Goal: Contribute content: Contribute content

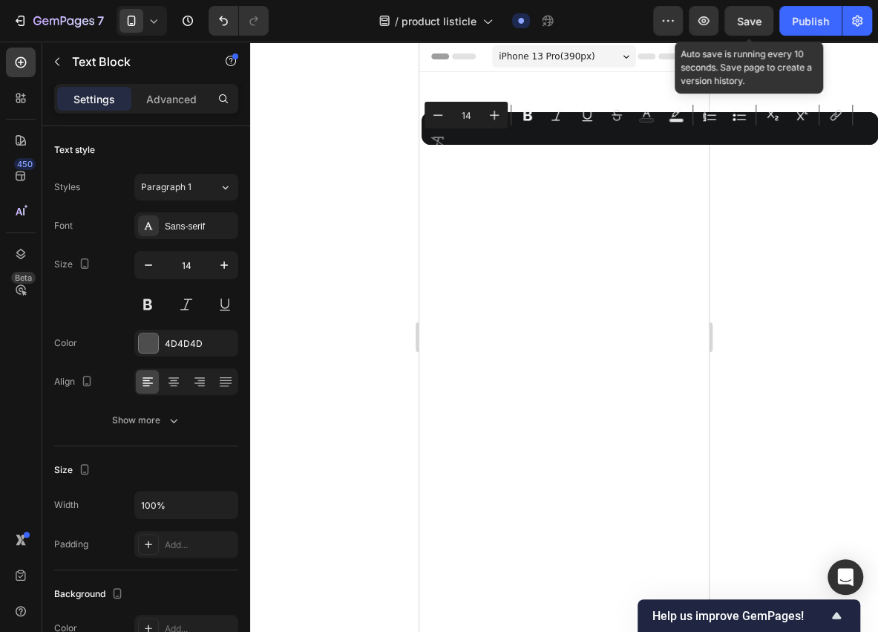
scroll to position [7082, 0]
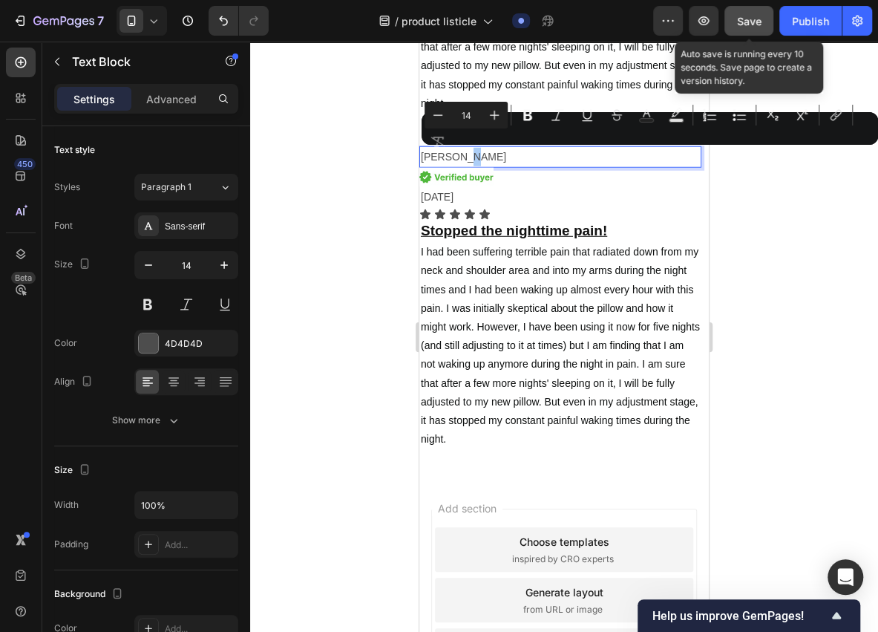
drag, startPoint x: 0, startPoint y: 0, endPoint x: 756, endPoint y: 30, distance: 756.2
click at [756, 30] on button "Save" at bounding box center [748, 21] width 49 height 30
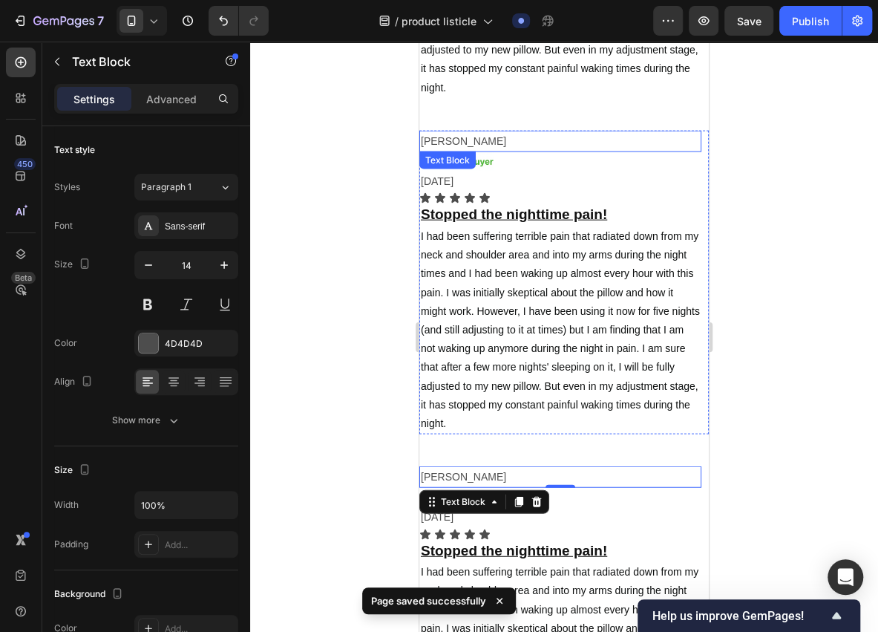
scroll to position [6785, 0]
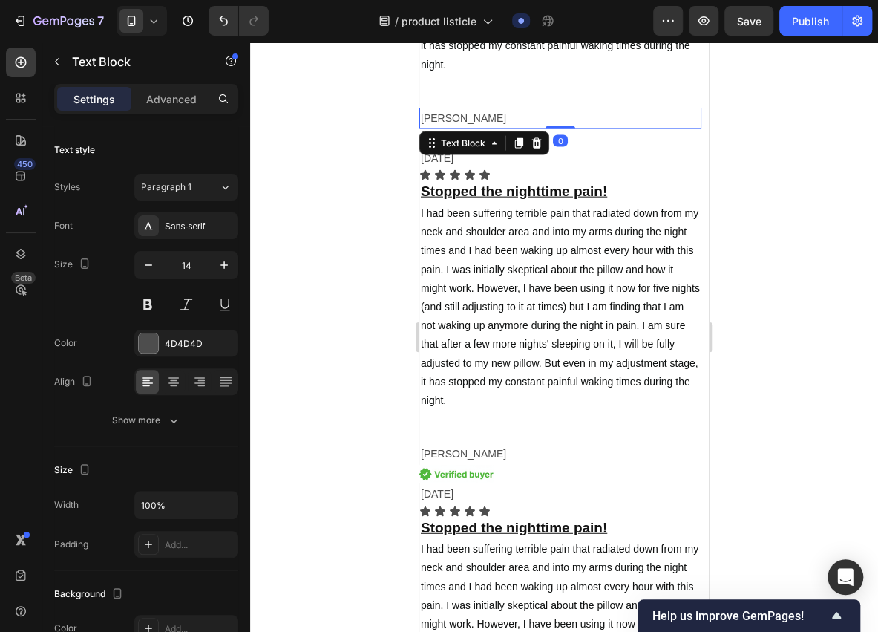
click at [445, 118] on p "[PERSON_NAME]" at bounding box center [560, 118] width 279 height 19
click at [452, 117] on p "[PERSON_NAME]" at bounding box center [560, 118] width 279 height 19
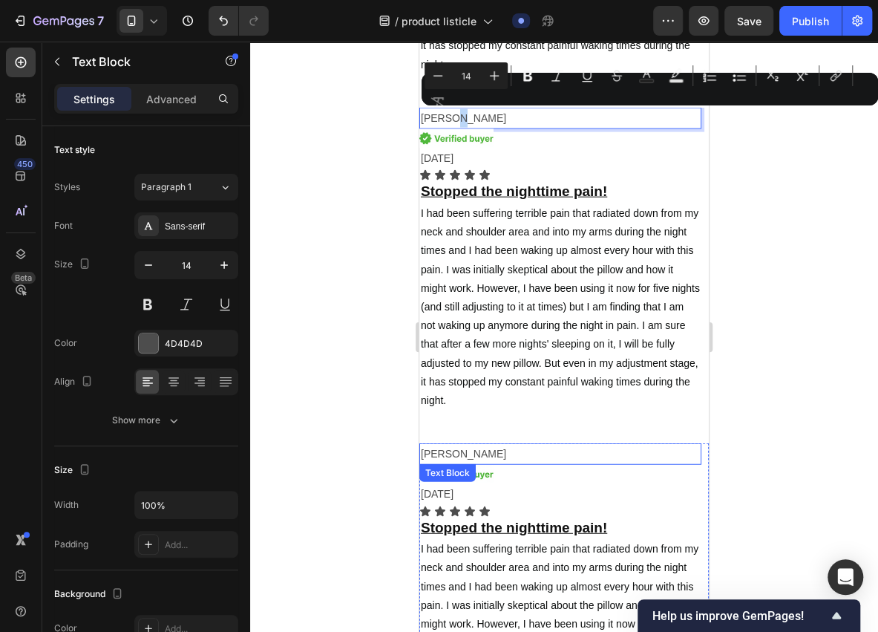
click at [454, 453] on p "[PERSON_NAME]" at bounding box center [560, 454] width 279 height 19
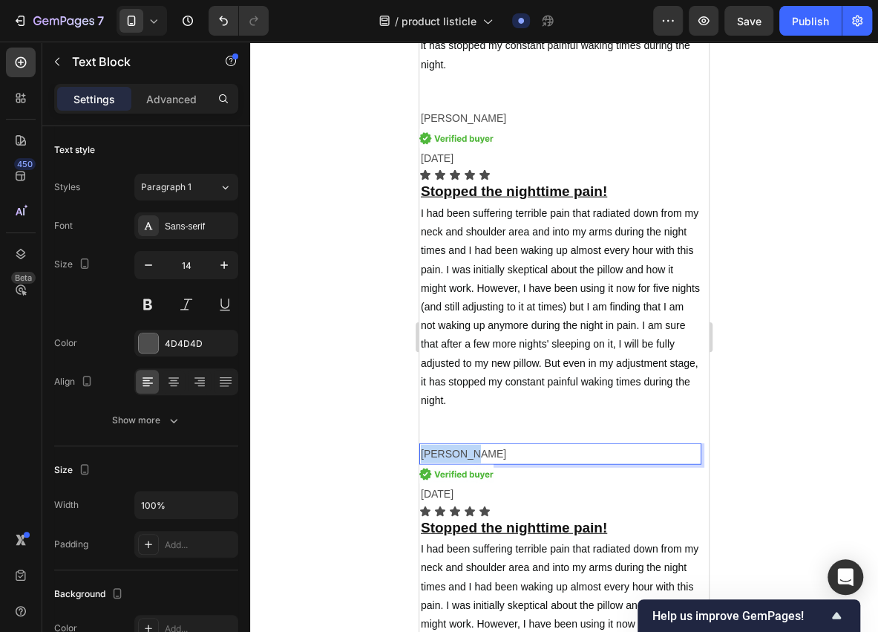
click at [454, 453] on p "[PERSON_NAME]" at bounding box center [560, 454] width 279 height 19
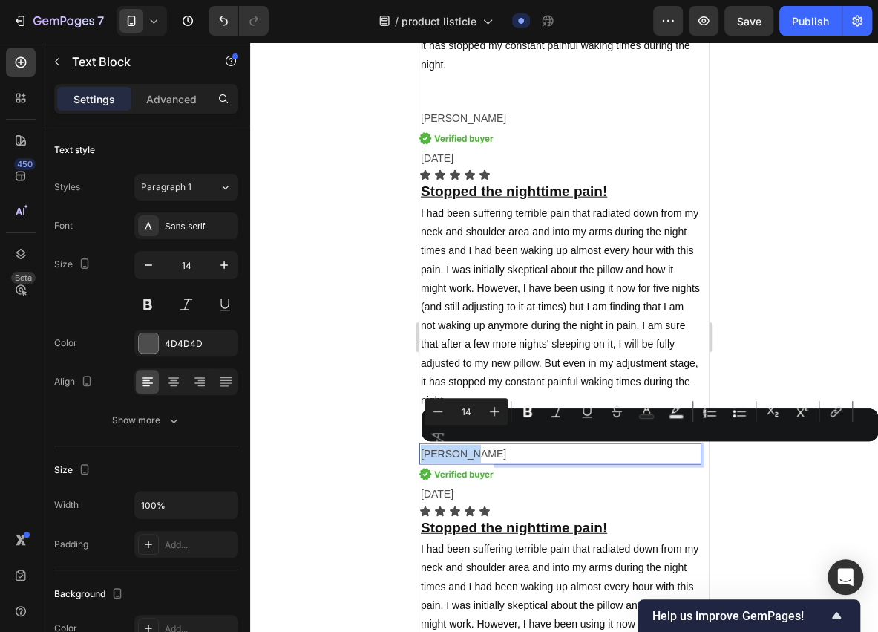
click at [462, 451] on p "[PERSON_NAME]" at bounding box center [560, 454] width 279 height 19
drag, startPoint x: 464, startPoint y: 450, endPoint x: 421, endPoint y: 462, distance: 44.7
click at [421, 462] on p "[PERSON_NAME]" at bounding box center [560, 454] width 279 height 19
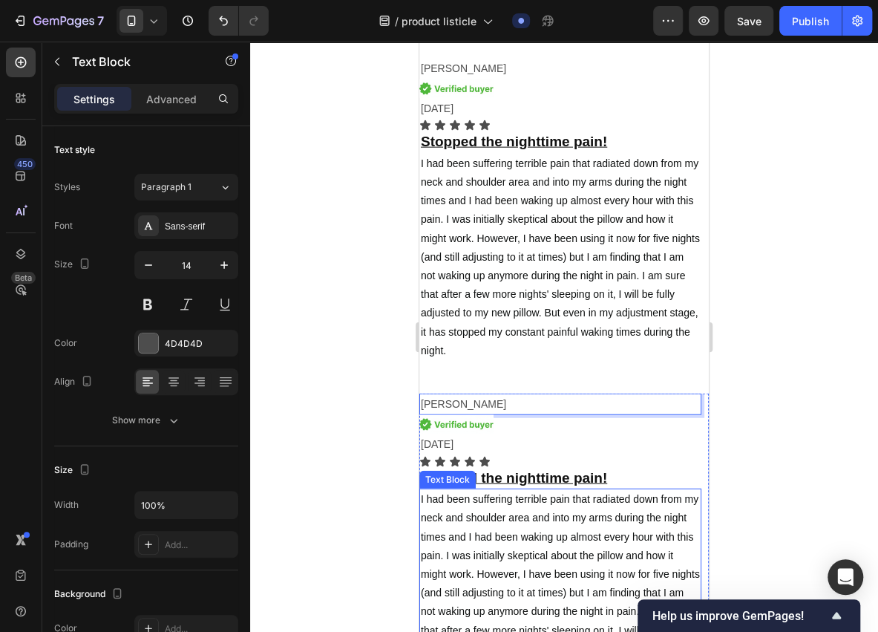
scroll to position [6884, 0]
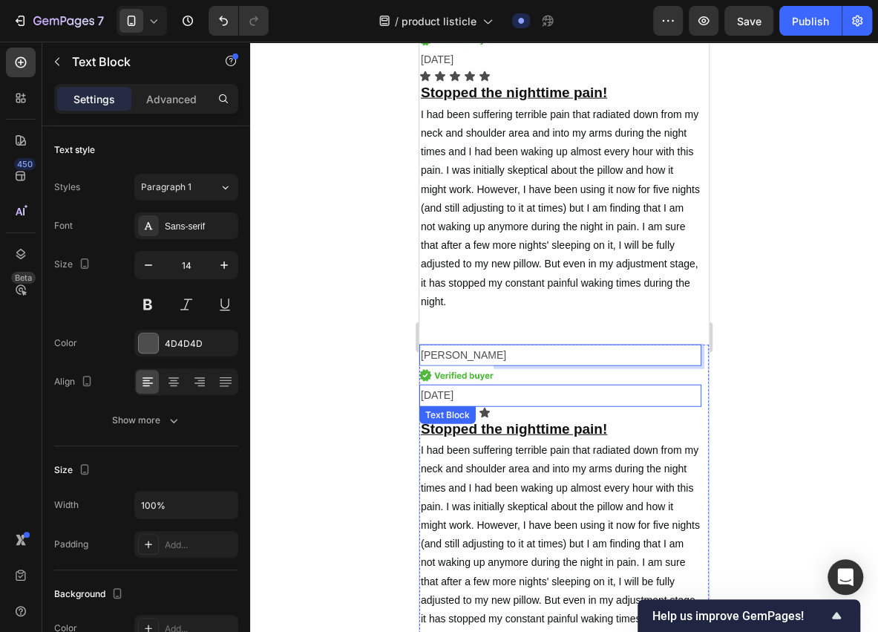
click at [439, 395] on p "[DATE]" at bounding box center [560, 395] width 279 height 19
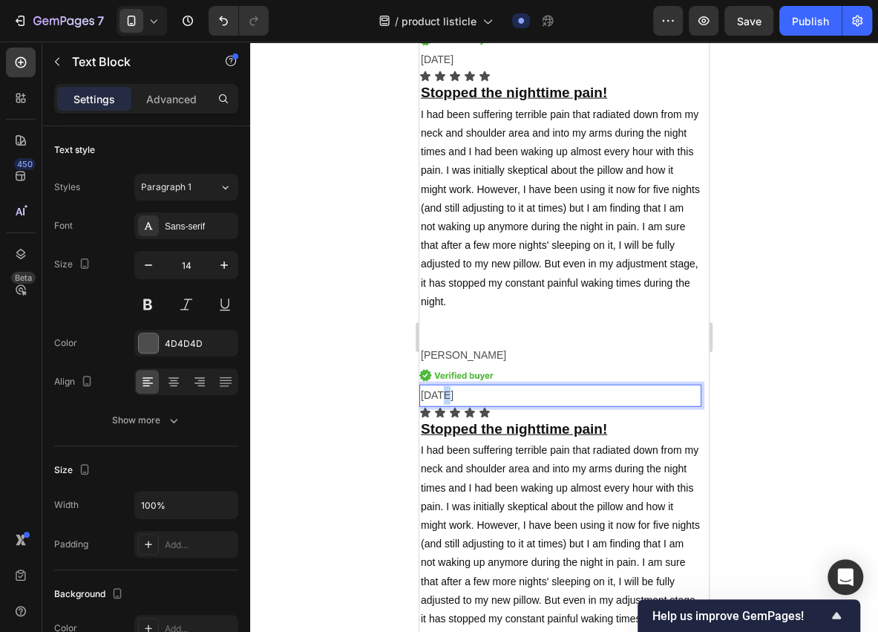
click at [439, 395] on p "[DATE]" at bounding box center [560, 395] width 279 height 19
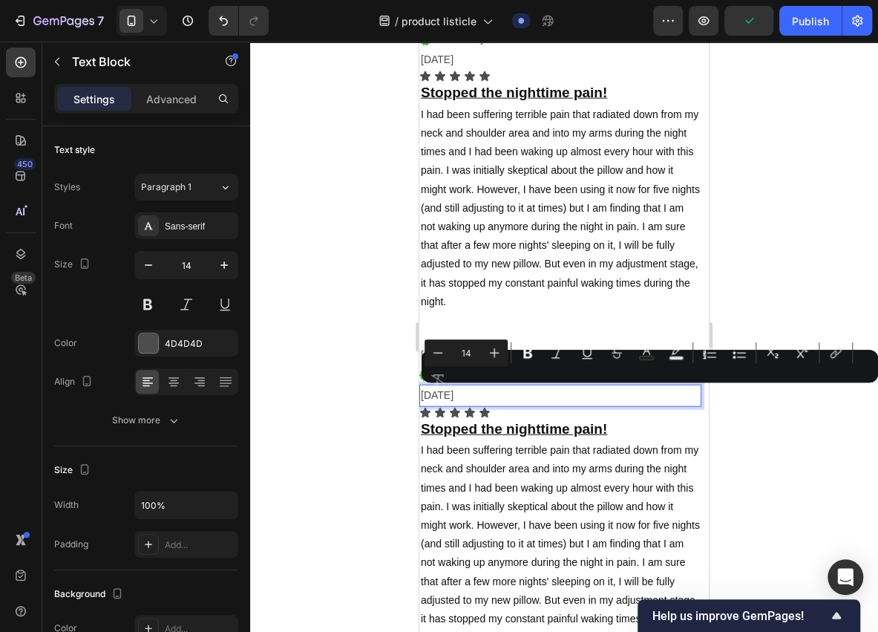
click at [437, 395] on p "[DATE]" at bounding box center [560, 395] width 279 height 19
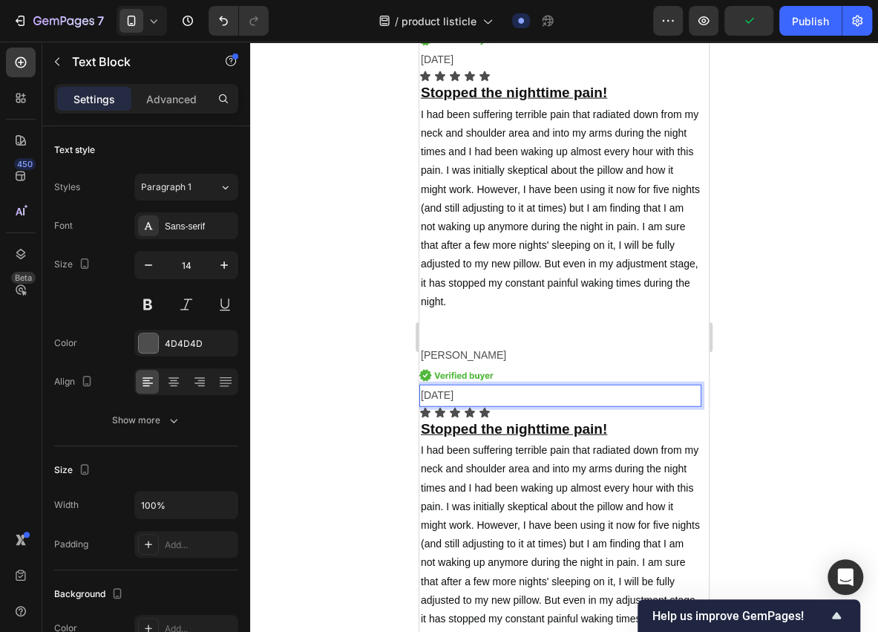
click at [437, 395] on p "[DATE]" at bounding box center [560, 395] width 279 height 19
click at [439, 393] on p "[DATE]" at bounding box center [560, 395] width 279 height 19
click at [548, 388] on p "[DATE]" at bounding box center [560, 395] width 279 height 19
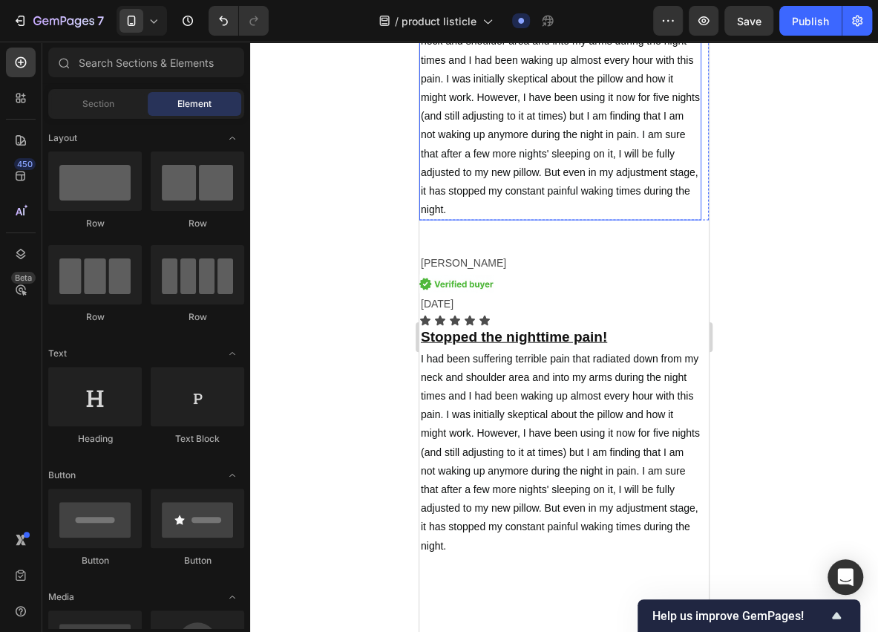
scroll to position [4252, 0]
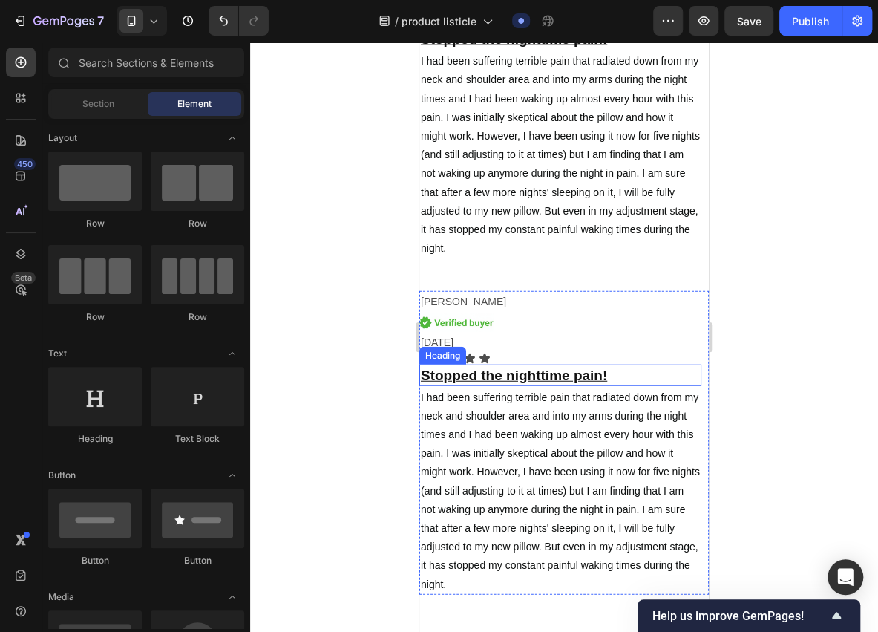
click at [497, 372] on u "Stopped the nighttime pain!" at bounding box center [514, 375] width 186 height 16
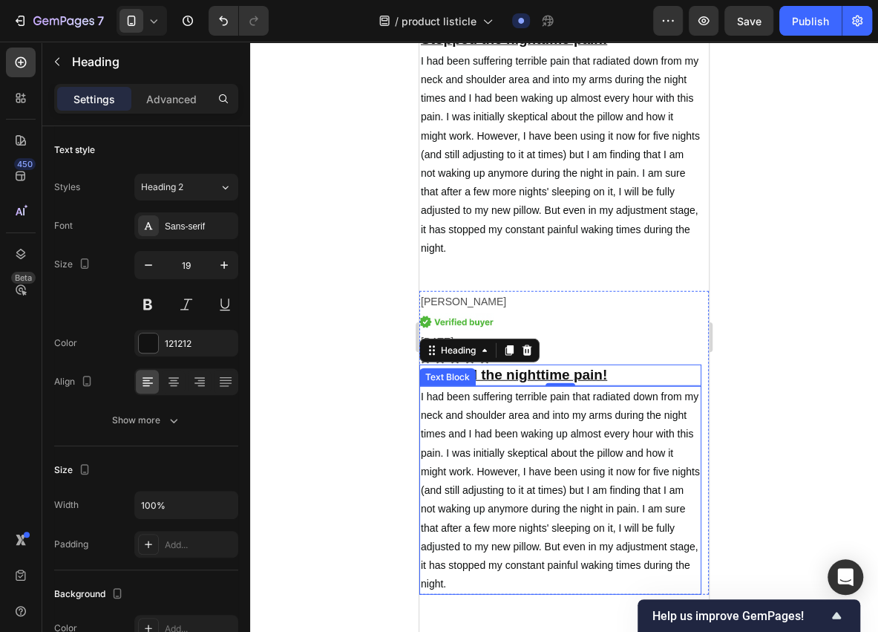
click at [488, 407] on p "I had been suffering terrible pain that radiated down from my neck and shoulder…" at bounding box center [560, 490] width 279 height 206
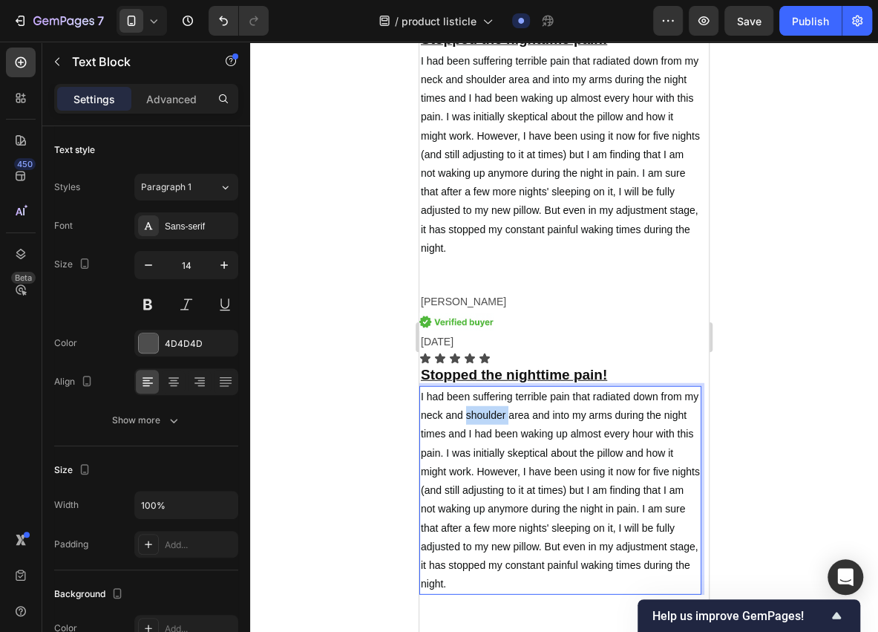
click at [488, 407] on p "I had been suffering terrible pain that radiated down from my neck and shoulder…" at bounding box center [560, 490] width 279 height 206
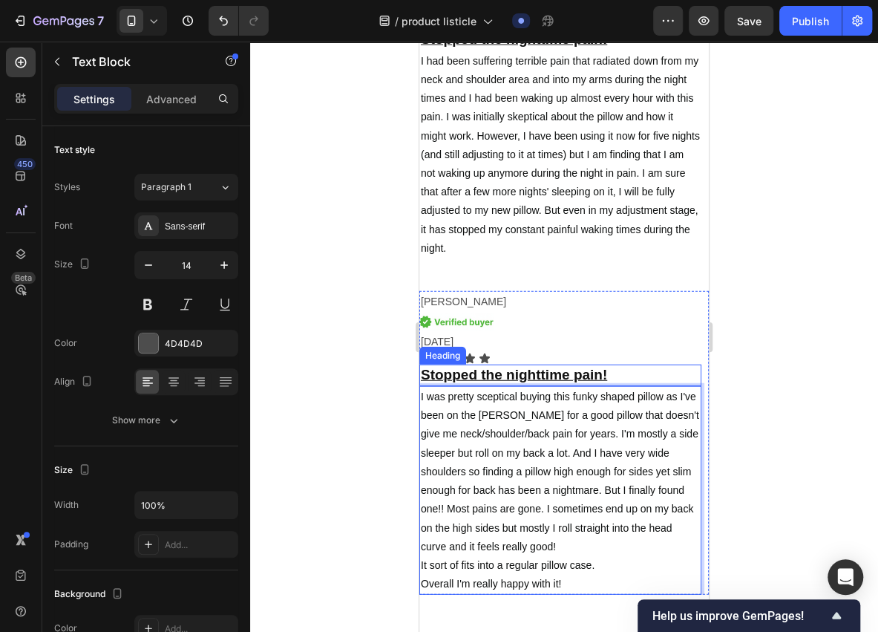
click at [580, 373] on u "Stopped the nighttime pain!" at bounding box center [514, 375] width 186 height 16
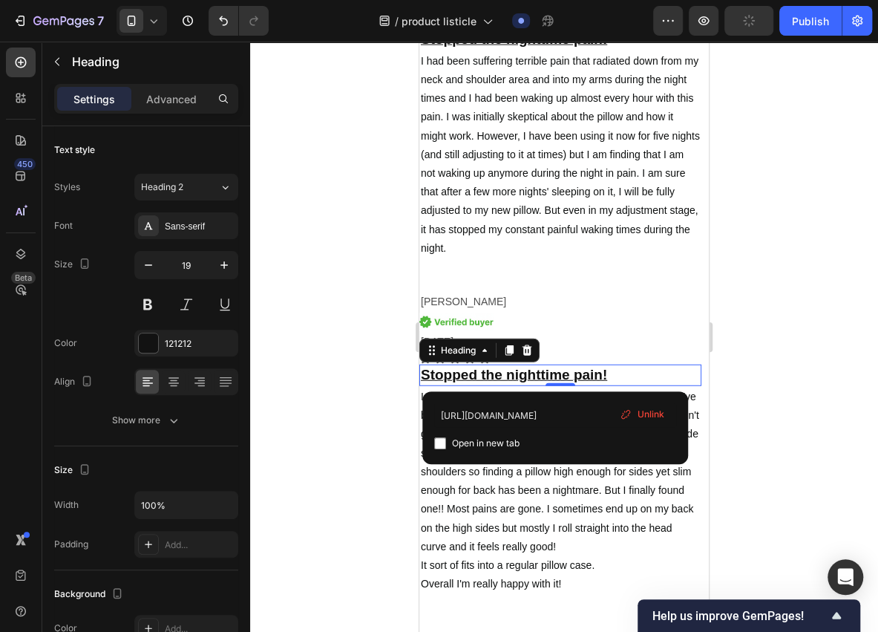
click at [641, 416] on span "Unlink" at bounding box center [651, 413] width 27 height 13
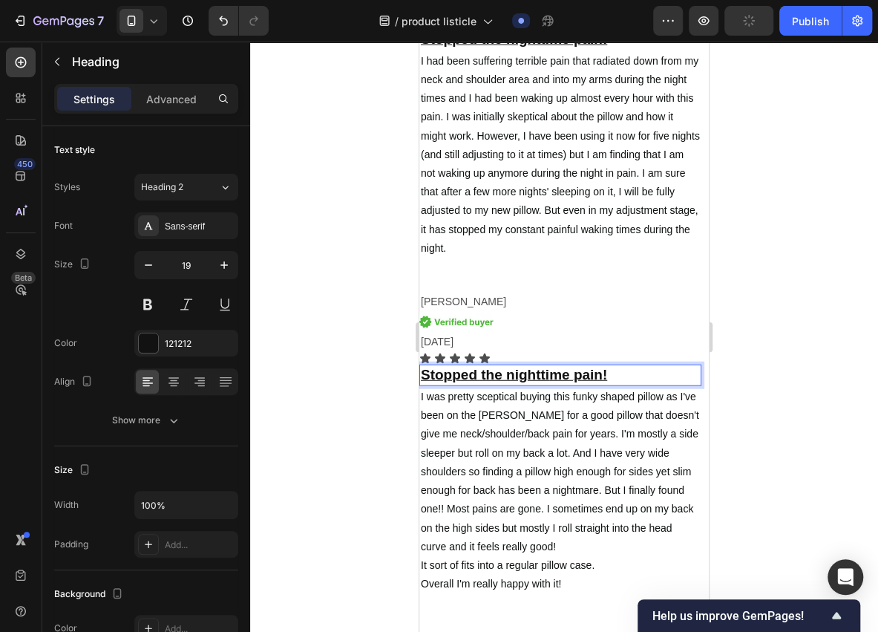
click at [616, 366] on p "Stopped the nightti ⁠⁠⁠⁠⁠⁠⁠ me pain!" at bounding box center [560, 375] width 279 height 19
drag, startPoint x: 612, startPoint y: 374, endPoint x: 423, endPoint y: 382, distance: 188.7
click at [423, 382] on p "Stopped the nighttime pain!" at bounding box center [560, 375] width 279 height 19
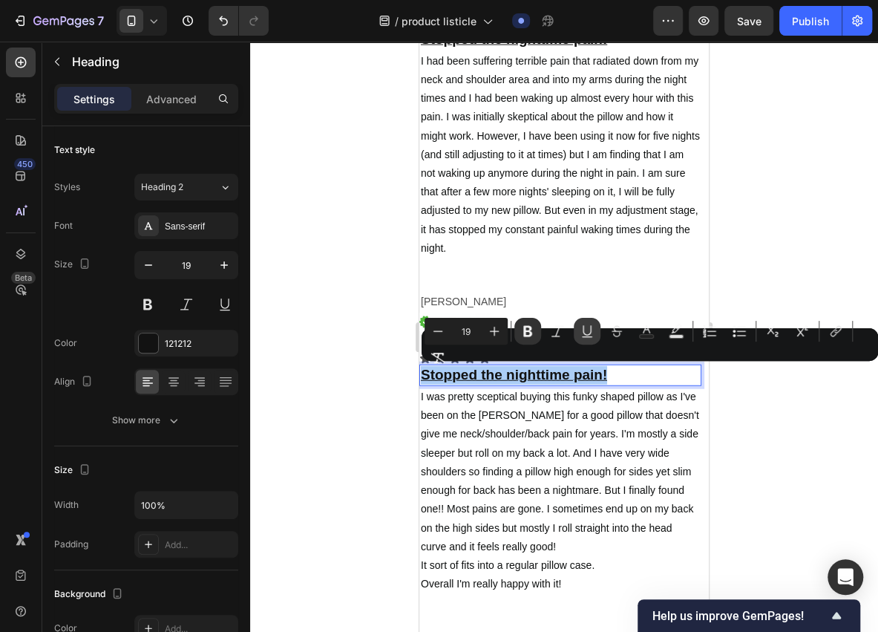
drag, startPoint x: 839, startPoint y: 333, endPoint x: 594, endPoint y: 333, distance: 244.9
click at [594, 333] on div "Minus 19 Plus Bold Italic Underline Strikethrough Text Color Text Background Co…" at bounding box center [650, 344] width 451 height 53
click at [586, 331] on icon "Editor contextual toolbar" at bounding box center [587, 331] width 15 height 15
click at [604, 370] on div "Minus 19 Plus Bold Italic Underline Strikethrough Text Color Text Background Co…" at bounding box center [650, 344] width 451 height 53
click at [588, 378] on strong "Stopped the nighttime pain!" at bounding box center [514, 375] width 186 height 16
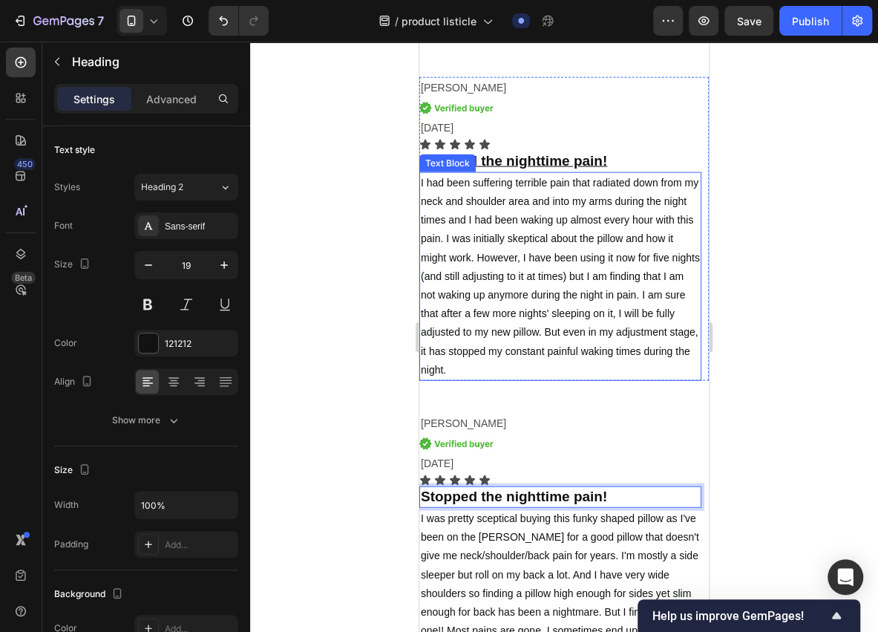
scroll to position [4152, 0]
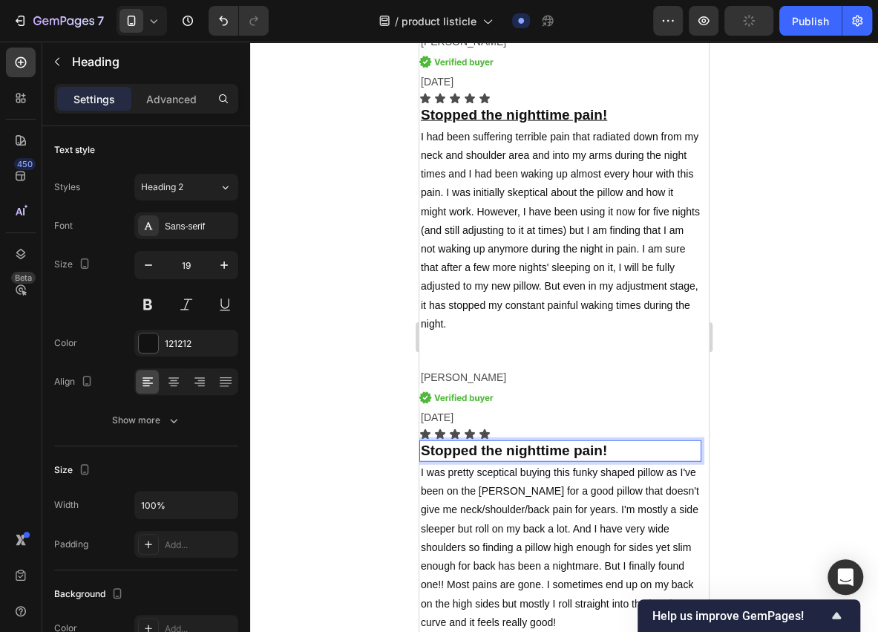
click at [609, 460] on p "Stopped the nighttime pain!" at bounding box center [560, 451] width 279 height 19
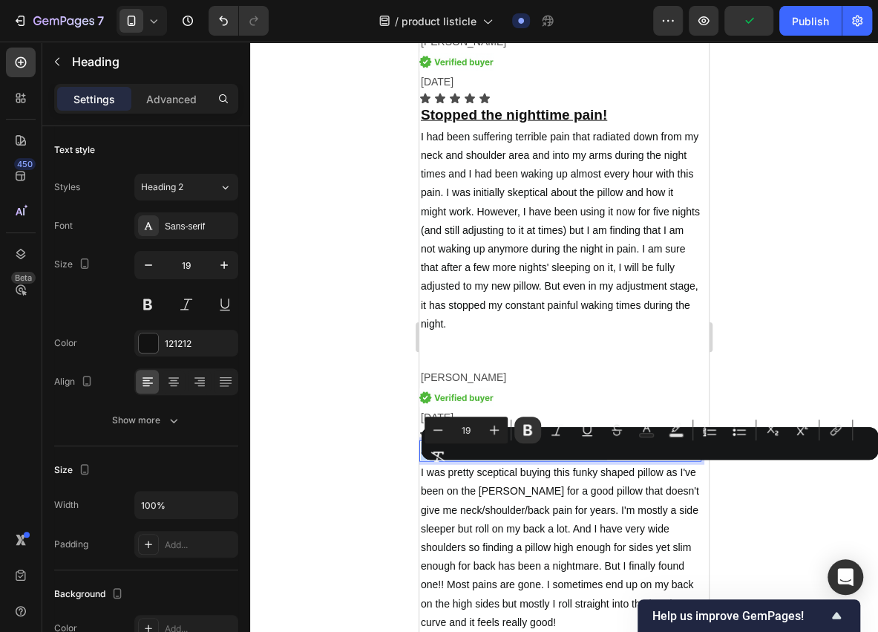
drag, startPoint x: 609, startPoint y: 471, endPoint x: 420, endPoint y: 481, distance: 188.8
click at [420, 462] on h2 "Stopped the nighttime pain!" at bounding box center [560, 451] width 282 height 22
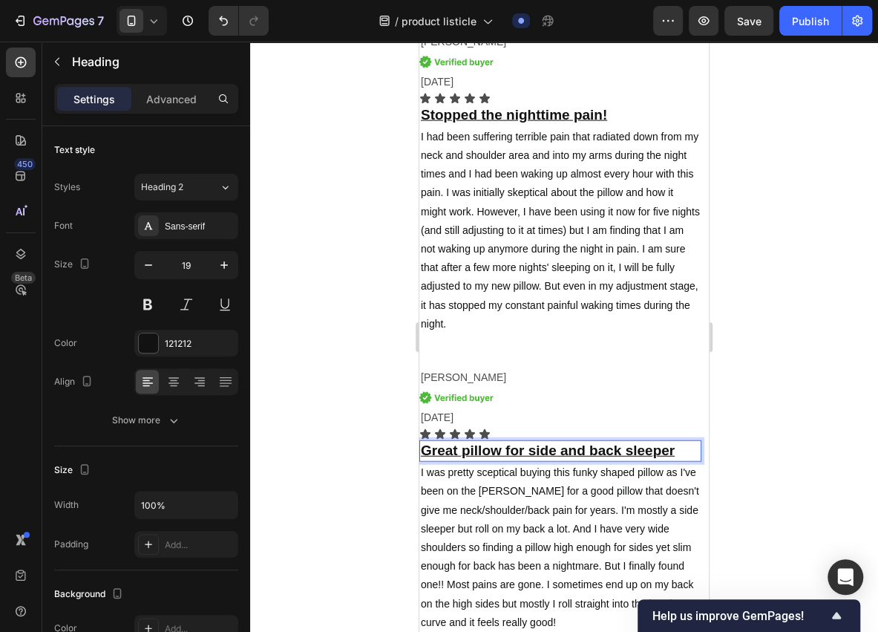
click at [673, 458] on u "Great pillow for side and back sleeper" at bounding box center [548, 450] width 254 height 16
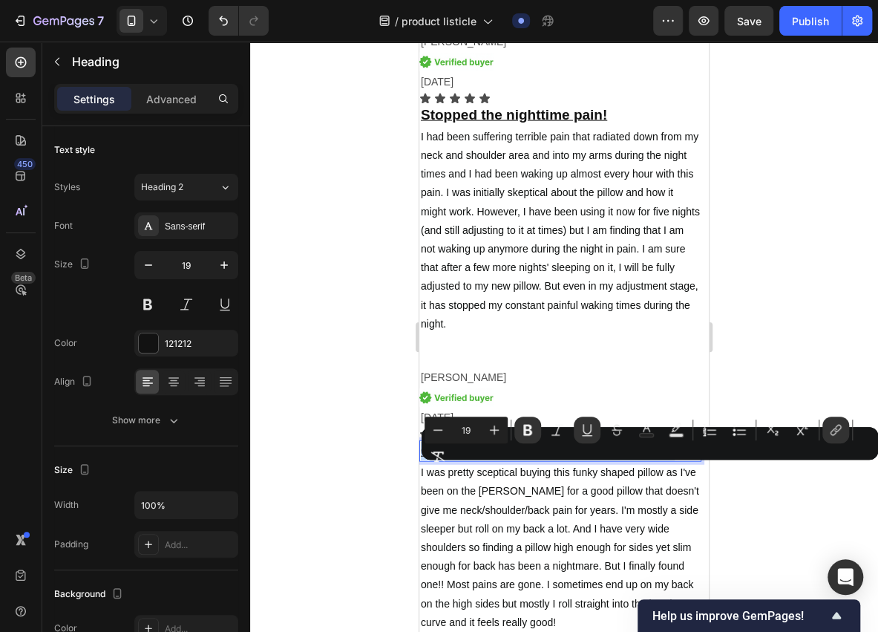
drag, startPoint x: 674, startPoint y: 475, endPoint x: 465, endPoint y: 470, distance: 208.6
click at [585, 429] on icon "Editor contextual toolbar" at bounding box center [587, 429] width 15 height 15
click at [828, 422] on icon "Editor contextual toolbar" at bounding box center [835, 429] width 15 height 15
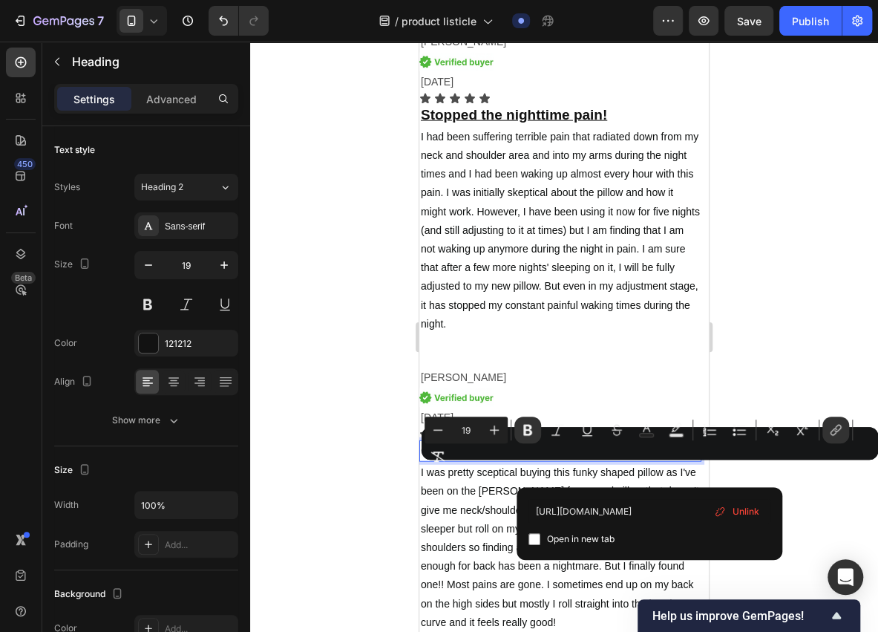
scroll to position [0, 0]
click at [744, 512] on span "Unlink" at bounding box center [745, 511] width 27 height 16
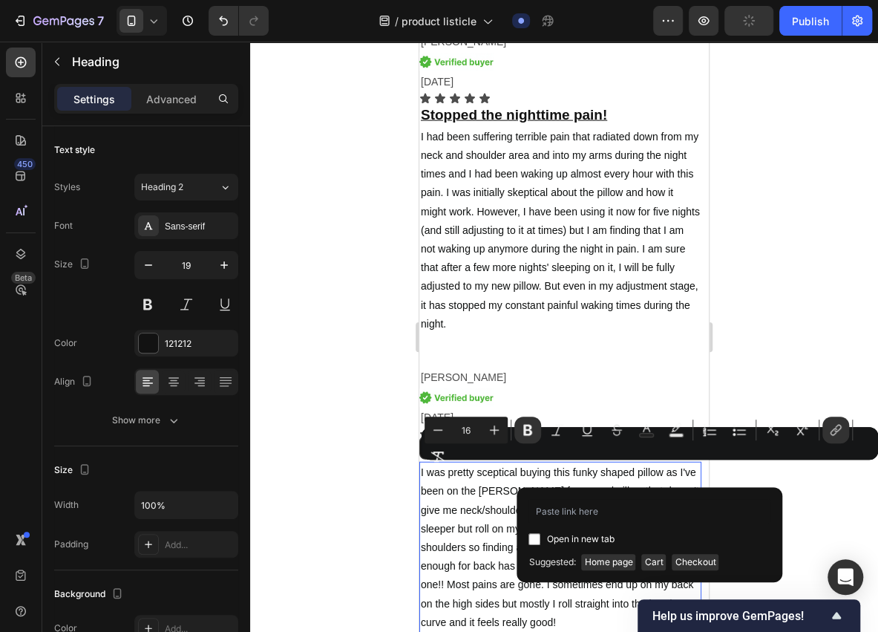
click at [508, 527] on span "I was pretty sceptical buying this funky shaped pillow as I've been on the [PER…" at bounding box center [560, 547] width 278 height 162
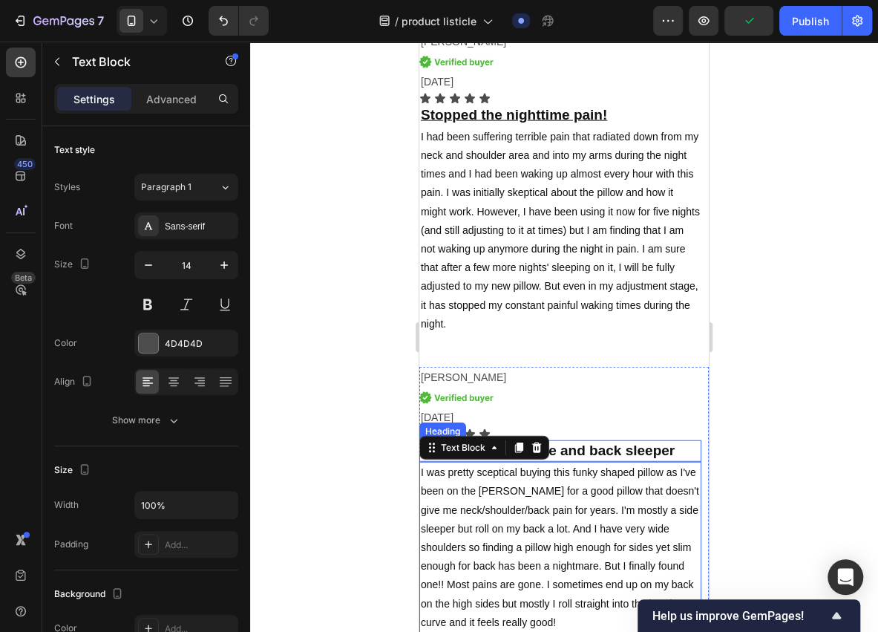
click at [614, 458] on strong "Great pillow for side and back sleeper" at bounding box center [548, 450] width 254 height 16
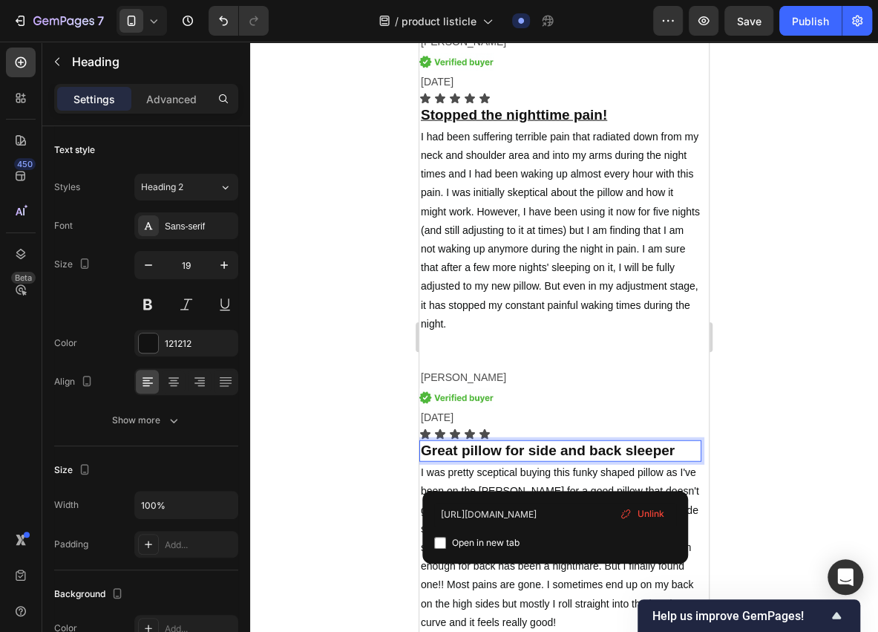
click at [653, 514] on span "Unlink" at bounding box center [651, 513] width 27 height 13
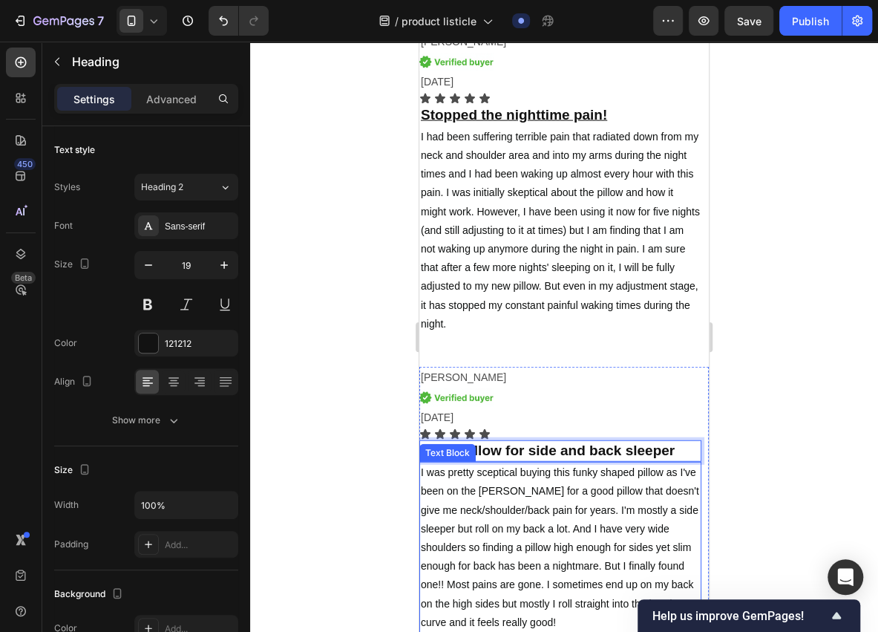
click at [594, 502] on p "I was pretty sceptical buying this funky shaped pillow as I've been on the [PER…" at bounding box center [560, 566] width 279 height 206
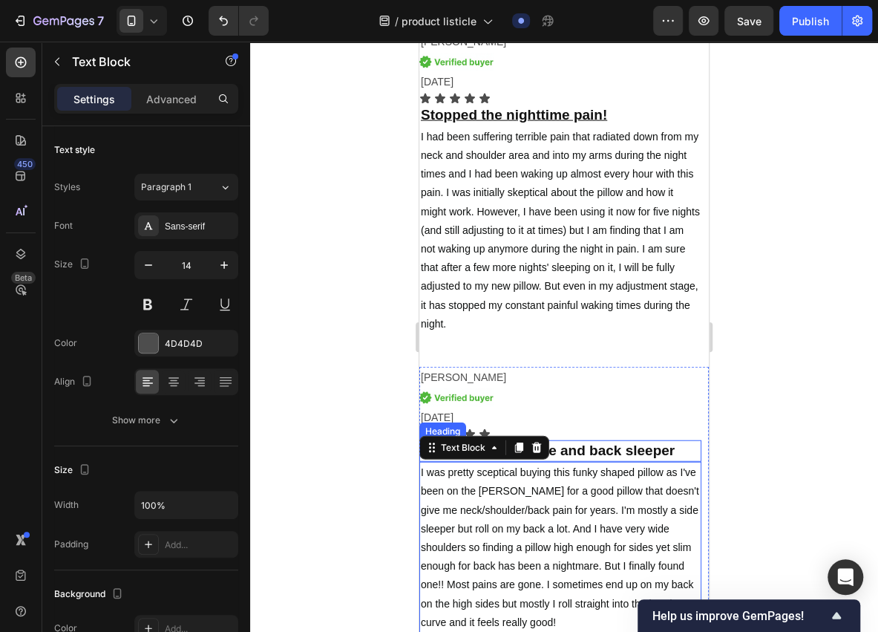
click at [623, 460] on p "⁠⁠⁠⁠⁠⁠⁠ Great pillow for side and back sleeper" at bounding box center [560, 451] width 279 height 19
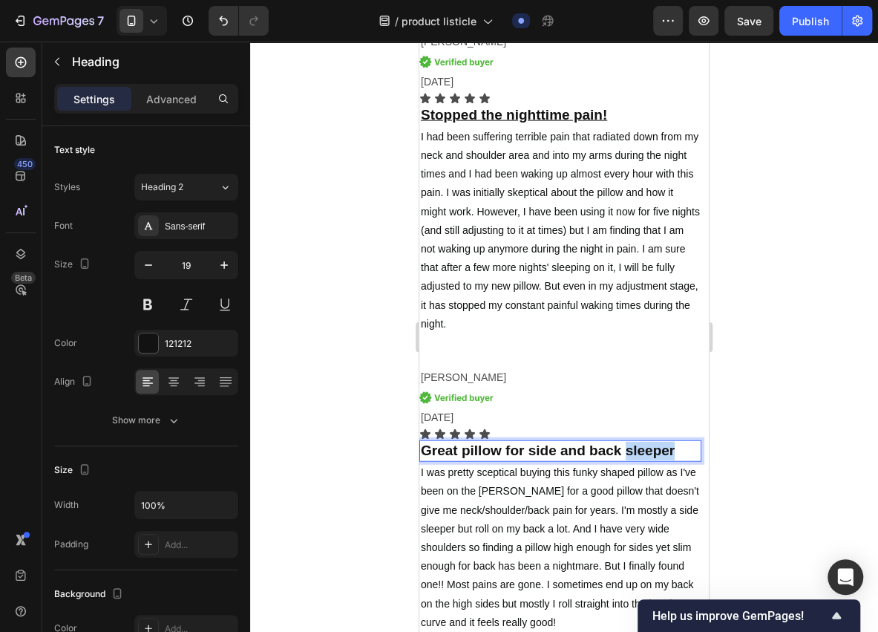
click at [623, 458] on strong "Great pillow for side and back sleeper" at bounding box center [548, 450] width 254 height 16
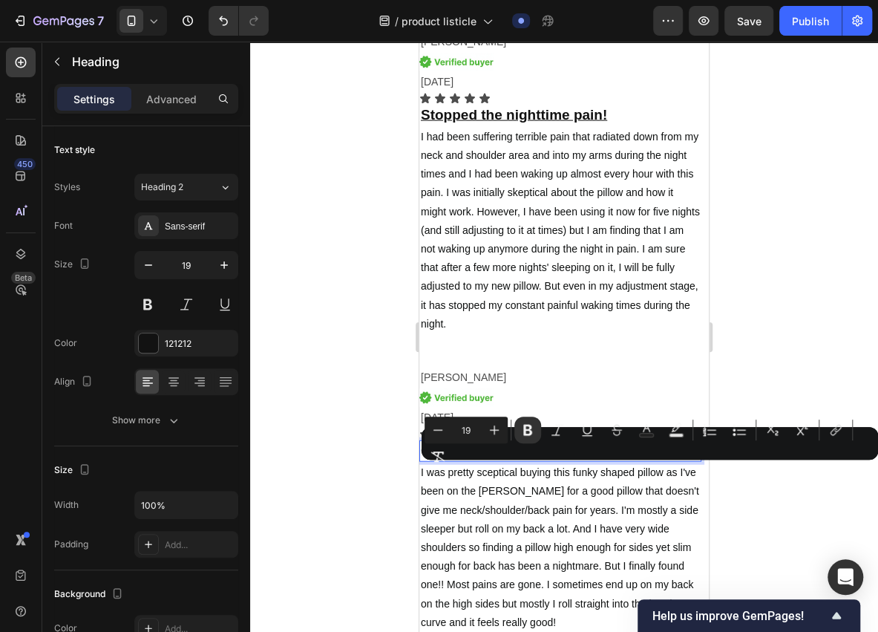
click at [588, 458] on strong "Great pillow for side and back sleeper" at bounding box center [548, 450] width 254 height 16
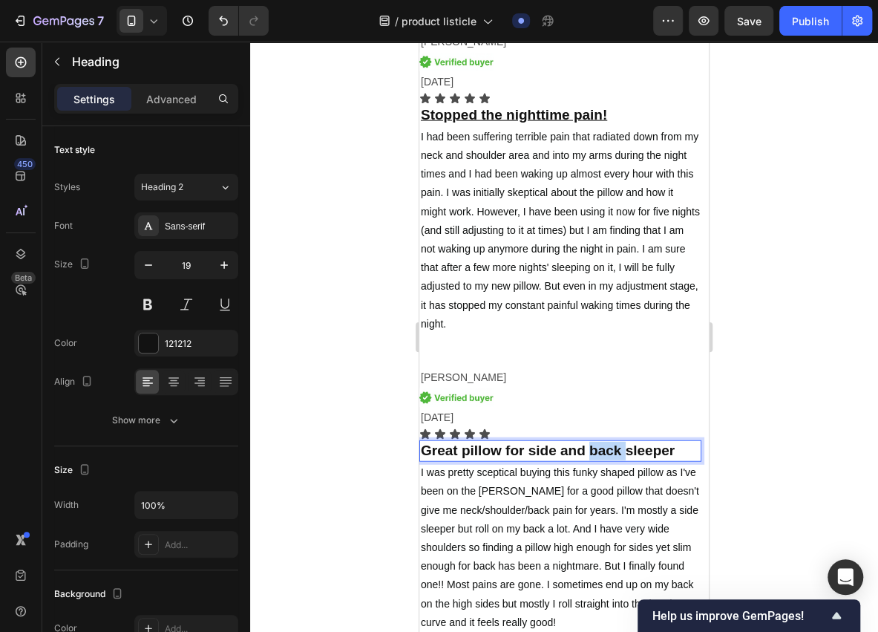
click at [588, 458] on strong "Great pillow for side and back sleeper" at bounding box center [548, 450] width 254 height 16
click at [558, 458] on strong "Great pillow for side and back sleeper" at bounding box center [548, 450] width 254 height 16
click at [540, 458] on strong "Great pillow for side and back sleeper" at bounding box center [548, 450] width 254 height 16
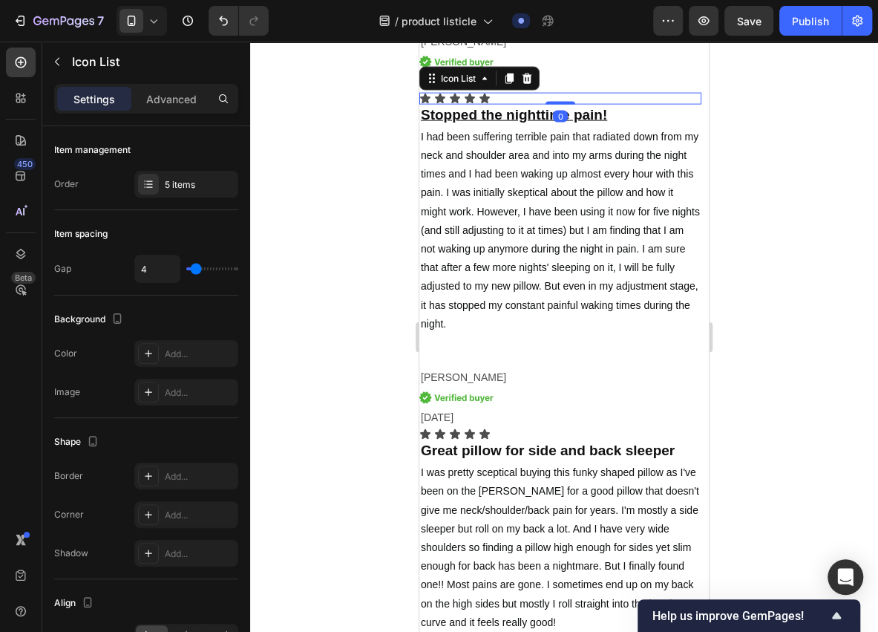
click at [574, 105] on div "Icon Icon Icon Icon Icon Icon List 0" at bounding box center [560, 99] width 282 height 12
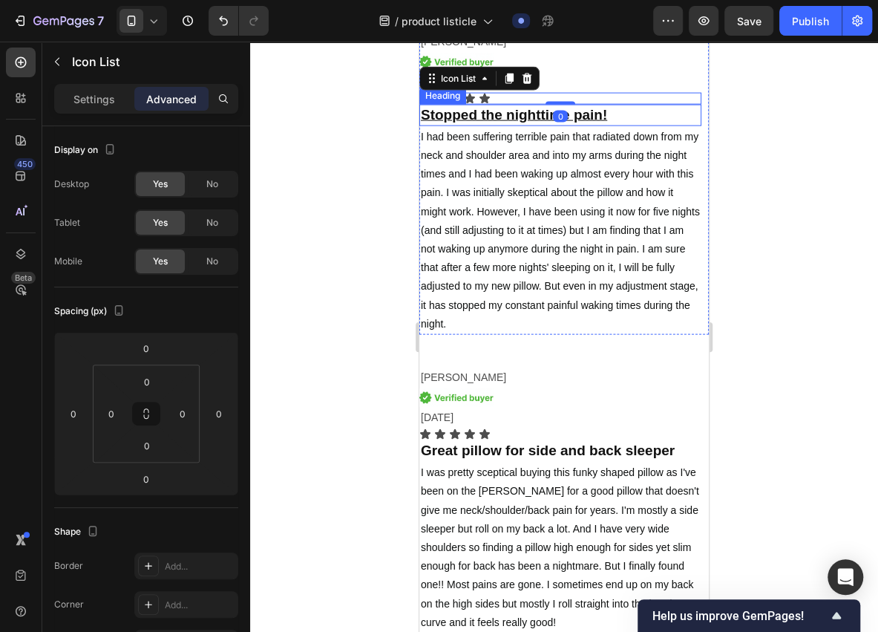
click at [577, 122] on u "Stopped the nighttime pain!" at bounding box center [514, 115] width 186 height 16
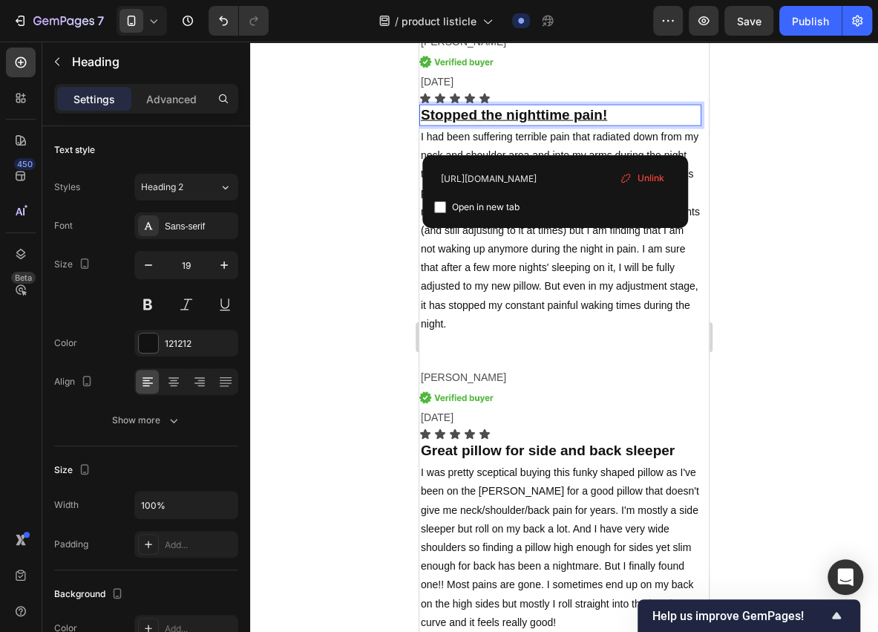
click at [637, 175] on div "Unlink" at bounding box center [642, 177] width 56 height 19
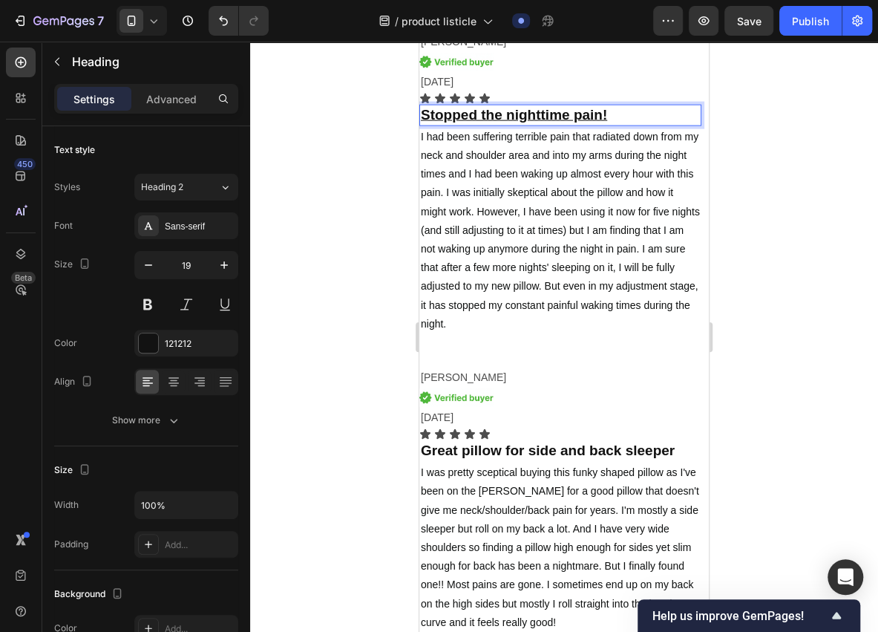
click at [635, 125] on p "⁠⁠⁠⁠⁠⁠⁠ Stopped the nighttime pain!" at bounding box center [560, 115] width 279 height 19
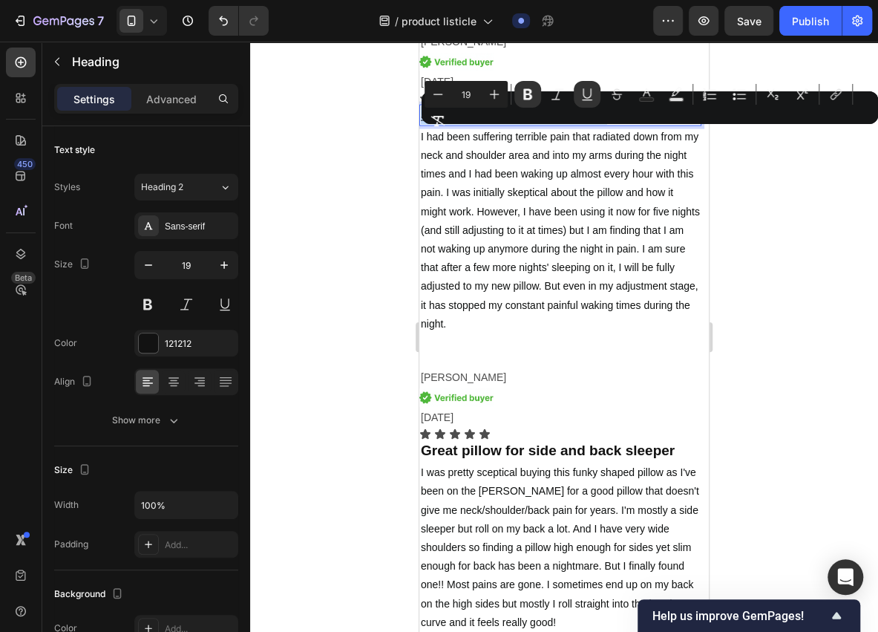
drag, startPoint x: 551, startPoint y: 143, endPoint x: 416, endPoint y: 151, distance: 135.4
click at [594, 94] on icon "Editor contextual toolbar" at bounding box center [587, 94] width 15 height 15
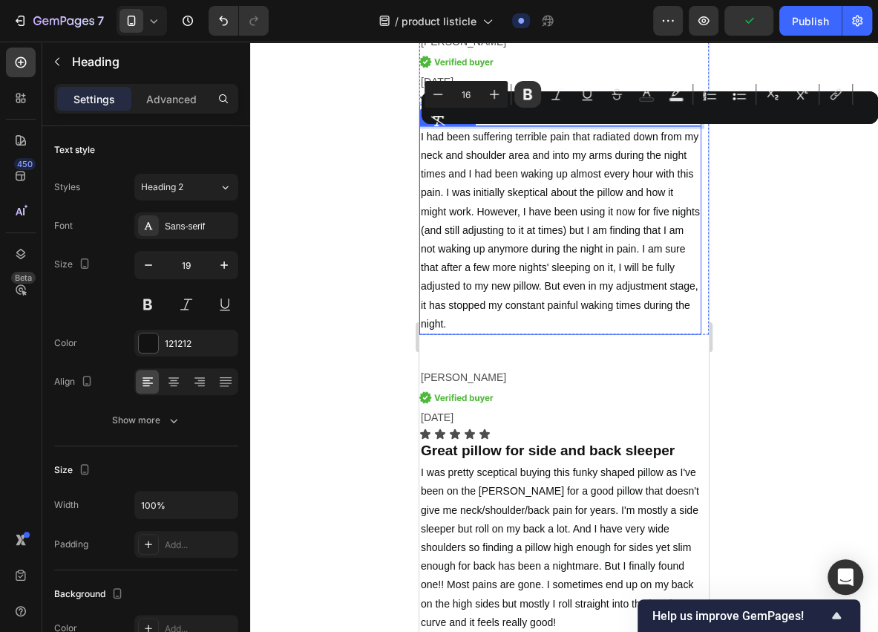
click at [609, 160] on span "I had been suffering terrible pain that radiated down from my neck and shoulder…" at bounding box center [560, 230] width 279 height 199
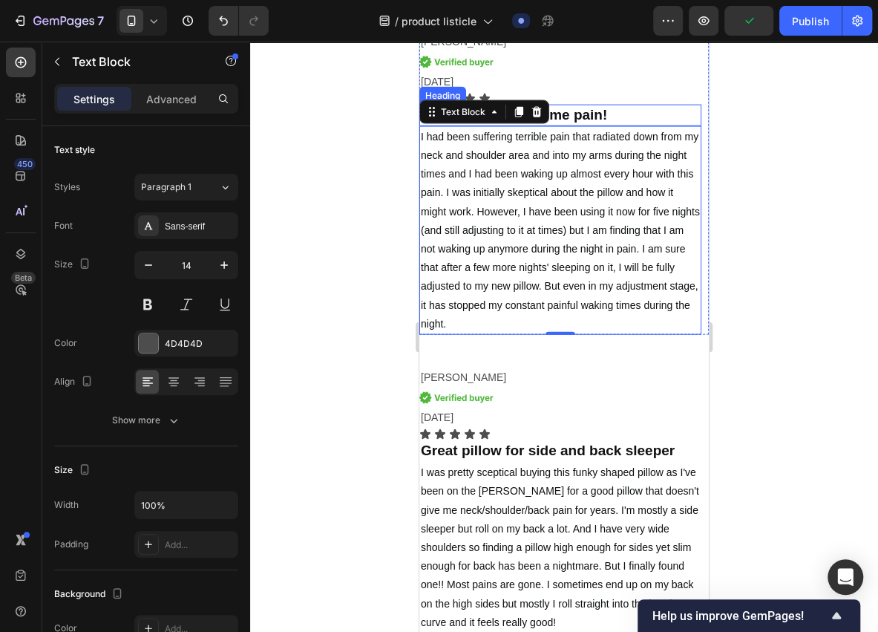
click at [613, 125] on p "⁠⁠⁠⁠⁠⁠⁠ Stopped the nighttime pain!" at bounding box center [560, 115] width 279 height 19
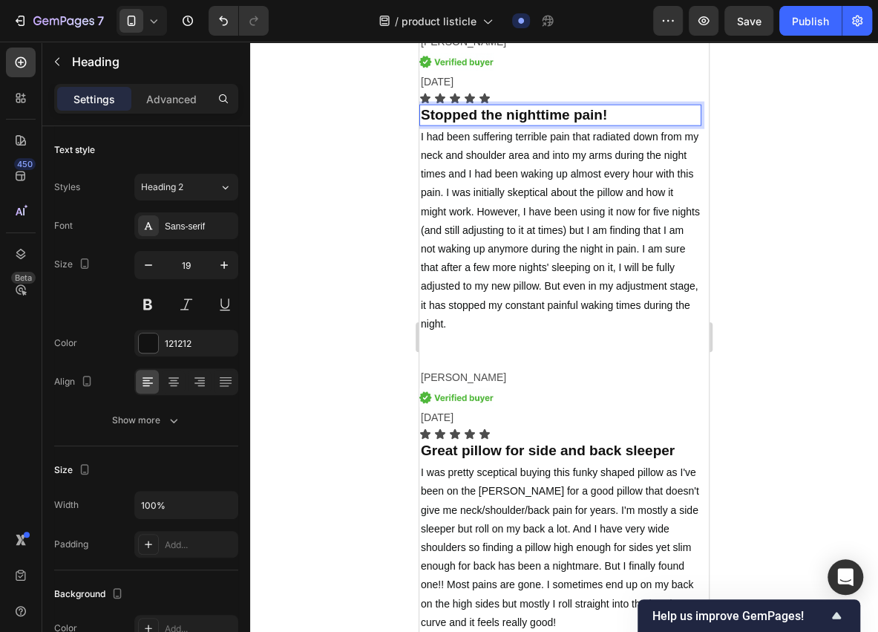
click at [569, 122] on strong "Stopped the nighttime pain!" at bounding box center [514, 115] width 186 height 16
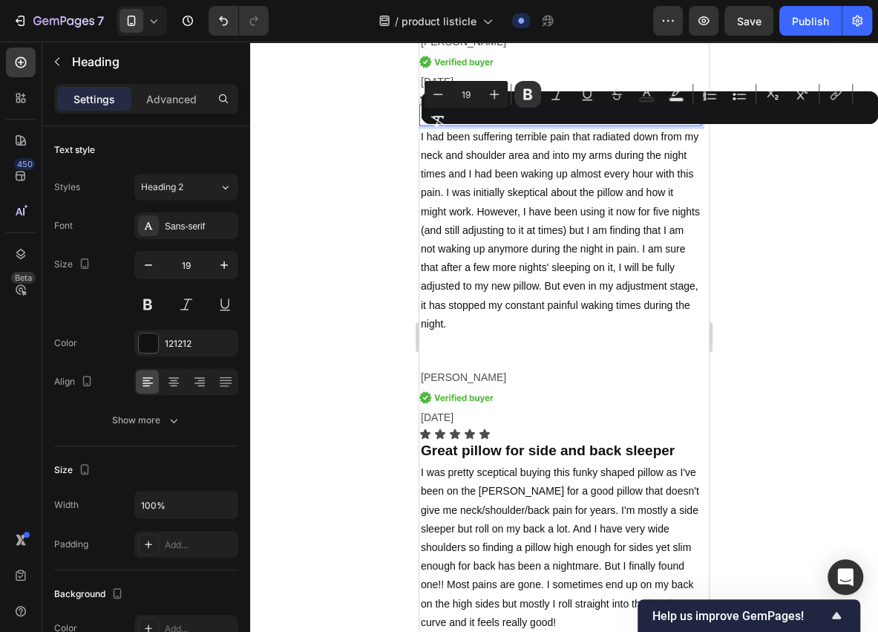
click at [623, 125] on p "Stopped the nighttime pain!" at bounding box center [560, 115] width 279 height 19
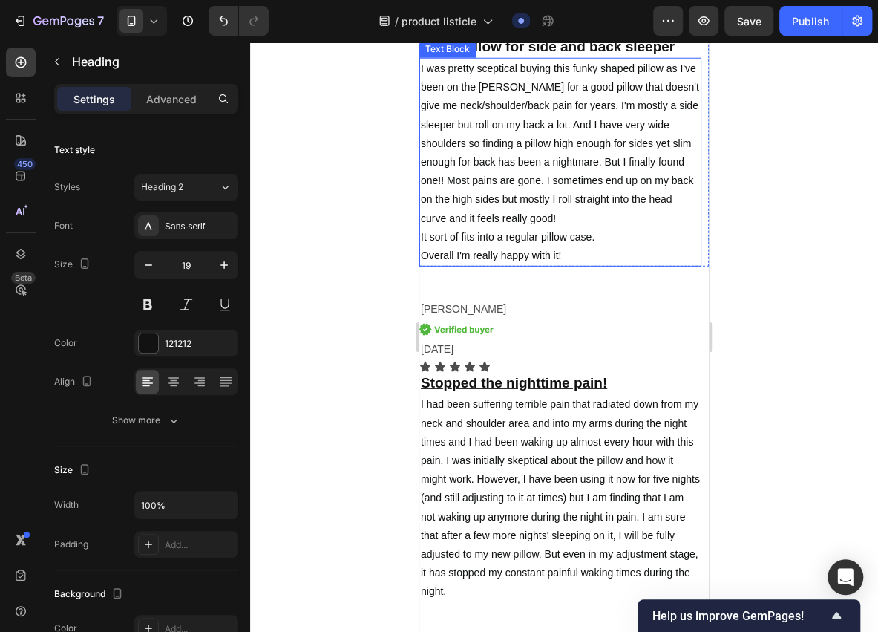
scroll to position [4597, 0]
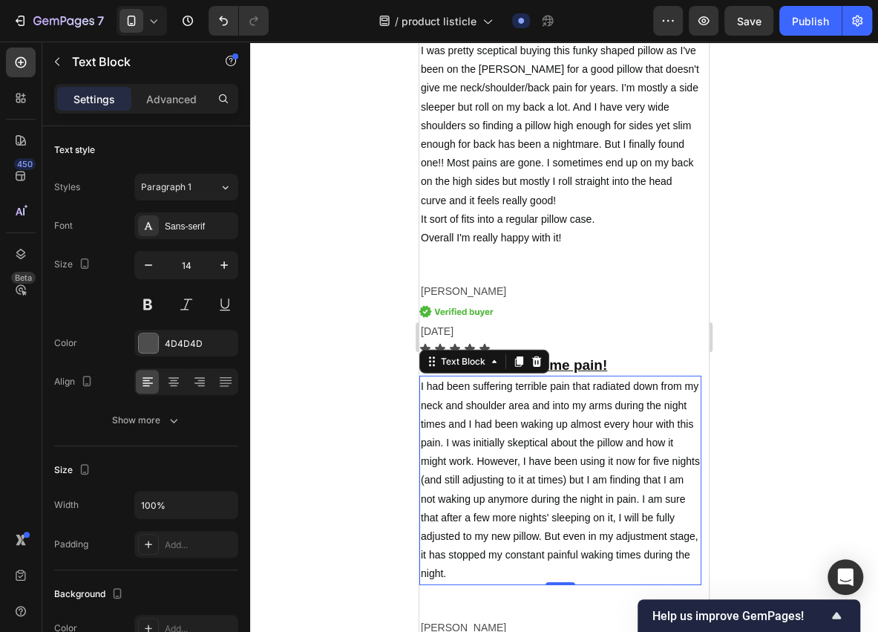
click at [534, 409] on span "I had been suffering terrible pain that radiated down from my neck and shoulder…" at bounding box center [560, 479] width 279 height 199
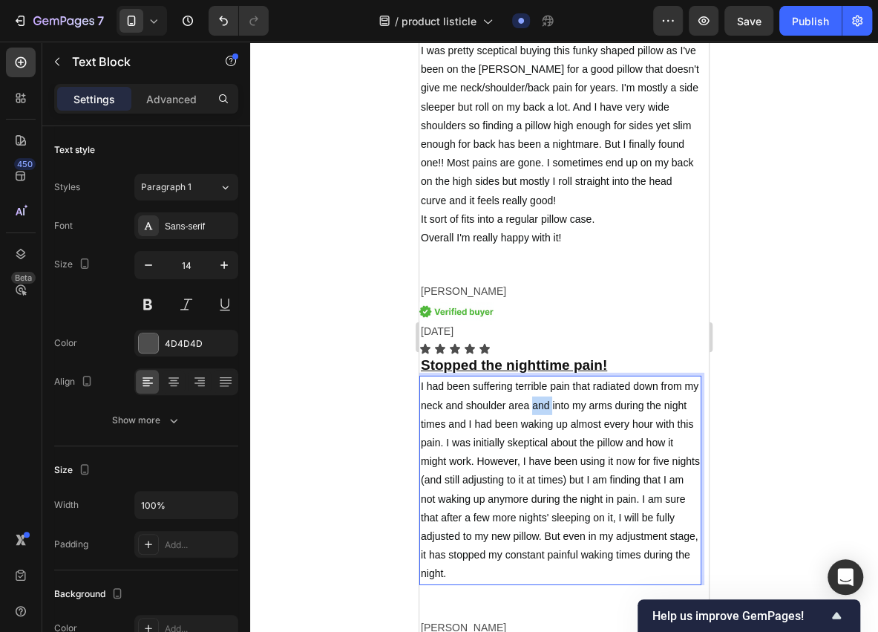
click at [534, 409] on span "I had been suffering terrible pain that radiated down from my neck and shoulder…" at bounding box center [560, 479] width 279 height 199
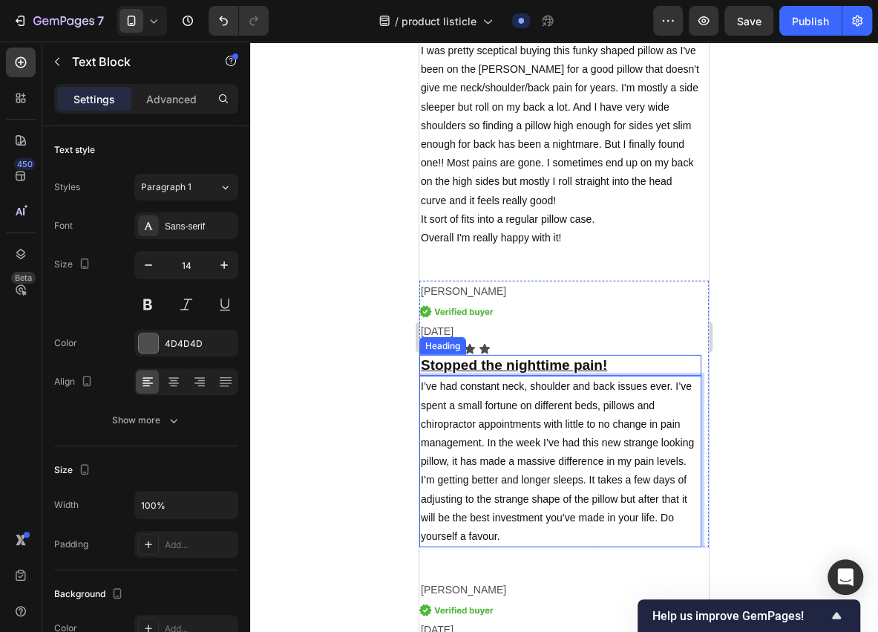
click at [540, 369] on u "Stopped the nighttime pain!" at bounding box center [514, 365] width 186 height 16
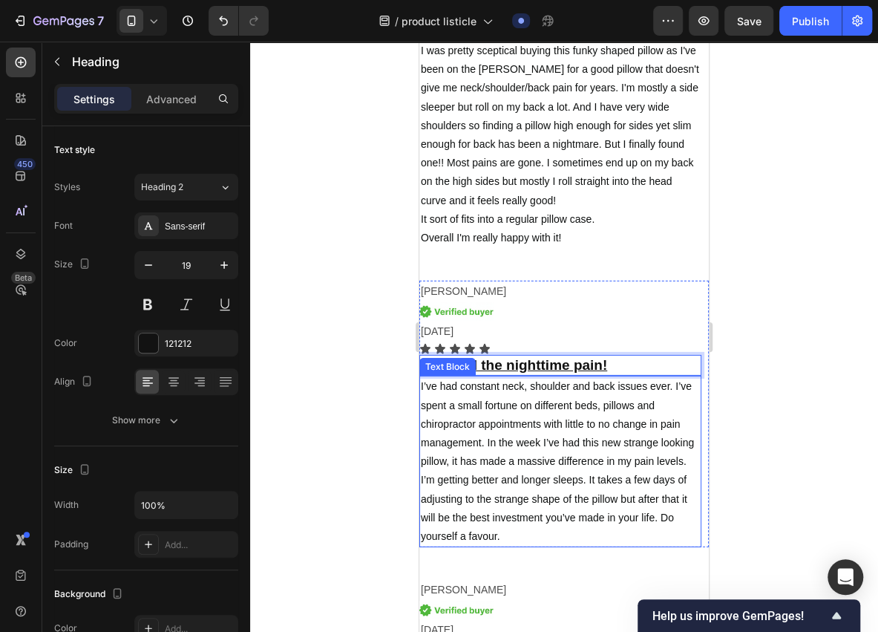
click at [626, 373] on h2 "Stopped the nighttime pain!" at bounding box center [560, 366] width 282 height 22
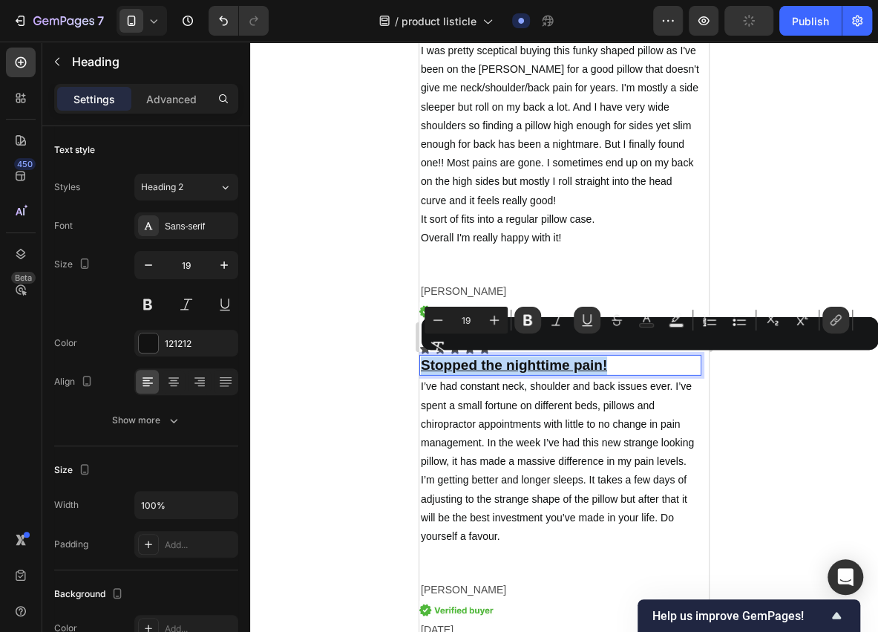
drag, startPoint x: 577, startPoint y: 361, endPoint x: 792, endPoint y: 401, distance: 218.1
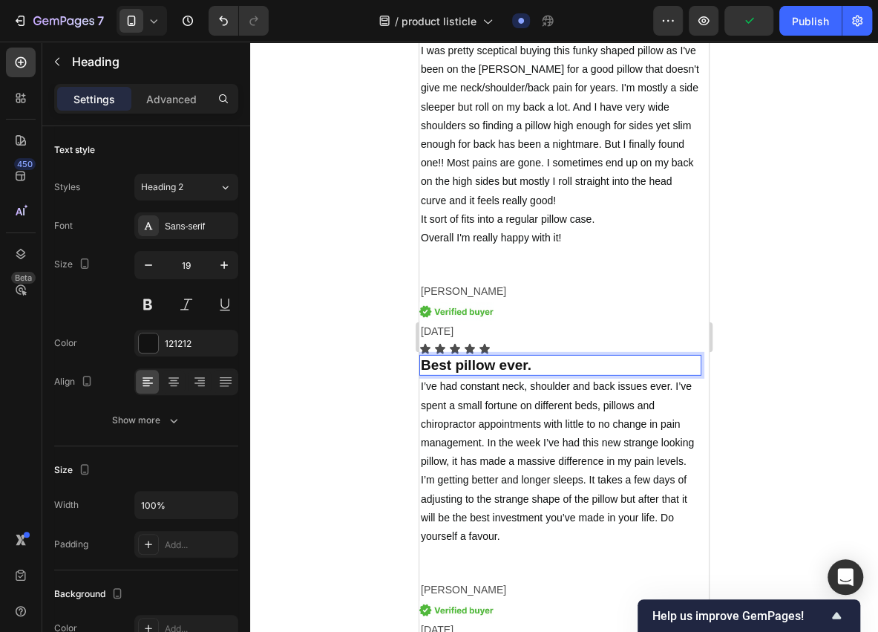
click at [531, 368] on p "Best pillow ever. ⁠⁠⁠⁠⁠⁠⁠" at bounding box center [560, 365] width 279 height 19
click at [517, 367] on strong "Best pillow ever." at bounding box center [476, 365] width 111 height 16
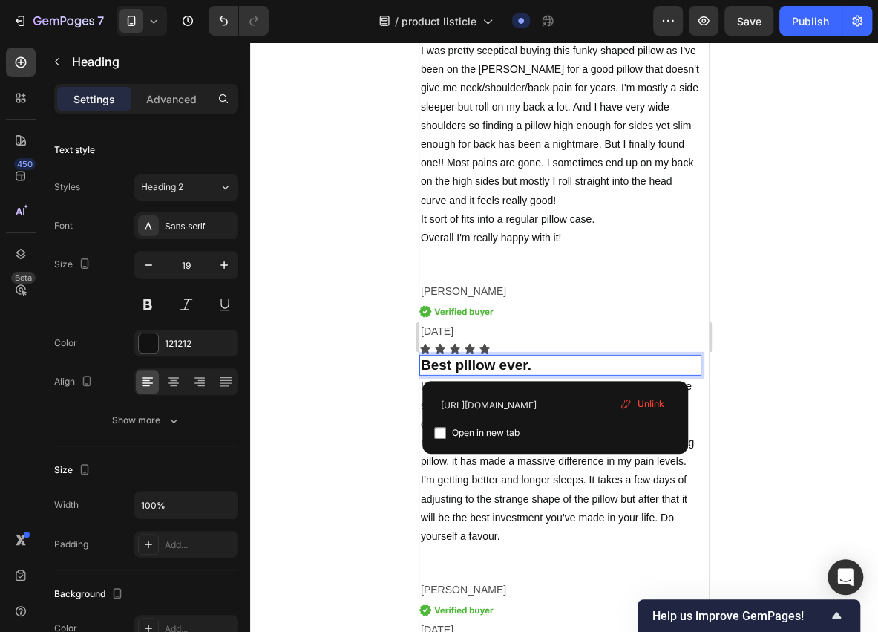
click at [635, 401] on div "Unlink" at bounding box center [642, 403] width 56 height 19
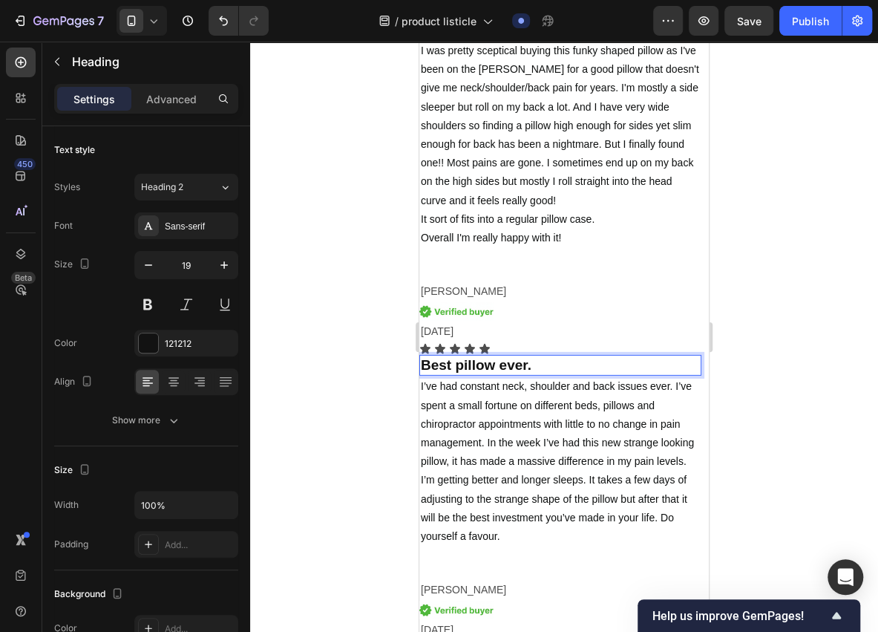
click at [528, 364] on strong "Best pillow ever." at bounding box center [476, 365] width 111 height 16
click at [485, 362] on strong "Best pillow ever." at bounding box center [476, 365] width 111 height 16
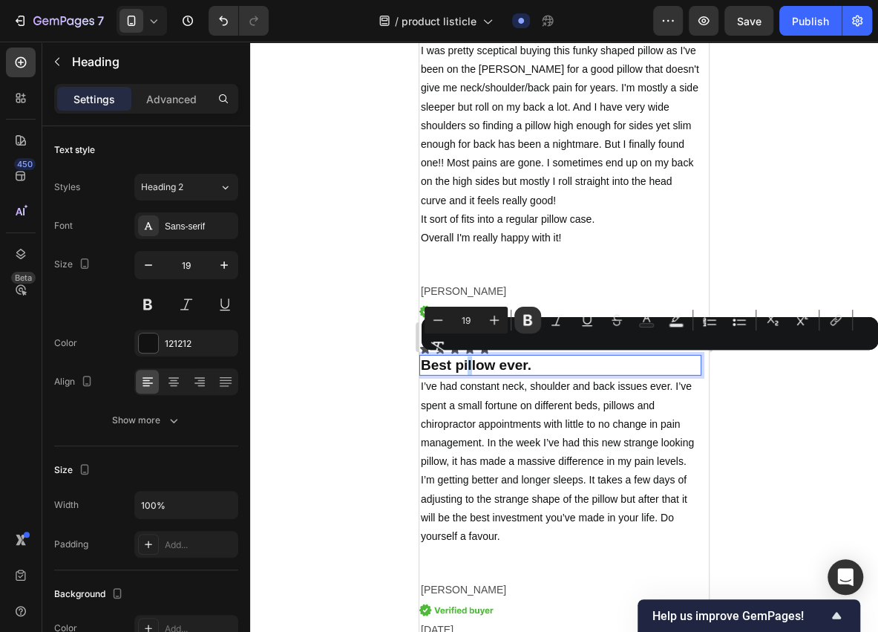
drag, startPoint x: 469, startPoint y: 362, endPoint x: 462, endPoint y: 364, distance: 7.6
click at [468, 363] on strong "Best pillow ever." at bounding box center [476, 365] width 111 height 16
click at [451, 364] on strong "Best pillow ever." at bounding box center [476, 365] width 111 height 16
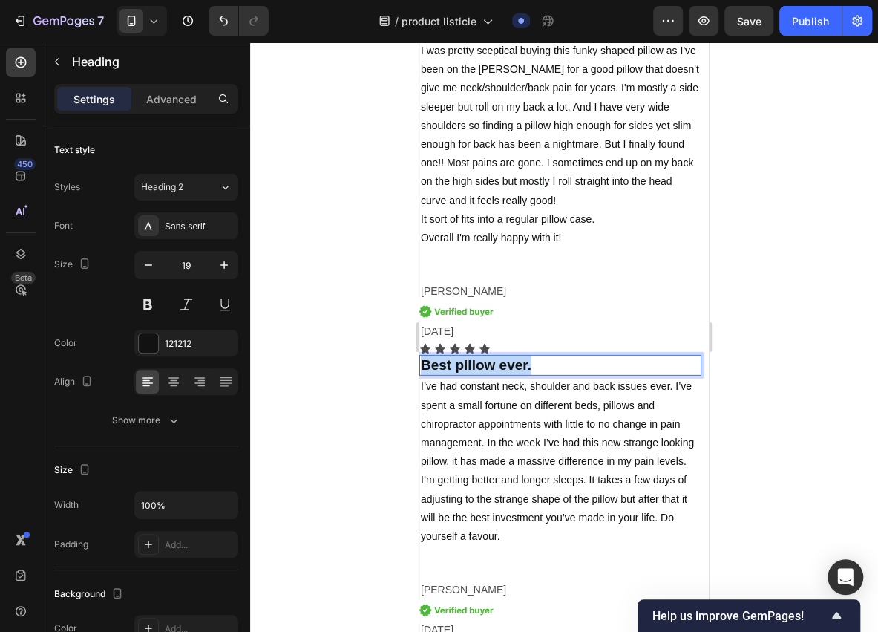
drag, startPoint x: 539, startPoint y: 361, endPoint x: 423, endPoint y: 367, distance: 115.9
click at [423, 367] on p "Best pillow ever." at bounding box center [560, 365] width 279 height 19
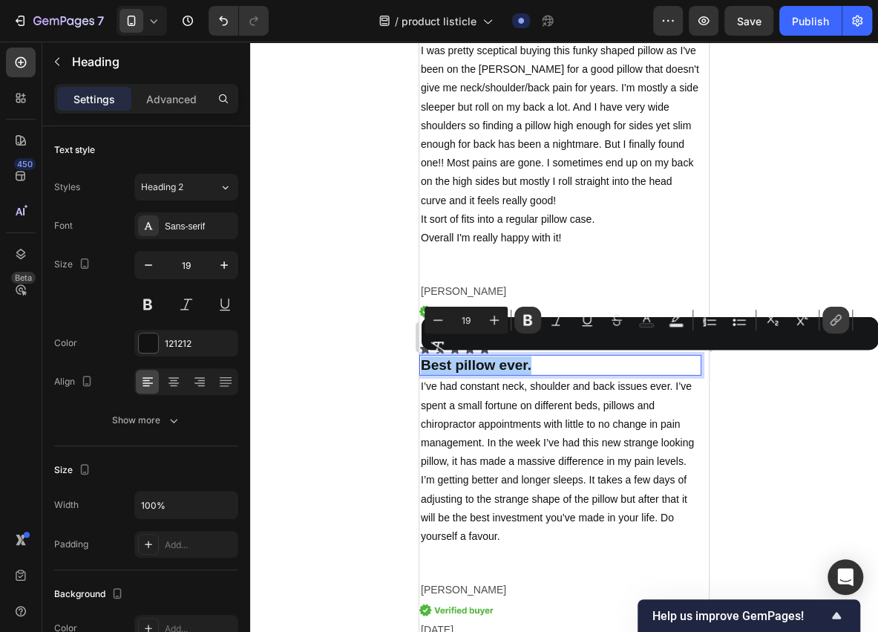
click at [839, 316] on icon "Editor contextual toolbar" at bounding box center [835, 319] width 15 height 15
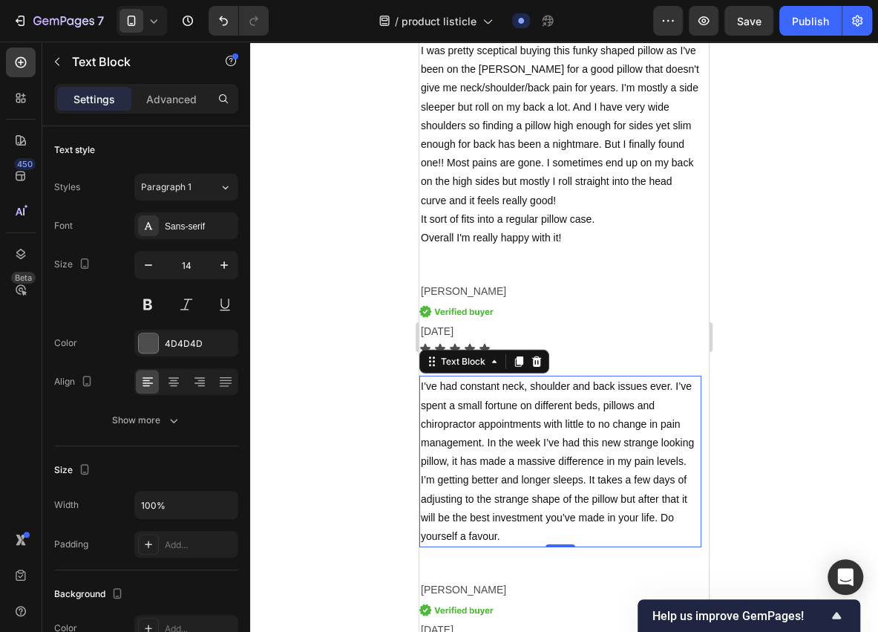
click at [465, 386] on span "I’ve had constant neck, shoulder and back issues ever. I’ve spent a small fortu…" at bounding box center [557, 461] width 273 height 162
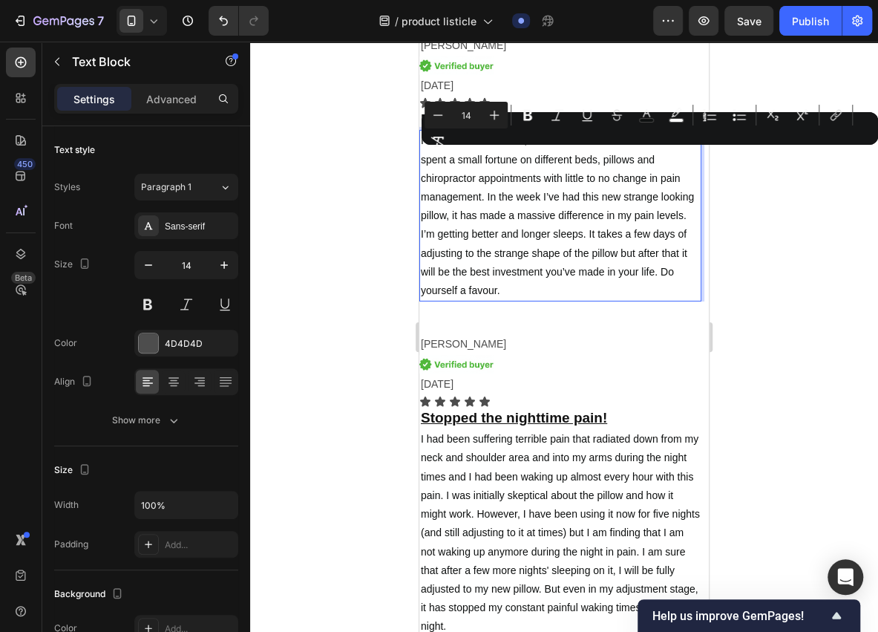
scroll to position [4845, 0]
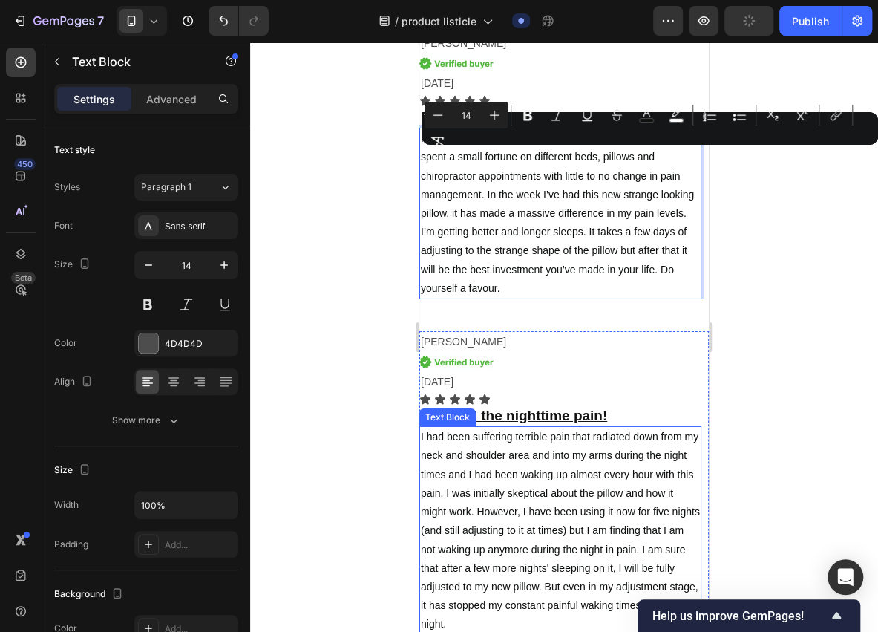
click at [543, 487] on span "I had been suffering terrible pain that radiated down from my neck and shoulder…" at bounding box center [560, 530] width 279 height 199
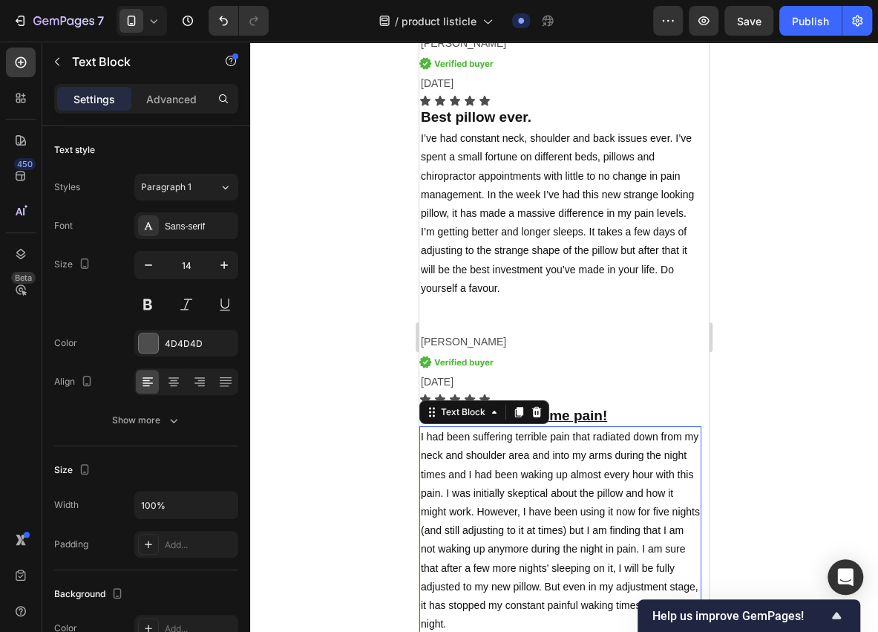
click at [515, 479] on p "I had been suffering terrible pain that radiated down from my neck and shoulder…" at bounding box center [560, 531] width 279 height 206
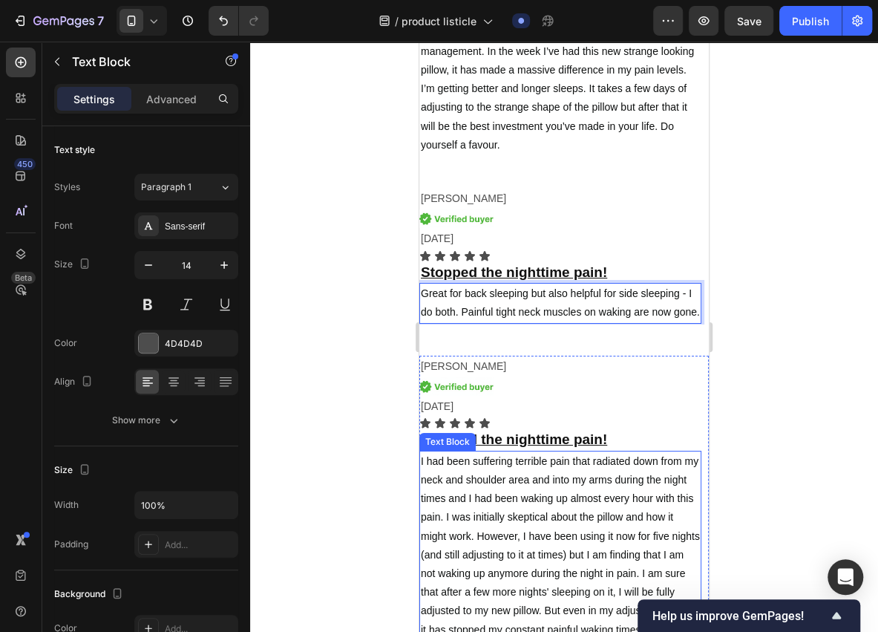
scroll to position [4994, 0]
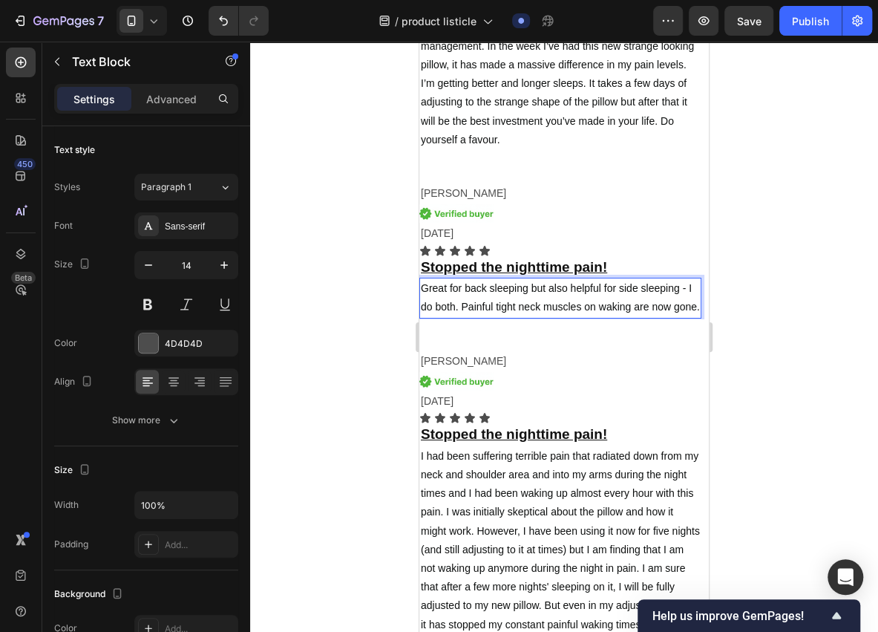
click at [393, 410] on div at bounding box center [564, 337] width 628 height 590
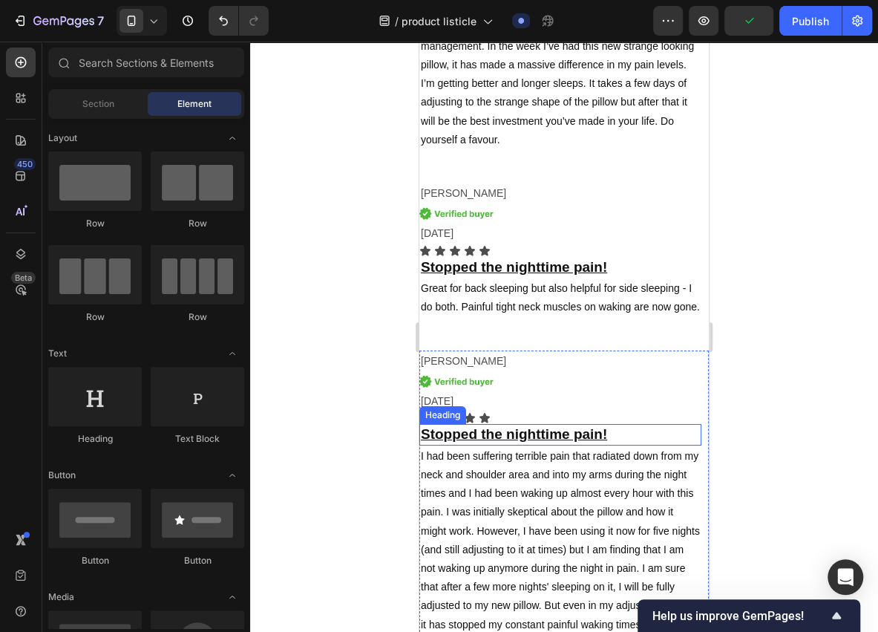
click at [510, 431] on u "Stopped the nighttime pain!" at bounding box center [514, 434] width 186 height 16
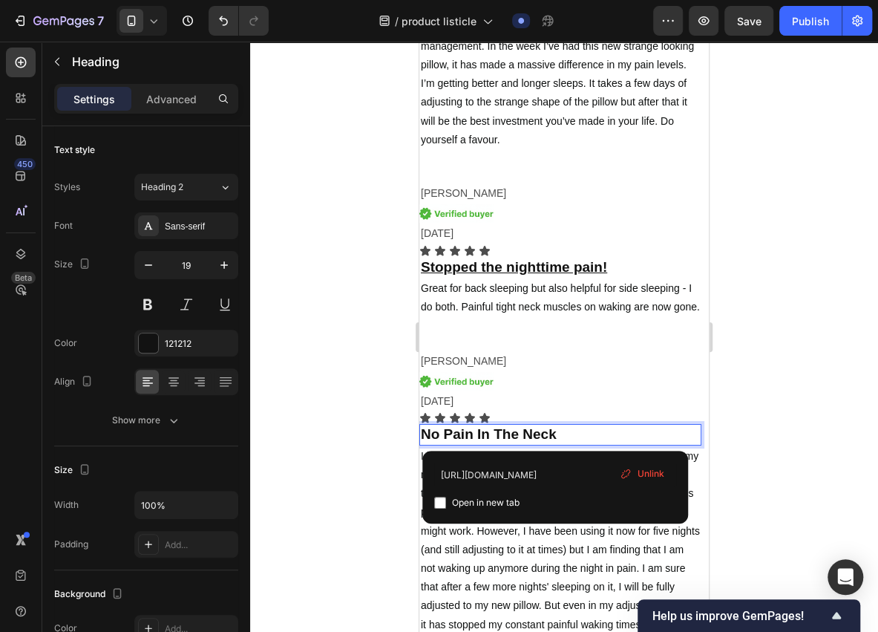
click at [642, 474] on span "Unlink" at bounding box center [651, 473] width 27 height 13
click at [546, 432] on strong "No Pain In The Neck" at bounding box center [489, 434] width 136 height 16
click at [644, 477] on span "Unlink" at bounding box center [651, 473] width 27 height 13
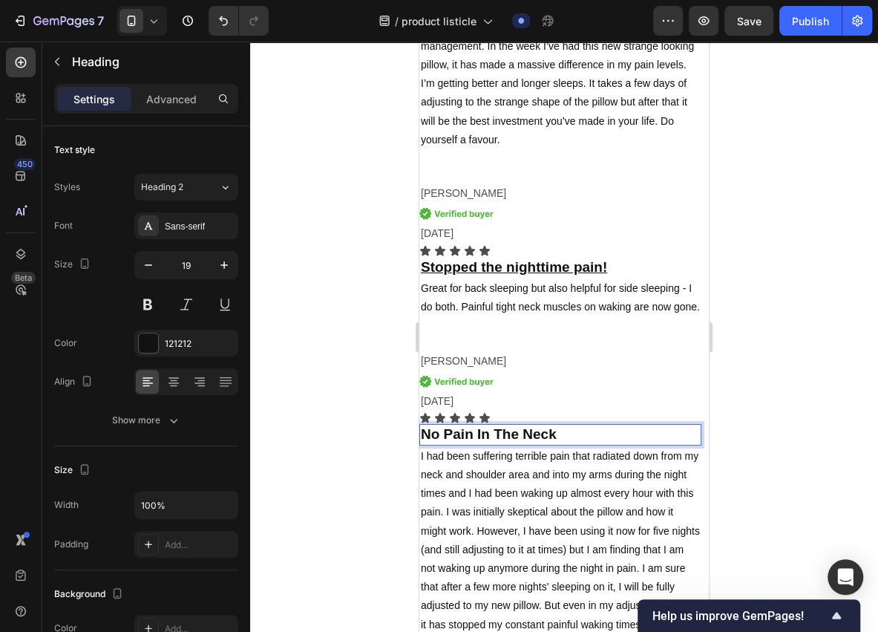
click at [471, 432] on strong "No Pain In The Neck" at bounding box center [489, 434] width 136 height 16
click at [567, 438] on p "No Pain In The Neck" at bounding box center [560, 434] width 279 height 19
click at [560, 379] on div at bounding box center [560, 381] width 282 height 19
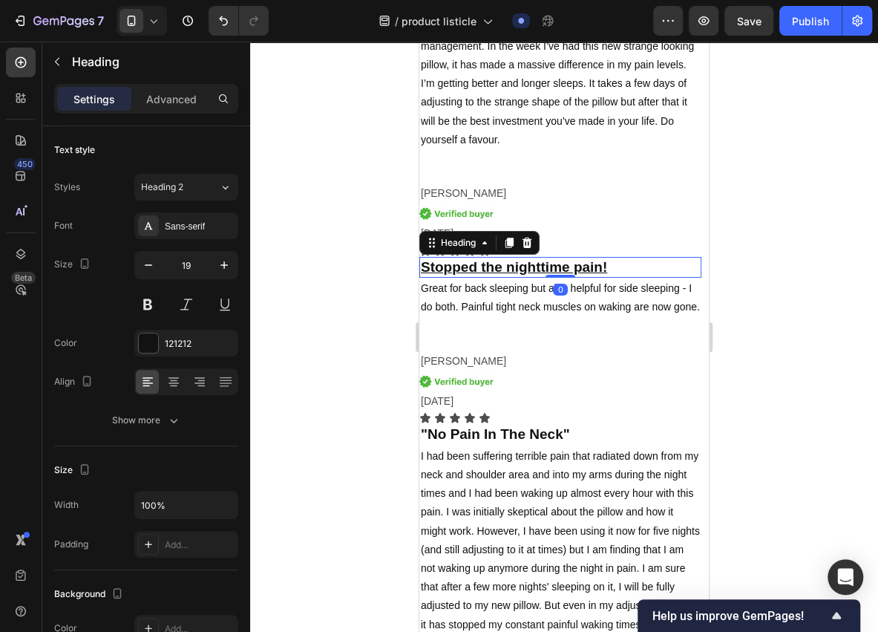
click at [594, 266] on u "Stopped the nighttime pain!" at bounding box center [514, 267] width 186 height 16
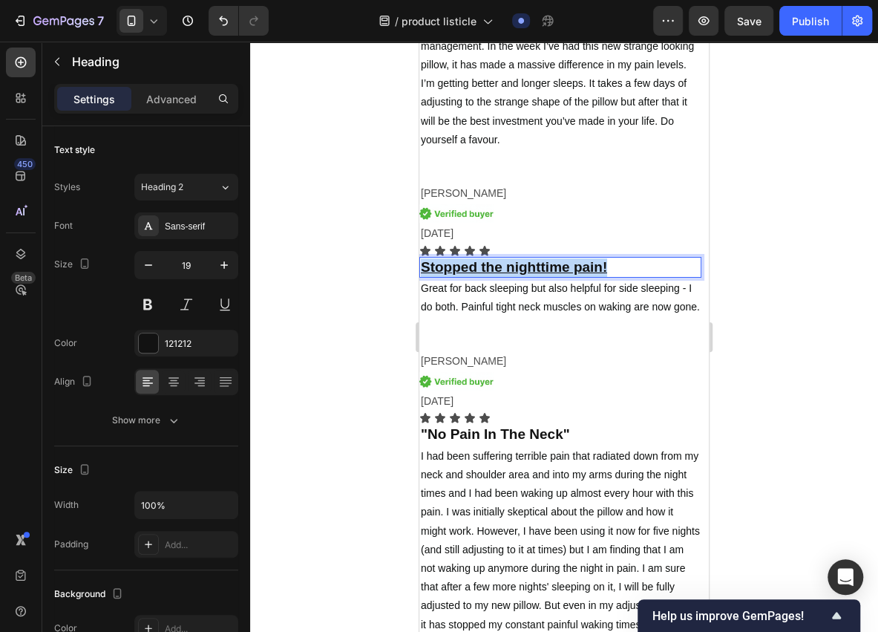
drag, startPoint x: 615, startPoint y: 268, endPoint x: 422, endPoint y: 275, distance: 193.1
click at [422, 275] on p "Stopped the nighttime pain!" at bounding box center [560, 267] width 279 height 19
click at [544, 269] on strong "No Pain In The Neck" at bounding box center [489, 267] width 136 height 16
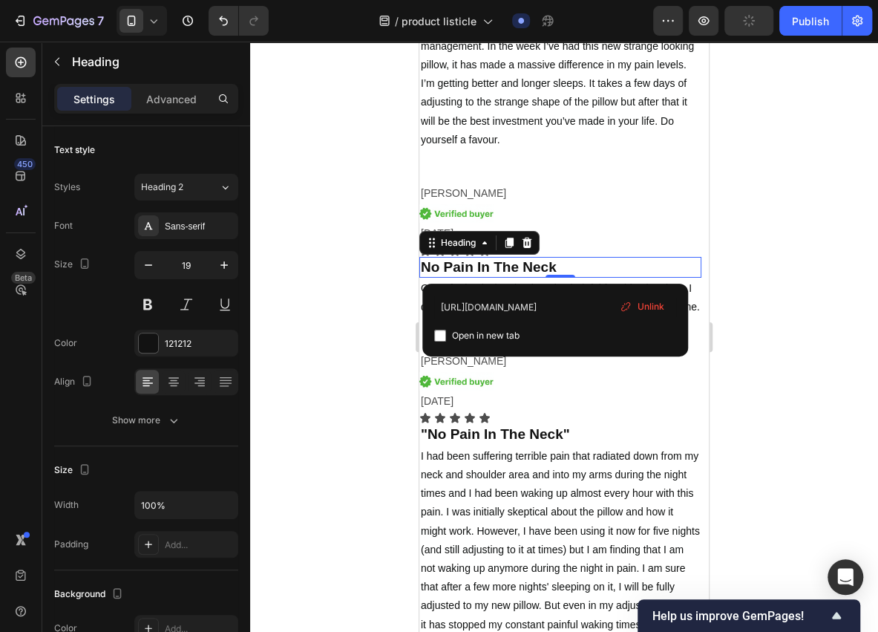
click at [638, 306] on span "Unlink" at bounding box center [651, 306] width 27 height 13
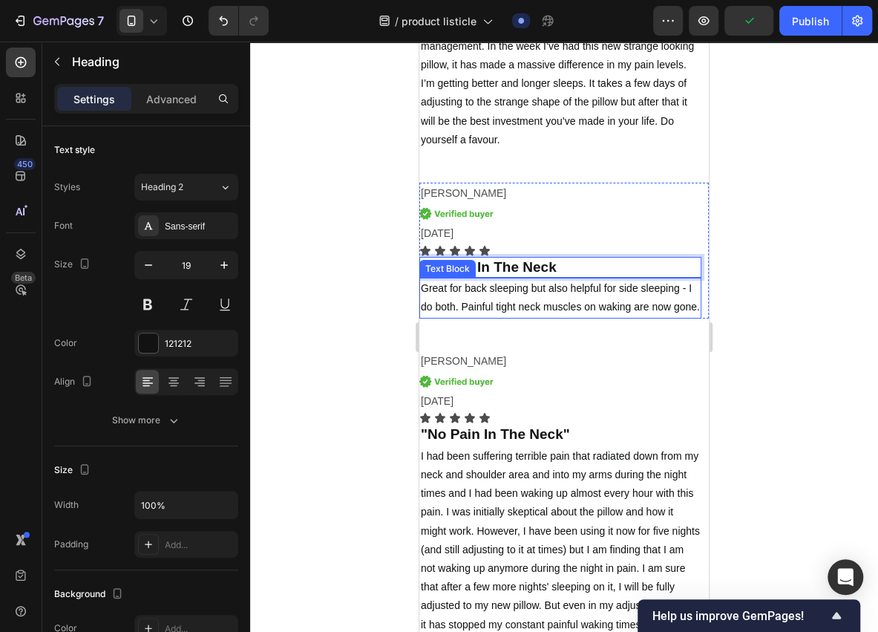
click at [539, 281] on p "Great for back sleeping but also helpful for side sleeping - I do both. Painful…" at bounding box center [560, 297] width 279 height 37
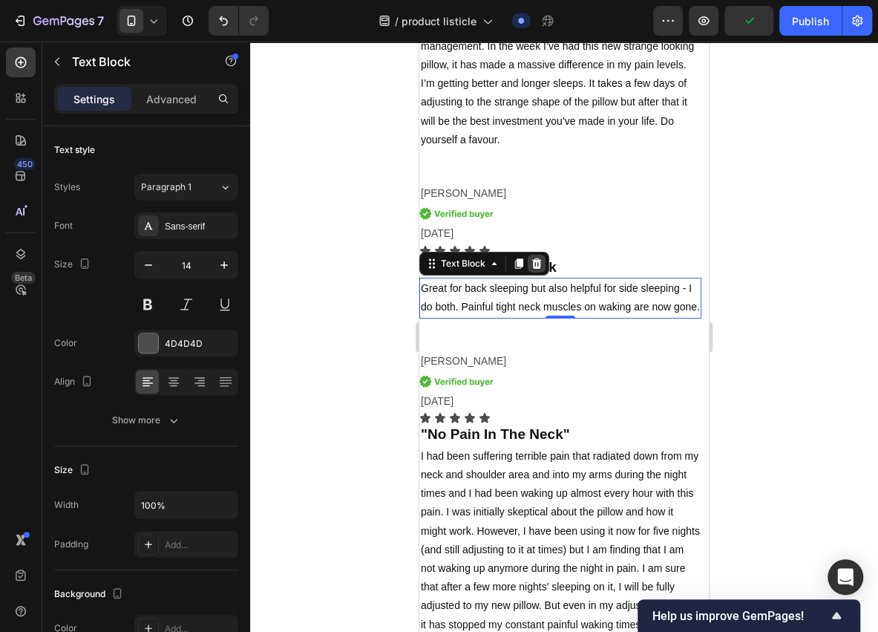
click at [528, 265] on div at bounding box center [537, 264] width 18 height 18
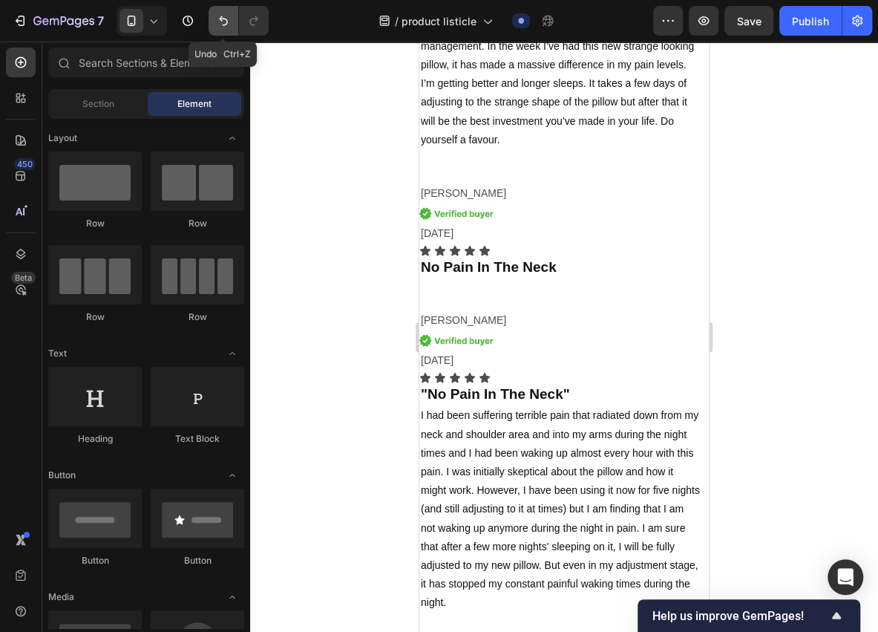
click at [221, 16] on icon "Undo/Redo" at bounding box center [223, 21] width 9 height 10
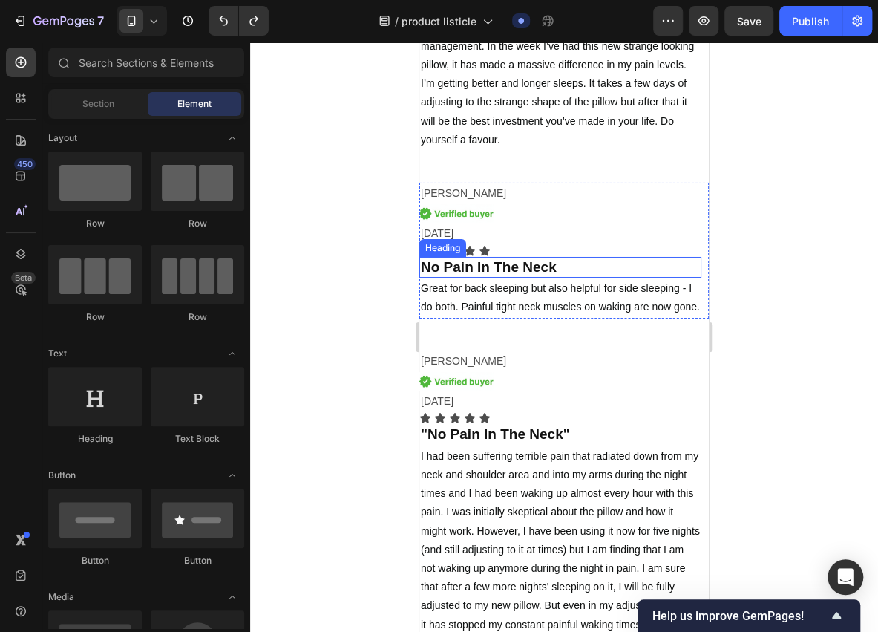
click at [532, 267] on strong "No Pain In The Neck" at bounding box center [489, 267] width 136 height 16
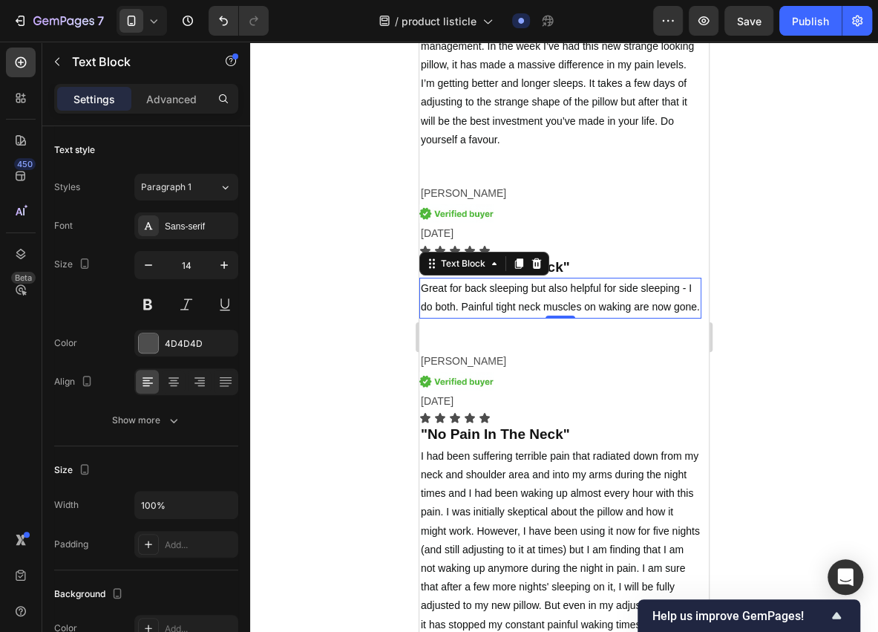
click at [526, 306] on span "Great for back sleeping but also helpful for side sleeping - I do both. Painful…" at bounding box center [560, 297] width 279 height 30
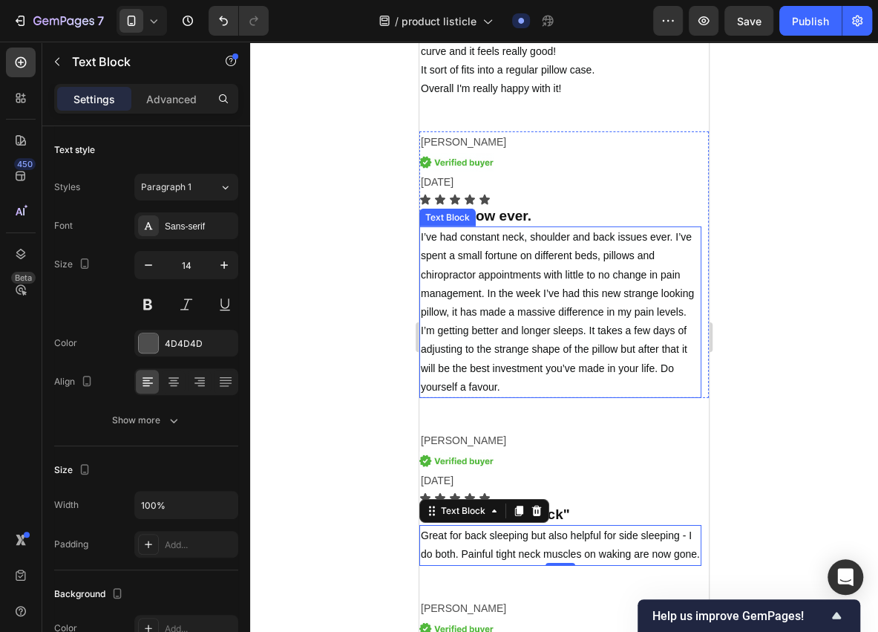
scroll to position [4746, 0]
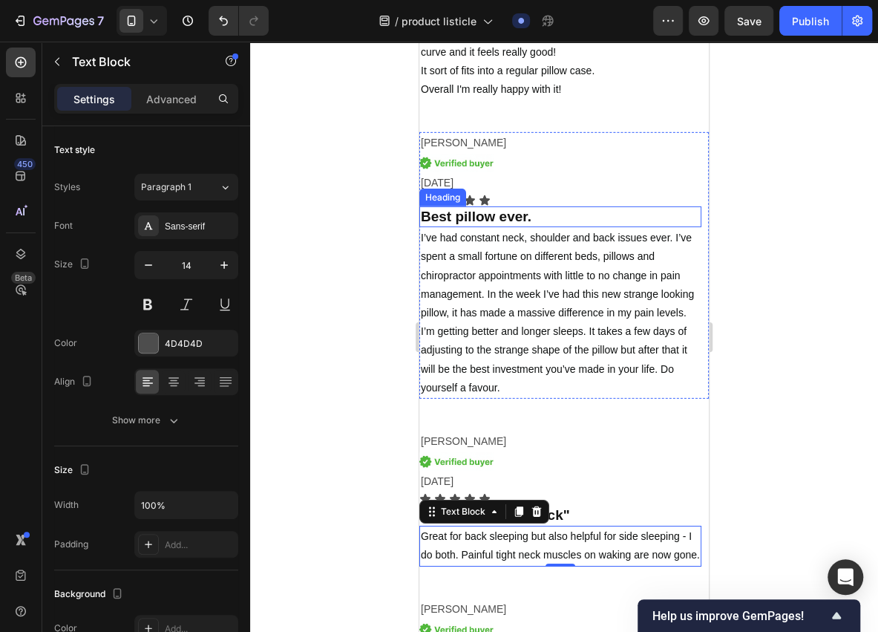
click at [534, 212] on p "⁠⁠⁠⁠⁠⁠⁠ Best pillow ever." at bounding box center [560, 217] width 279 height 19
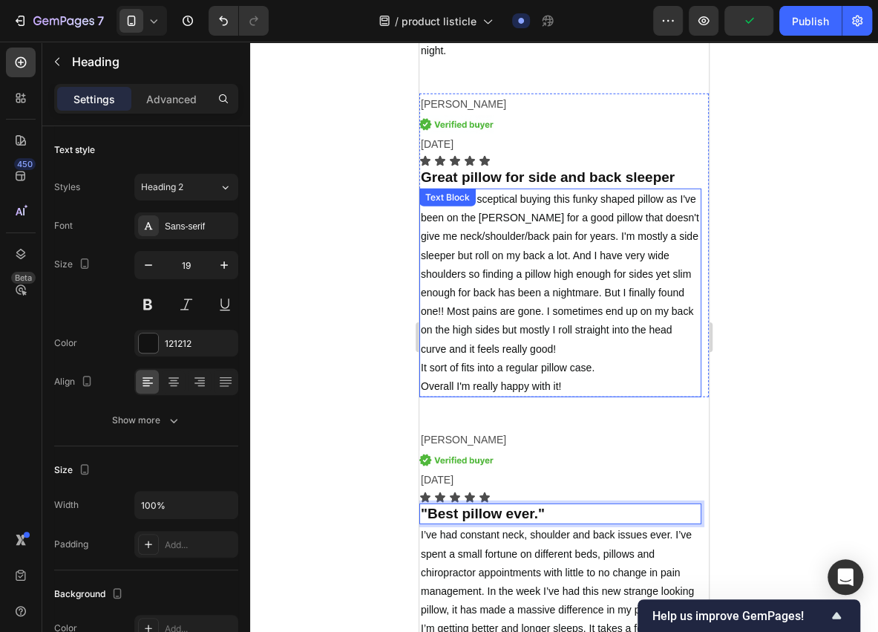
scroll to position [4400, 0]
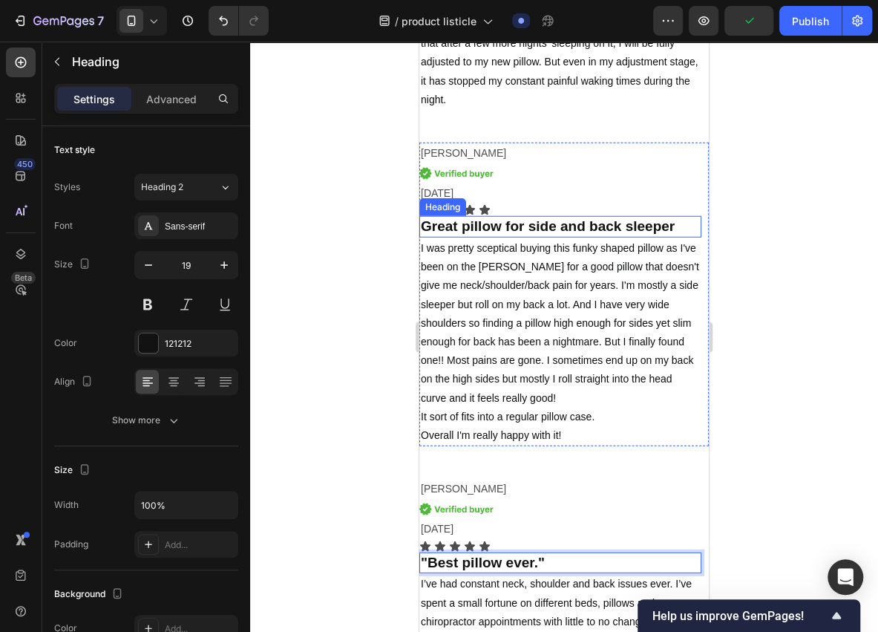
click at [616, 226] on strong "Great pillow for side and back sleeper" at bounding box center [548, 226] width 254 height 16
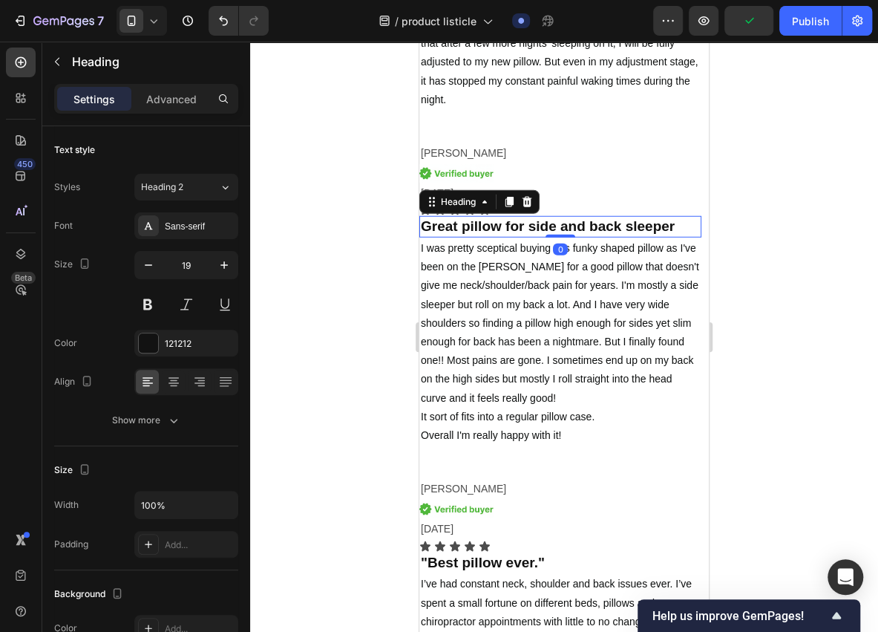
click at [678, 226] on h2 "Great pillow for side and back sleeper" at bounding box center [560, 227] width 282 height 22
click at [678, 226] on p "Great pillow for side and back sleeper" at bounding box center [560, 226] width 279 height 19
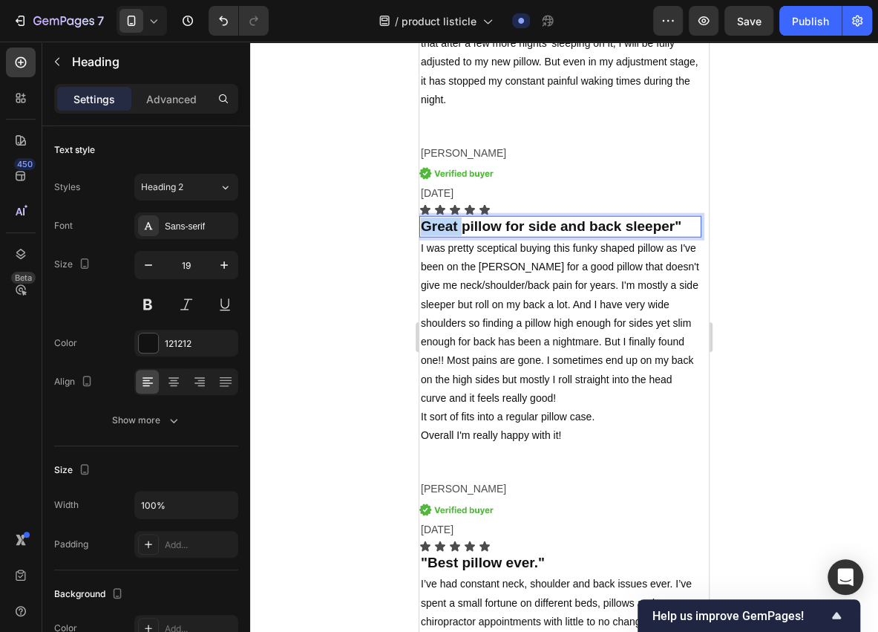
click at [423, 221] on strong "Great pillow for side and back sleeper"" at bounding box center [551, 226] width 261 height 16
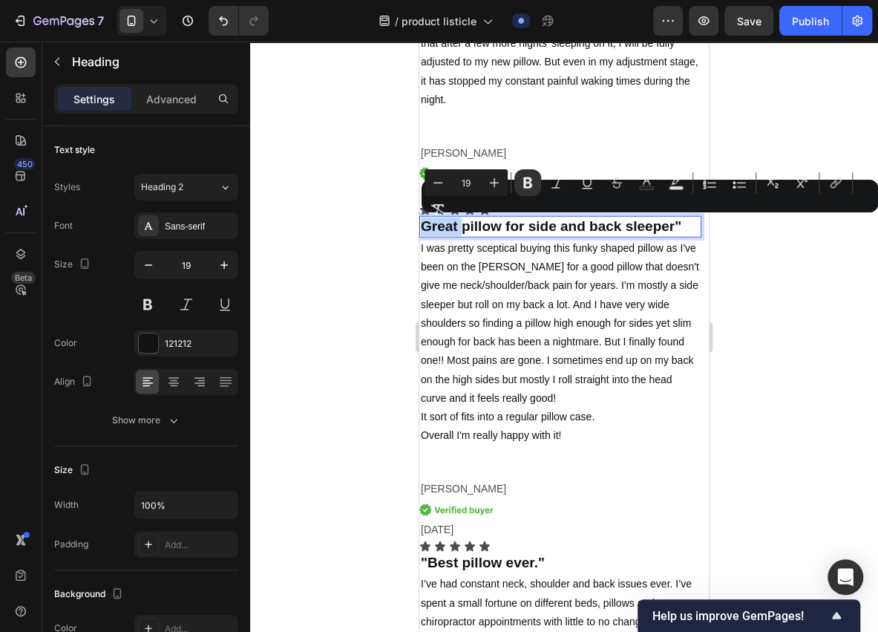
click at [421, 222] on strong "Great pillow for side and back sleeper"" at bounding box center [551, 226] width 261 height 16
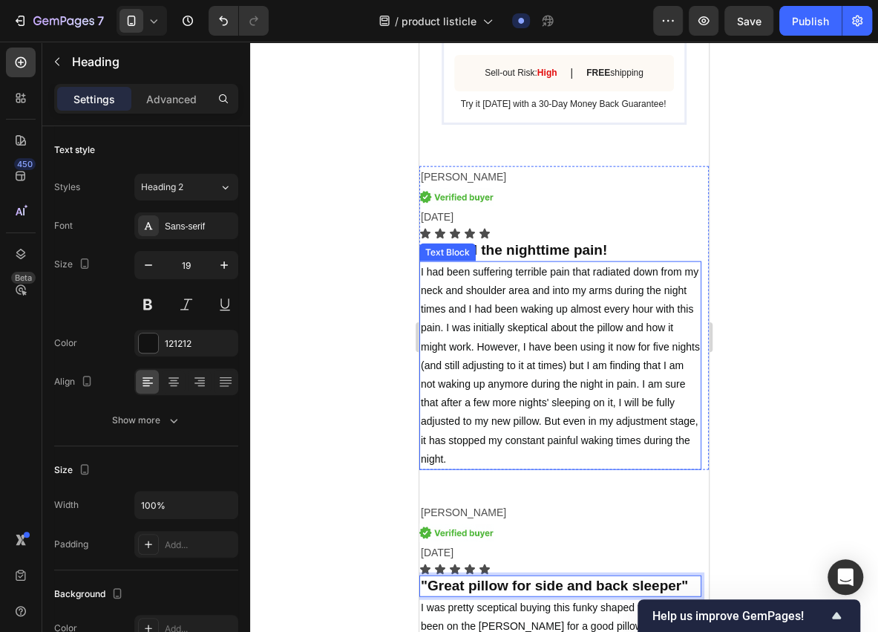
scroll to position [4004, 0]
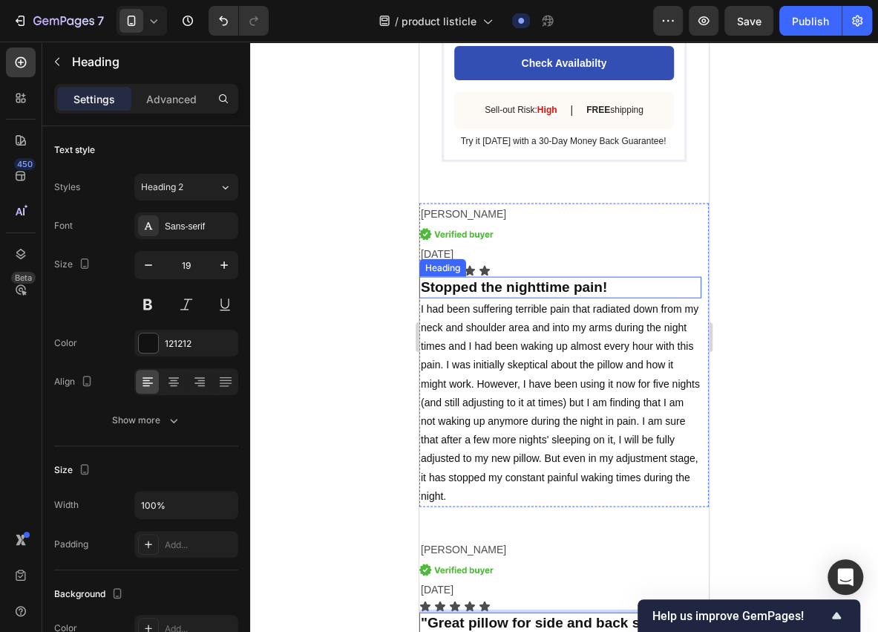
click at [608, 281] on h2 "Stopped the nighttime pain!" at bounding box center [560, 288] width 282 height 22
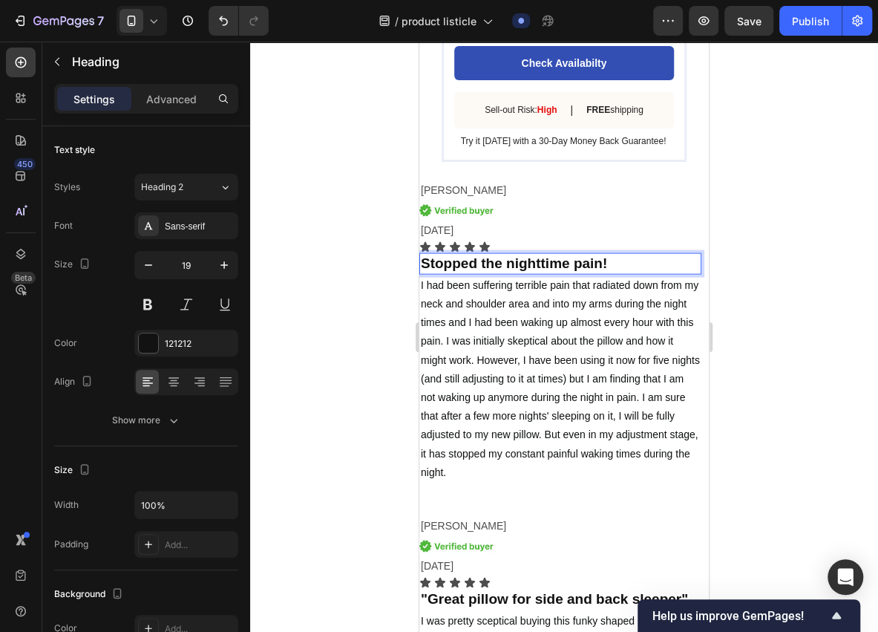
click at [608, 275] on h2 "Stopped the nighttime pain!" at bounding box center [560, 264] width 282 height 22
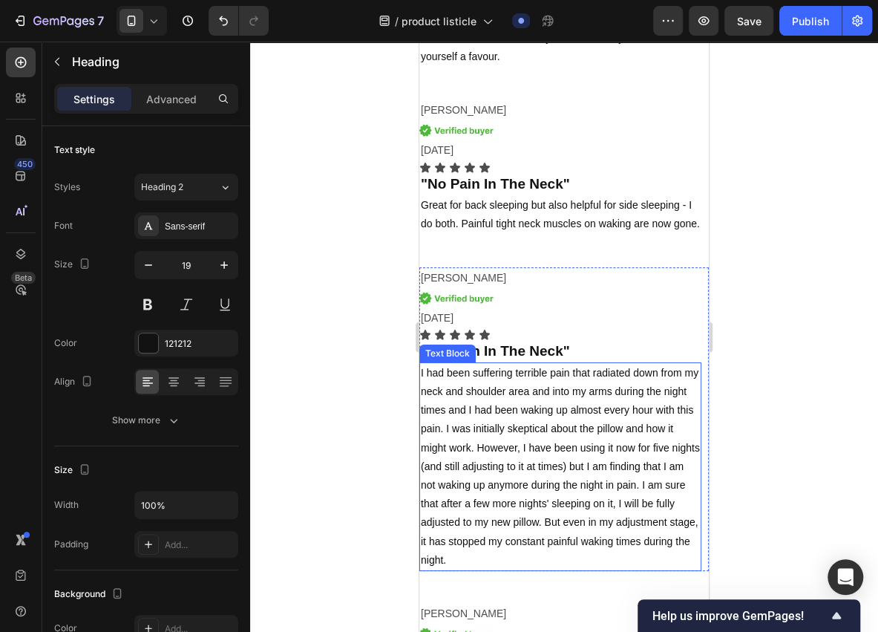
scroll to position [5093, 0]
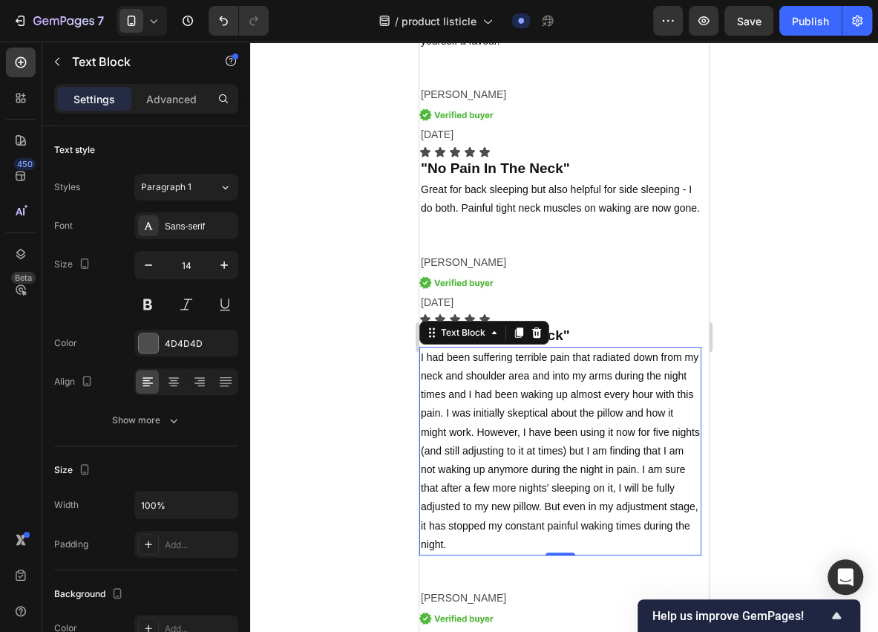
click at [528, 408] on span "I had been suffering terrible pain that radiated down from my neck and shoulder…" at bounding box center [560, 450] width 279 height 199
click at [524, 408] on span "I had been suffering terrible pain that radiated down from my neck and shoulder…" at bounding box center [560, 450] width 279 height 199
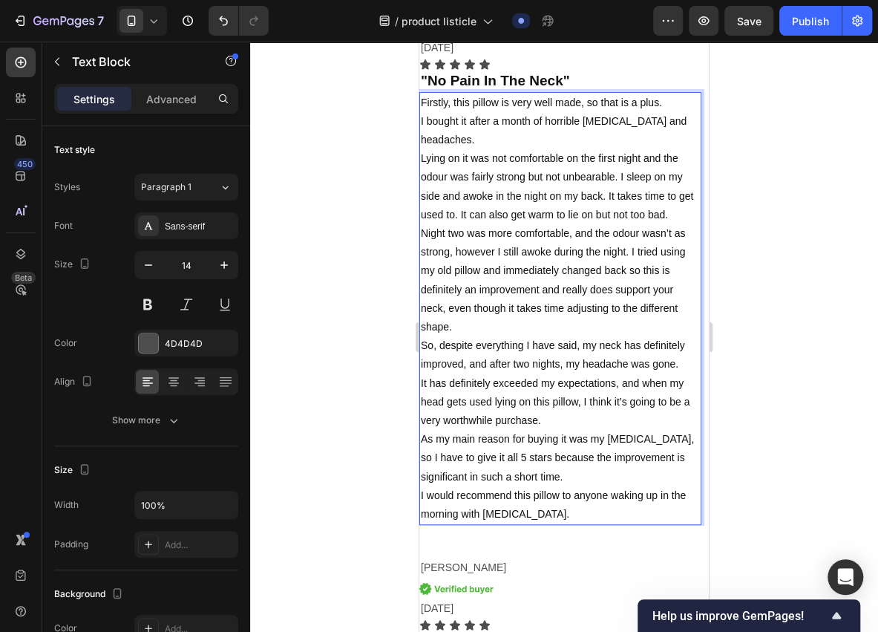
scroll to position [5349, 0]
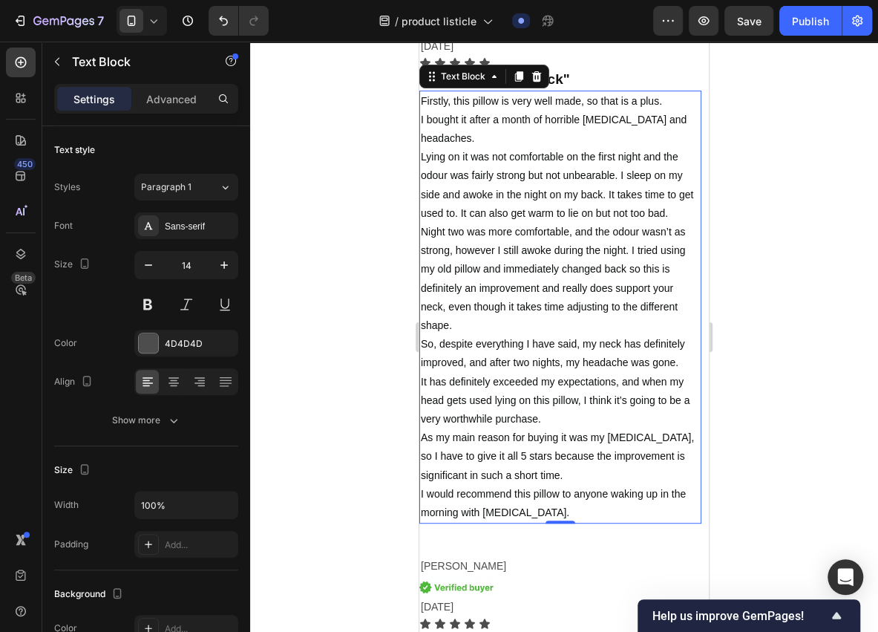
click at [377, 451] on div at bounding box center [564, 337] width 628 height 590
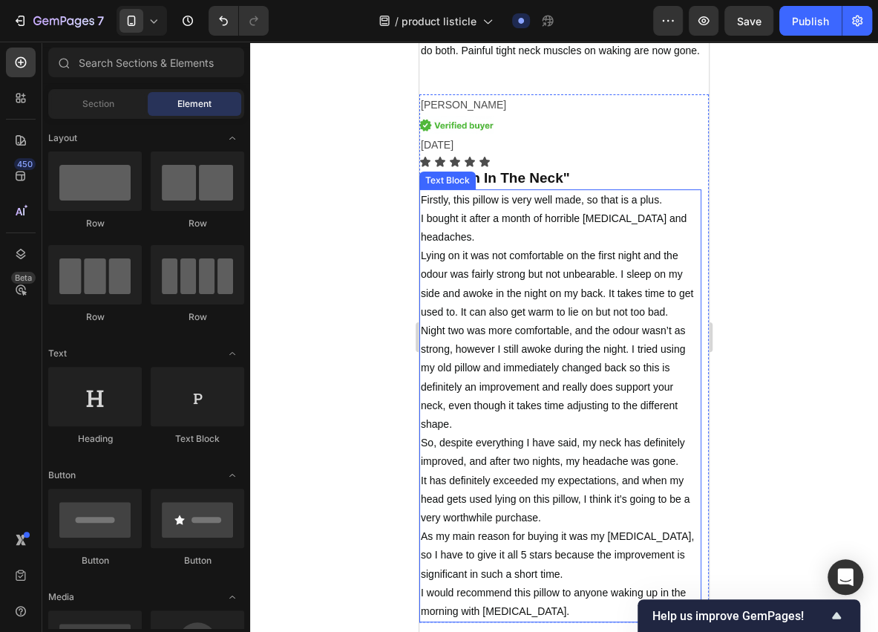
scroll to position [5249, 0]
click at [617, 273] on span "Lying on it was not comfortable on the first night and the odour was fairly str…" at bounding box center [557, 284] width 272 height 68
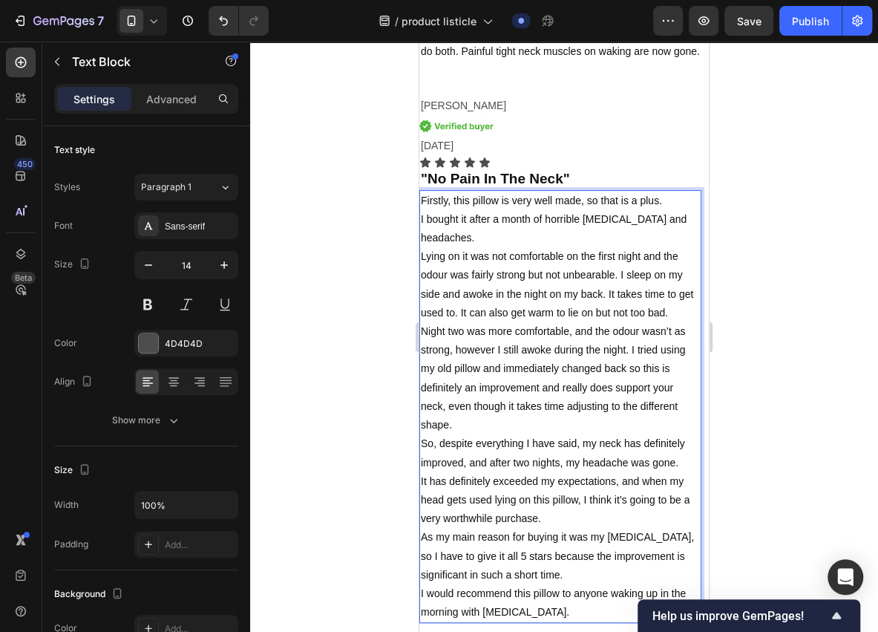
click at [618, 272] on span "Lying on it was not comfortable on the first night and the odour was fairly str…" at bounding box center [557, 284] width 272 height 68
drag, startPoint x: 613, startPoint y: 275, endPoint x: 642, endPoint y: 254, distance: 35.6
click at [642, 254] on span "Lying on it was not comfortable on the first night and the odour was fairly str…" at bounding box center [557, 284] width 272 height 68
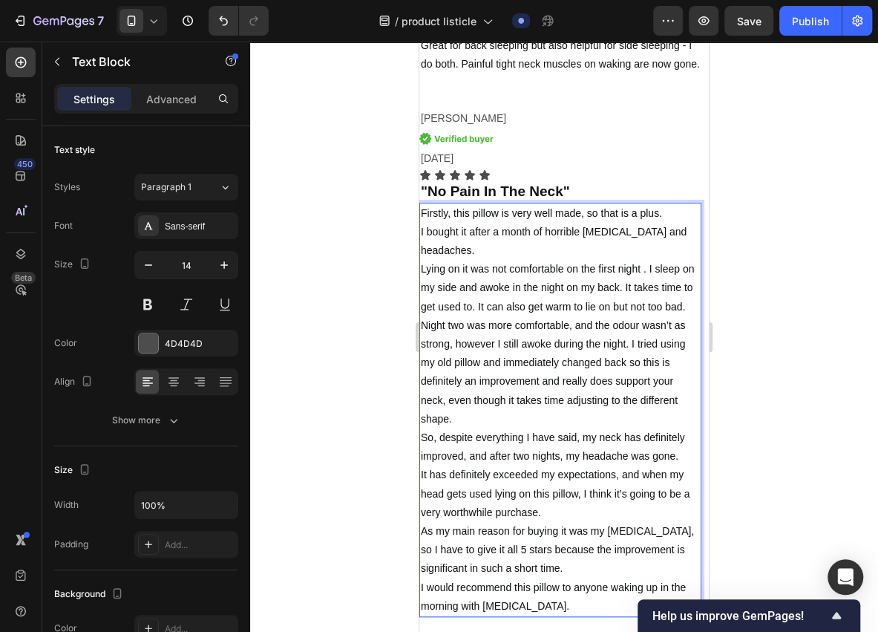
scroll to position [5200, 0]
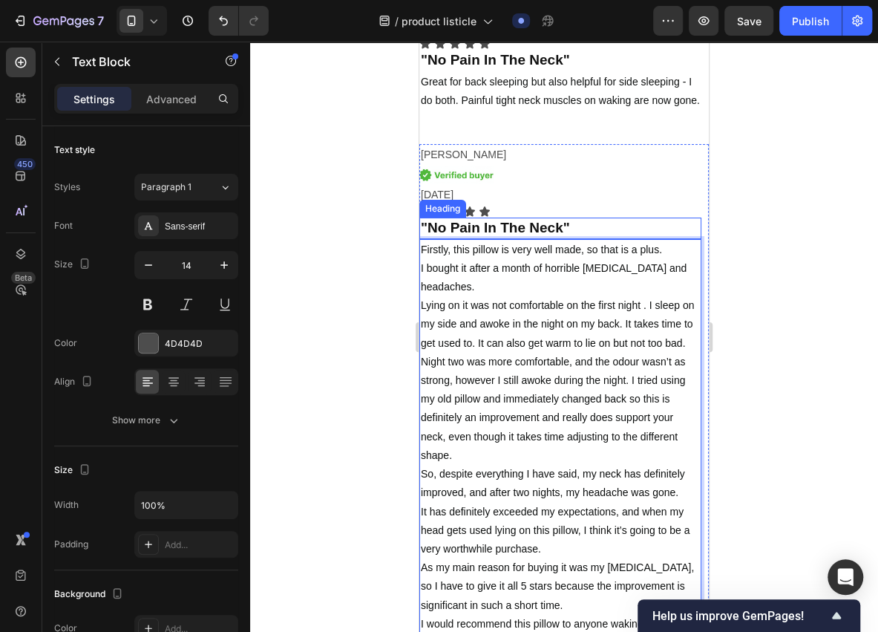
click at [527, 223] on strong ""No Pain In The Neck"" at bounding box center [495, 228] width 149 height 16
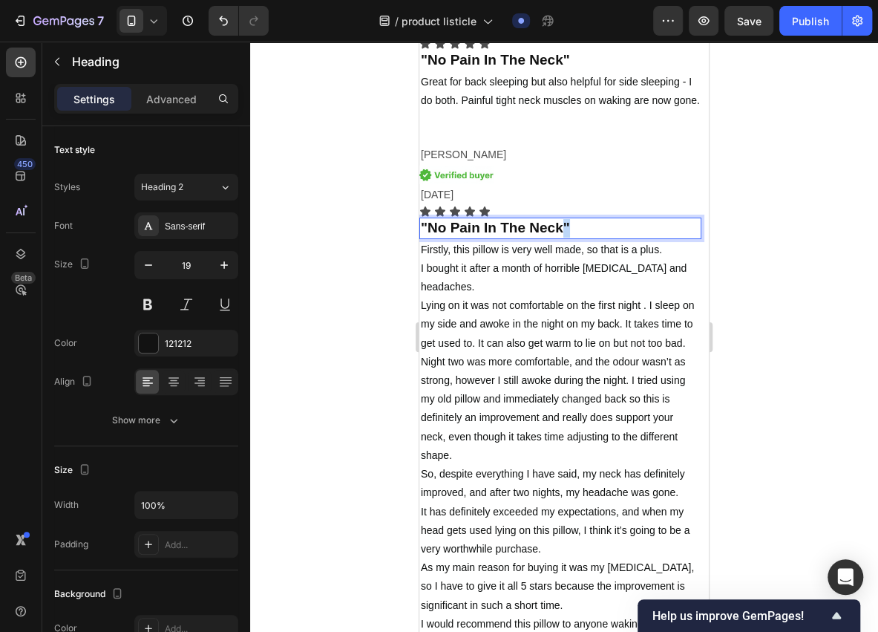
click at [562, 226] on strong ""No Pain In The Neck"" at bounding box center [495, 228] width 149 height 16
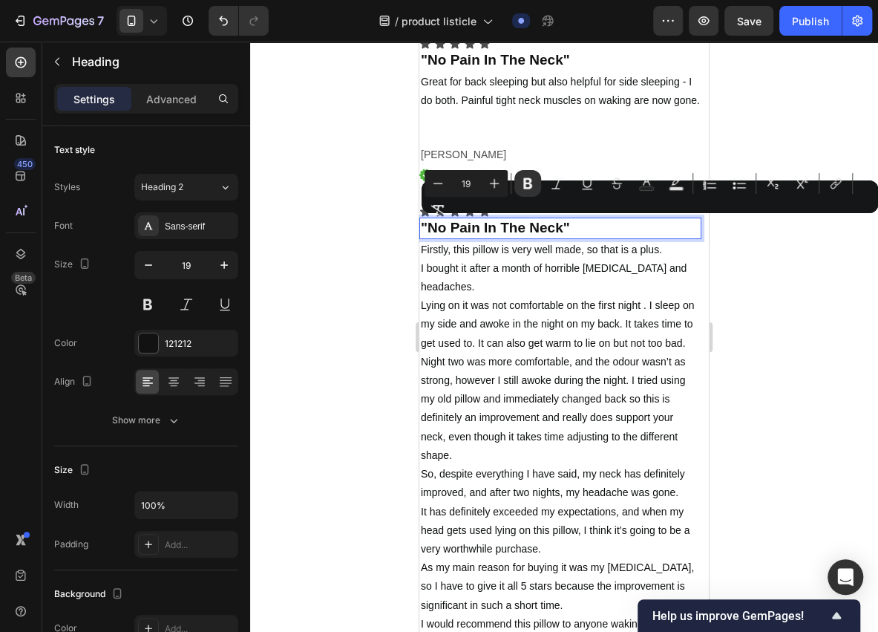
click at [557, 227] on strong ""No Pain In The Neck"" at bounding box center [495, 228] width 149 height 16
drag, startPoint x: 560, startPoint y: 226, endPoint x: 432, endPoint y: 235, distance: 127.9
click at [432, 235] on strong ""No Pain In The Neck"" at bounding box center [495, 228] width 149 height 16
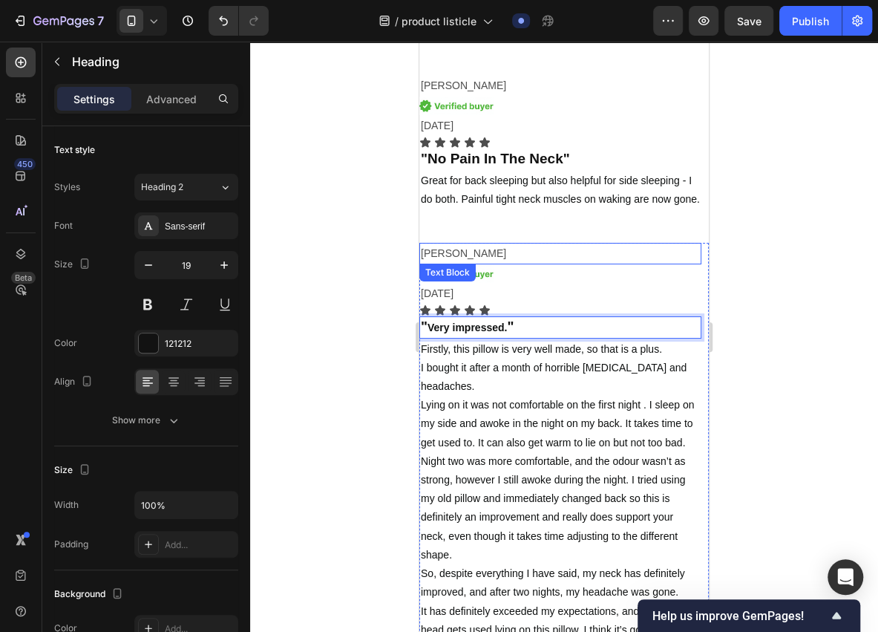
scroll to position [5101, 0]
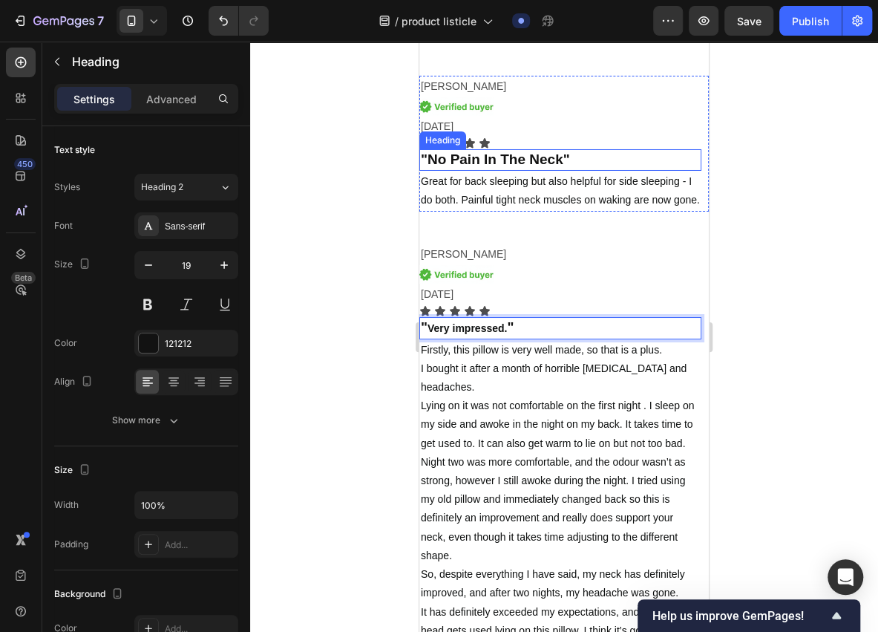
click at [551, 160] on strong ""No Pain In The Neck"" at bounding box center [495, 159] width 149 height 16
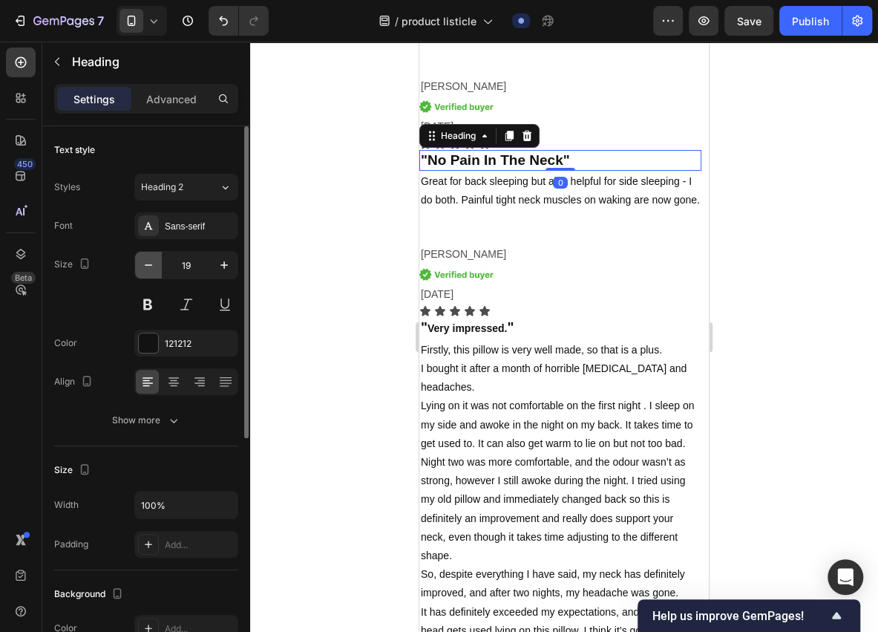
click at [145, 261] on icon "button" at bounding box center [148, 265] width 15 height 15
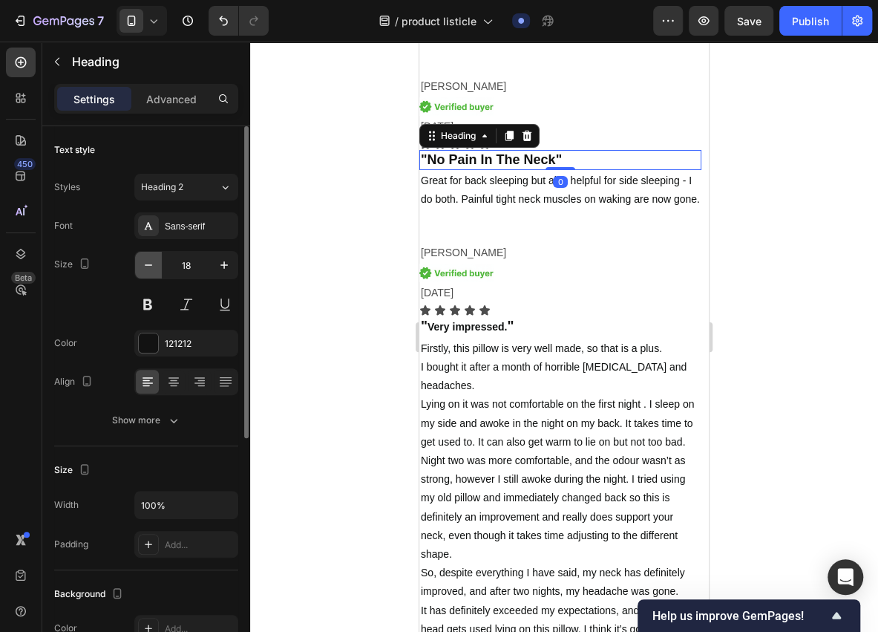
click at [145, 261] on icon "button" at bounding box center [148, 265] width 15 height 15
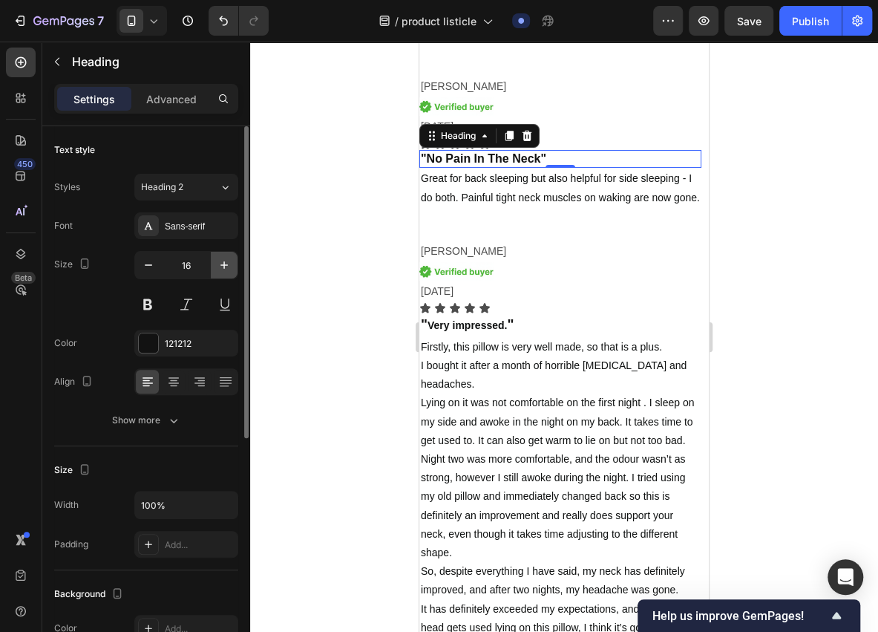
click at [224, 267] on icon "button" at bounding box center [223, 264] width 7 height 7
type input "17"
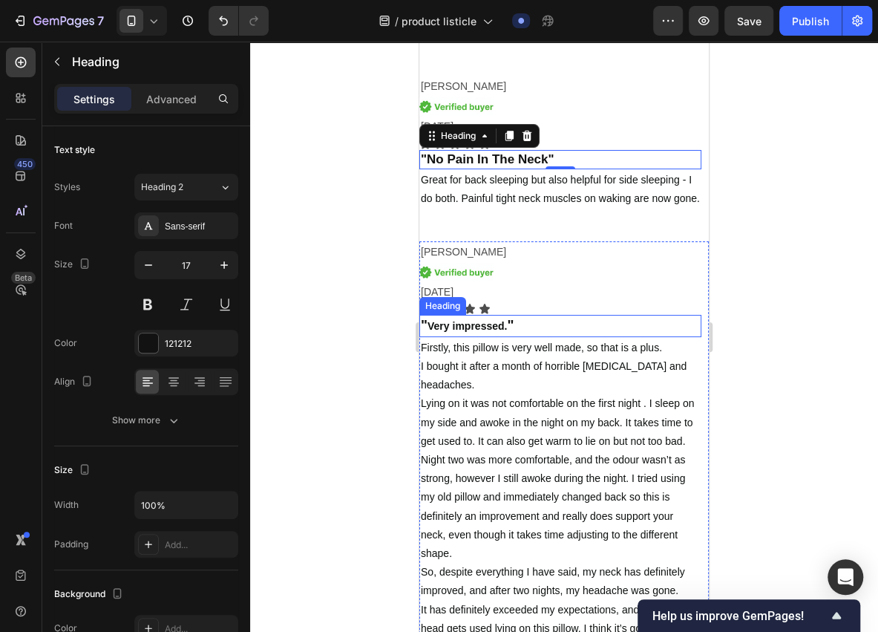
click at [532, 322] on p "⁠⁠⁠⁠⁠⁠⁠ " Very impressed. "" at bounding box center [560, 325] width 279 height 19
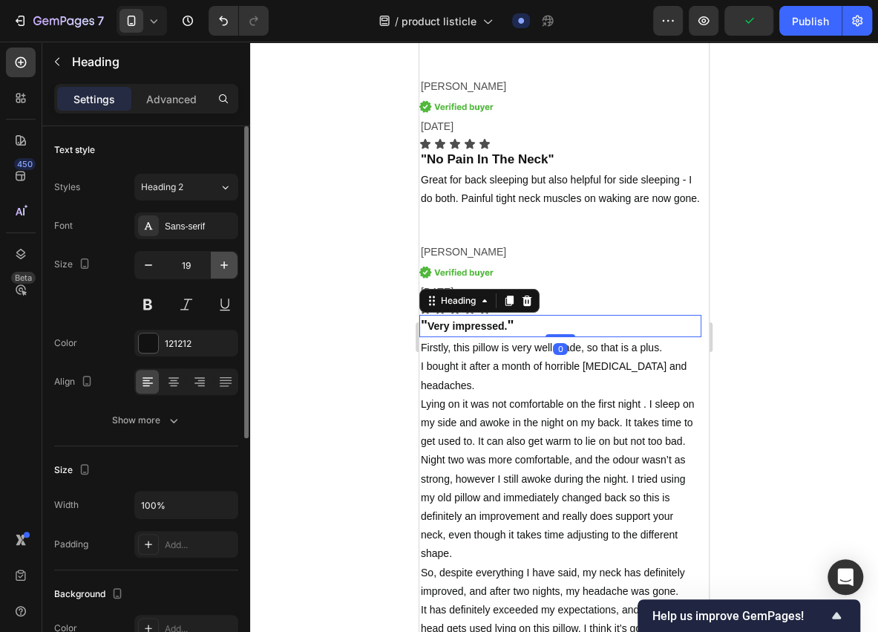
click at [218, 263] on icon "button" at bounding box center [224, 265] width 15 height 15
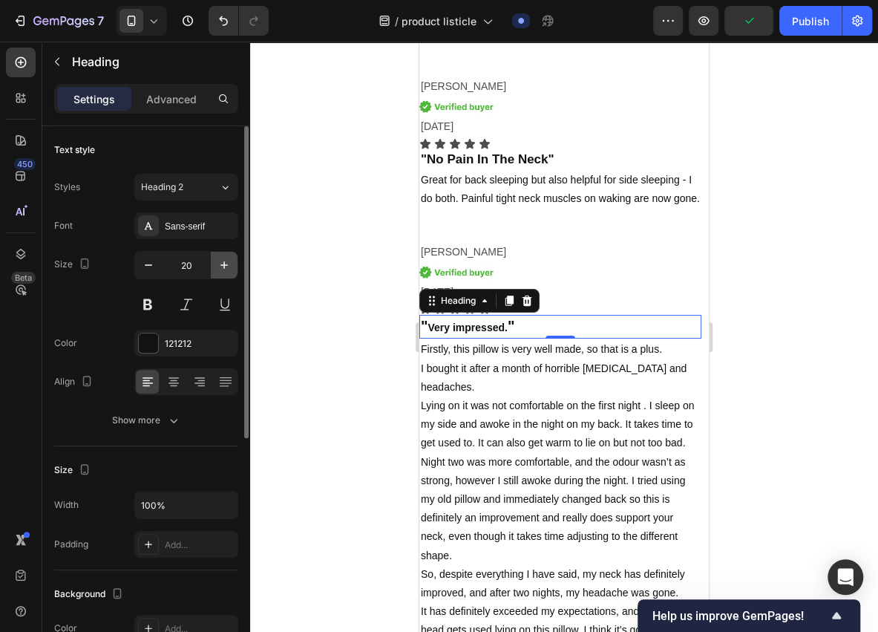
click at [218, 263] on icon "button" at bounding box center [224, 265] width 15 height 15
type input "21"
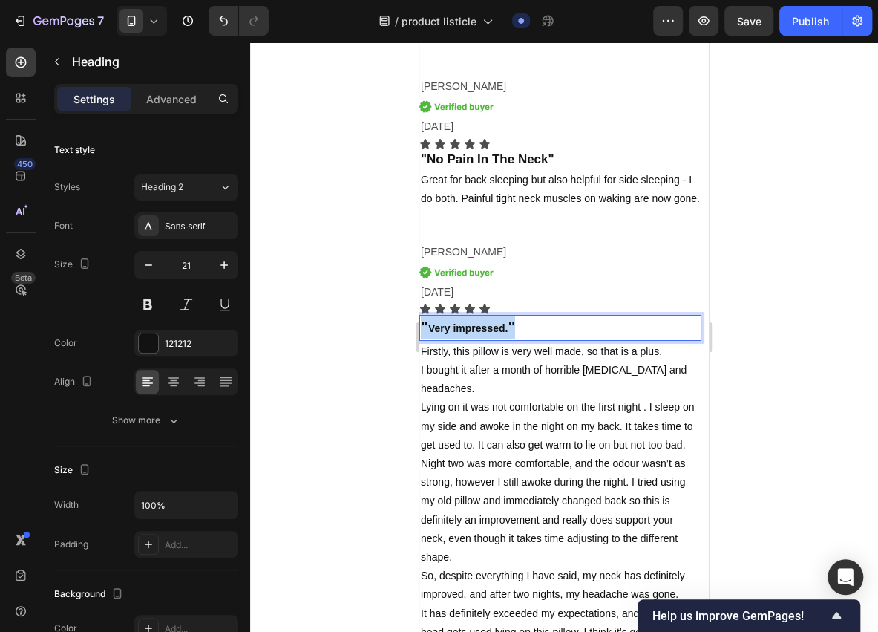
drag, startPoint x: 528, startPoint y: 324, endPoint x: 393, endPoint y: 327, distance: 134.4
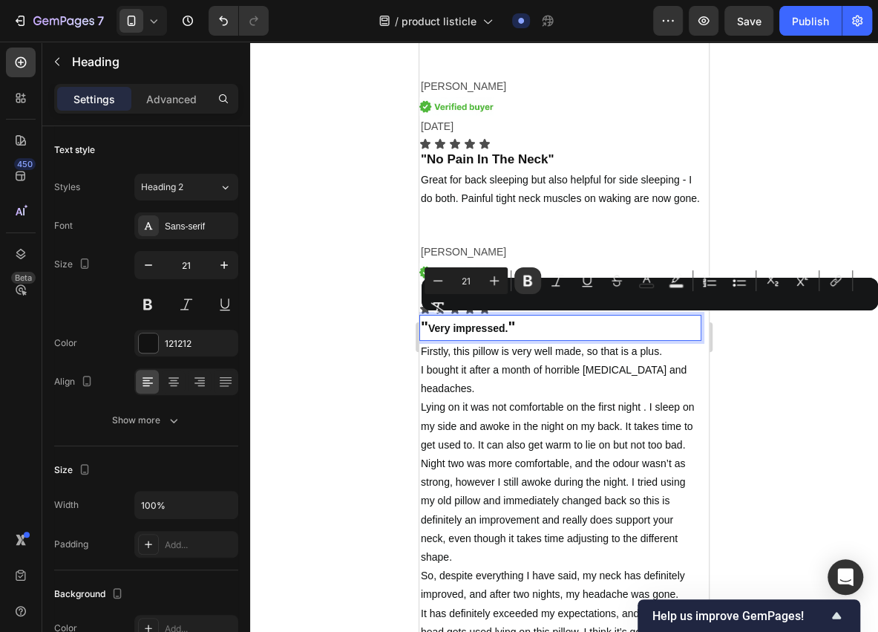
click at [362, 357] on div at bounding box center [564, 337] width 628 height 590
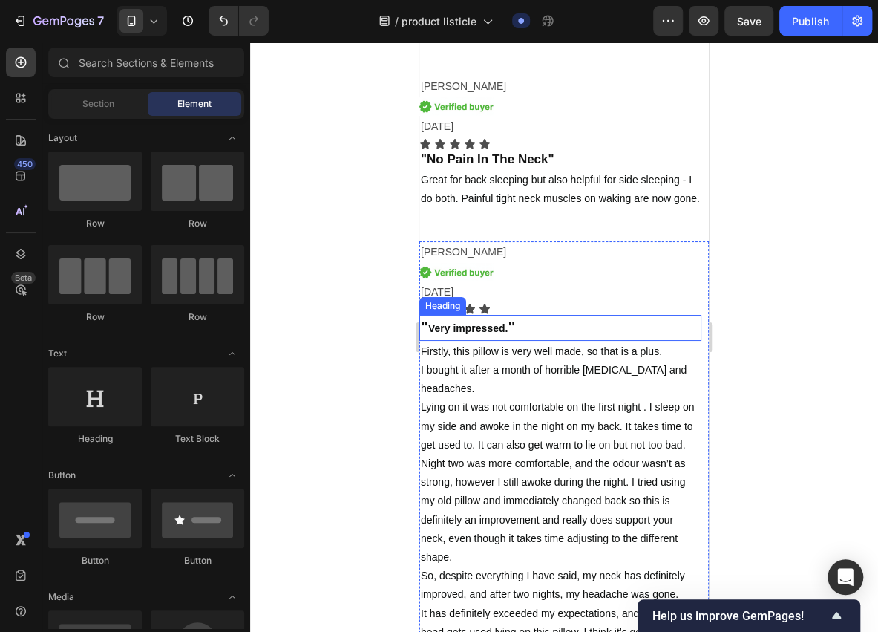
click at [534, 322] on p "⁠⁠⁠⁠⁠⁠⁠ " Very impressed. "" at bounding box center [560, 327] width 279 height 22
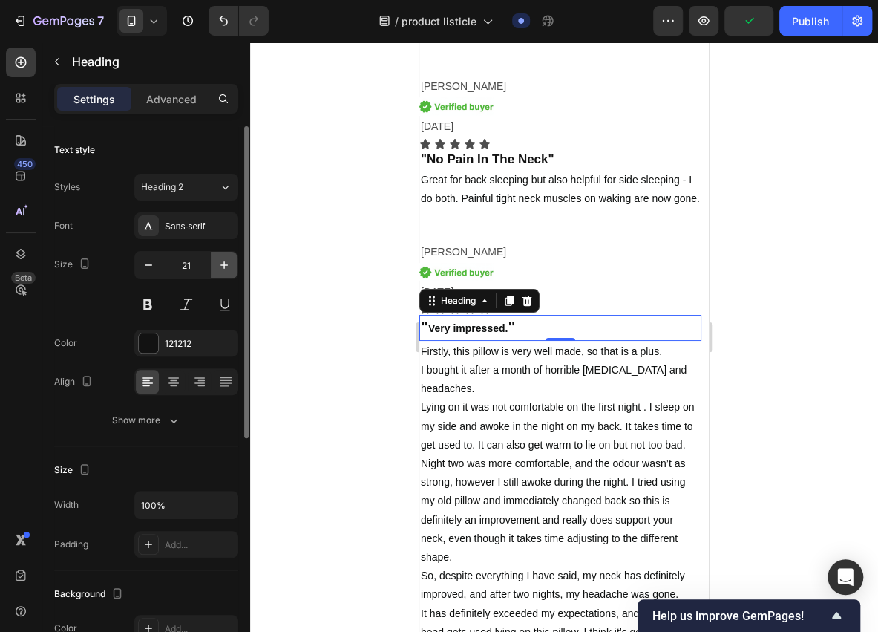
click at [224, 266] on icon "button" at bounding box center [223, 264] width 7 height 7
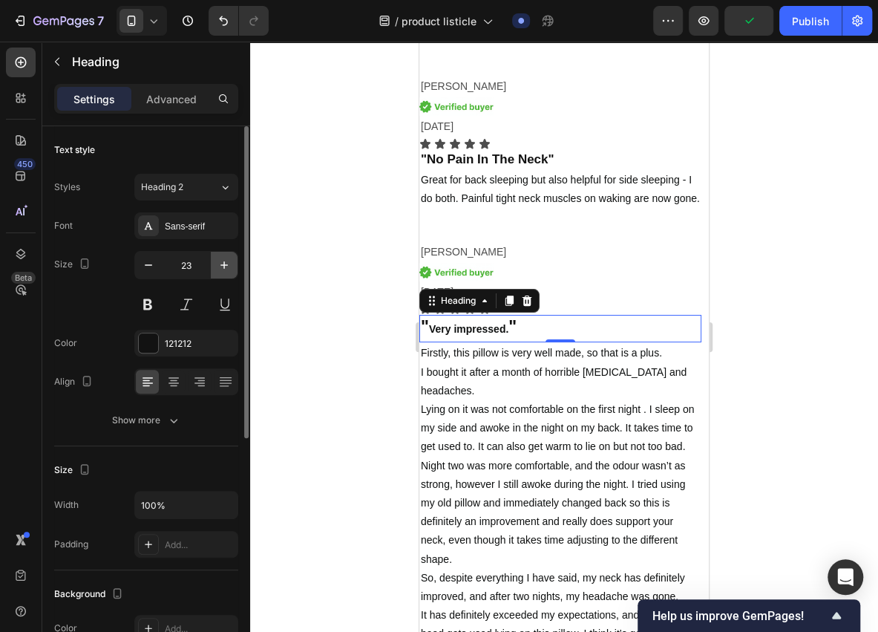
click at [224, 266] on icon "button" at bounding box center [223, 264] width 7 height 7
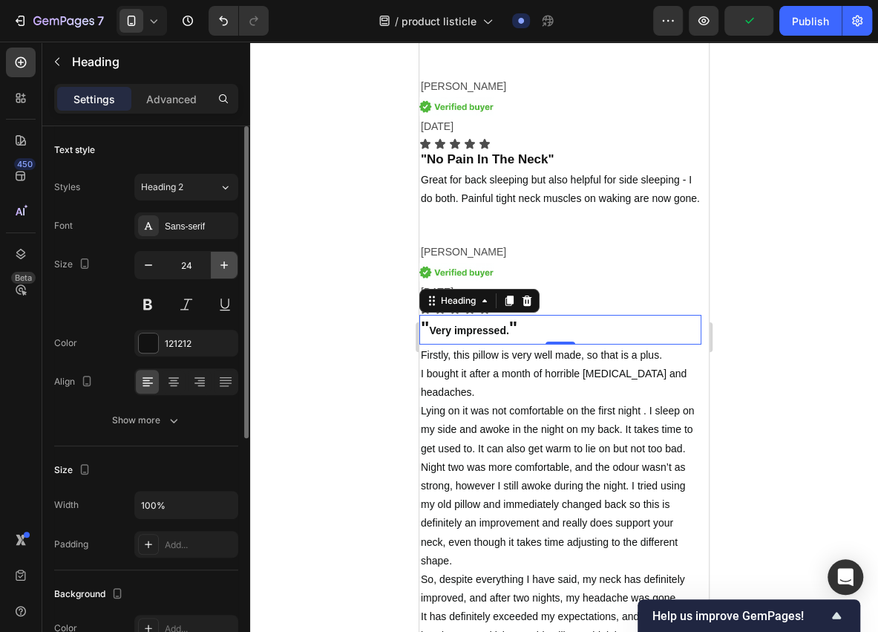
click at [224, 266] on icon "button" at bounding box center [223, 264] width 7 height 7
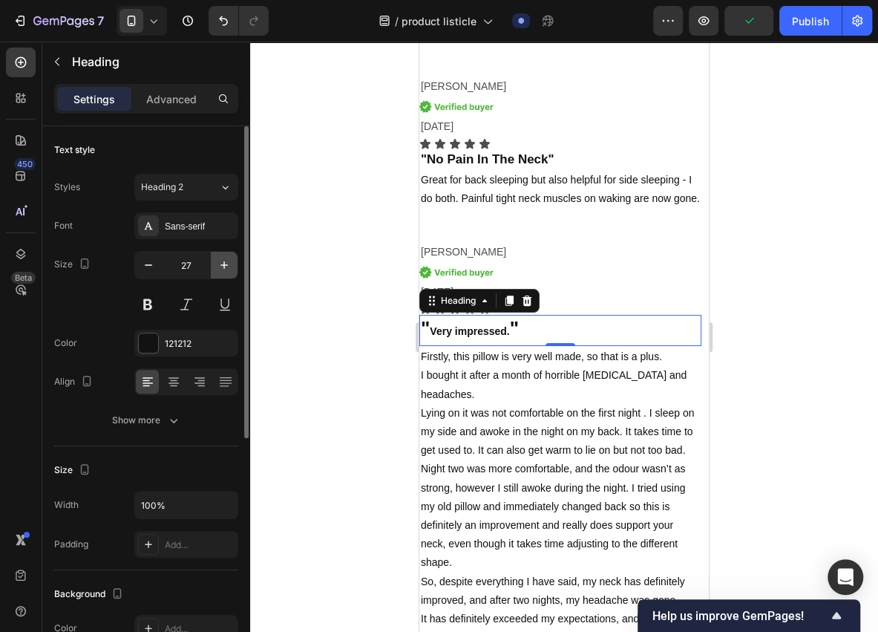
click at [224, 266] on icon "button" at bounding box center [223, 264] width 7 height 7
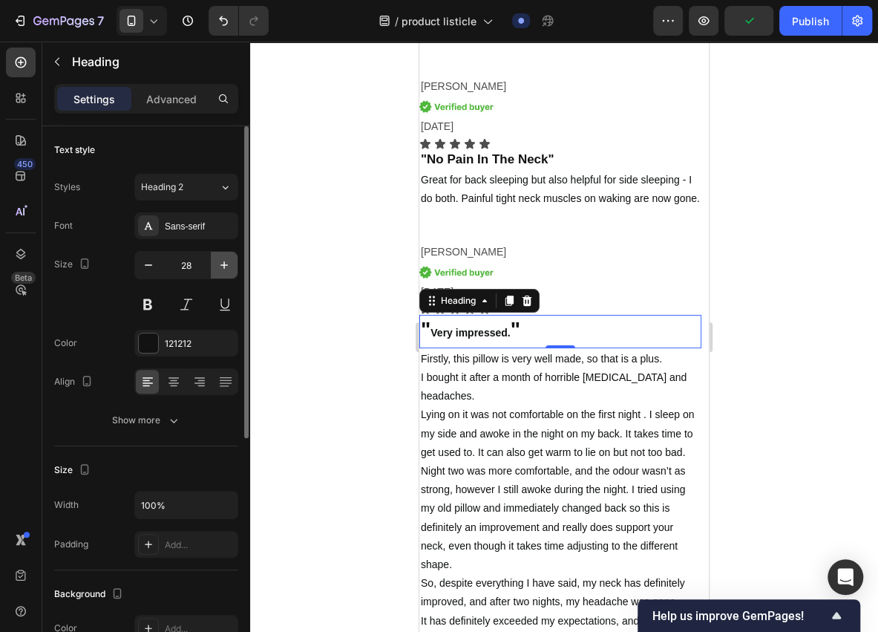
click at [224, 266] on icon "button" at bounding box center [223, 264] width 7 height 7
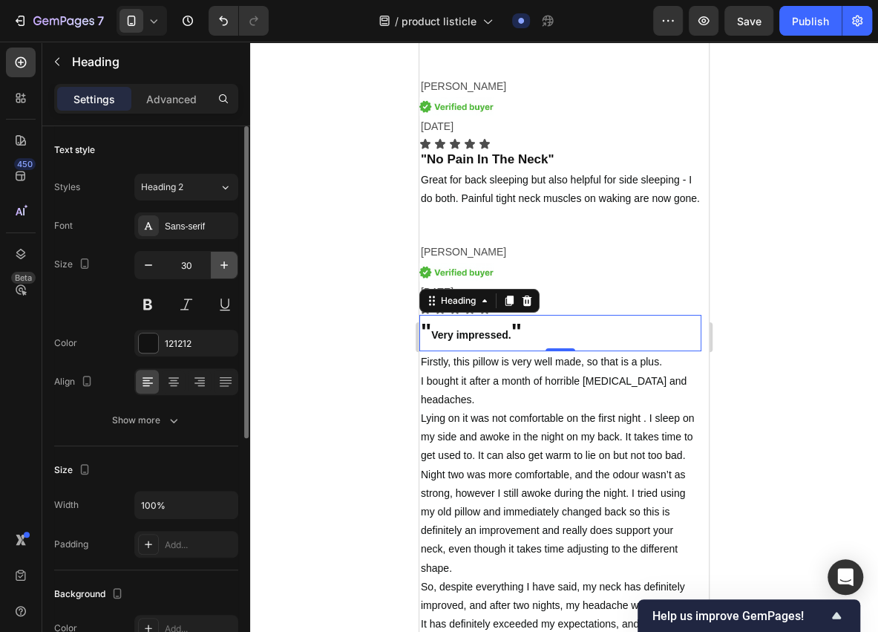
click at [224, 266] on icon "button" at bounding box center [223, 264] width 7 height 7
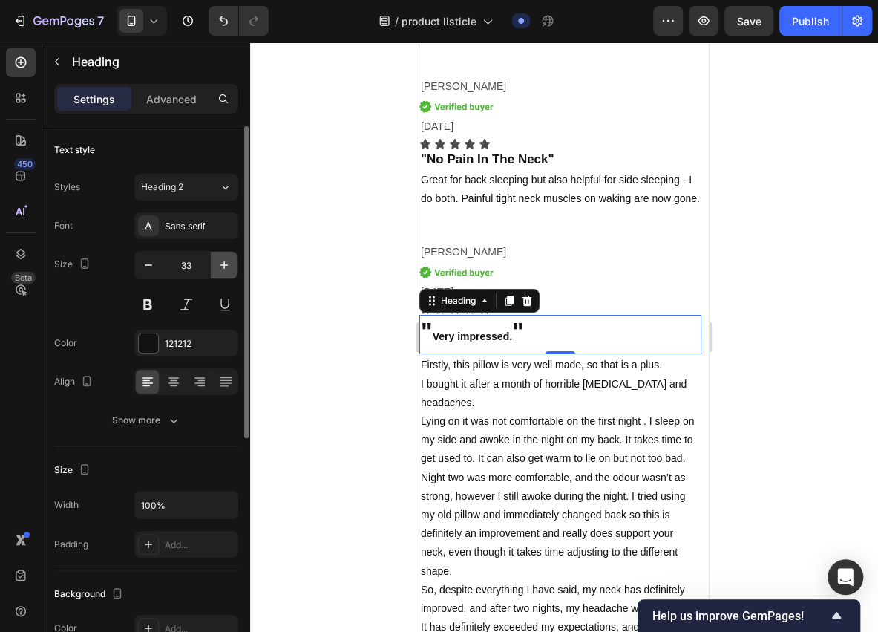
click at [224, 266] on icon "button" at bounding box center [223, 264] width 7 height 7
type input "34"
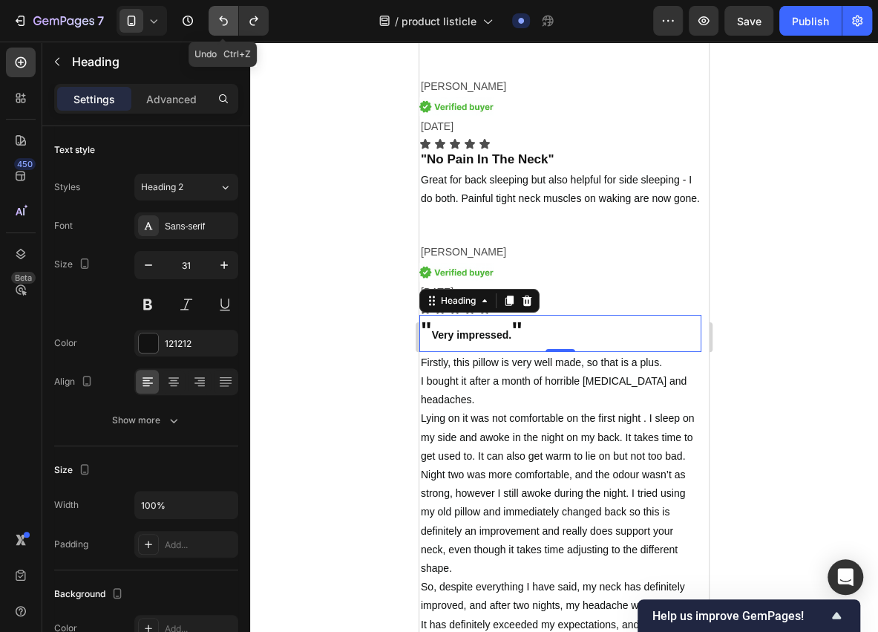
click at [218, 21] on icon "Undo/Redo" at bounding box center [223, 20] width 15 height 15
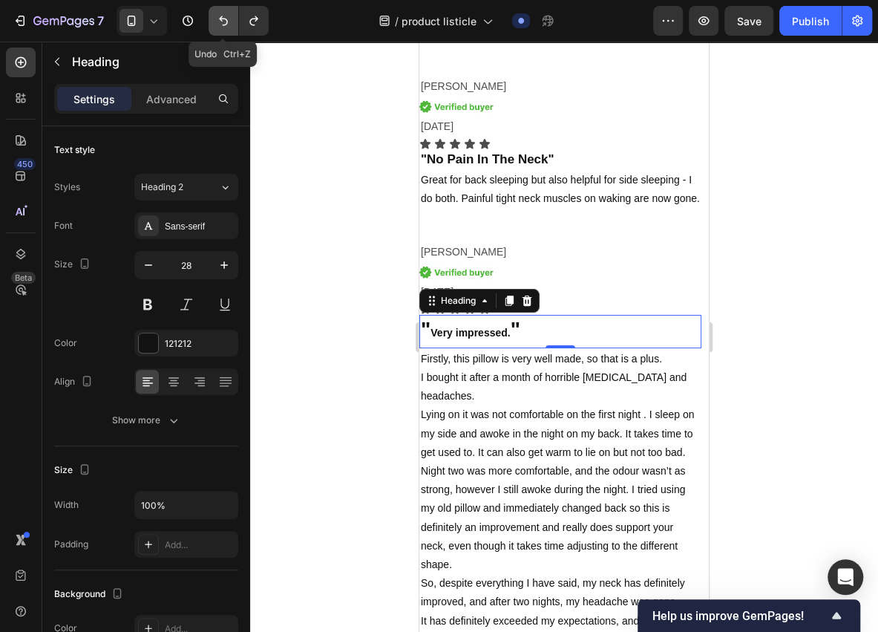
click at [220, 21] on icon "Undo/Redo" at bounding box center [223, 20] width 15 height 15
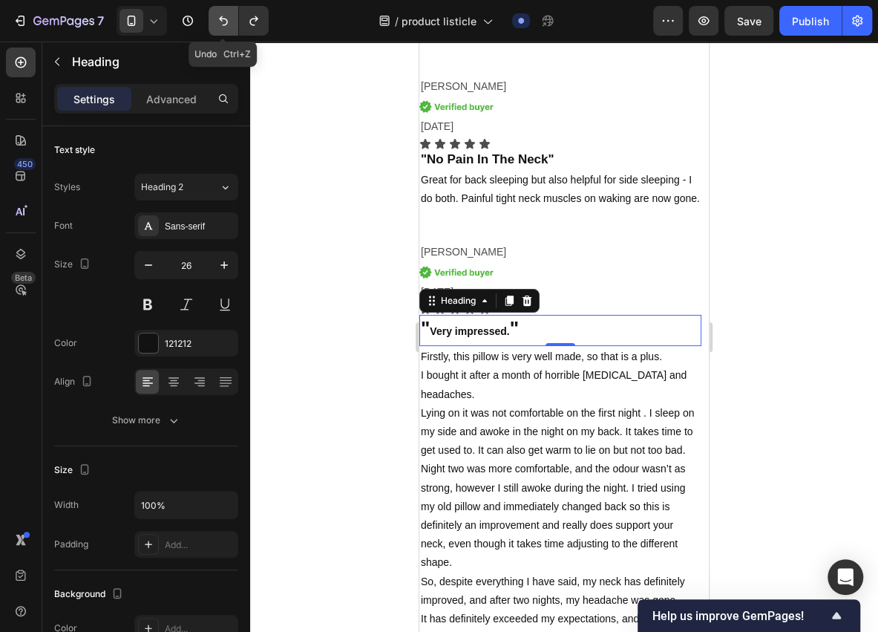
click at [220, 21] on icon "Undo/Redo" at bounding box center [223, 20] width 15 height 15
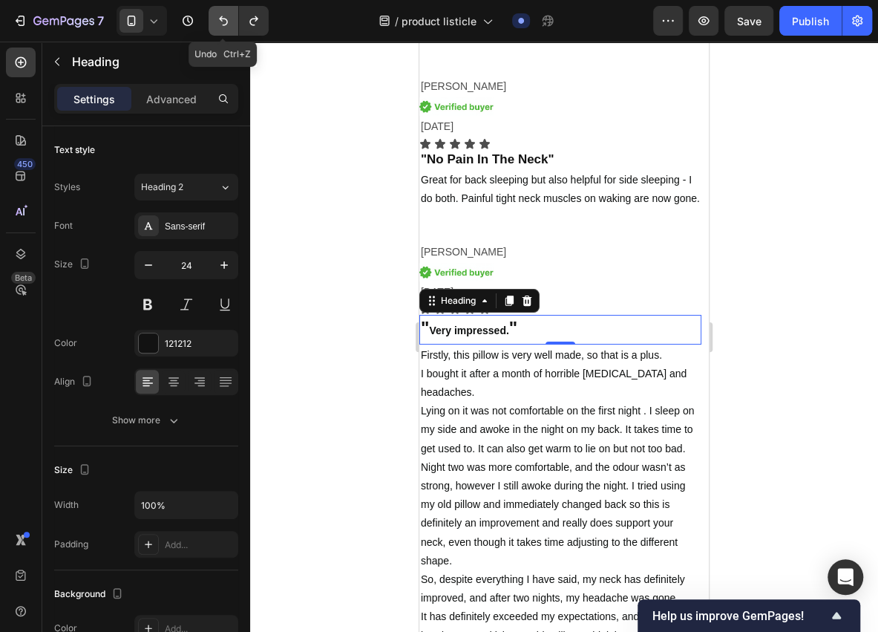
click at [220, 21] on icon "Undo/Redo" at bounding box center [223, 20] width 15 height 15
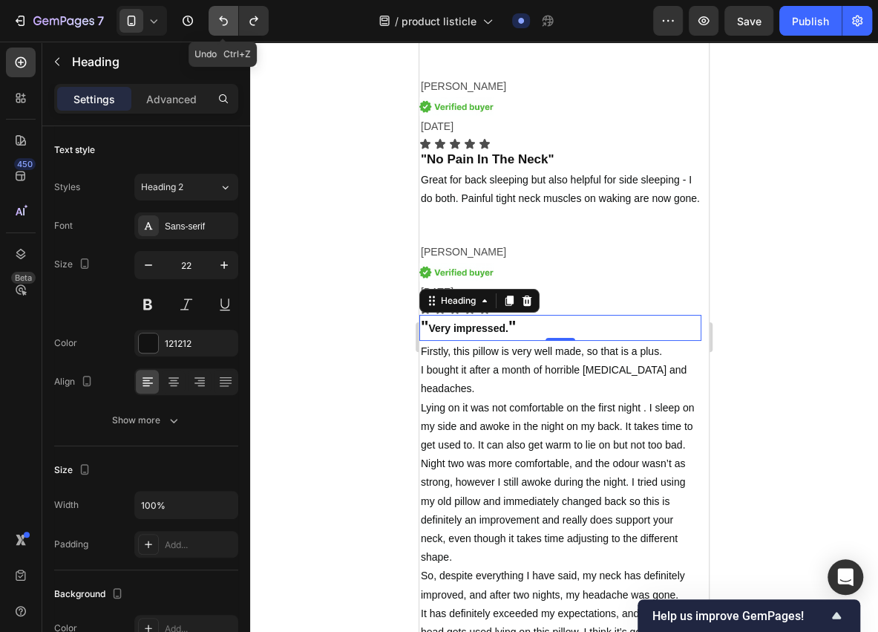
click at [220, 21] on icon "Undo/Redo" at bounding box center [223, 20] width 15 height 15
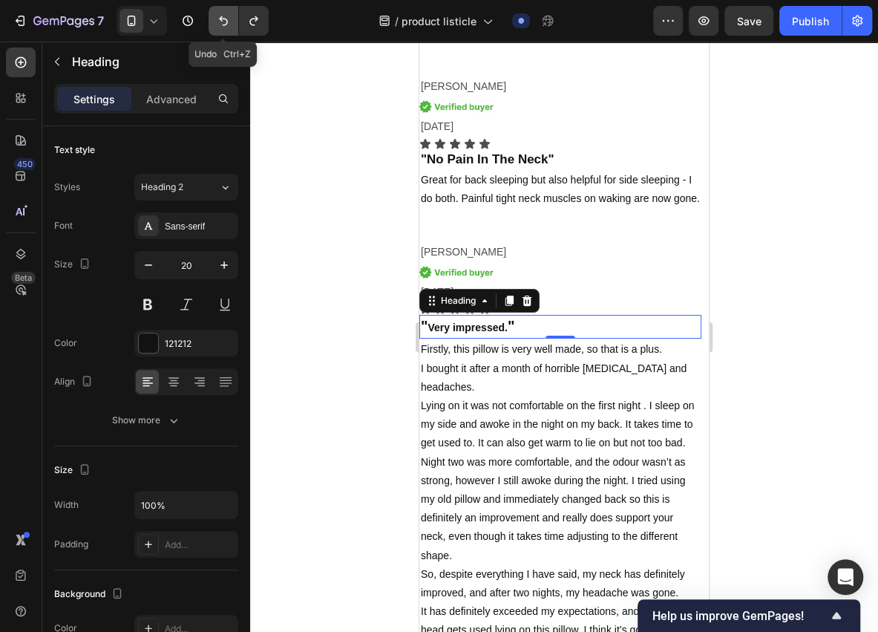
click at [220, 21] on icon "Undo/Redo" at bounding box center [223, 20] width 15 height 15
type input "19"
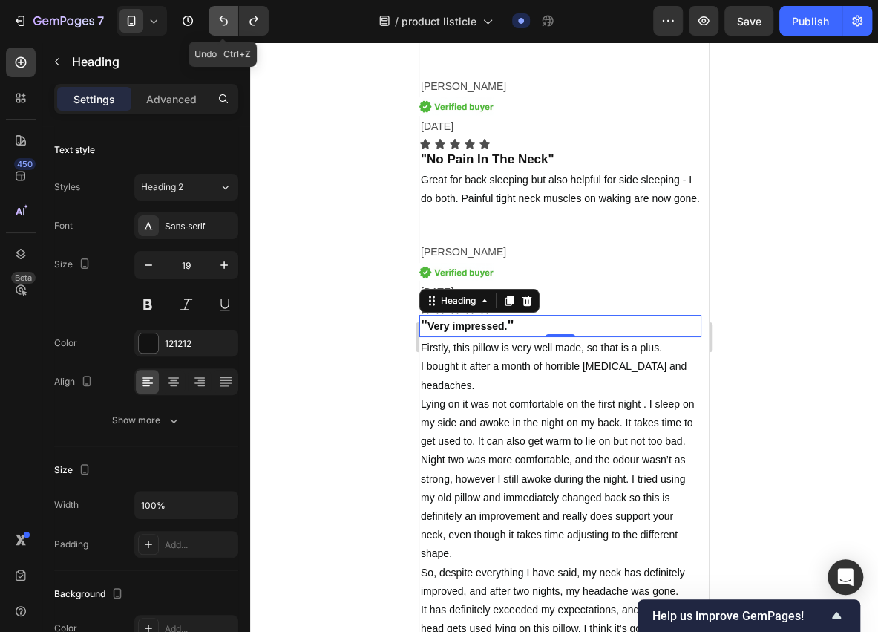
click at [220, 21] on icon "Undo/Redo" at bounding box center [223, 20] width 15 height 15
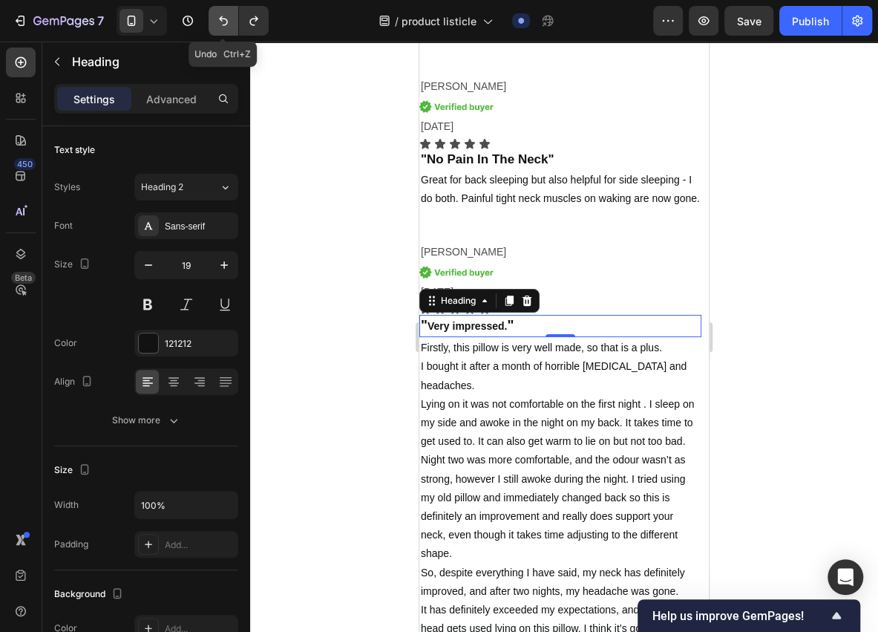
click at [220, 21] on icon "Undo/Redo" at bounding box center [223, 20] width 15 height 15
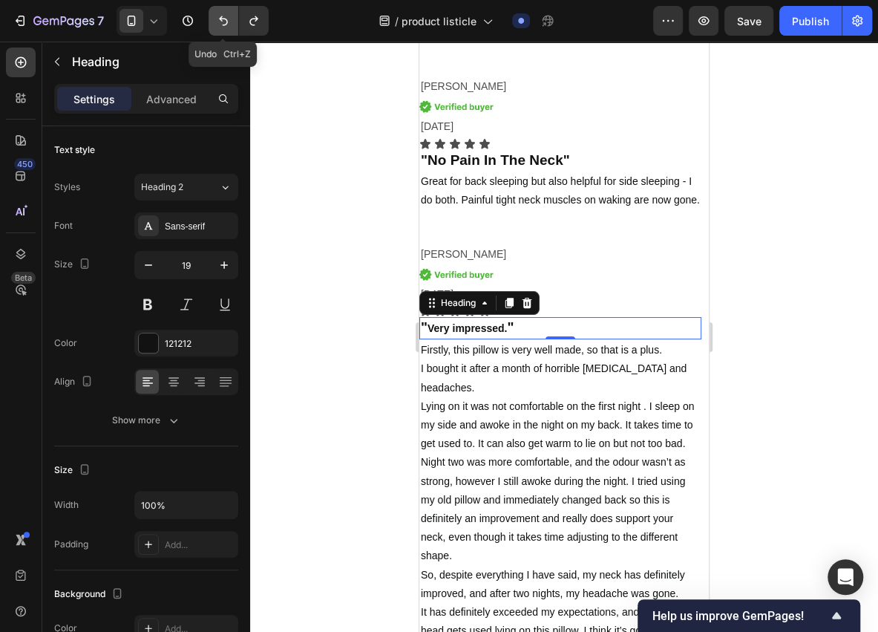
click at [220, 21] on icon "Undo/Redo" at bounding box center [223, 20] width 15 height 15
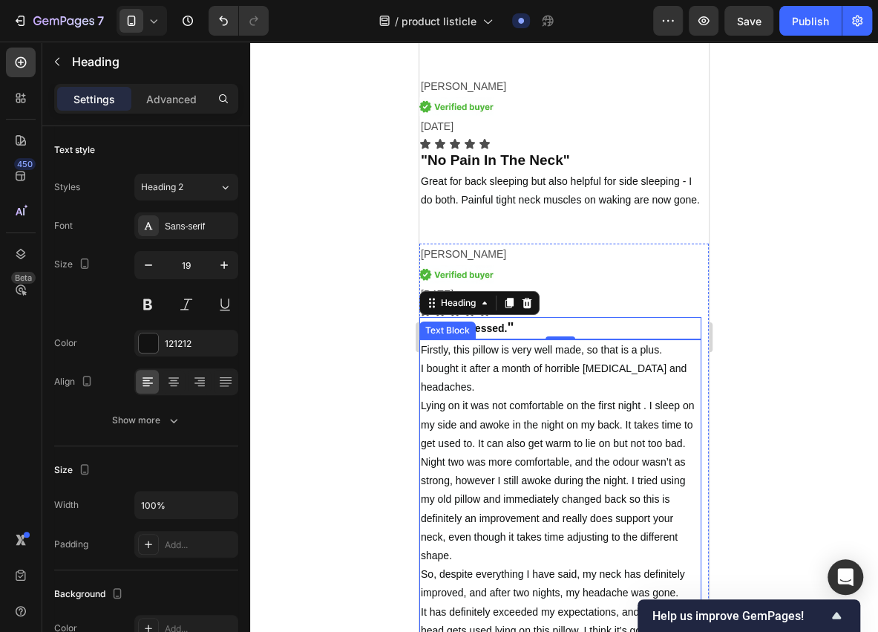
click at [521, 371] on span "I bought it after a month of horrible [MEDICAL_DATA] and headaches." at bounding box center [554, 377] width 266 height 30
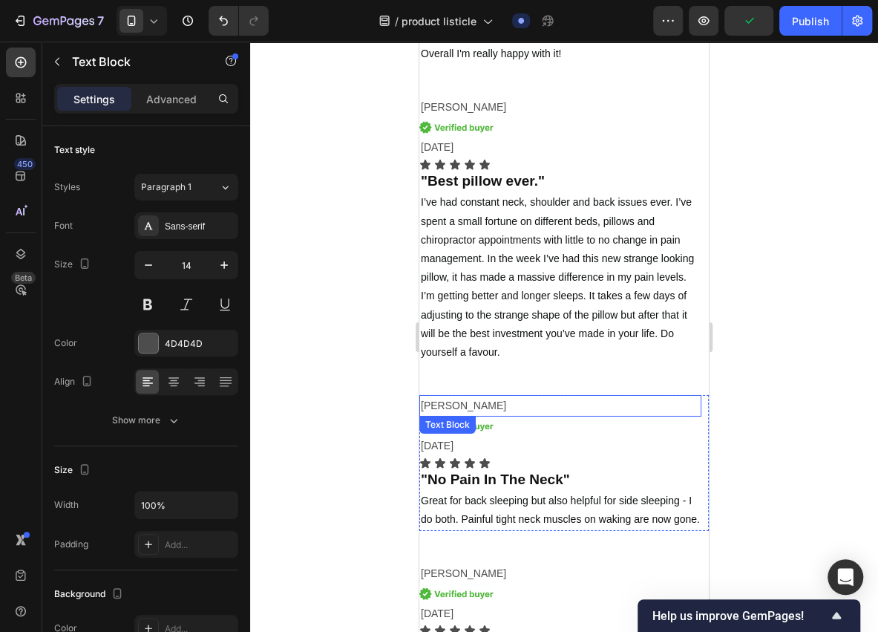
scroll to position [4804, 0]
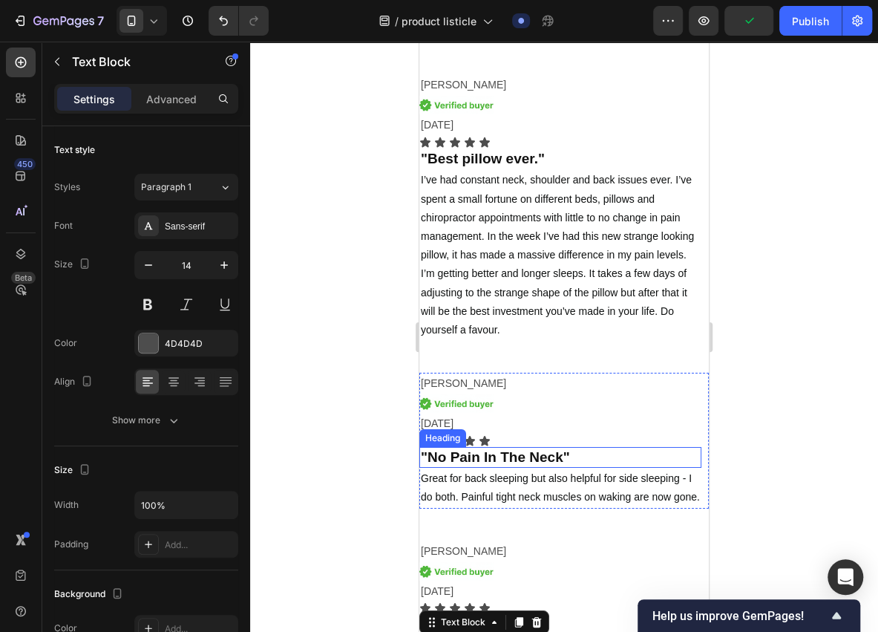
click at [592, 448] on h2 ""No Pain In The Neck"" at bounding box center [560, 458] width 282 height 22
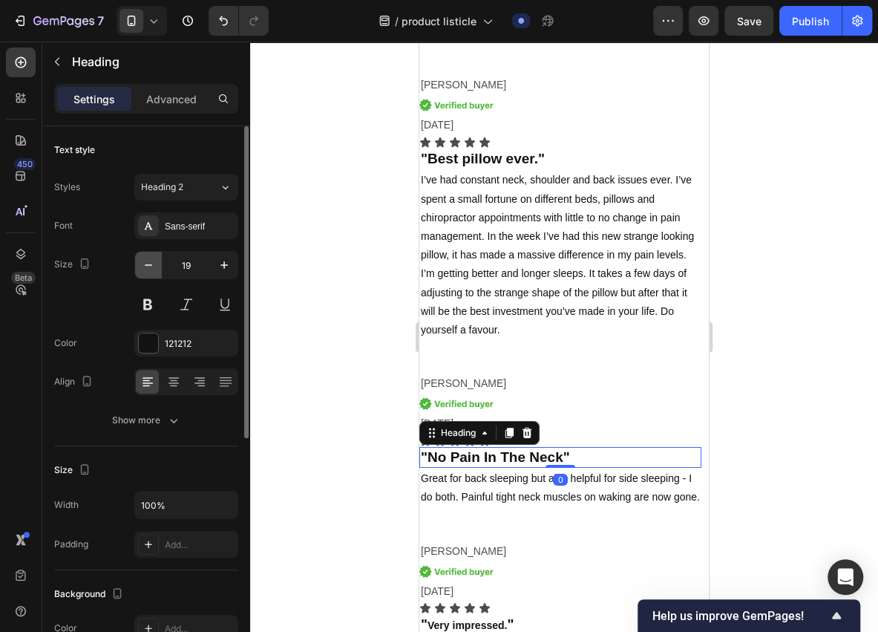
click at [151, 261] on icon "button" at bounding box center [148, 265] width 15 height 15
click at [149, 261] on icon "button" at bounding box center [148, 265] width 15 height 15
type input "17"
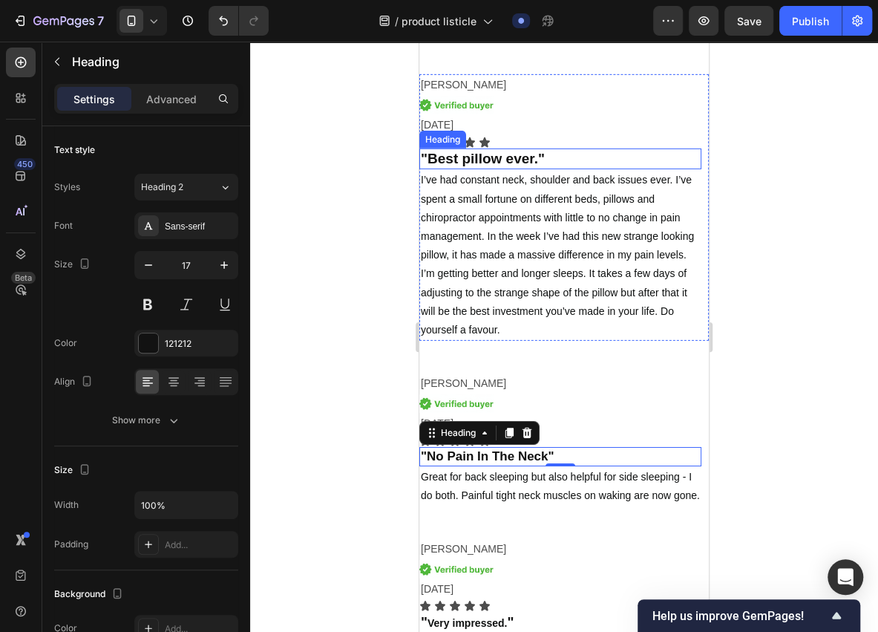
click at [581, 157] on h2 ""Best pillow ever."" at bounding box center [560, 159] width 282 height 22
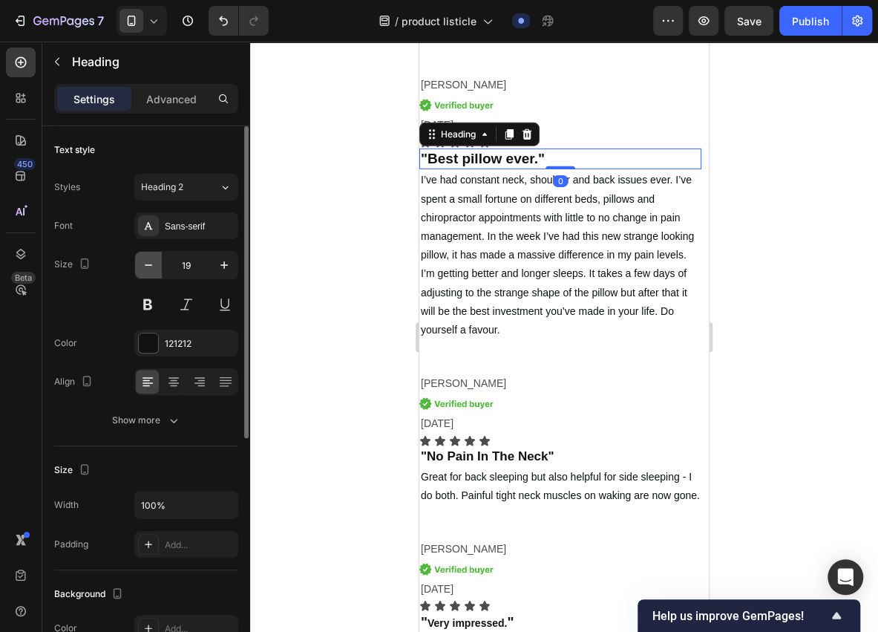
click at [150, 262] on icon "button" at bounding box center [148, 265] width 15 height 15
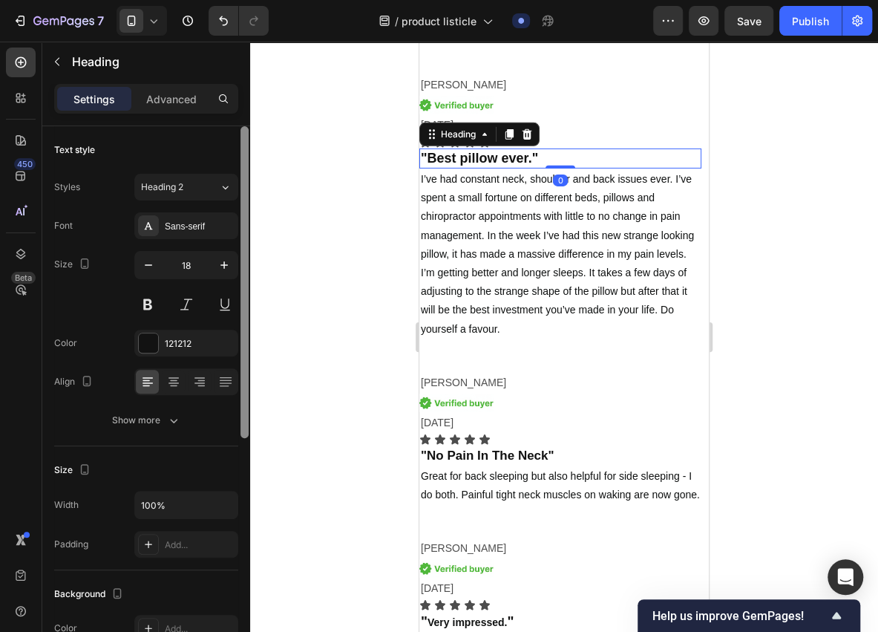
type input "17"
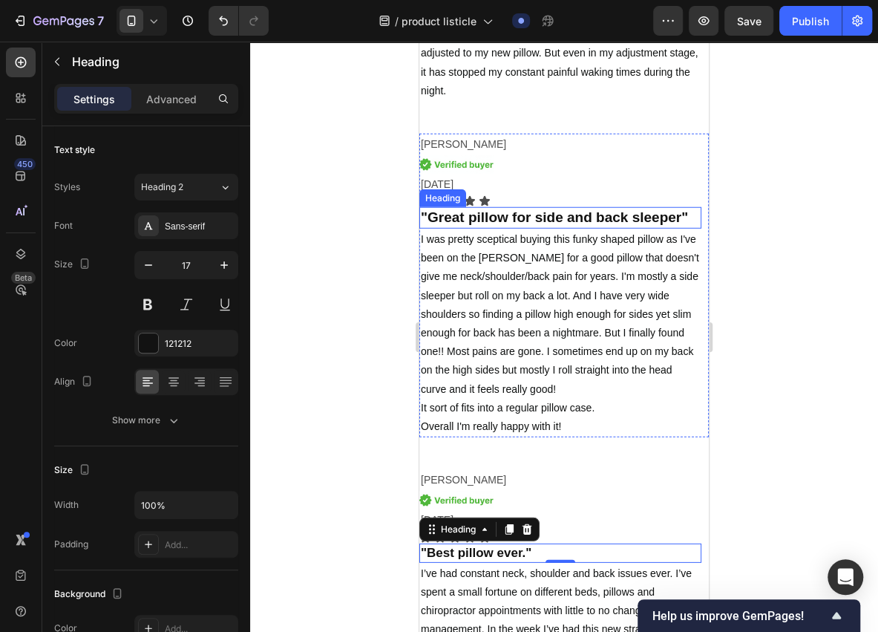
scroll to position [4408, 0]
click at [579, 221] on strong ""Great pillow for side and back sleeper"" at bounding box center [554, 218] width 267 height 16
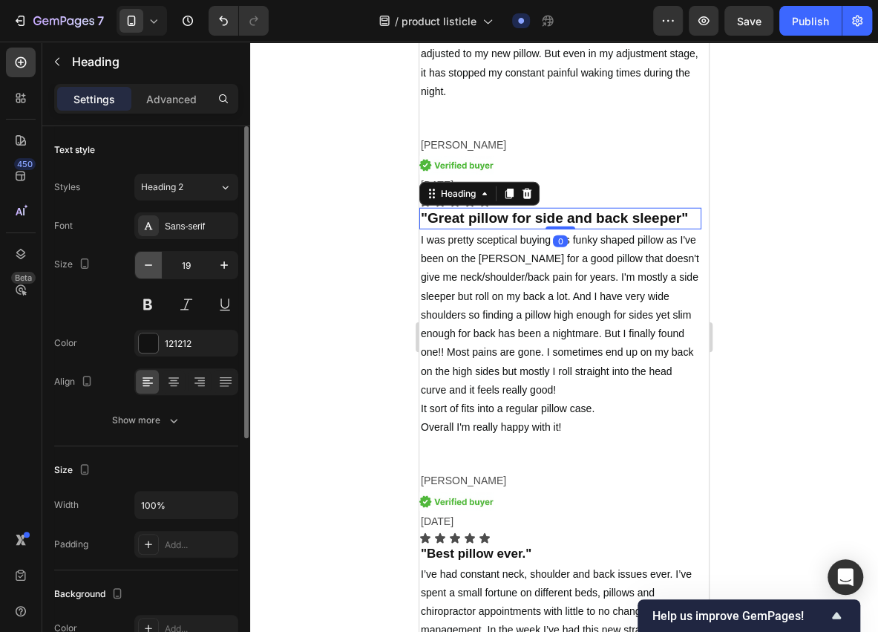
click at [153, 272] on button "button" at bounding box center [148, 265] width 27 height 27
click at [154, 272] on button "button" at bounding box center [148, 265] width 27 height 27
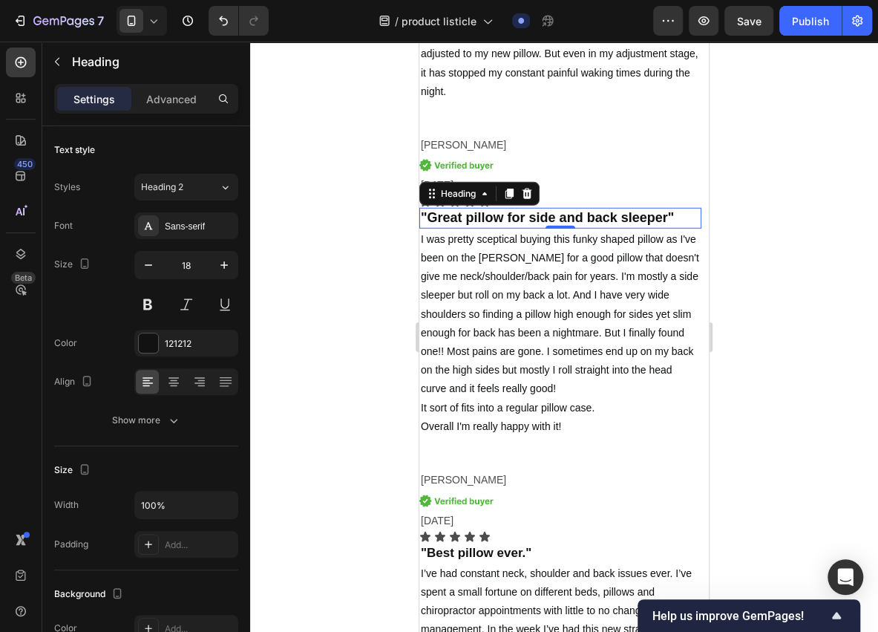
type input "17"
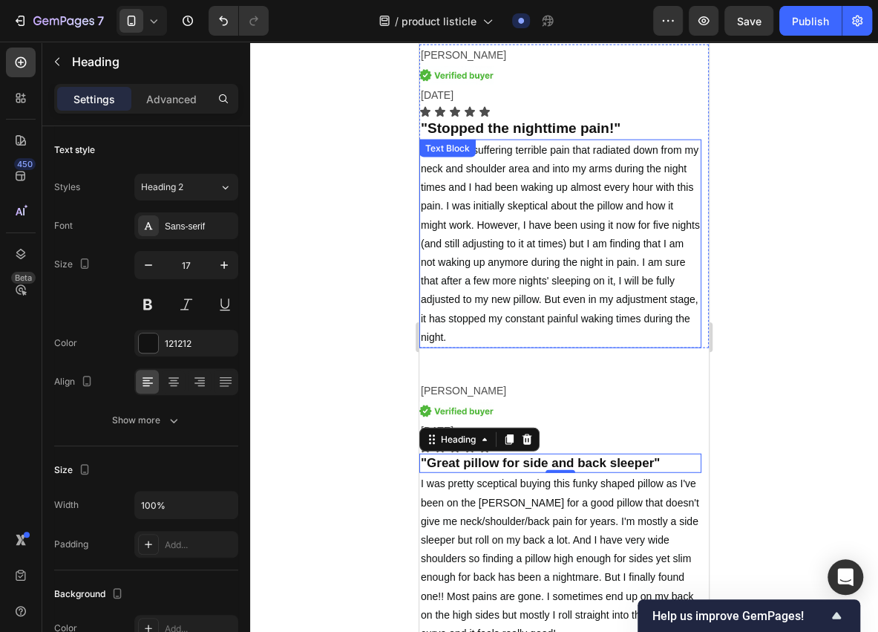
scroll to position [4161, 0]
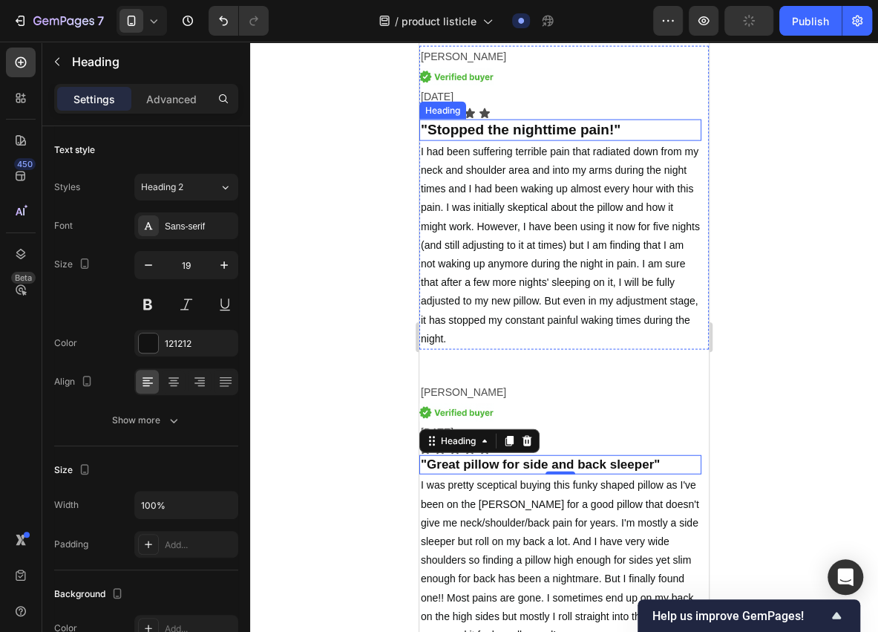
click at [636, 121] on h2 ""Stopped the nighttime pain!"" at bounding box center [560, 131] width 282 height 22
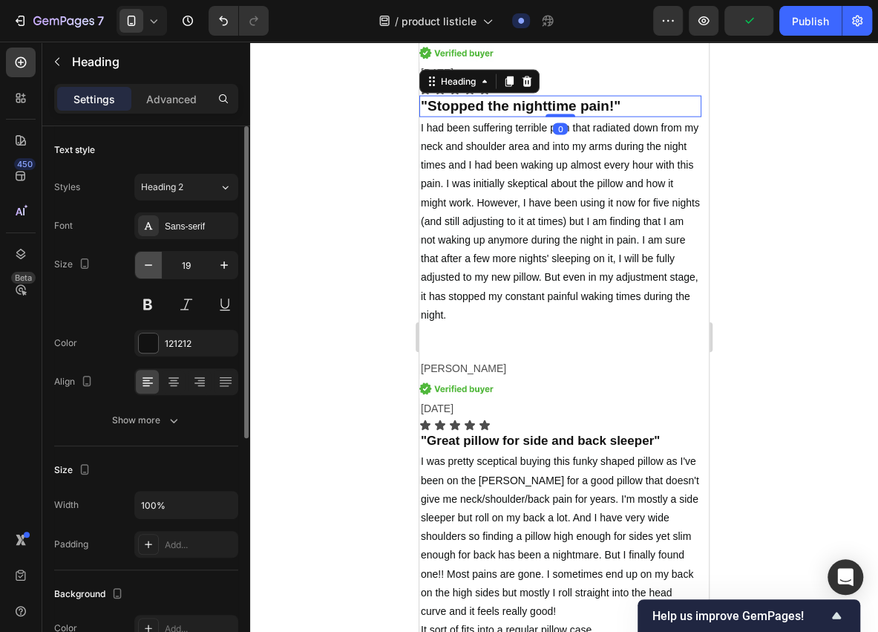
click at [156, 264] on button "button" at bounding box center [148, 265] width 27 height 27
type input "17"
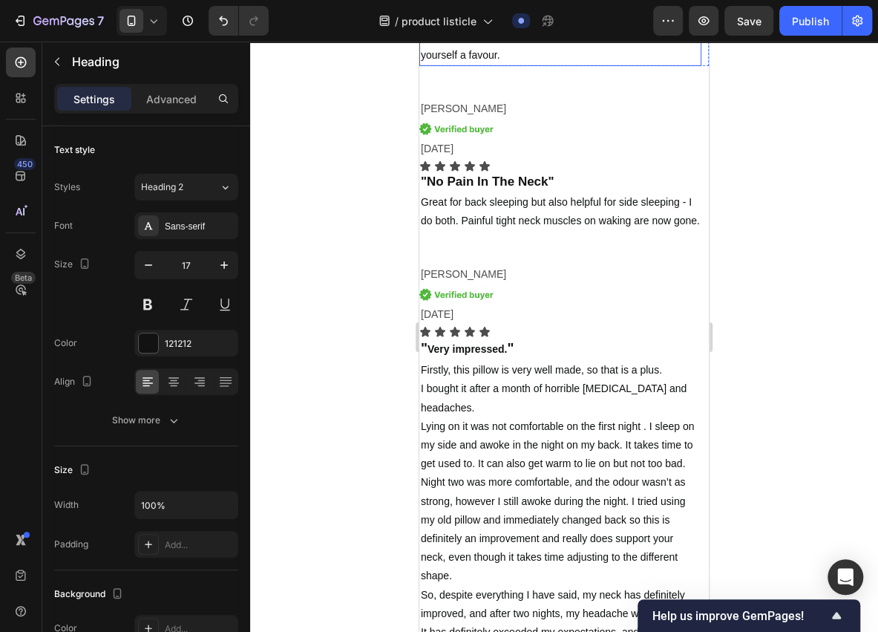
scroll to position [5101, 0]
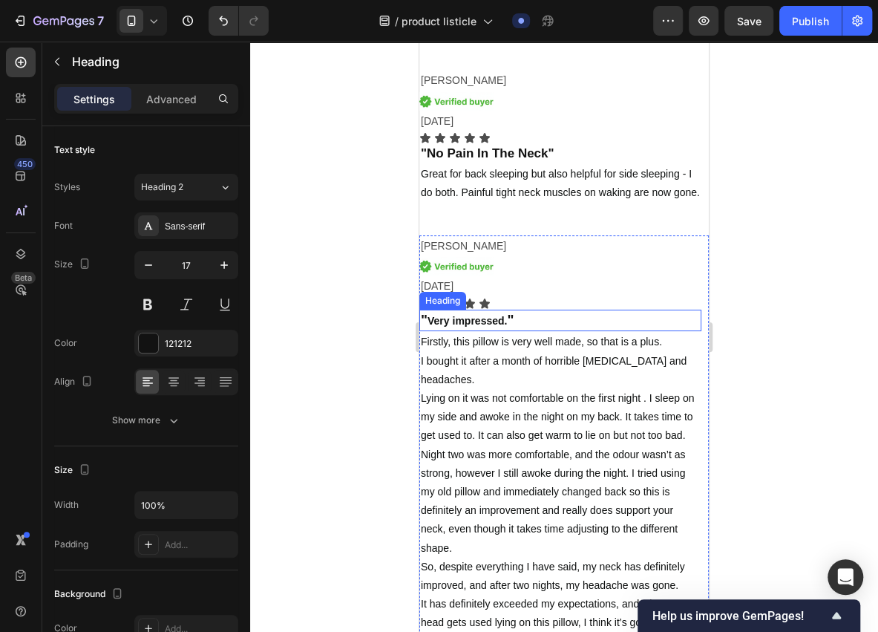
click at [504, 321] on strong "Very impressed." at bounding box center [467, 321] width 79 height 12
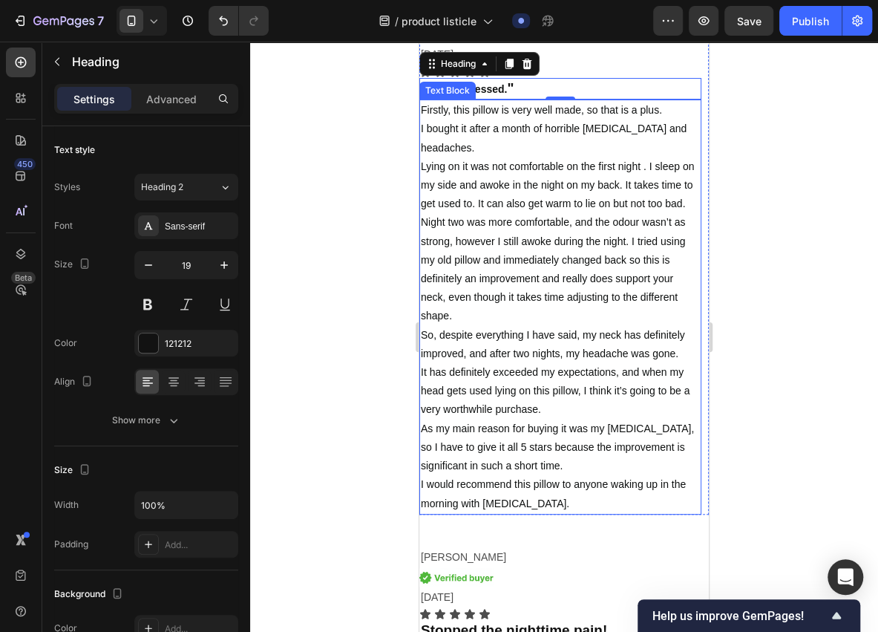
scroll to position [5299, 0]
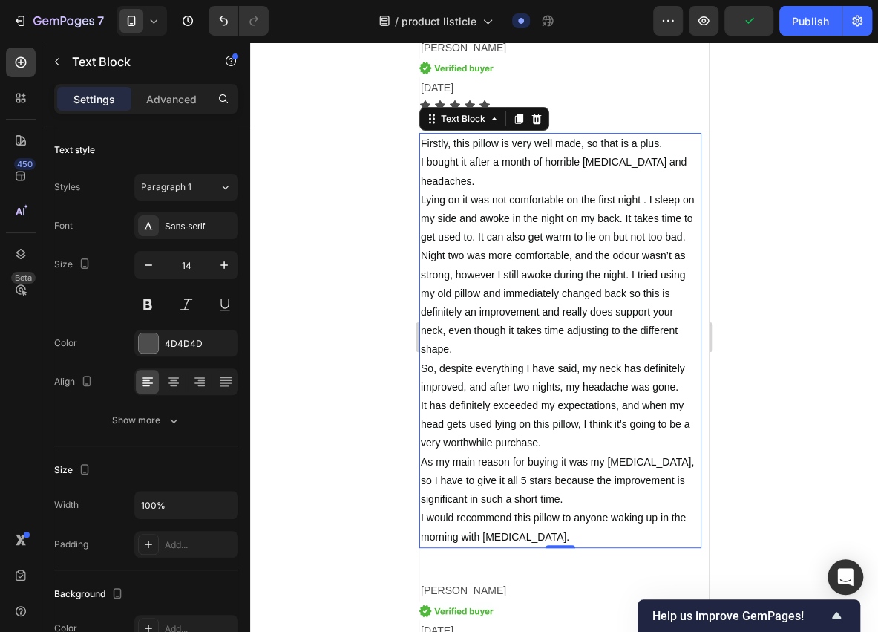
click at [624, 219] on span "Lying on it was not comfortable on the first night . I sleep on my side and awo…" at bounding box center [557, 218] width 273 height 49
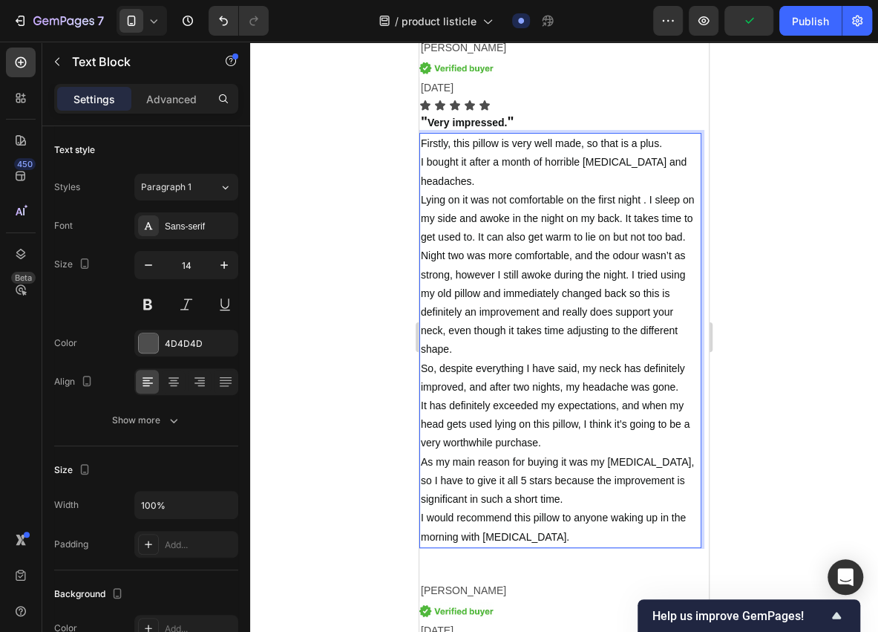
click at [619, 220] on span "Lying on it was not comfortable on the first night . I sleep on my side and awo…" at bounding box center [557, 218] width 273 height 49
click at [648, 200] on span "Lying on it was not comfortable on the first night . I sleep on my side and awo…" at bounding box center [557, 218] width 273 height 49
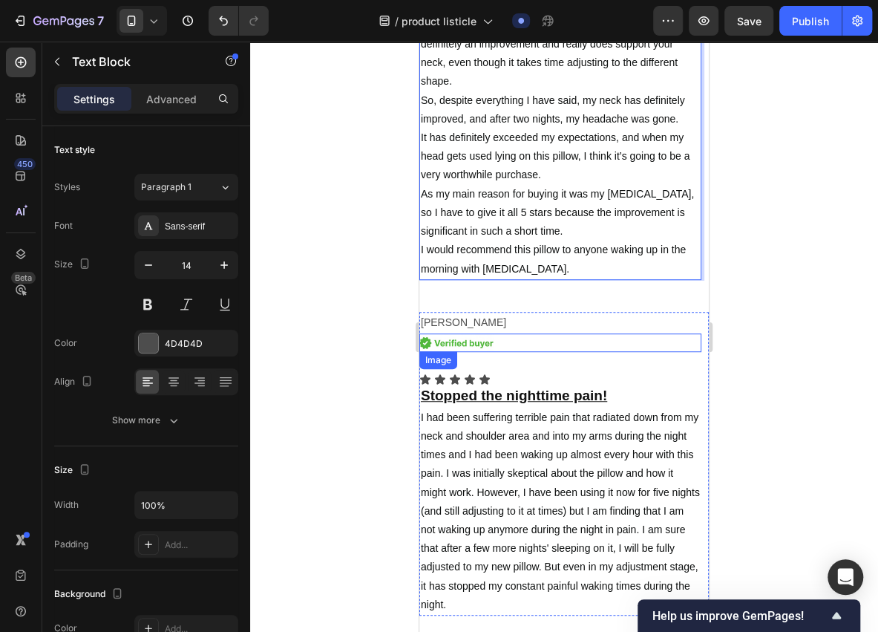
scroll to position [5596, 0]
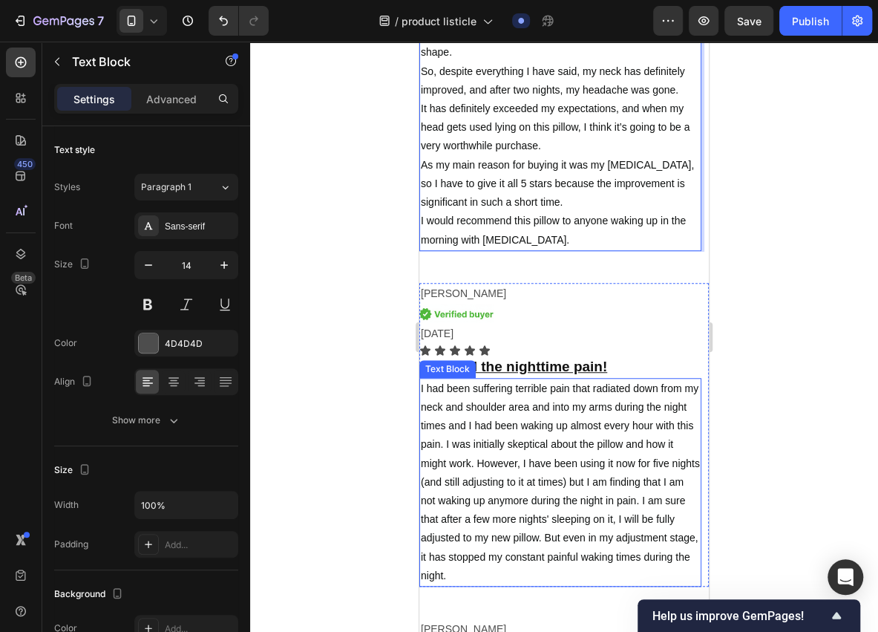
click at [497, 413] on p "I had been suffering terrible pain that radiated down from my neck and shoulder…" at bounding box center [560, 482] width 279 height 206
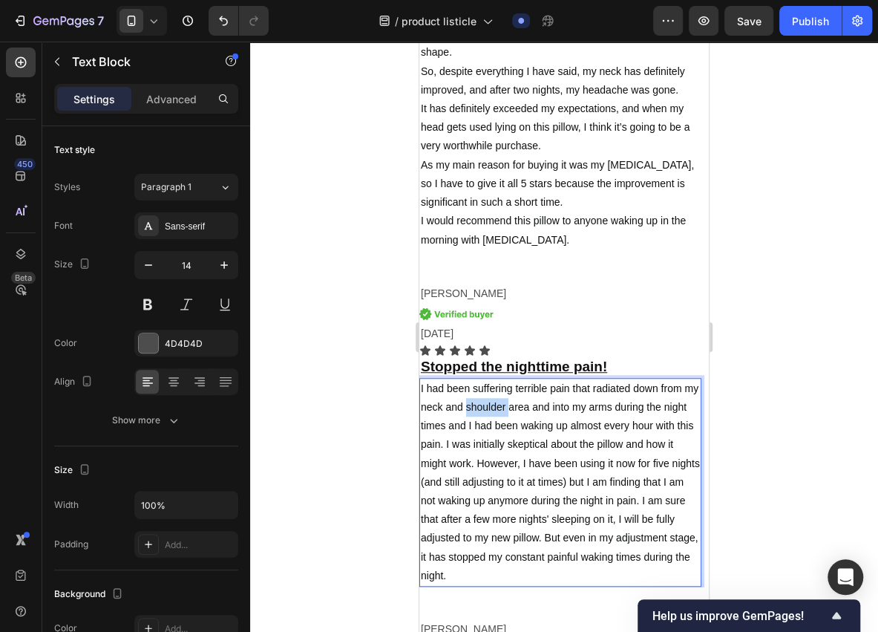
click at [497, 413] on p "I had been suffering terrible pain that radiated down from my neck and shoulder…" at bounding box center [560, 482] width 279 height 206
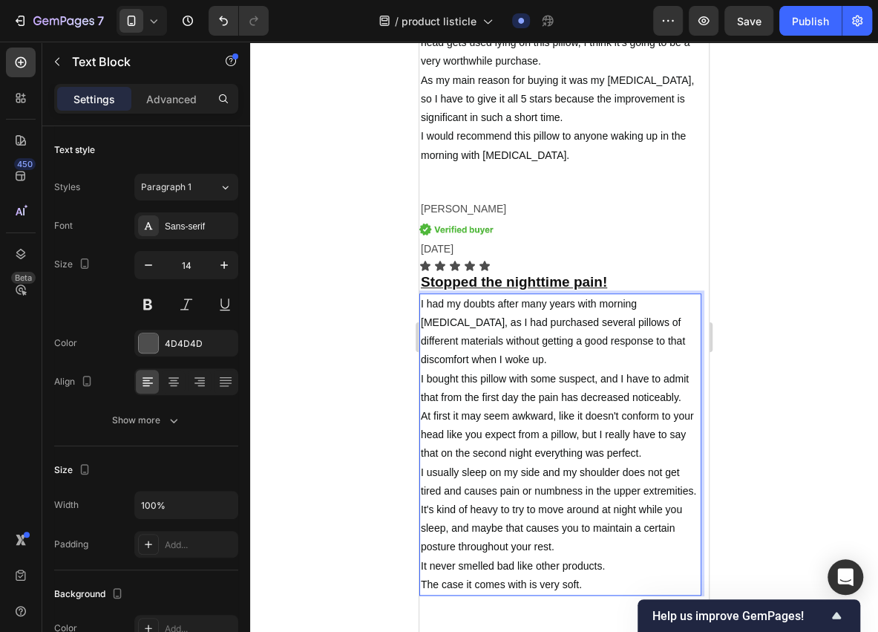
scroll to position [5703, 0]
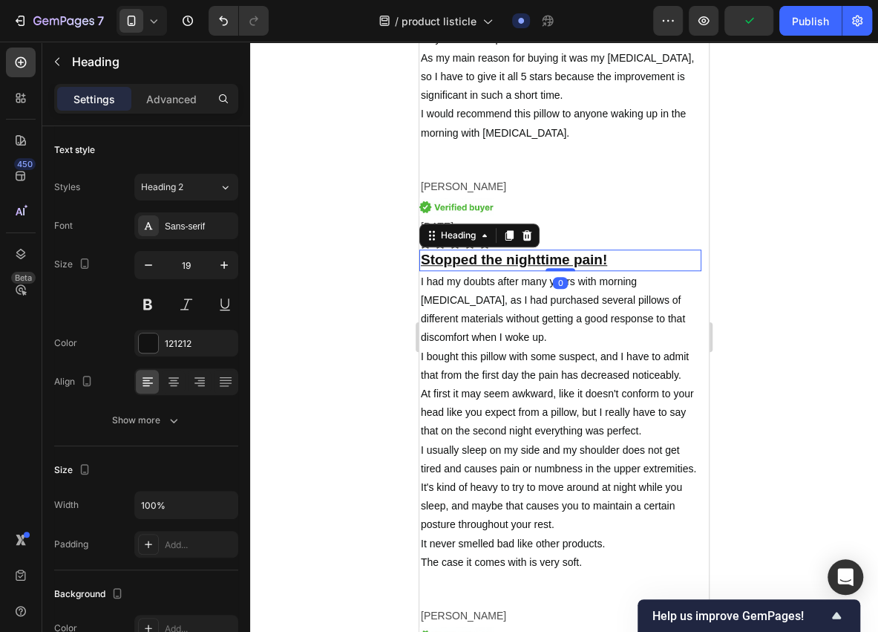
click at [598, 256] on u "Stopped the nighttime pain!" at bounding box center [514, 260] width 186 height 16
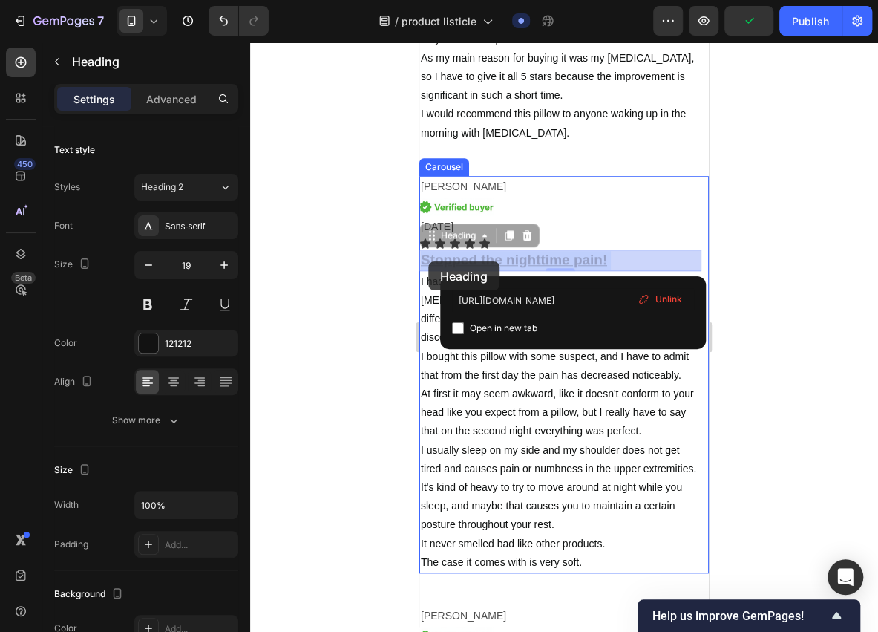
drag, startPoint x: 612, startPoint y: 257, endPoint x: 440, endPoint y: 254, distance: 171.5
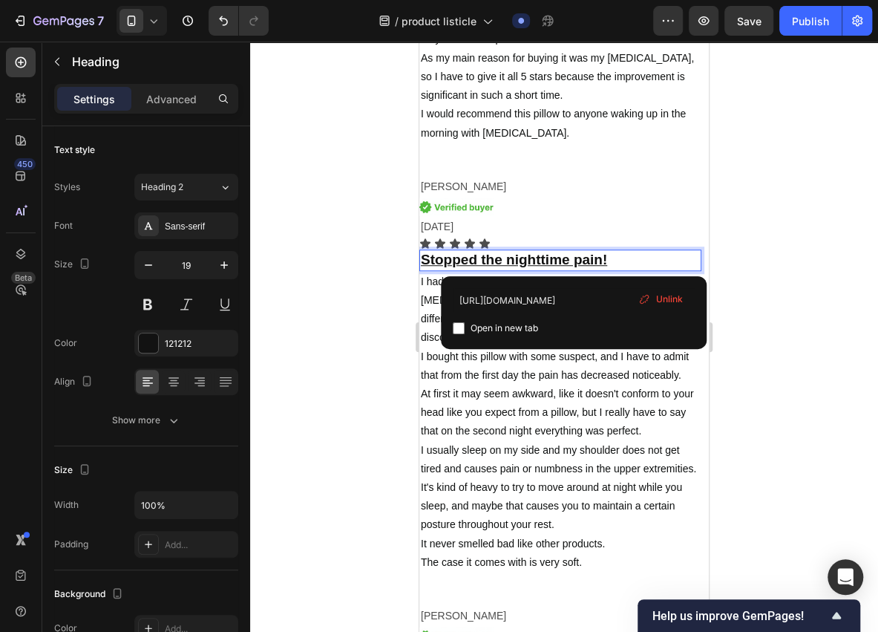
click at [579, 255] on u "Stopped the nighttime pain!" at bounding box center [514, 260] width 186 height 16
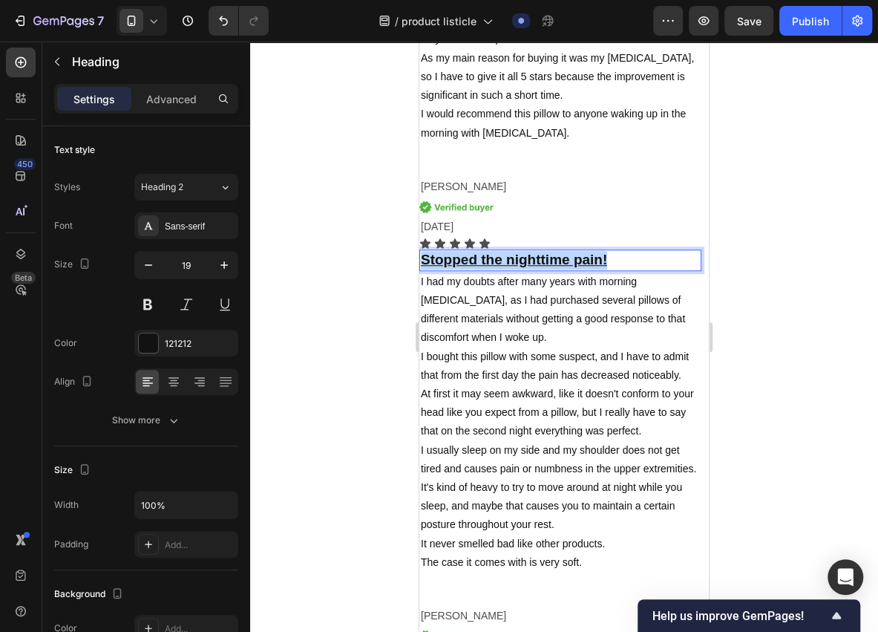
drag, startPoint x: 620, startPoint y: 257, endPoint x: 422, endPoint y: 266, distance: 198.4
click at [422, 266] on p "Stopped the nighttime pain!" at bounding box center [560, 260] width 279 height 19
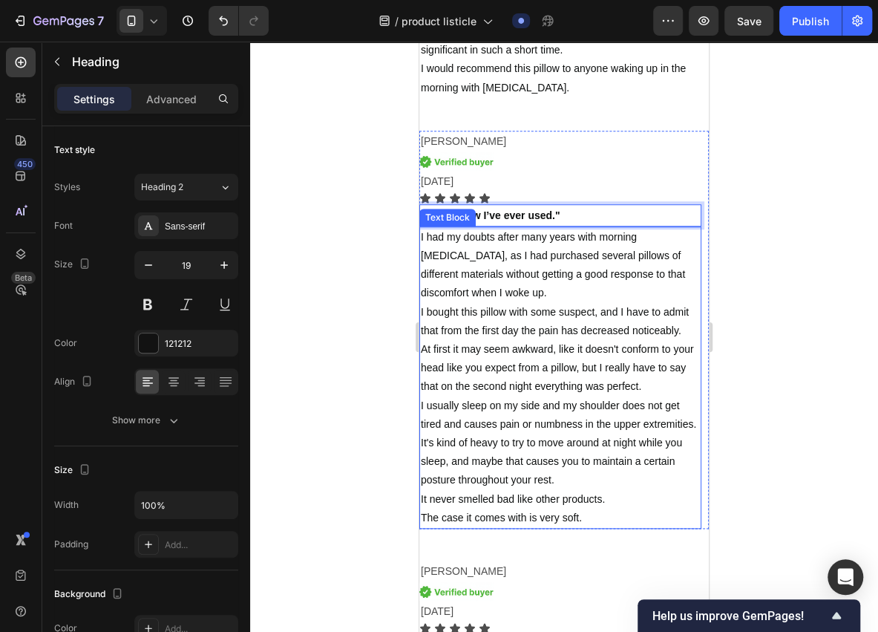
scroll to position [5752, 0]
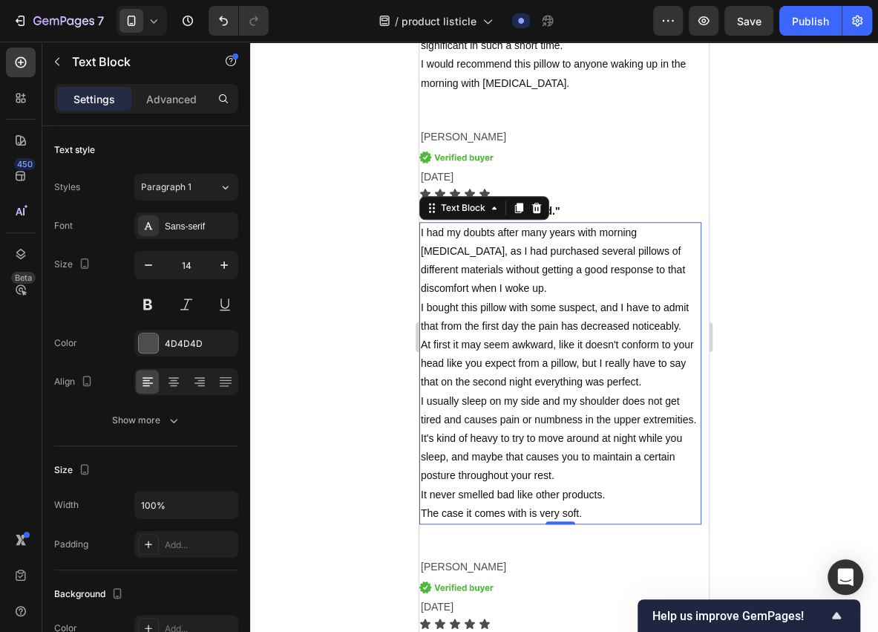
click at [561, 327] on span "I bought this pillow with some suspect, and I have to admit that from the first…" at bounding box center [555, 316] width 268 height 30
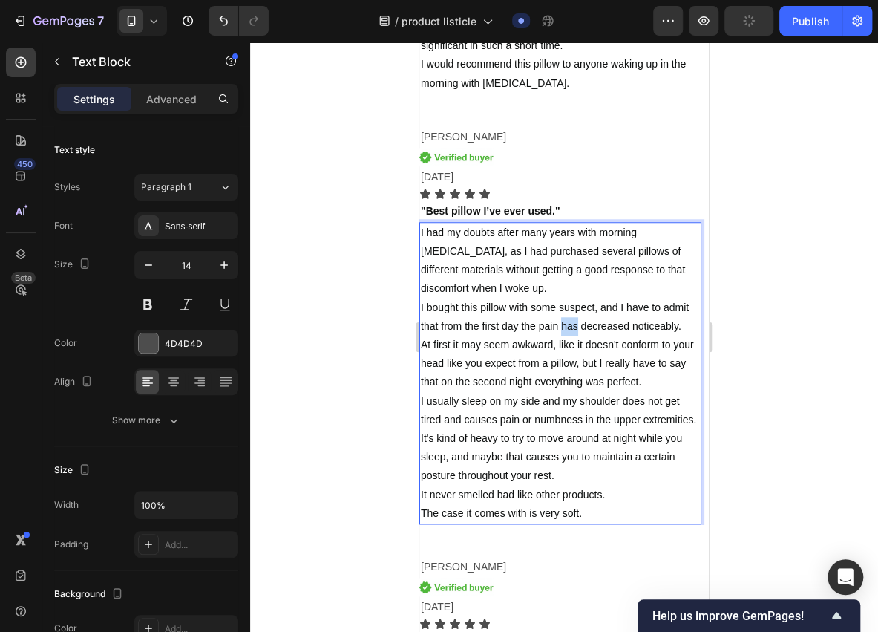
click at [562, 327] on span "I bought this pillow with some suspect, and I have to admit that from the first…" at bounding box center [555, 316] width 268 height 30
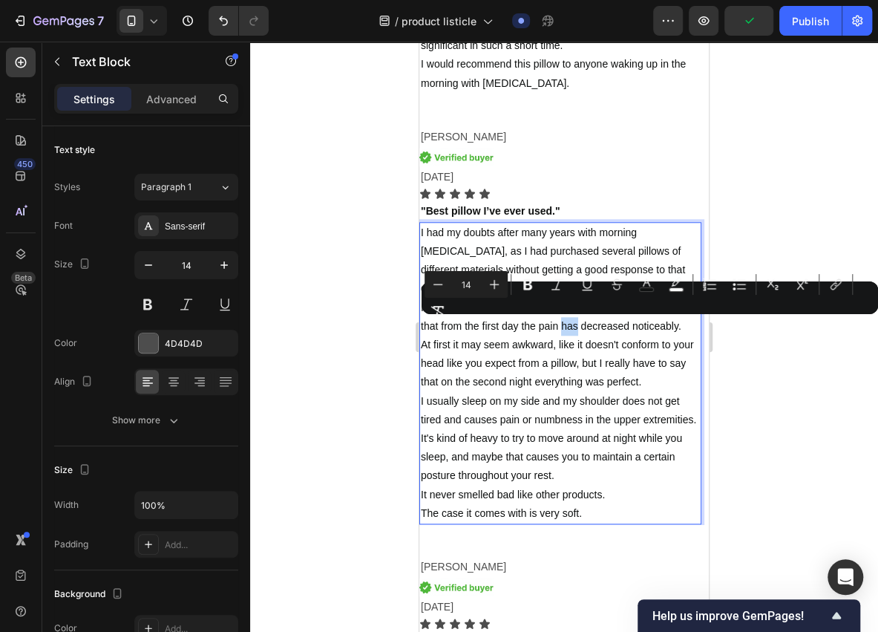
click at [563, 327] on span "I bought this pillow with some suspect, and I have to admit that from the first…" at bounding box center [555, 316] width 268 height 30
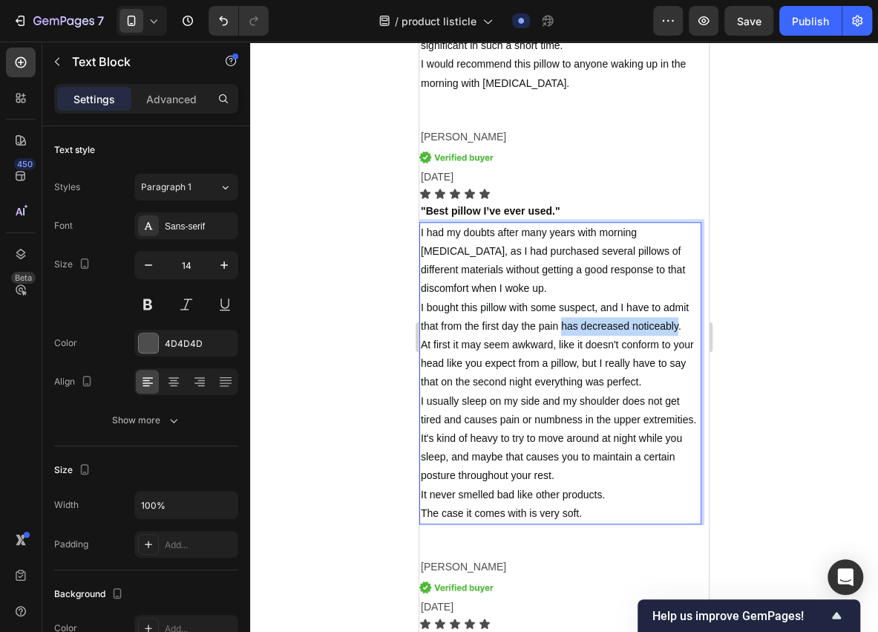
drag, startPoint x: 561, startPoint y: 327, endPoint x: 678, endPoint y: 325, distance: 117.3
click at [678, 325] on span "I bought this pillow with some suspect, and I have to admit that from the first…" at bounding box center [555, 316] width 268 height 30
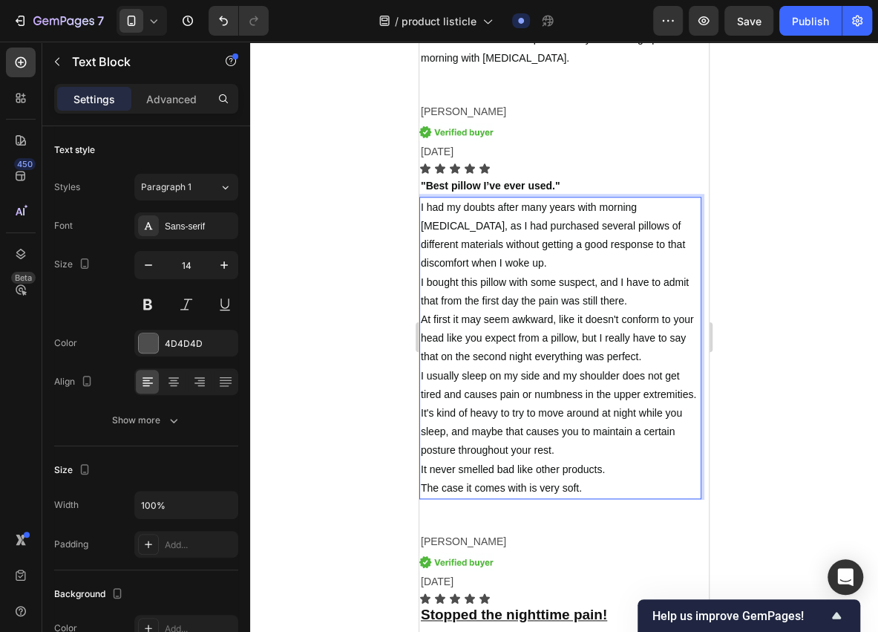
scroll to position [5801, 0]
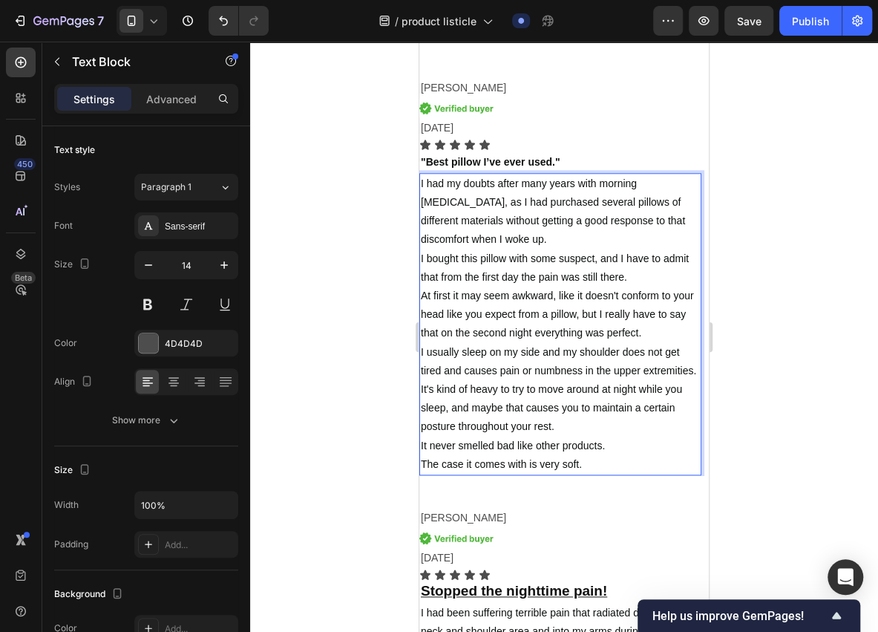
click at [592, 459] on p "I had my doubts after many years with morning [MEDICAL_DATA], as I had purchase…" at bounding box center [560, 323] width 279 height 299
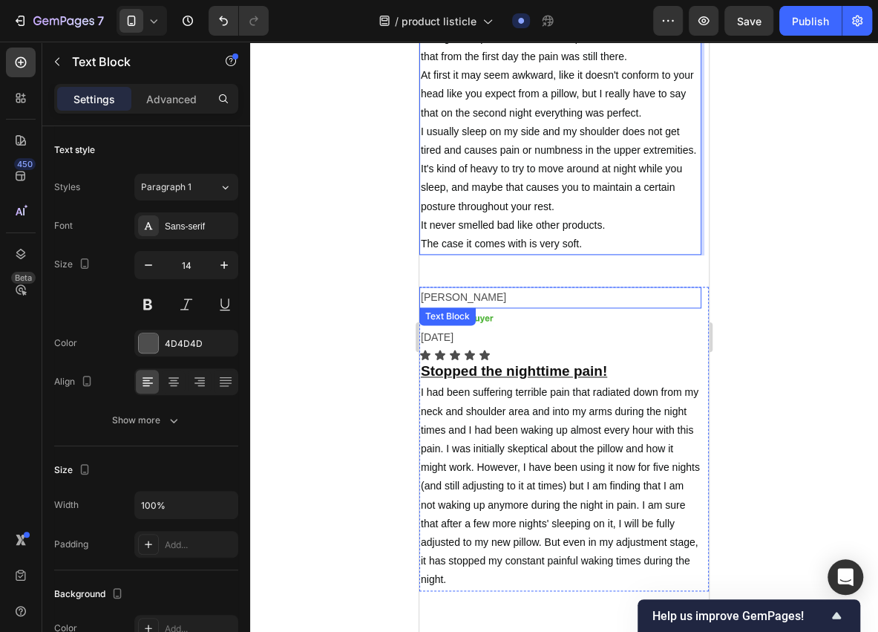
scroll to position [6049, 0]
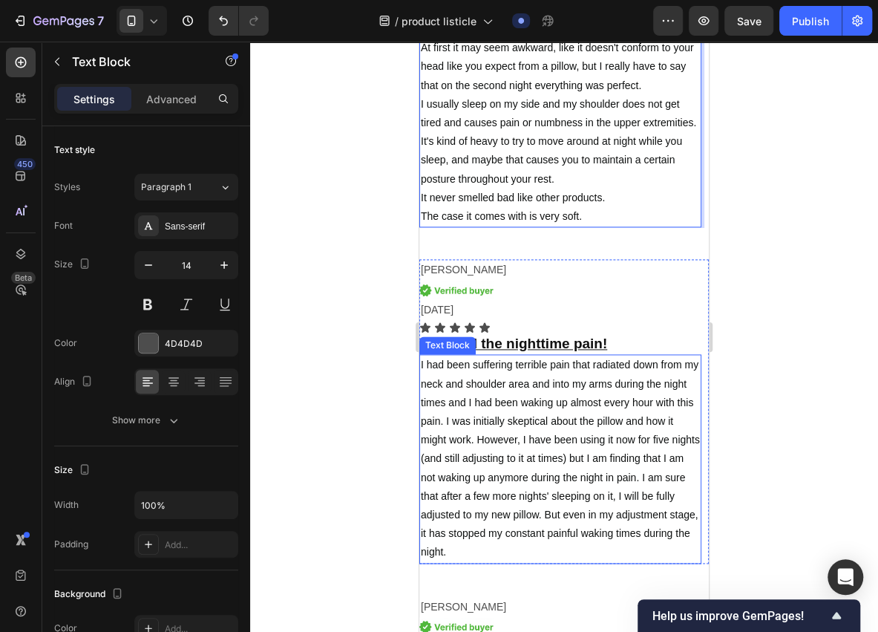
click at [536, 438] on span "I had been suffering terrible pain that radiated down from my neck and shoulder…" at bounding box center [560, 458] width 279 height 199
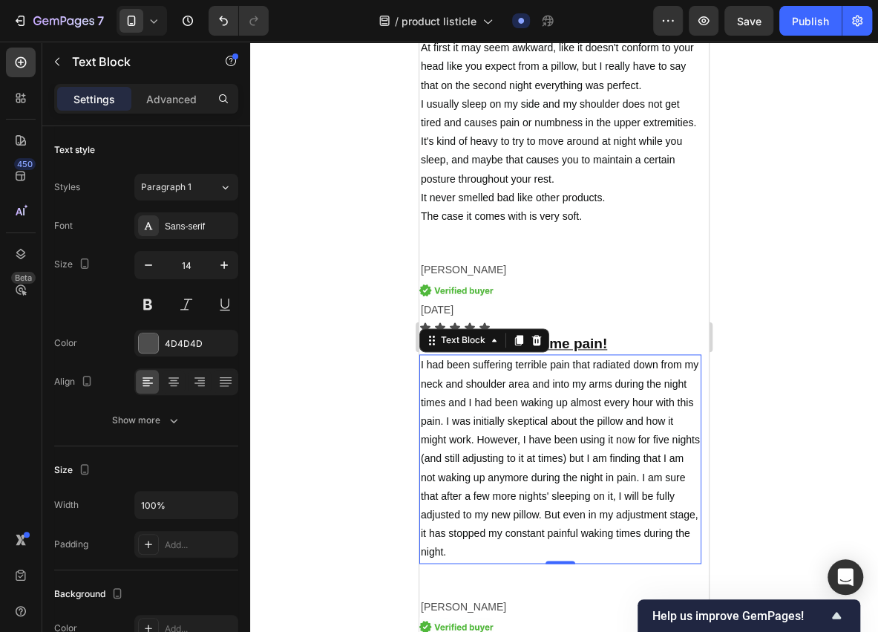
click at [536, 438] on span "I had been suffering terrible pain that radiated down from my neck and shoulder…" at bounding box center [560, 458] width 279 height 199
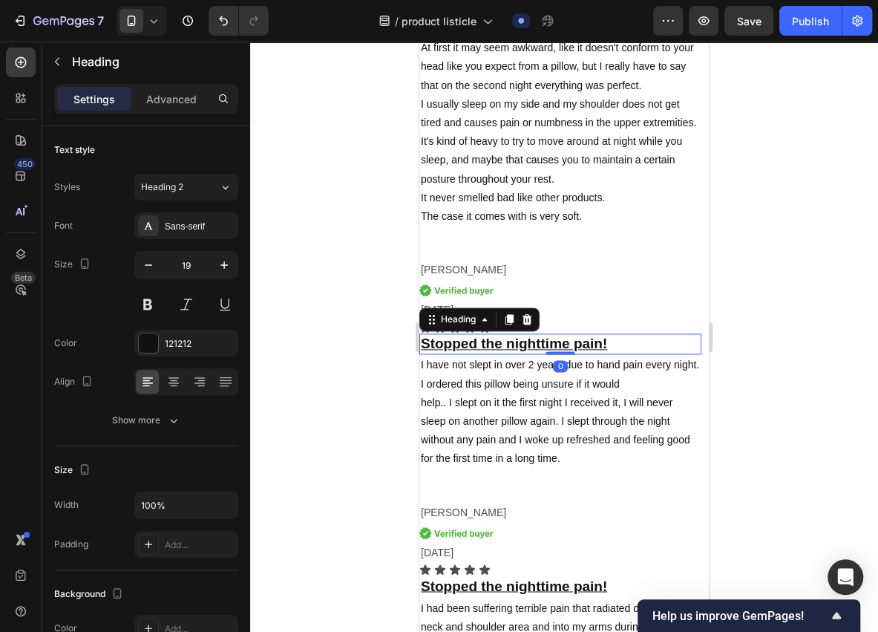
click at [573, 335] on u "Stopped the nighttime pain!" at bounding box center [514, 343] width 186 height 16
click at [613, 337] on h2 "Stopped the nighttime pain!" at bounding box center [560, 344] width 282 height 22
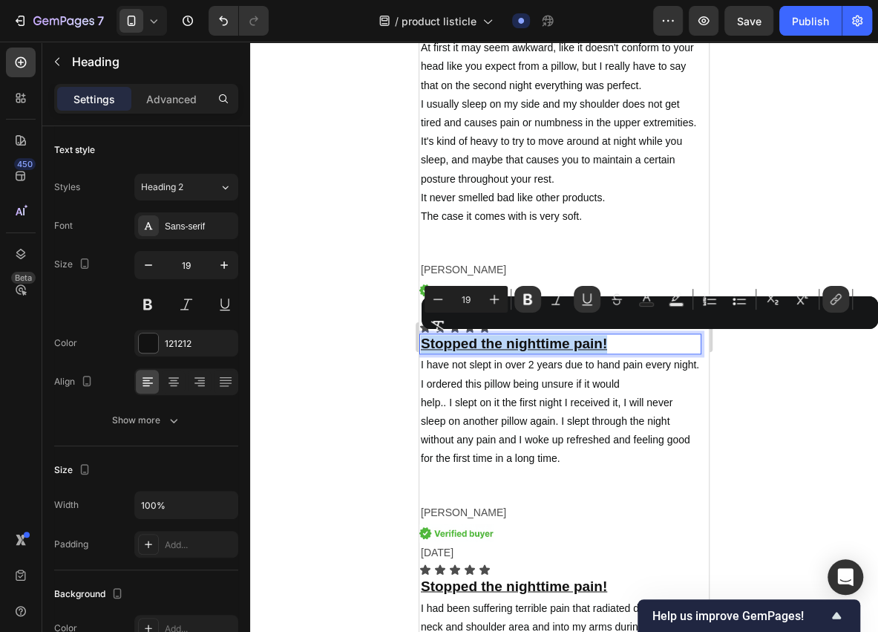
drag, startPoint x: 615, startPoint y: 340, endPoint x: 401, endPoint y: 353, distance: 214.2
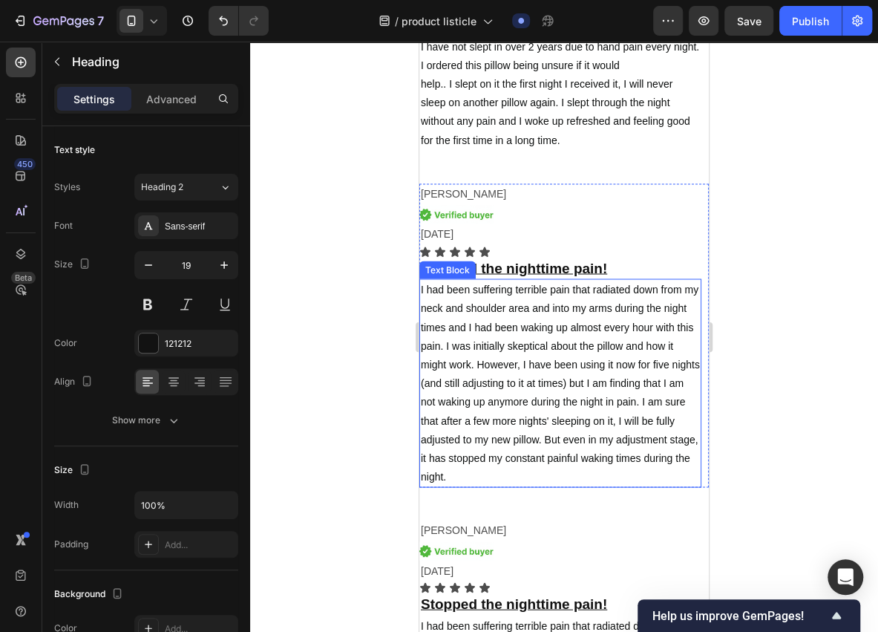
scroll to position [6346, 0]
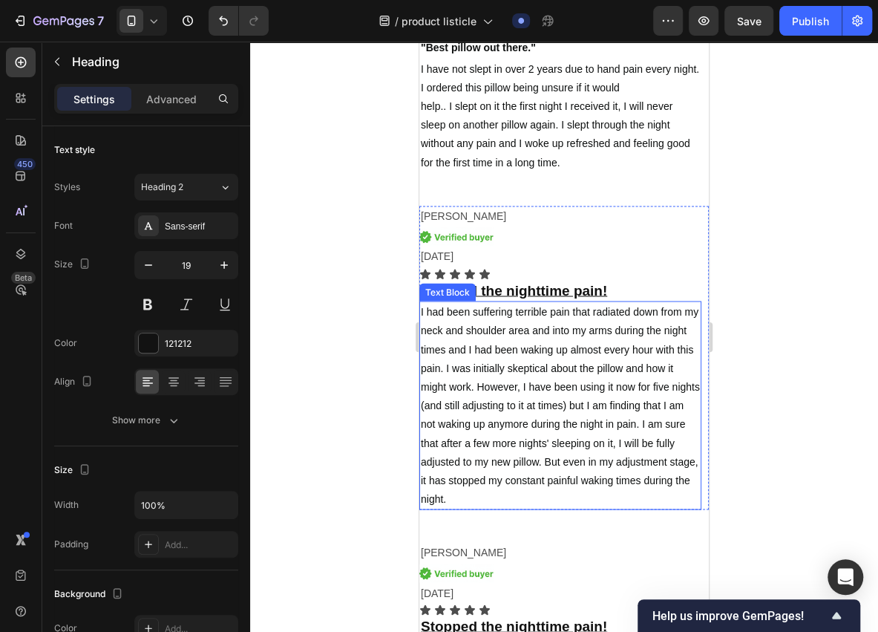
click at [569, 383] on span "I had been suffering terrible pain that radiated down from my neck and shoulder…" at bounding box center [560, 404] width 279 height 199
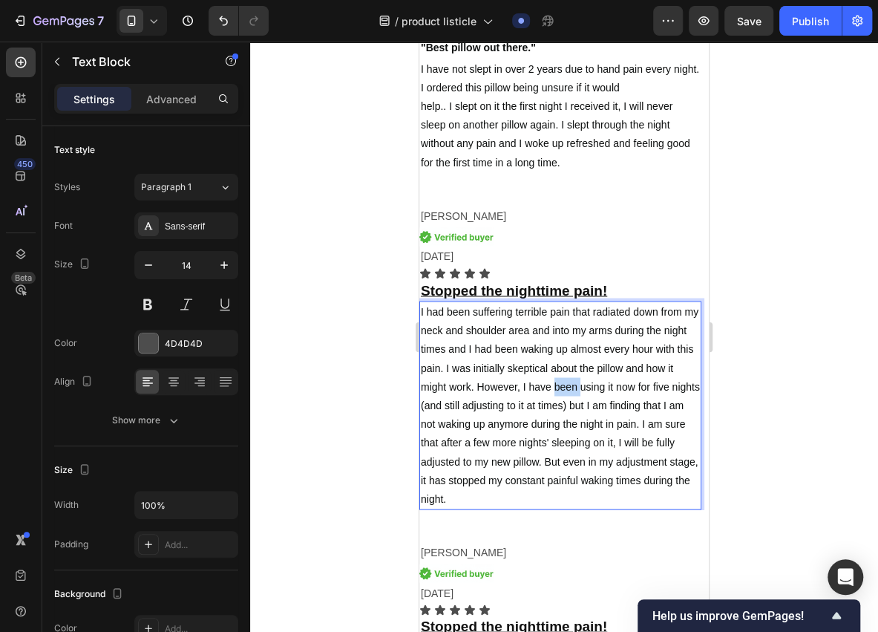
click at [569, 383] on span "I had been suffering terrible pain that radiated down from my neck and shoulder…" at bounding box center [560, 404] width 279 height 199
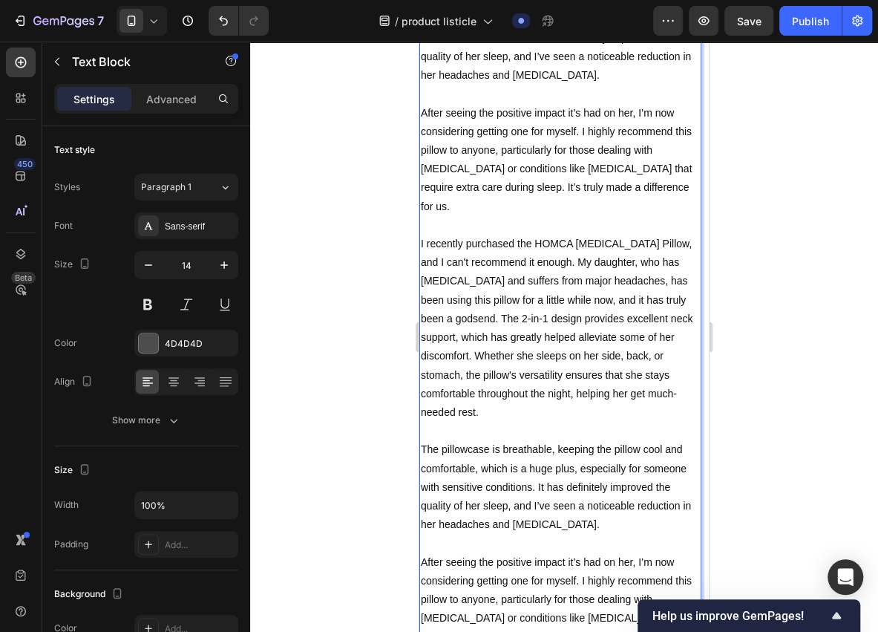
scroll to position [6832, 0]
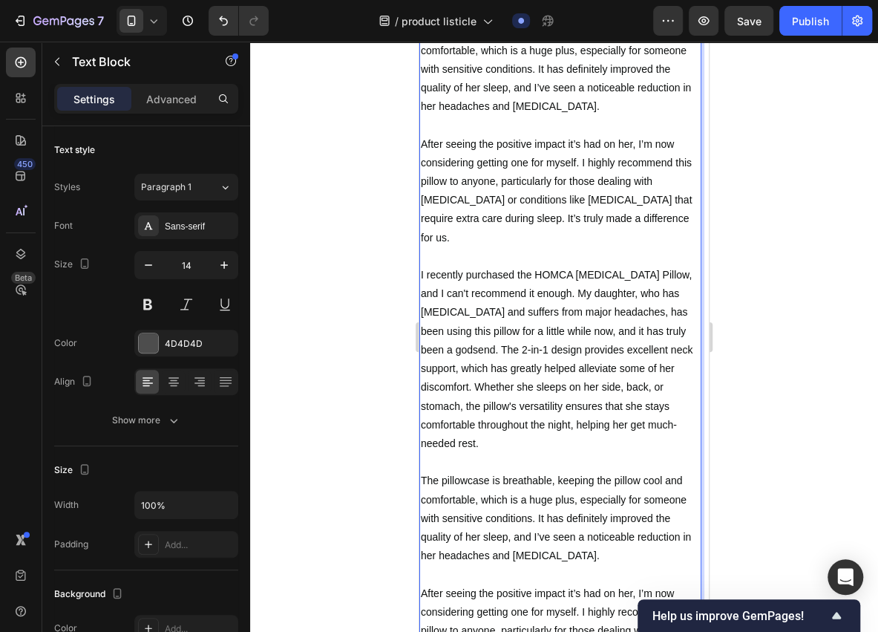
click at [570, 269] on span "I recently purchased the HOMCA [MEDICAL_DATA] Pillow, and I can't recommend it …" at bounding box center [557, 359] width 272 height 180
click at [542, 269] on span "I recently purchased the HOMCA [MEDICAL_DATA] Pillow, and I can't recommend it …" at bounding box center [557, 359] width 272 height 180
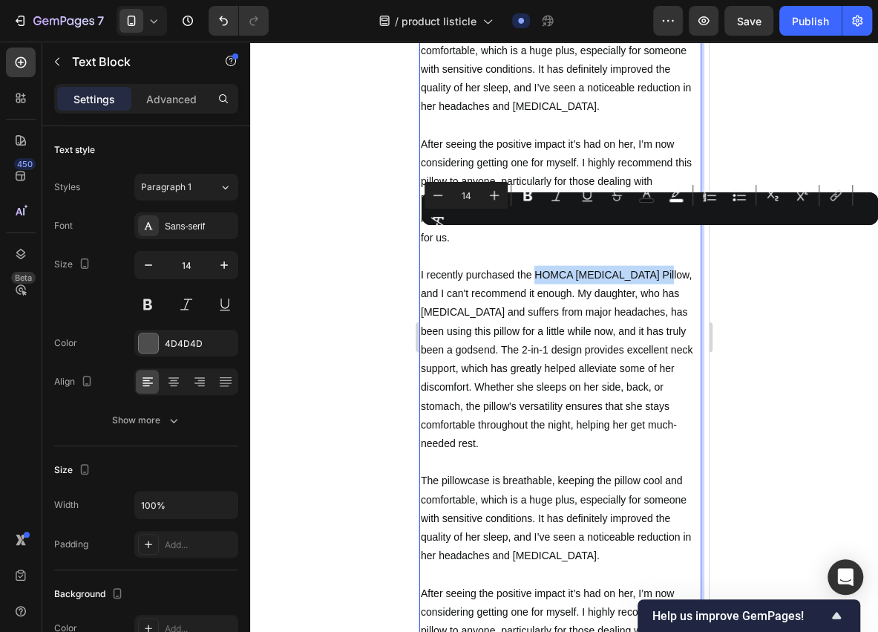
drag, startPoint x: 534, startPoint y: 235, endPoint x: 1088, endPoint y: 275, distance: 555.2
click at [669, 269] on span "I recently purchased the HOMCA [MEDICAL_DATA] Pillow, and I can't recommend it …" at bounding box center [557, 359] width 272 height 180
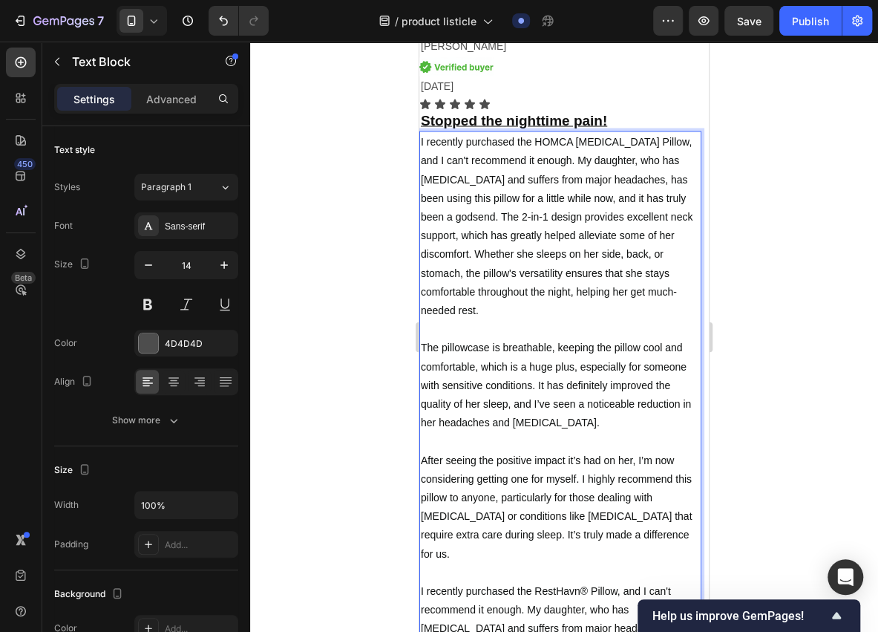
scroll to position [6485, 0]
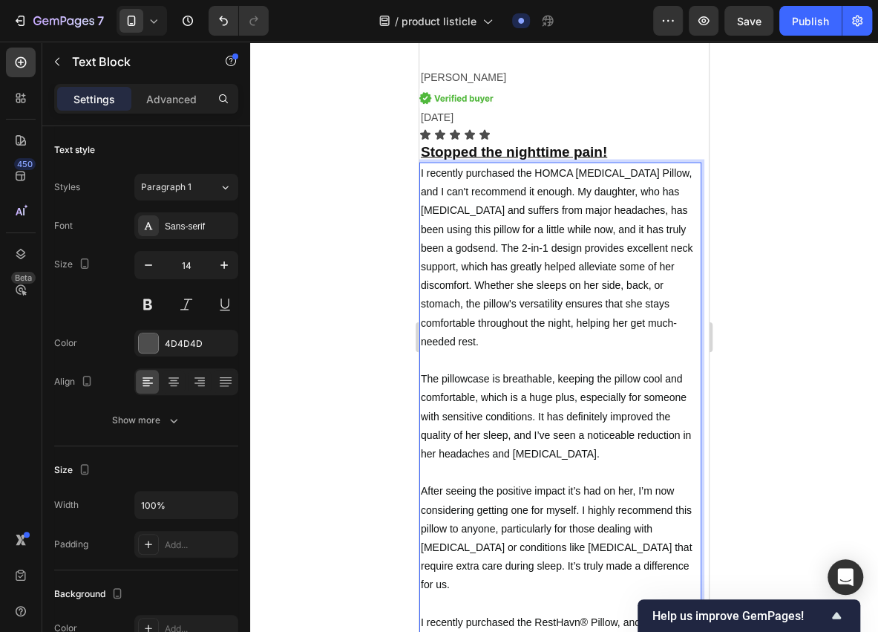
click at [537, 169] on span "I recently purchased the HOMCA [MEDICAL_DATA] Pillow, and I can't recommend it …" at bounding box center [557, 256] width 272 height 180
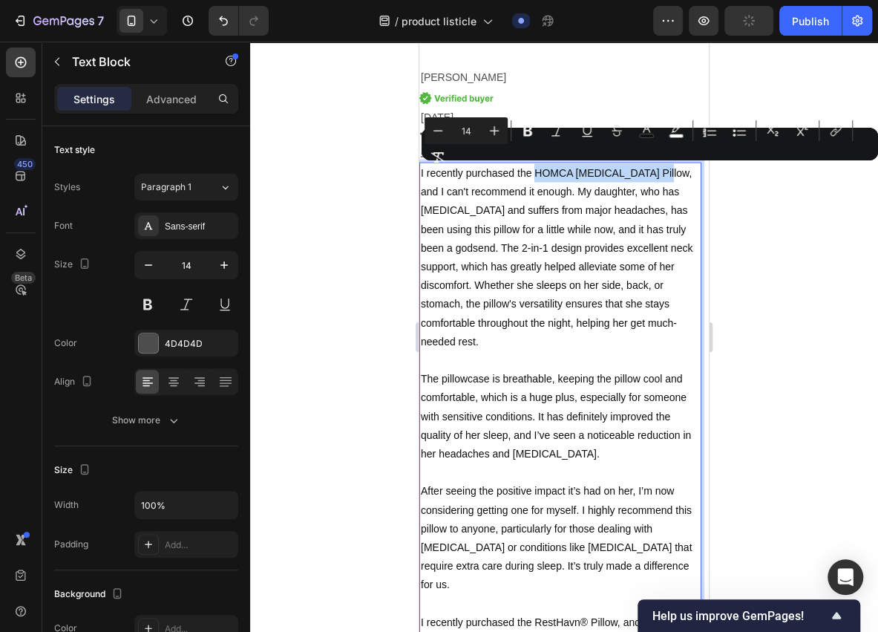
drag, startPoint x: 534, startPoint y: 169, endPoint x: 669, endPoint y: 174, distance: 135.2
click at [669, 174] on span "I recently purchased the HOMCA [MEDICAL_DATA] Pillow, and I can't recommend it …" at bounding box center [557, 256] width 272 height 180
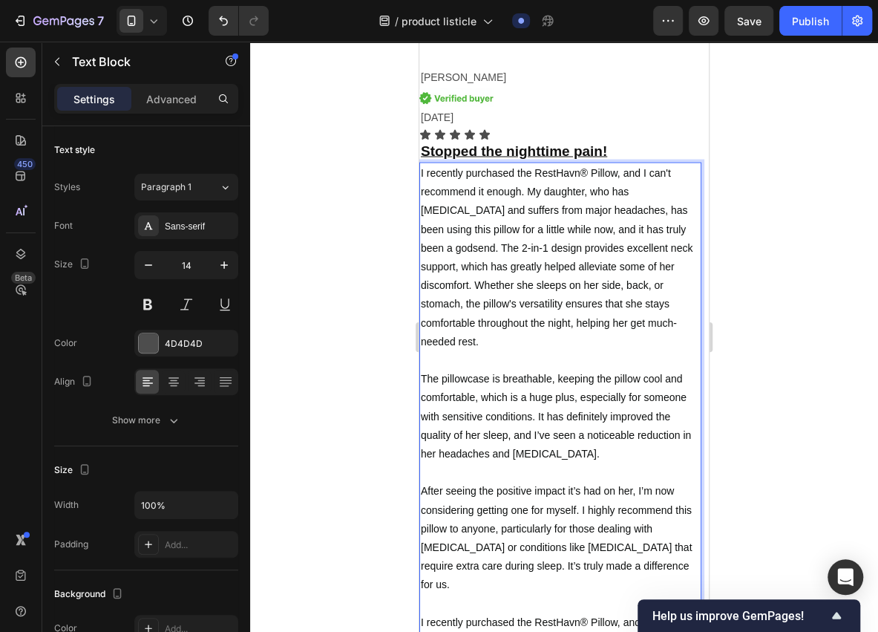
click at [578, 327] on p "I recently purchased the RestHavn® Pillow, and I can't recommend it enough. My …" at bounding box center [560, 603] width 279 height 880
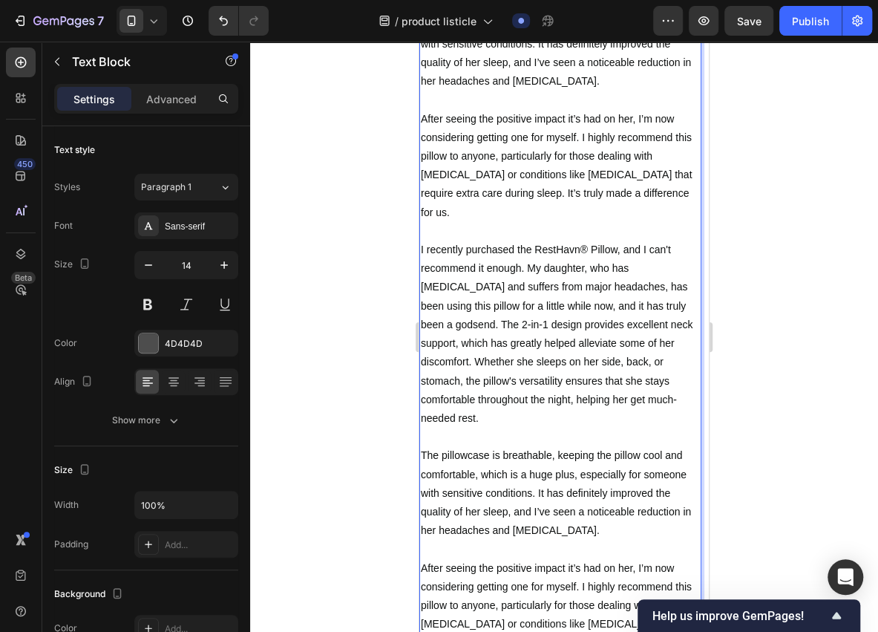
scroll to position [6881, 0]
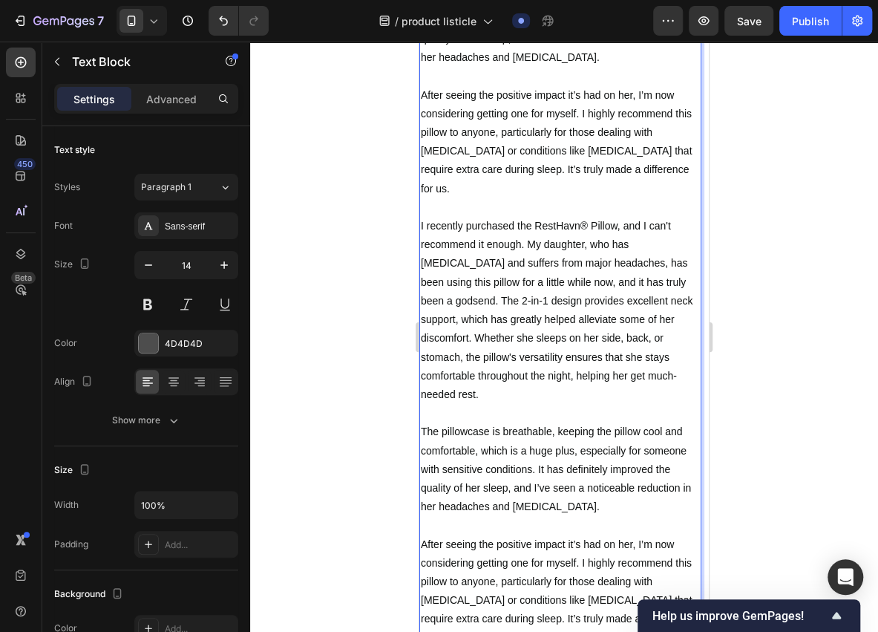
click at [629, 549] on span "After seeing the positive impact it’s had on her, I’m now considering getting o…" at bounding box center [556, 590] width 271 height 105
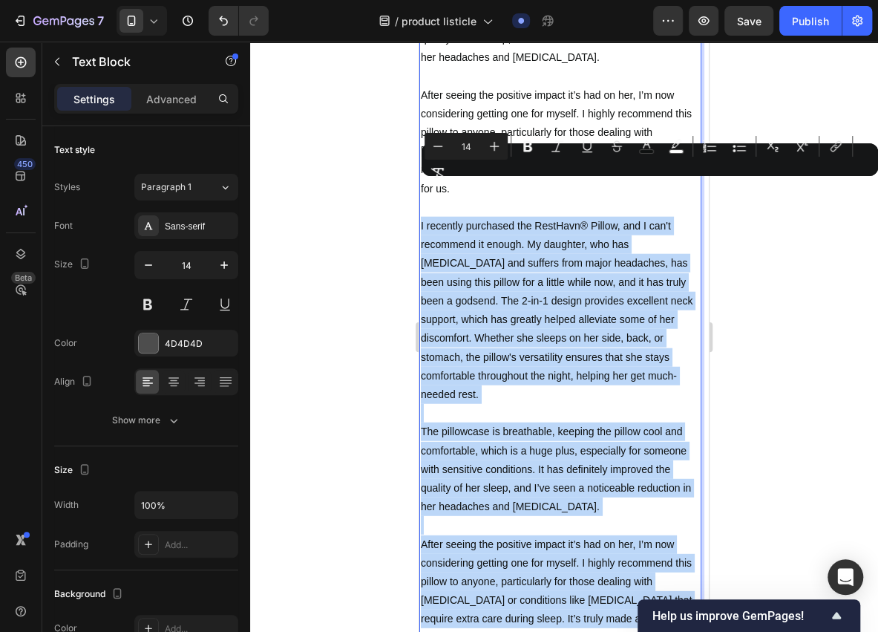
drag, startPoint x: 618, startPoint y: 561, endPoint x: 838, endPoint y: 232, distance: 395.5
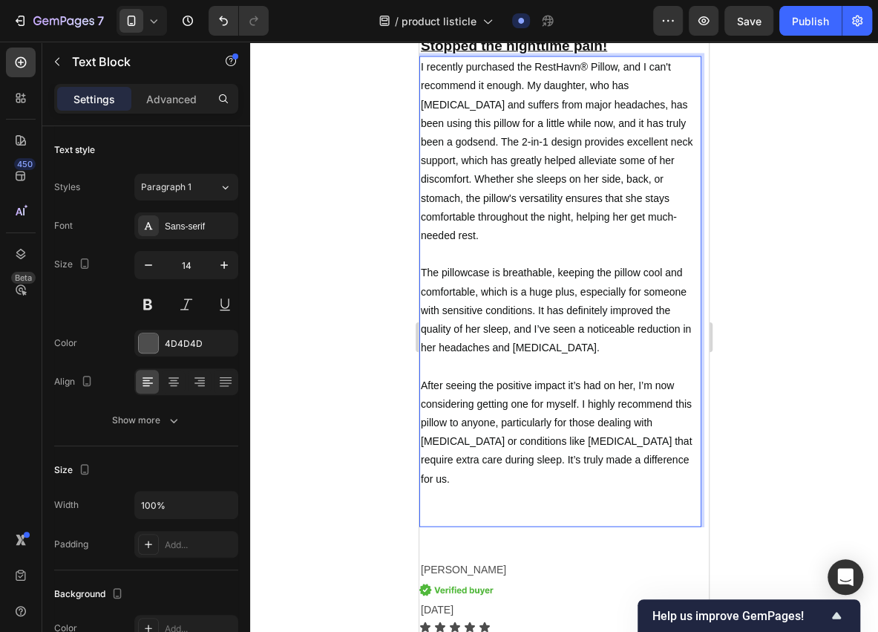
scroll to position [6542, 0]
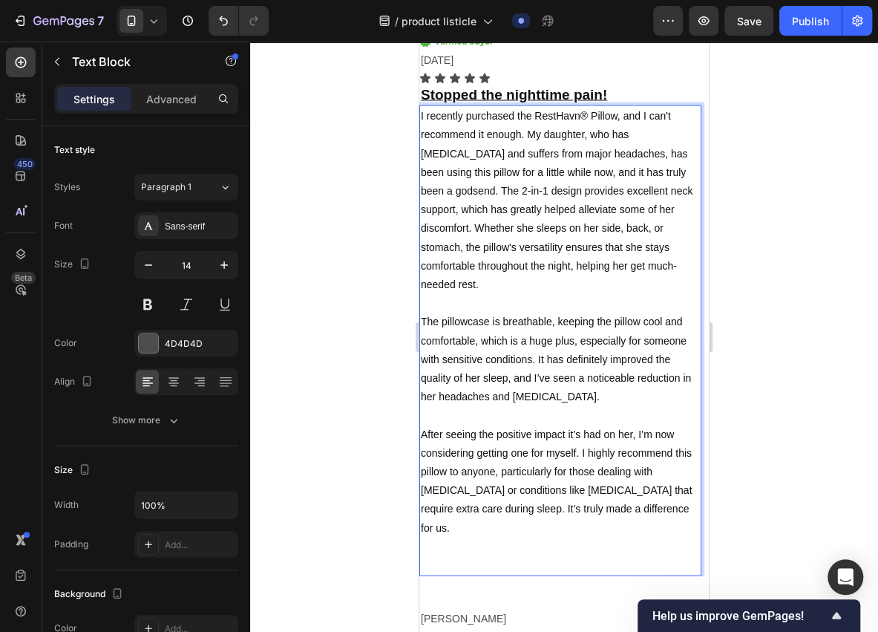
click at [614, 279] on p "I recently purchased the RestHavn® Pillow, and I can't recommend it enough. My …" at bounding box center [560, 340] width 279 height 468
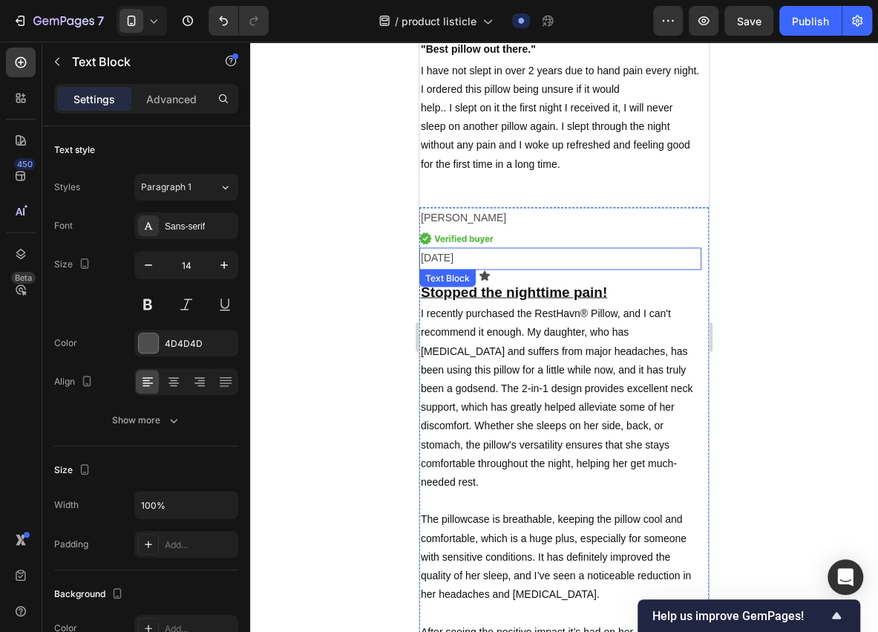
scroll to position [6344, 0]
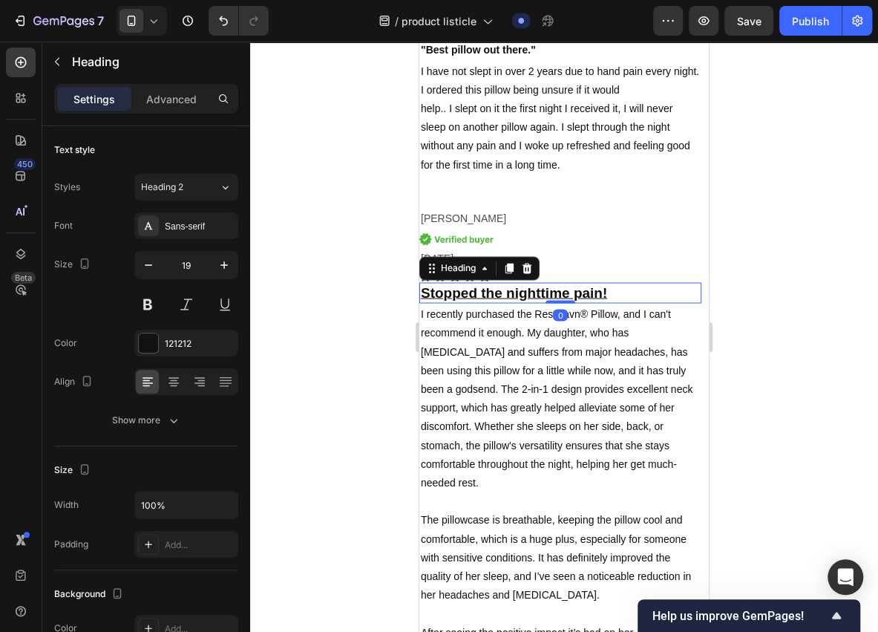
click at [585, 287] on u "Stopped the nighttime pain!" at bounding box center [514, 292] width 186 height 16
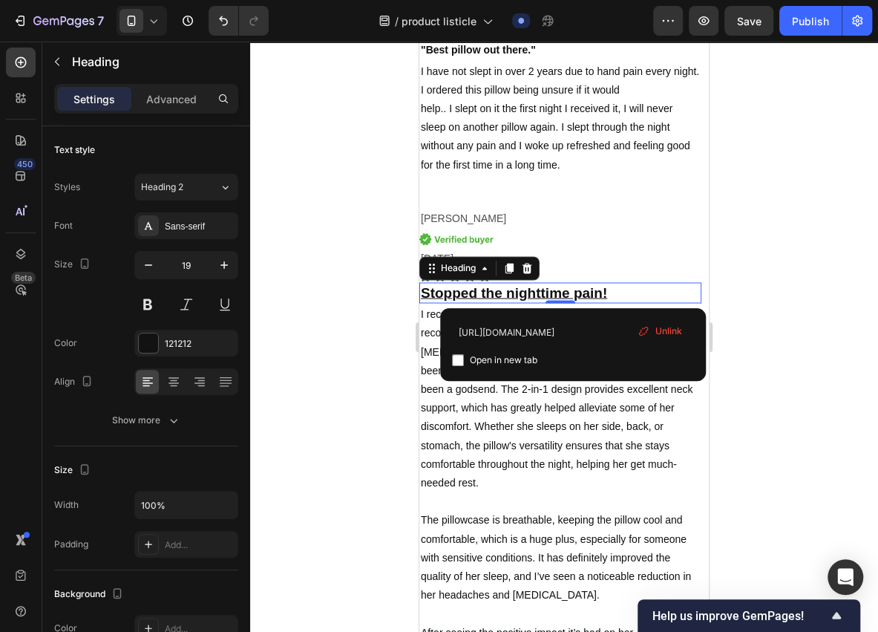
click at [614, 284] on h2 "Stopped the nighttime pain!" at bounding box center [560, 293] width 282 height 22
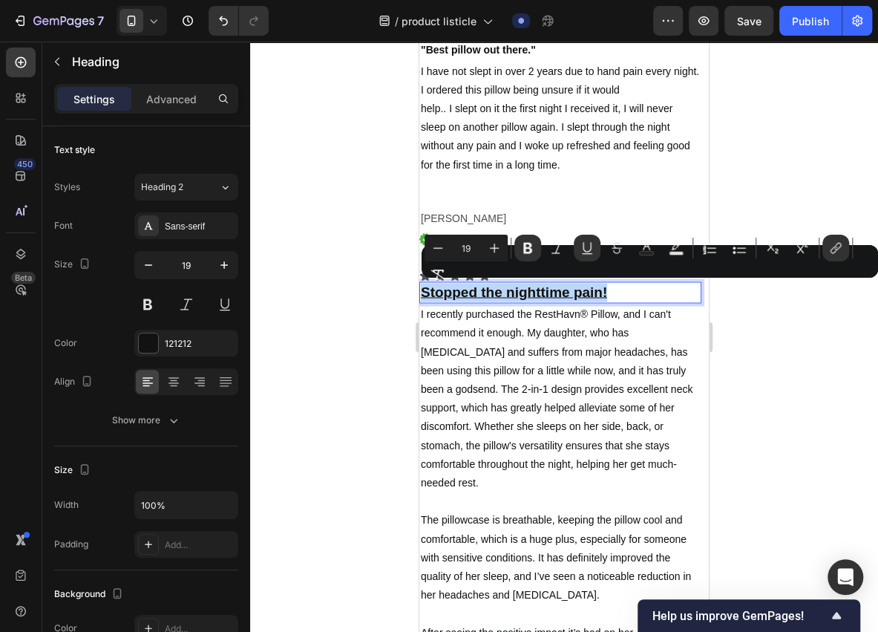
drag, startPoint x: 618, startPoint y: 287, endPoint x: 823, endPoint y: 333, distance: 210.1
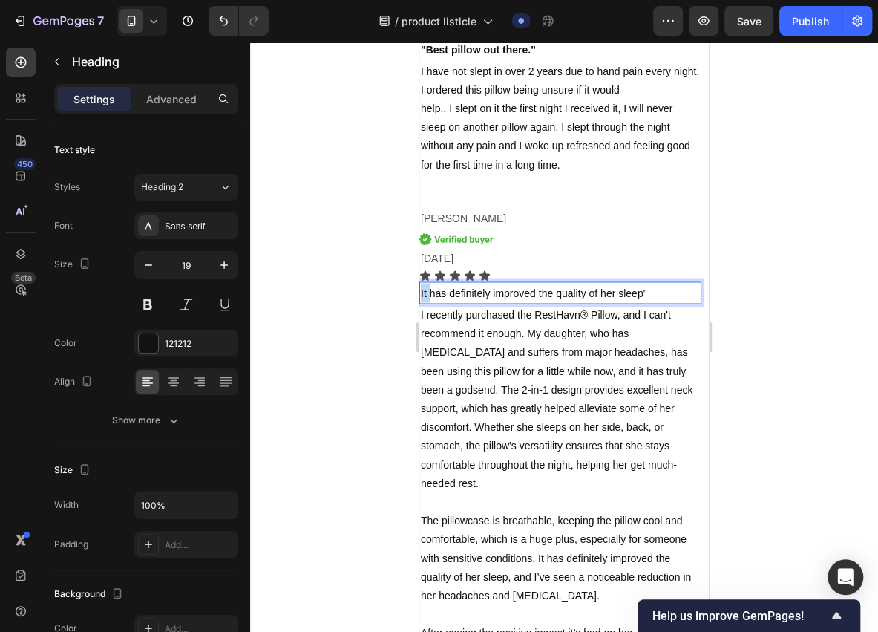
click at [422, 291] on span "It has definitely improved the quality of her sleep"" at bounding box center [534, 293] width 226 height 12
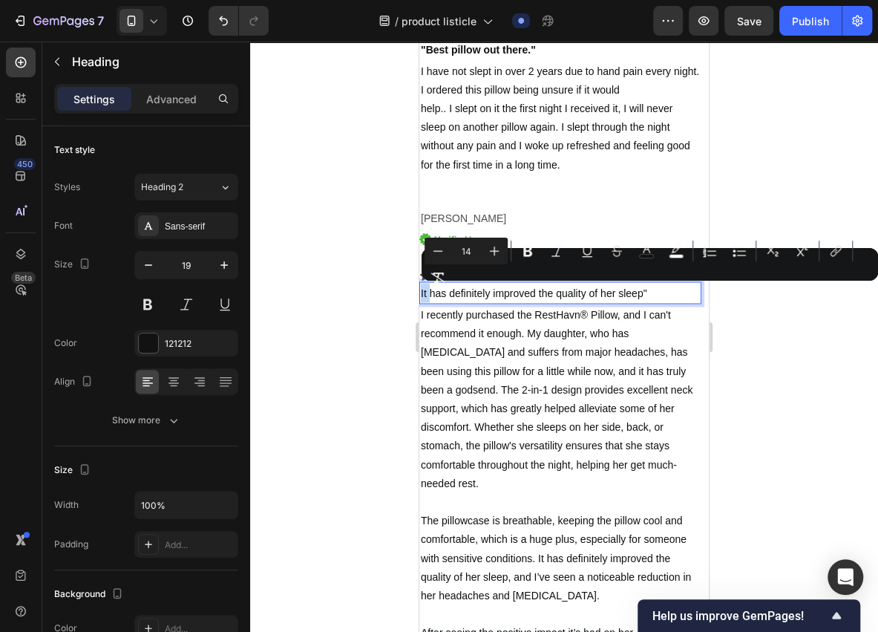
click at [422, 293] on span "It has definitely improved the quality of her sleep"" at bounding box center [534, 293] width 226 height 12
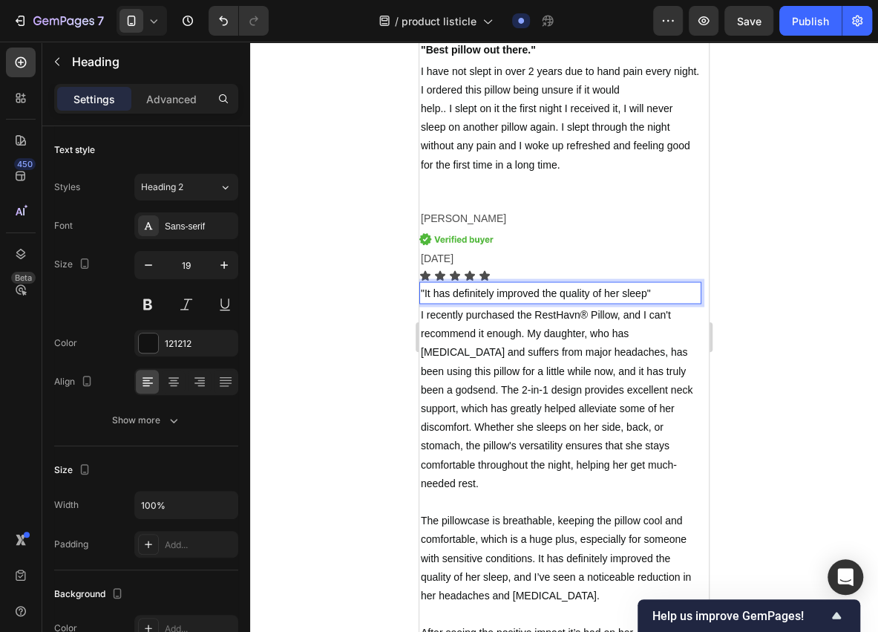
click at [674, 294] on p ""It has definitely improved the quality of her sleep"" at bounding box center [560, 292] width 279 height 19
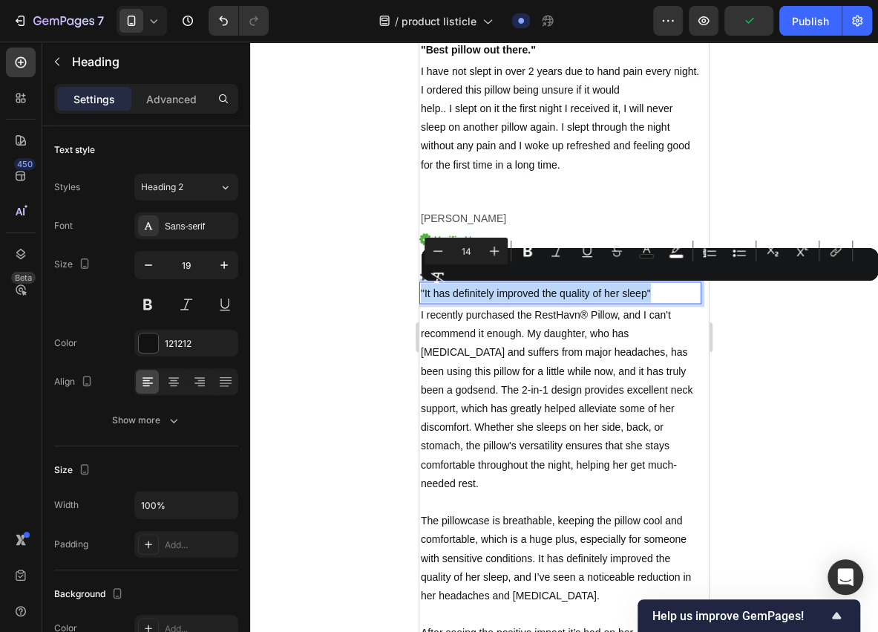
drag, startPoint x: 675, startPoint y: 292, endPoint x: 389, endPoint y: 306, distance: 286.8
click at [526, 255] on icon "Editor contextual toolbar" at bounding box center [527, 251] width 9 height 11
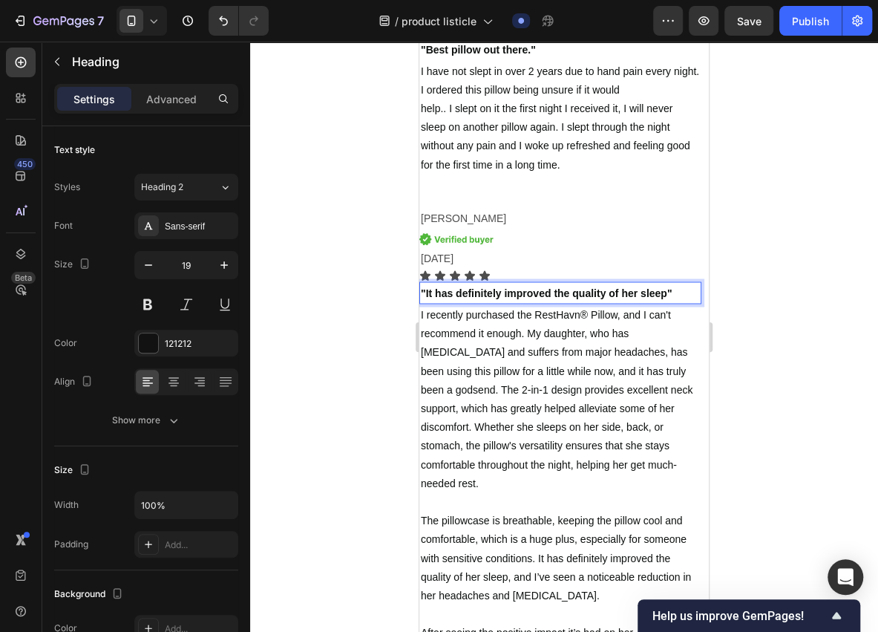
click at [494, 291] on strong ""It has definitely improved the quality of her sleep"" at bounding box center [546, 293] width 251 height 12
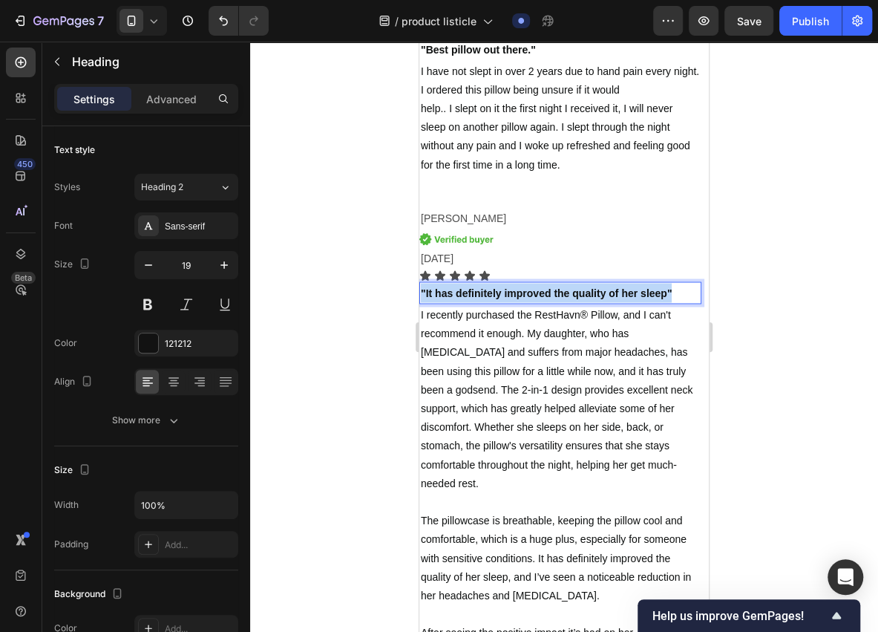
drag, startPoint x: 673, startPoint y: 289, endPoint x: 420, endPoint y: 298, distance: 253.3
click at [421, 298] on p ""It has definitely improved the quality of her sleep"" at bounding box center [560, 292] width 279 height 19
drag, startPoint x: 524, startPoint y: 292, endPoint x: 511, endPoint y: 292, distance: 13.4
click at [511, 292] on strong ""It has definitely improved the quality of her sleep"" at bounding box center [546, 293] width 251 height 12
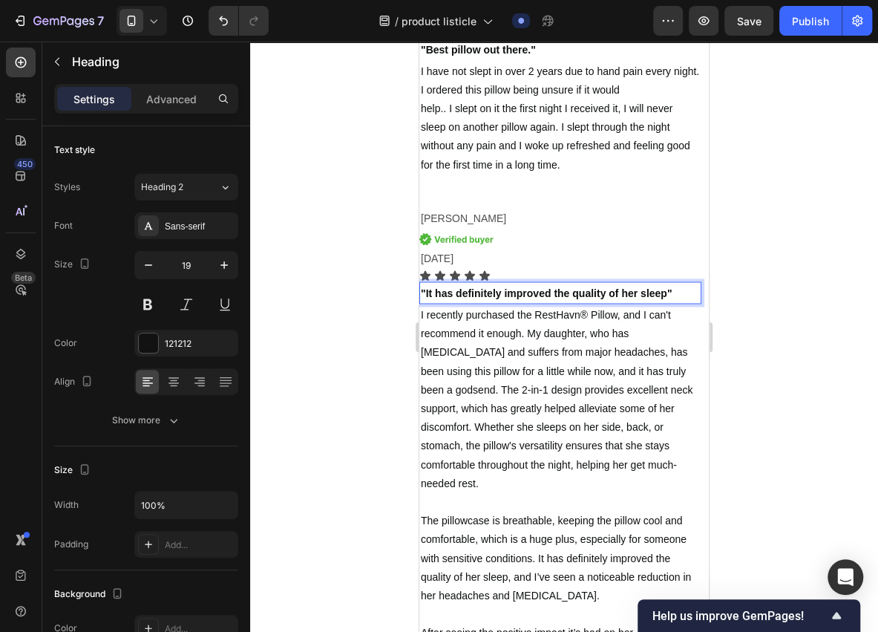
click at [532, 292] on strong ""It has definitely improved the quality of her sleep"" at bounding box center [546, 293] width 251 height 12
click at [535, 292] on strong ""It has definitely improved the quality of her sleep"" at bounding box center [546, 293] width 251 height 12
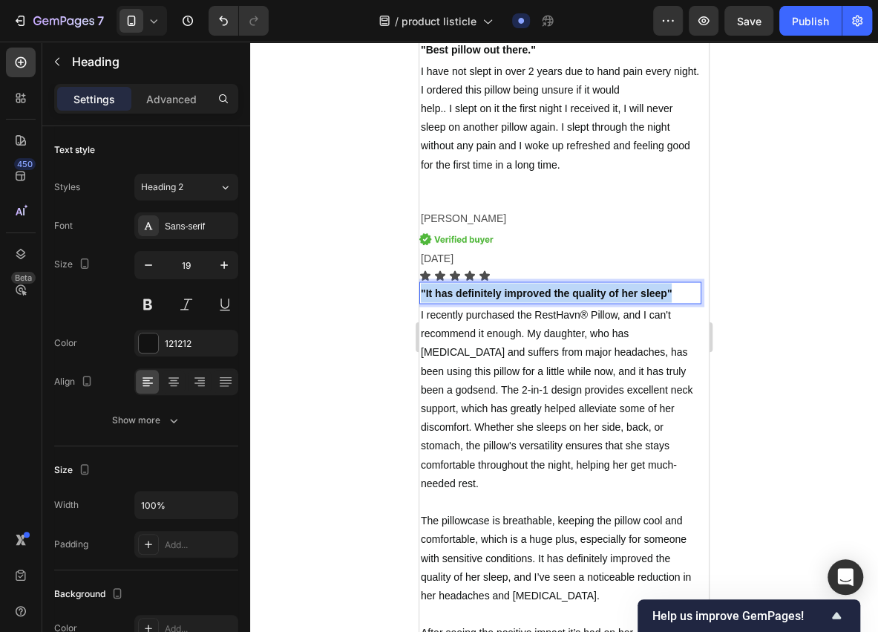
click at [535, 292] on strong ""It has definitely improved the quality of her sleep"" at bounding box center [546, 293] width 251 height 12
click at [663, 295] on strong ""It has definitely improved the quality of her sleep"" at bounding box center [546, 293] width 251 height 12
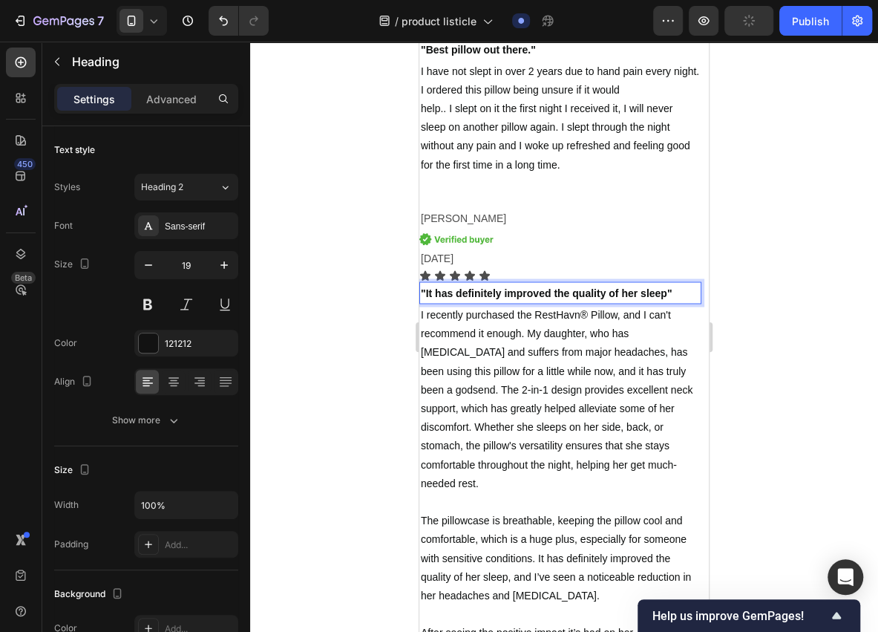
click at [665, 295] on strong ""It has definitely improved the quality of her sleep"" at bounding box center [546, 293] width 251 height 12
click at [670, 294] on strong ""It has definitely improved the quality of her sleep"" at bounding box center [546, 293] width 251 height 12
click at [674, 291] on p ""It has definitely improved the quality of her sleep"" at bounding box center [560, 292] width 279 height 19
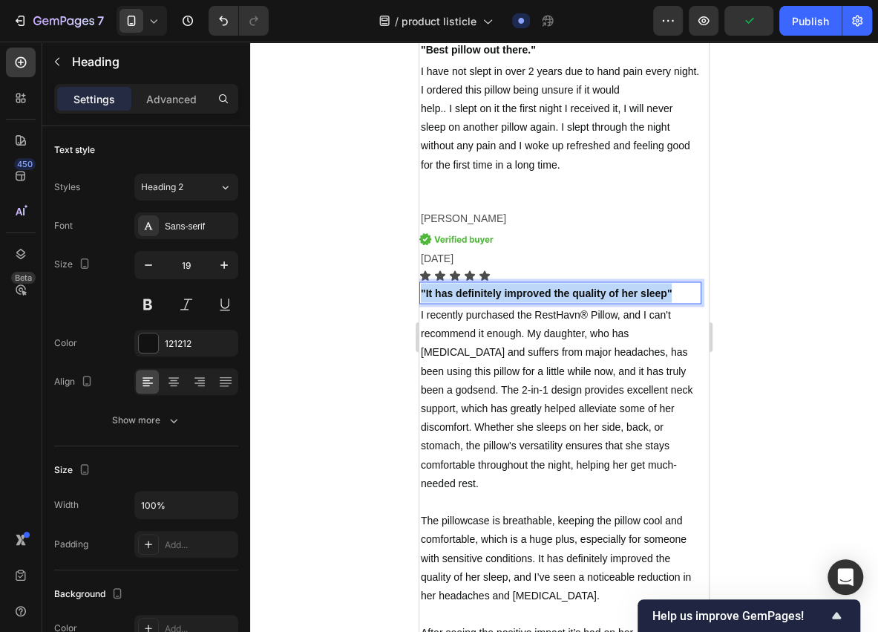
drag, startPoint x: 674, startPoint y: 291, endPoint x: 422, endPoint y: 298, distance: 251.7
click at [422, 298] on p ""It has definitely improved the quality of her sleep"" at bounding box center [560, 292] width 279 height 19
click at [438, 291] on strong ""It has definitely improved the quality of her sleep"" at bounding box center [546, 293] width 251 height 12
drag, startPoint x: 422, startPoint y: 289, endPoint x: 675, endPoint y: 292, distance: 253.9
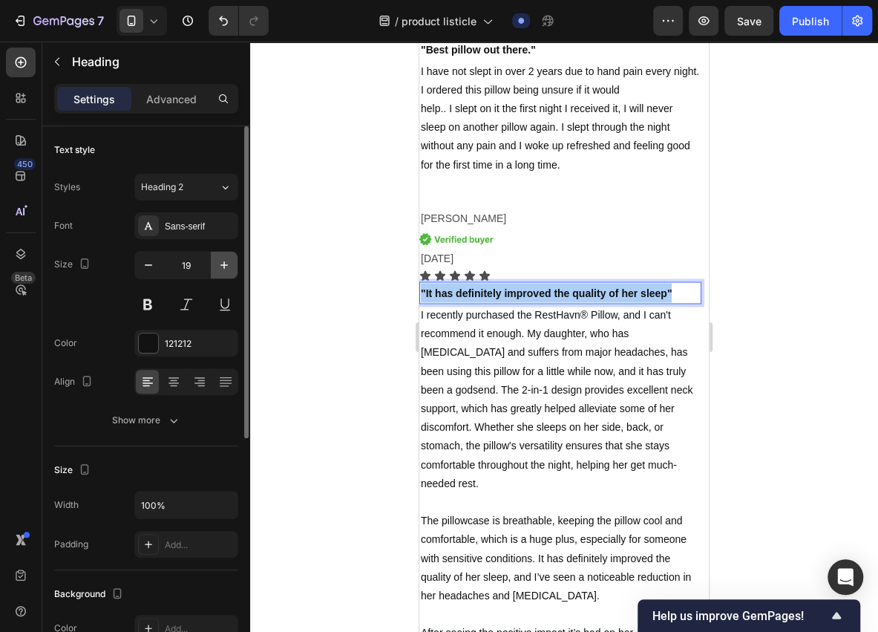
click at [231, 269] on icon "button" at bounding box center [224, 265] width 15 height 15
type input "20"
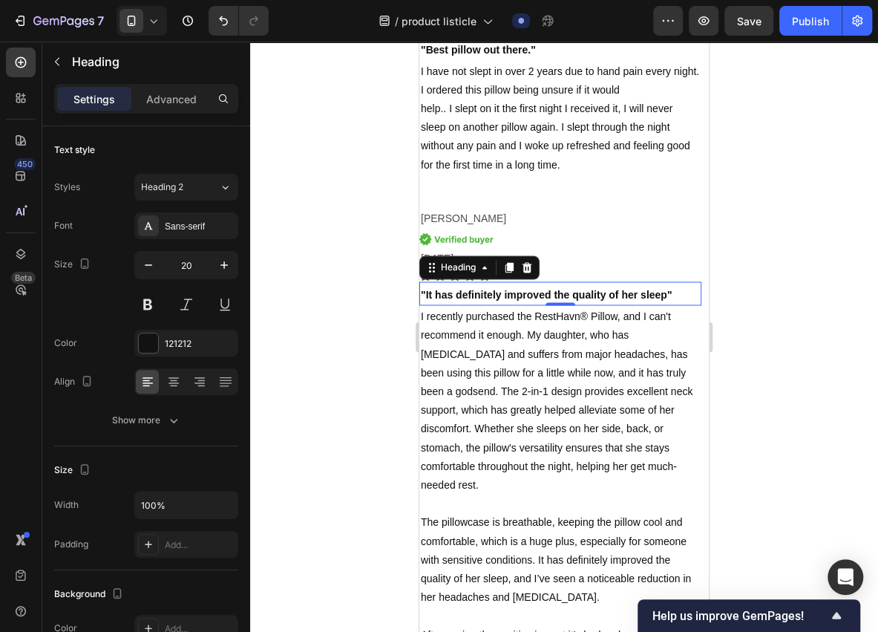
click at [464, 287] on p ""It has definitely improved the quality of her sleep"" at bounding box center [560, 293] width 279 height 21
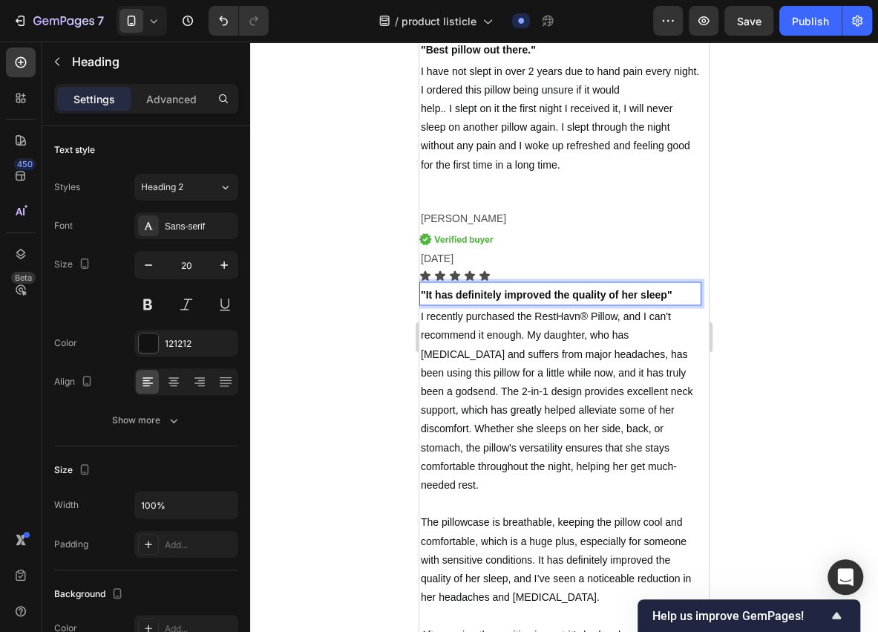
click at [602, 291] on strong ""It has definitely improved the quality of her sleep"" at bounding box center [546, 294] width 251 height 12
click at [609, 291] on strong ""It has definitely improved the quality of her sleep"" at bounding box center [546, 294] width 251 height 12
click at [653, 294] on strong ""It has definitely improved the quality of her sleep"" at bounding box center [546, 294] width 251 height 12
drag, startPoint x: 653, startPoint y: 294, endPoint x: 623, endPoint y: 292, distance: 30.5
click at [623, 292] on strong ""It has definitely improved the quality of her sleep"" at bounding box center [546, 294] width 251 height 12
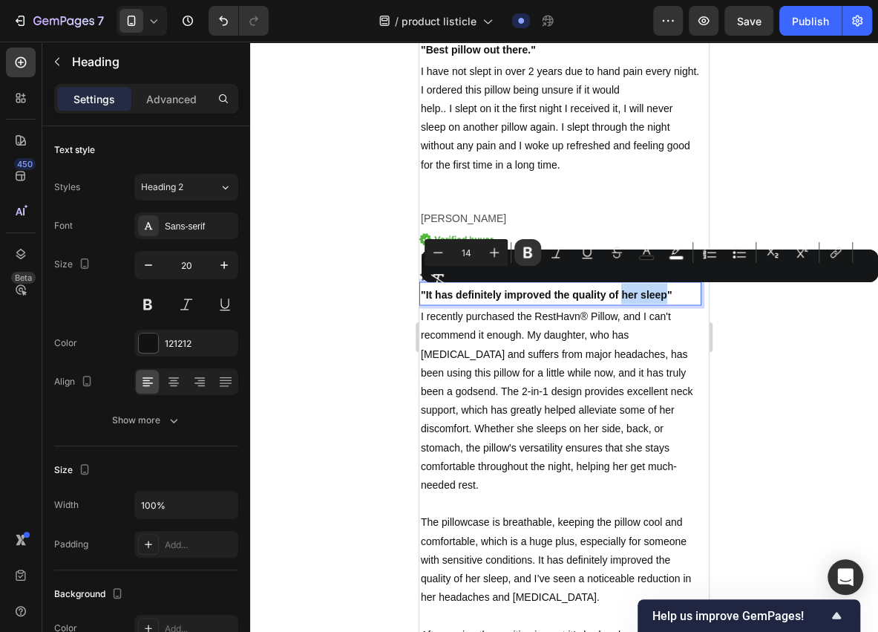
click at [641, 292] on strong ""It has definitely improved the quality of her sleep"" at bounding box center [546, 294] width 251 height 12
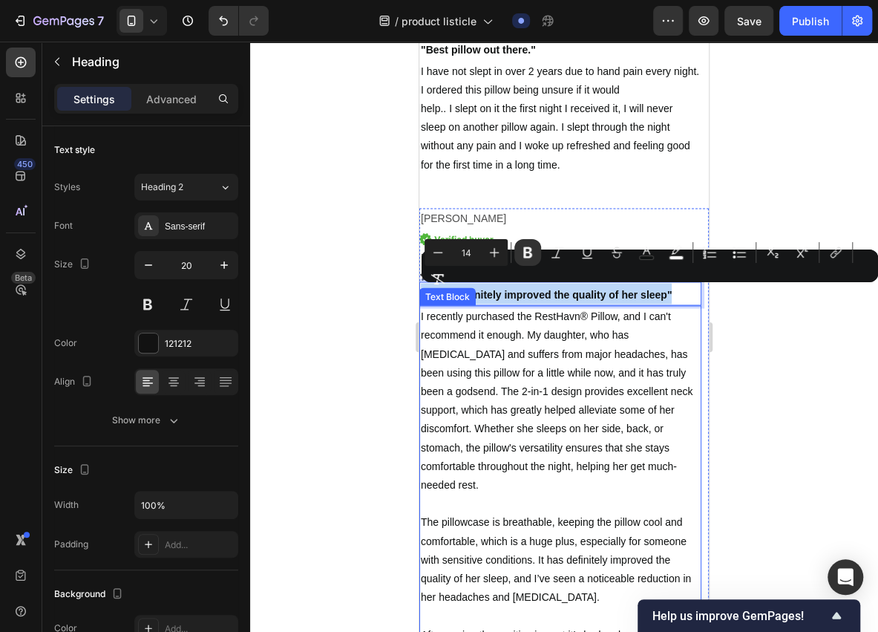
drag, startPoint x: 672, startPoint y: 294, endPoint x: 422, endPoint y: 295, distance: 249.4
click at [422, 295] on div "[PERSON_NAME] Text Block Image [DATE] Text Block Icon Icon Icon Icon Icon Icon …" at bounding box center [560, 492] width 282 height 568
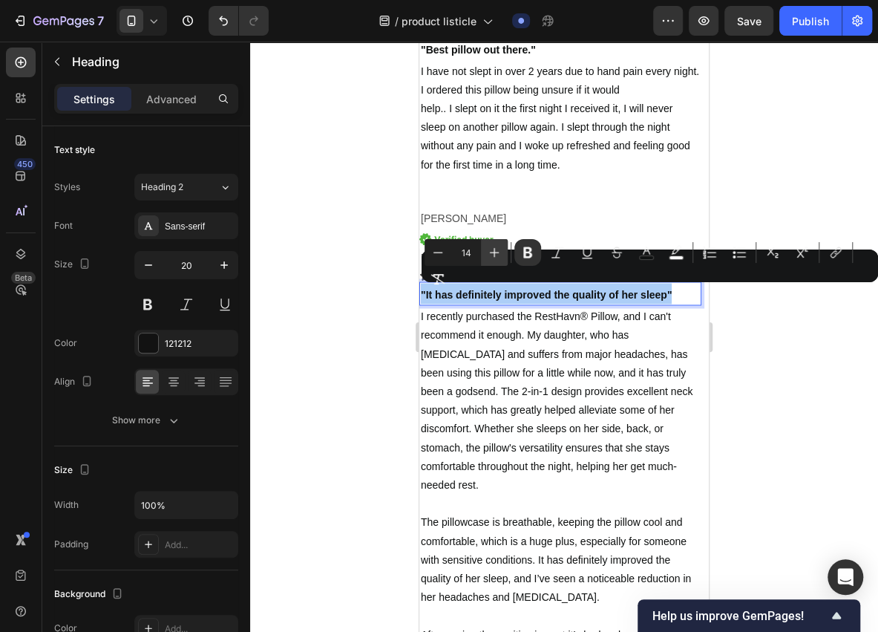
click at [486, 252] on button "Plus" at bounding box center [494, 252] width 27 height 27
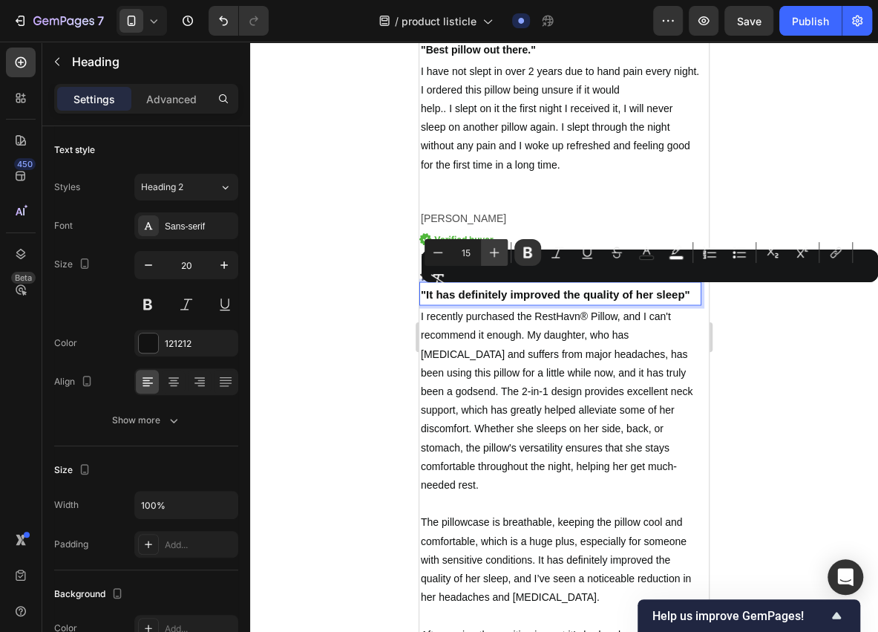
click at [490, 252] on icon "Editor contextual toolbar" at bounding box center [495, 253] width 10 height 10
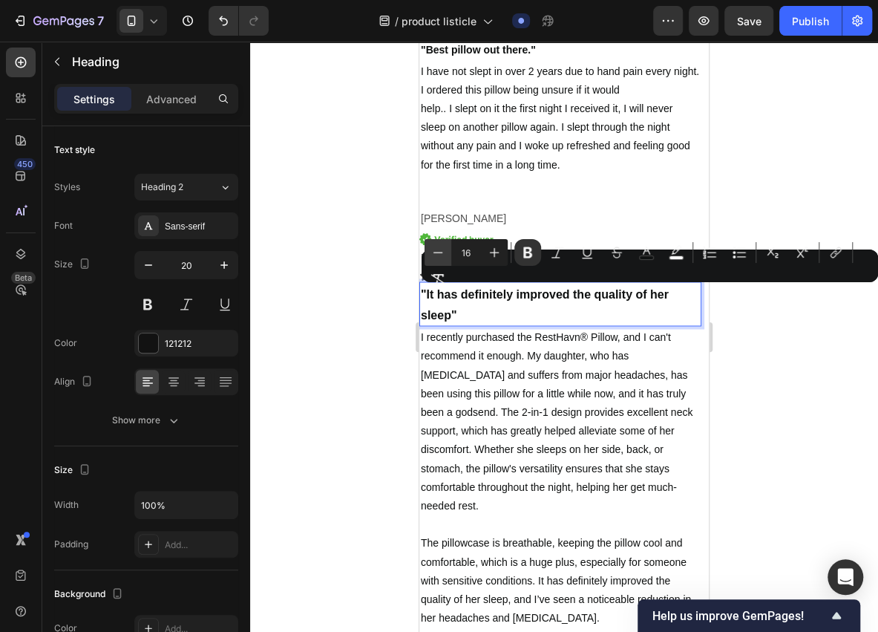
click at [438, 255] on icon "Editor contextual toolbar" at bounding box center [438, 252] width 15 height 15
type input "15"
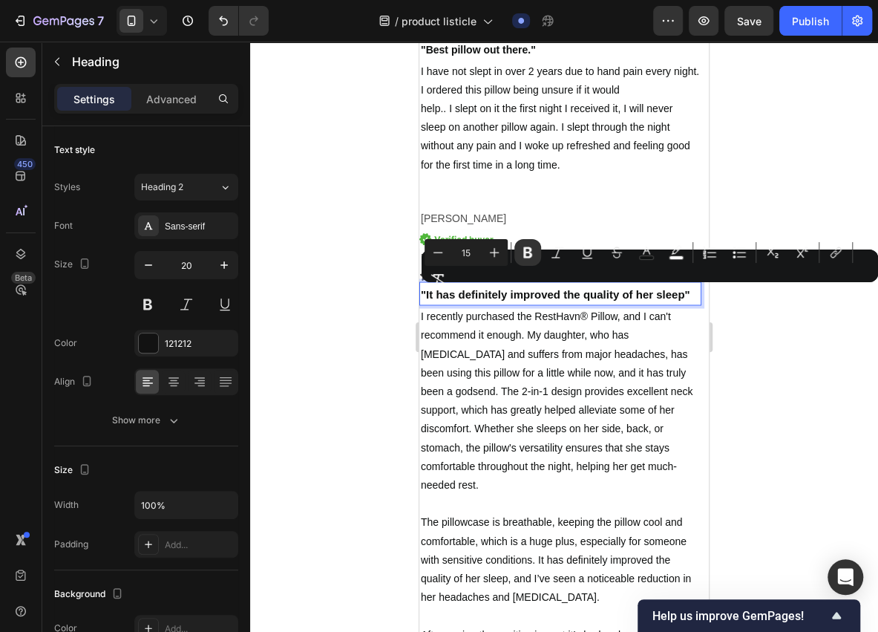
click at [369, 319] on div at bounding box center [564, 337] width 628 height 590
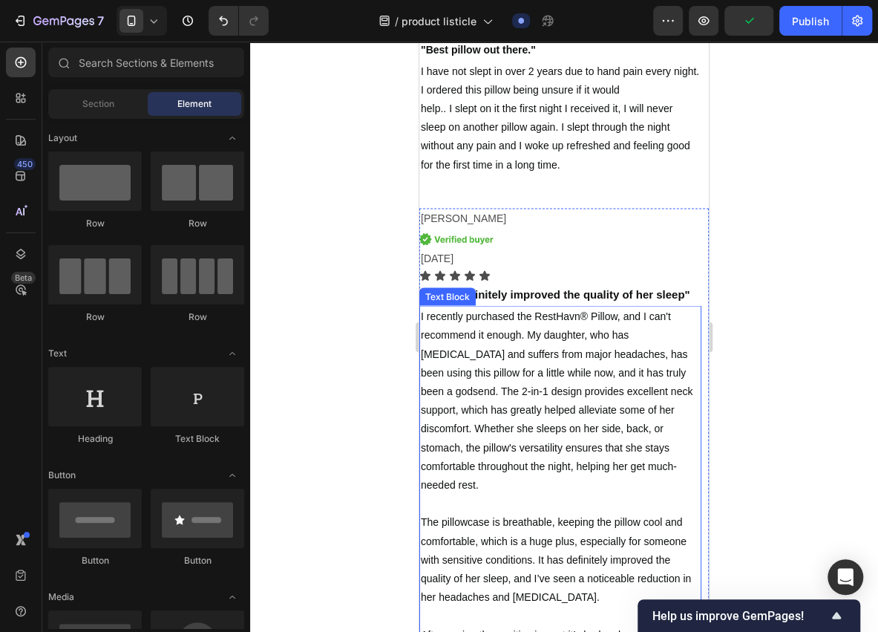
click at [530, 485] on p "I recently purchased the RestHavn® Pillow, and I can't recommend it enough. My …" at bounding box center [560, 541] width 279 height 468
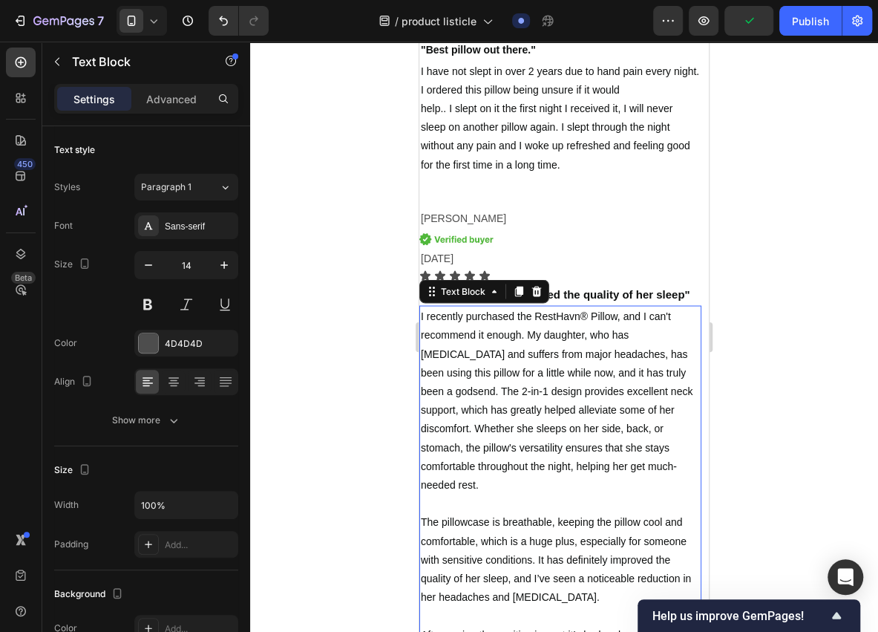
click at [399, 511] on div at bounding box center [564, 337] width 628 height 590
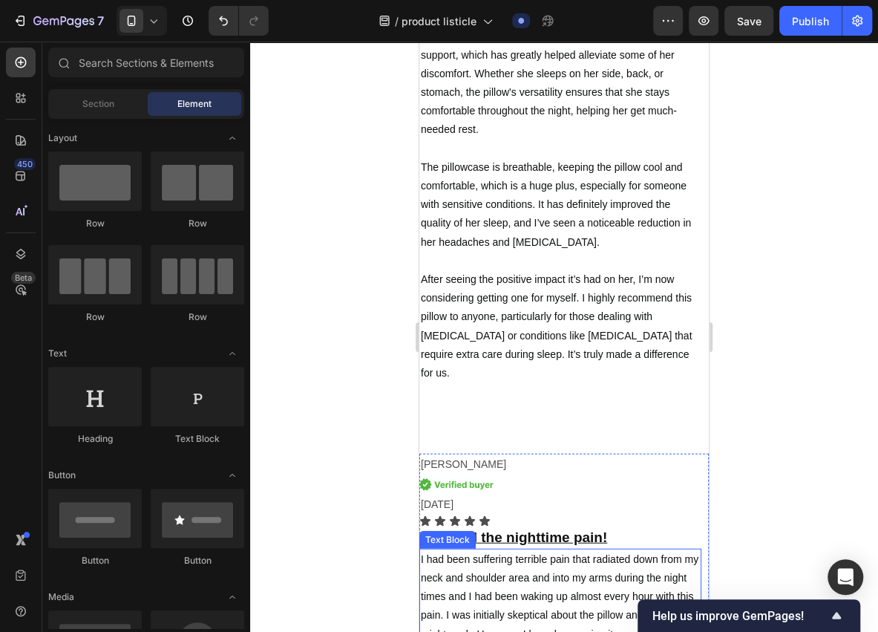
scroll to position [6789, 0]
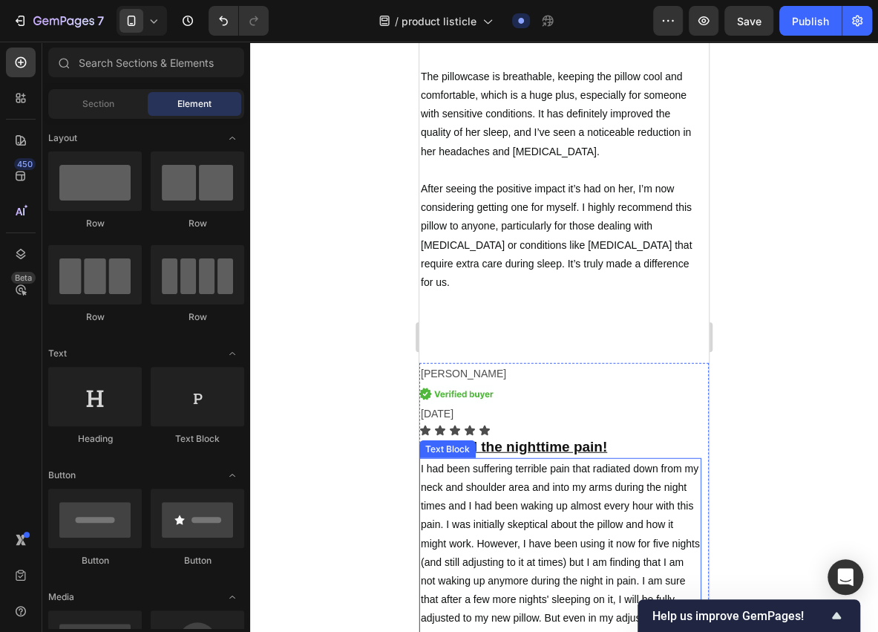
click at [550, 459] on p "I had been suffering terrible pain that radiated down from my neck and shoulder…" at bounding box center [560, 562] width 279 height 206
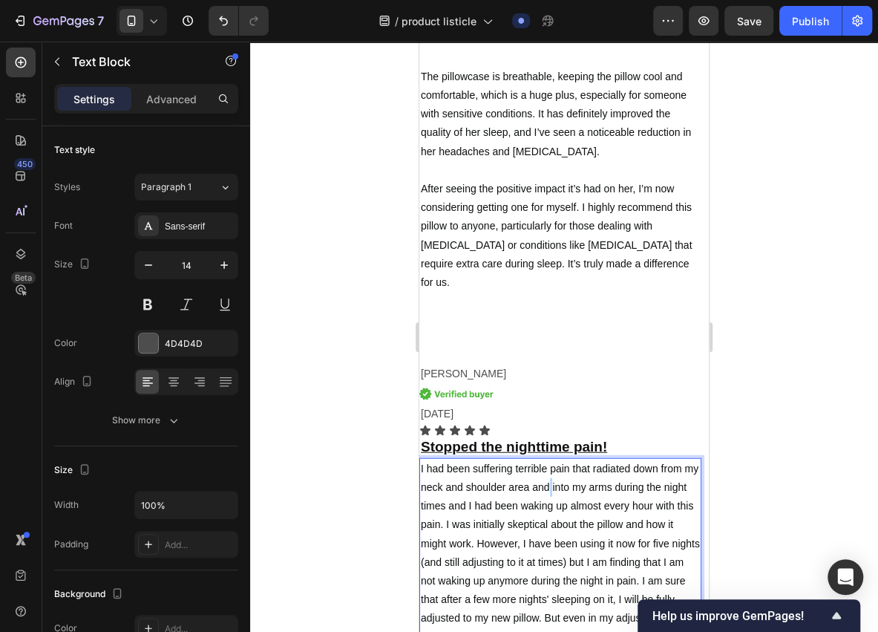
click at [550, 459] on p "I had been suffering terrible pain that radiated down from my neck and shoulder…" at bounding box center [560, 562] width 279 height 206
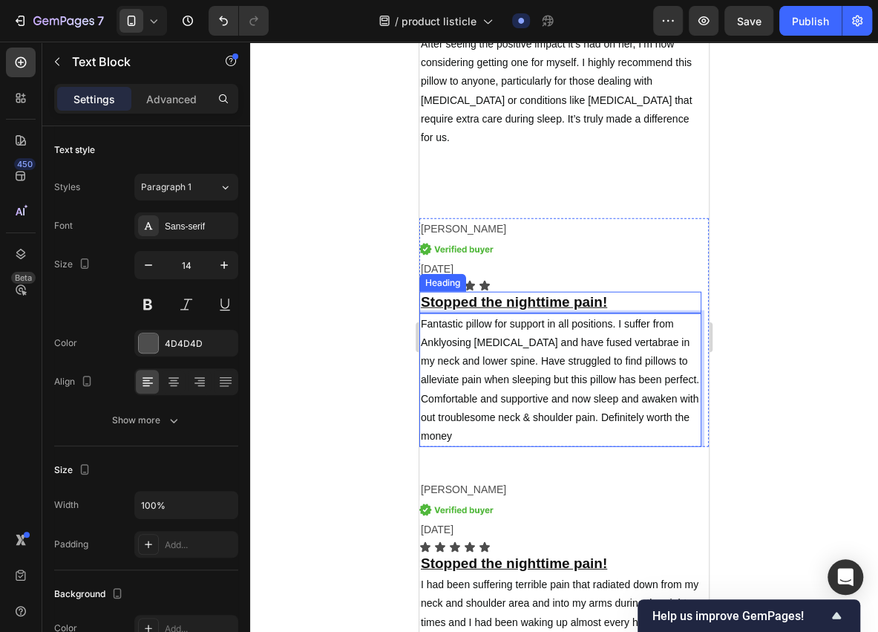
scroll to position [6938, 0]
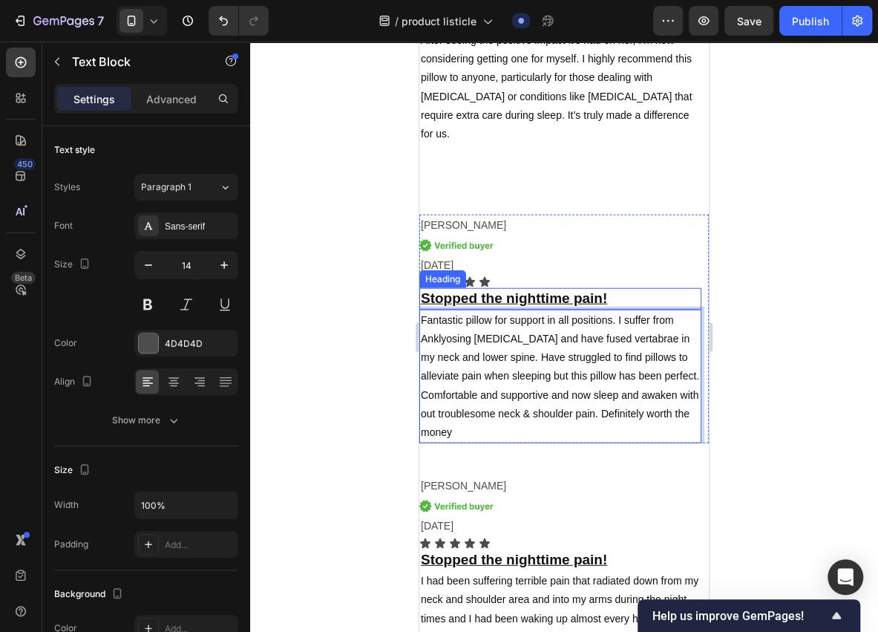
click at [590, 290] on u "Stopped the nighttime pain!" at bounding box center [514, 298] width 186 height 16
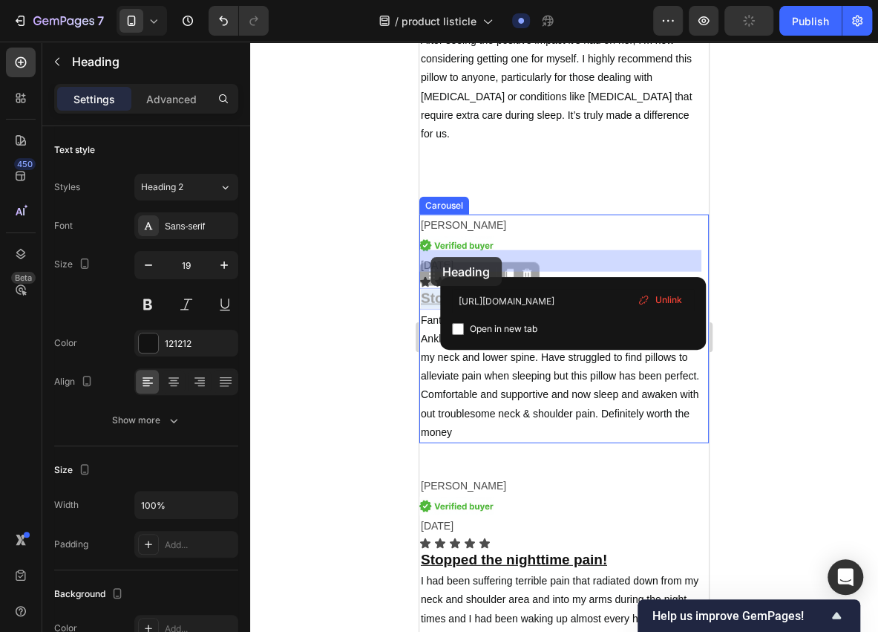
drag, startPoint x: 620, startPoint y: 254, endPoint x: 447, endPoint y: 257, distance: 173.0
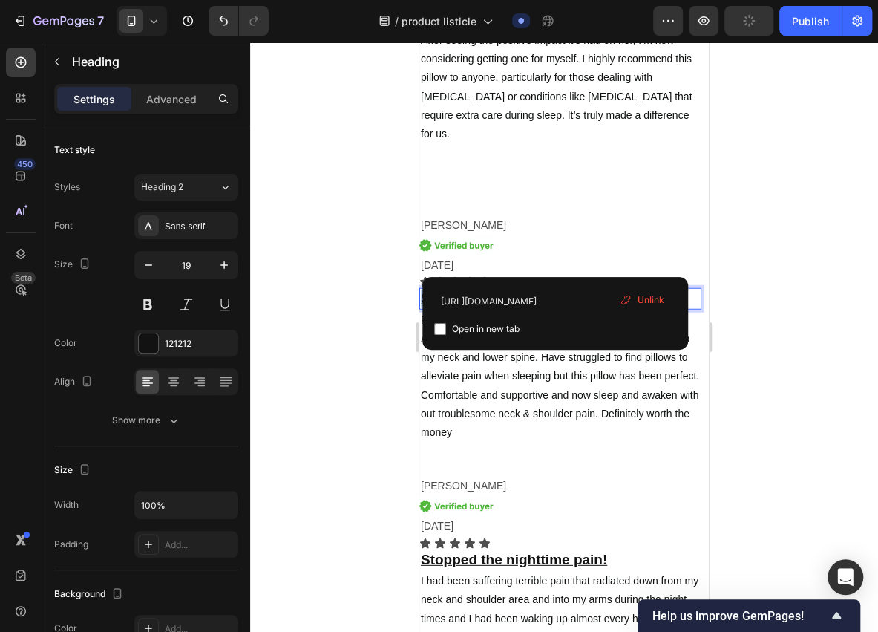
click at [598, 290] on u "Stopped the nighttime pain!" at bounding box center [514, 298] width 186 height 16
drag, startPoint x: 612, startPoint y: 257, endPoint x: 596, endPoint y: 258, distance: 15.6
click at [596, 289] on p "Stopped the nighttime pain!" at bounding box center [560, 298] width 279 height 19
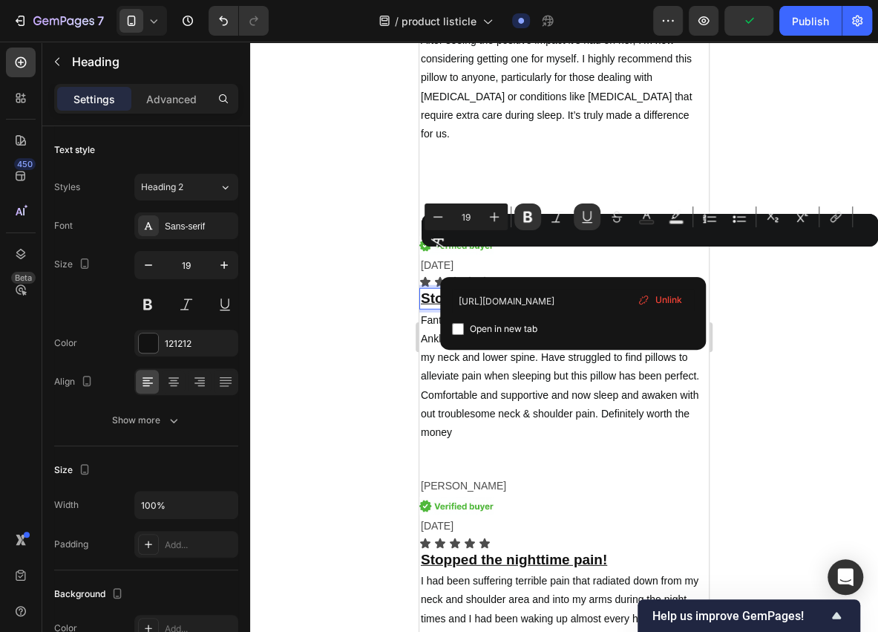
click at [609, 289] on p "Stopped the nighttime pain!" at bounding box center [560, 298] width 279 height 19
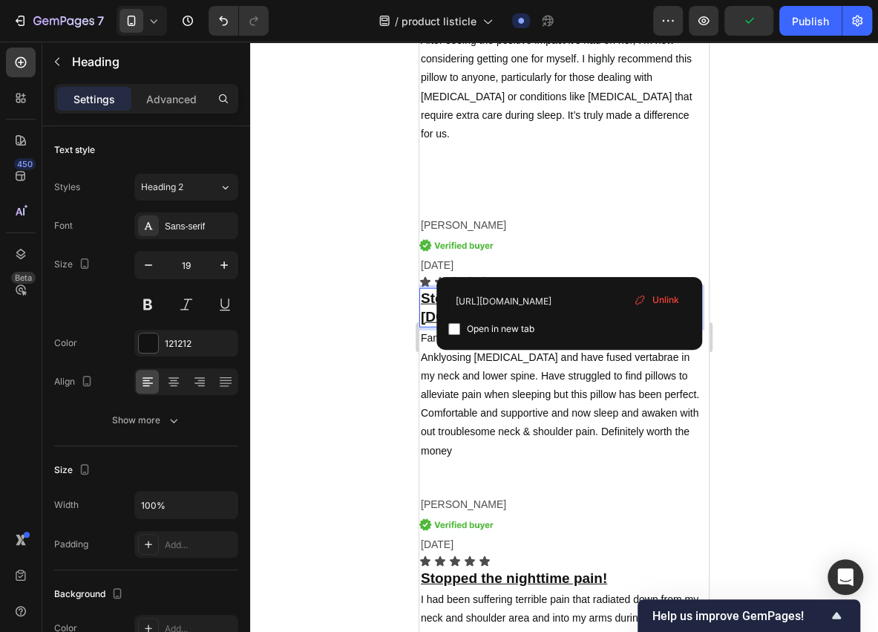
drag, startPoint x: 610, startPoint y: 257, endPoint x: 558, endPoint y: 258, distance: 52.0
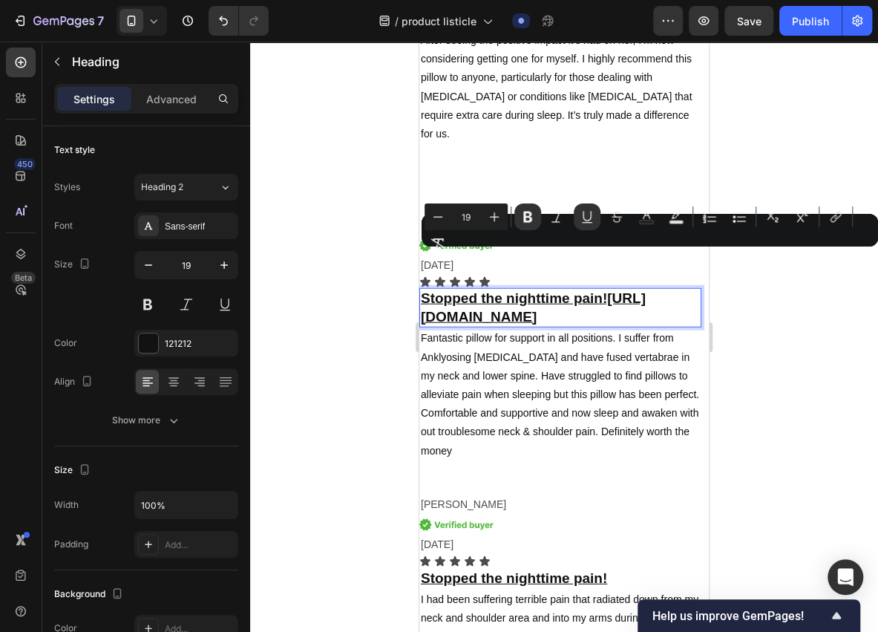
click at [558, 290] on u "Stopped the nighttime pain![URL][DOMAIN_NAME]" at bounding box center [533, 307] width 225 height 34
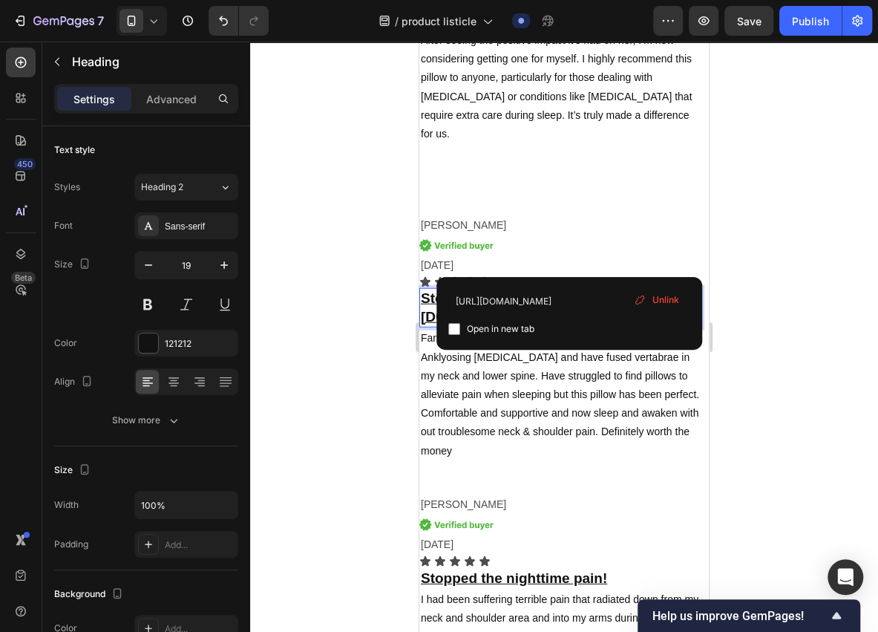
click at [575, 289] on p "Stopped the nighttime pain![URL][DOMAIN_NAME]" at bounding box center [560, 307] width 279 height 36
click at [554, 290] on u "Stopped the nighttime pain![URL][DOMAIN_NAME]" at bounding box center [533, 307] width 225 height 34
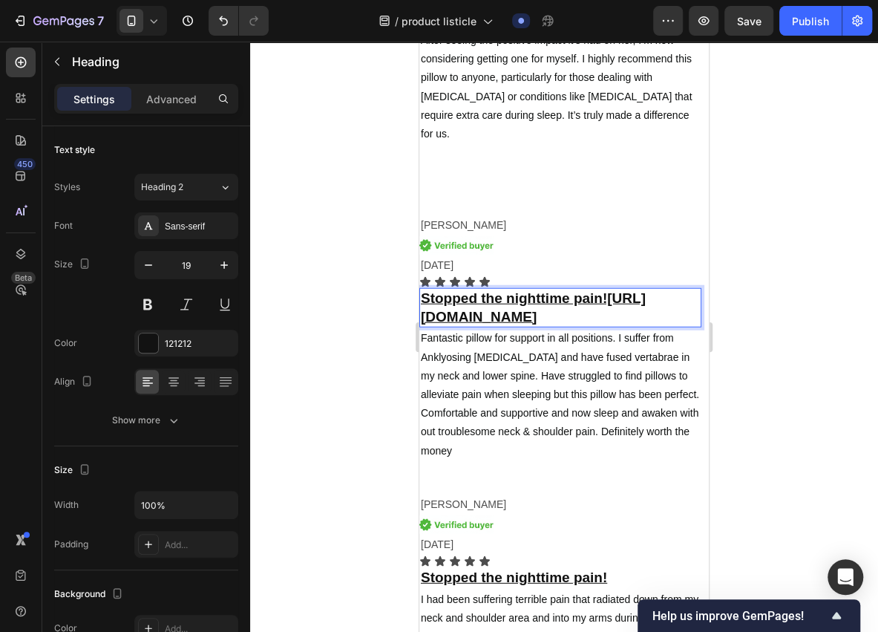
drag, startPoint x: 565, startPoint y: 332, endPoint x: 420, endPoint y: 266, distance: 158.8
click at [421, 289] on p "Stopped the nighttime pain![URL][DOMAIN_NAME]" at bounding box center [560, 307] width 279 height 36
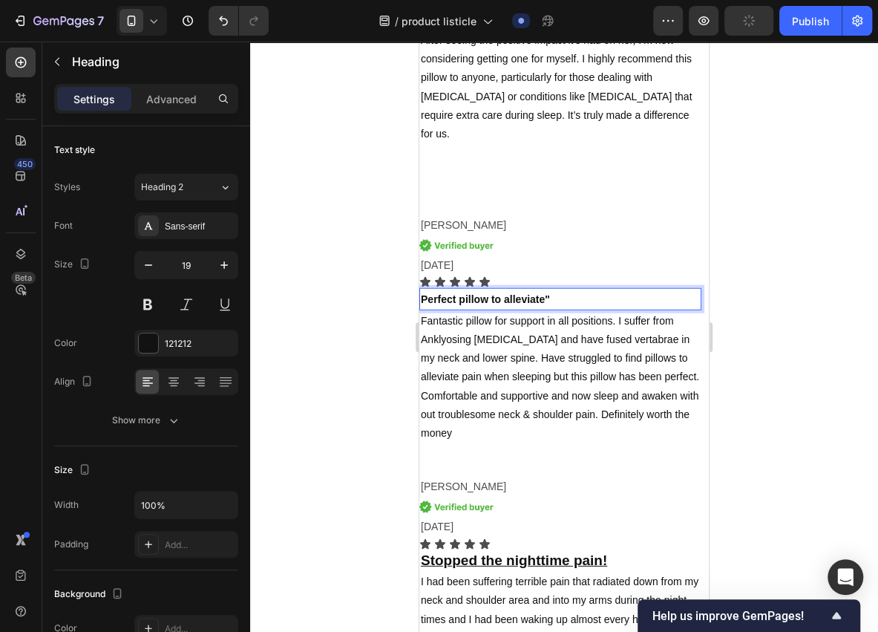
click at [420, 288] on h2 "Perfect pillow to alleviate"" at bounding box center [560, 299] width 282 height 22
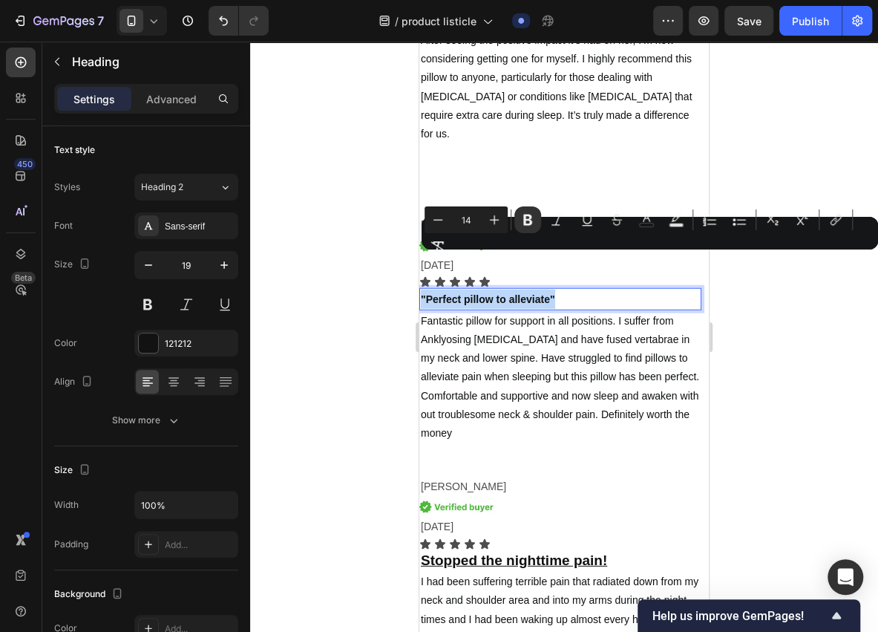
drag, startPoint x: 564, startPoint y: 261, endPoint x: 844, endPoint y: 298, distance: 282.4
click at [487, 220] on icon "Editor contextual toolbar" at bounding box center [494, 219] width 15 height 15
type input "15"
click at [407, 300] on div at bounding box center [564, 337] width 628 height 590
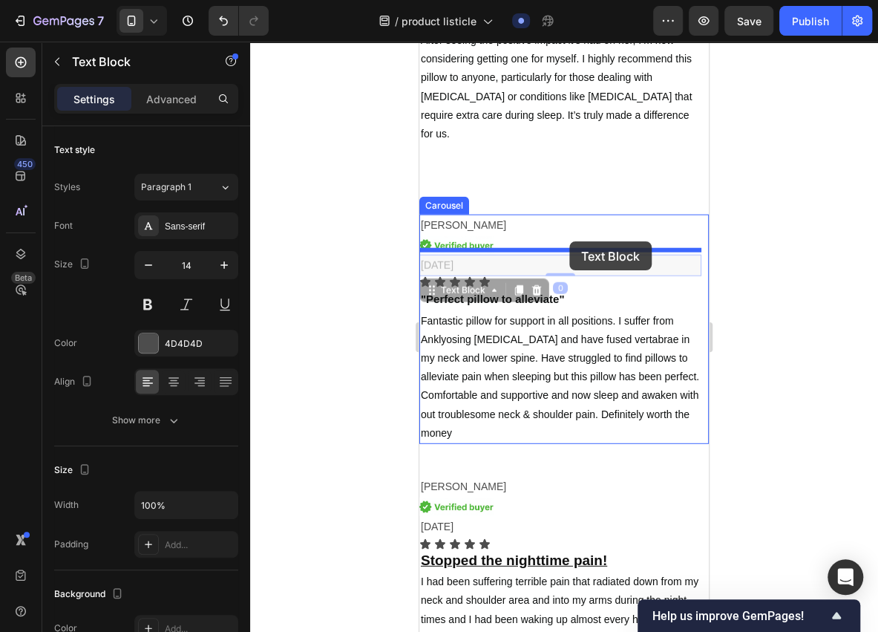
drag, startPoint x: 572, startPoint y: 224, endPoint x: 569, endPoint y: 241, distance: 17.3
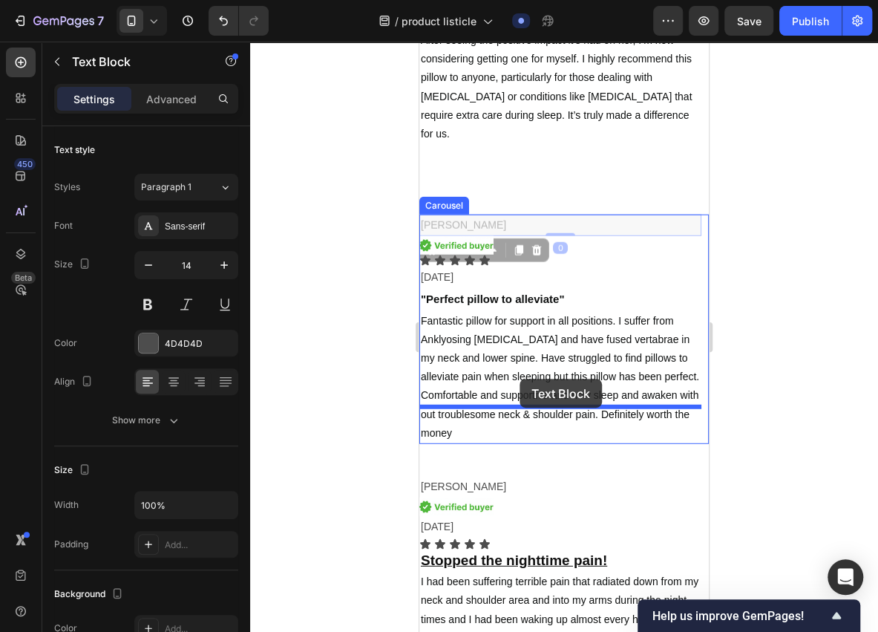
drag, startPoint x: 555, startPoint y: 191, endPoint x: 519, endPoint y: 379, distance: 192.0
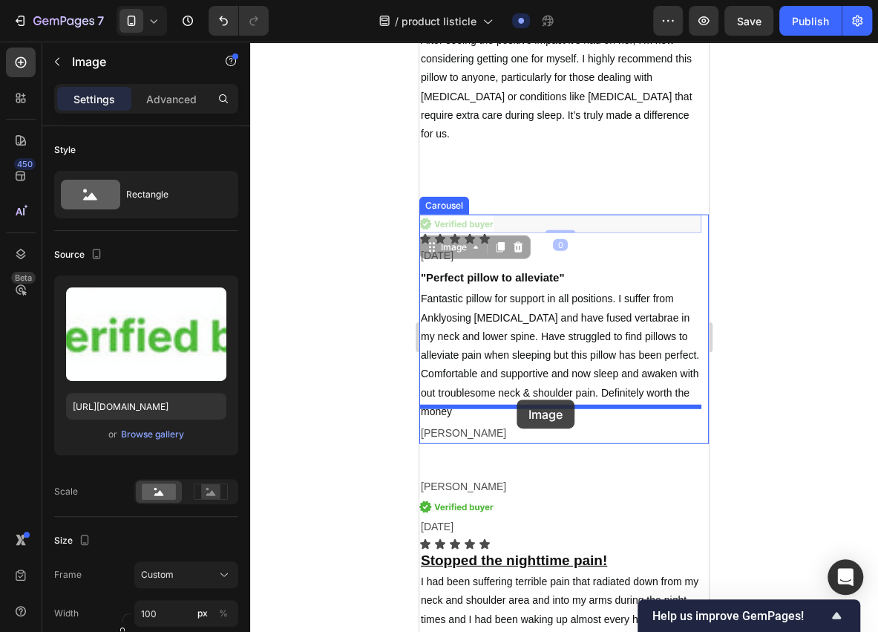
drag, startPoint x: 526, startPoint y: 186, endPoint x: 517, endPoint y: 400, distance: 214.0
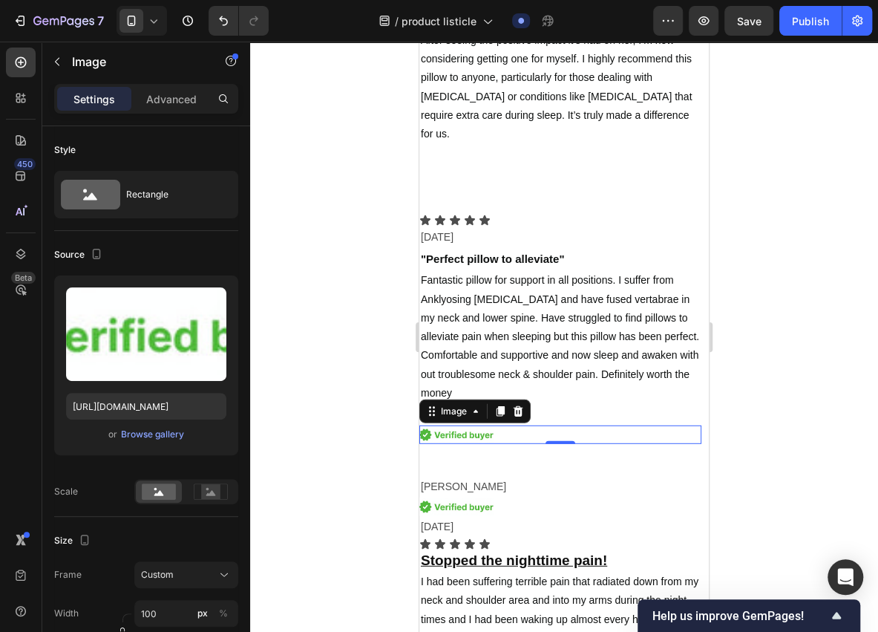
click at [390, 429] on div at bounding box center [564, 337] width 628 height 590
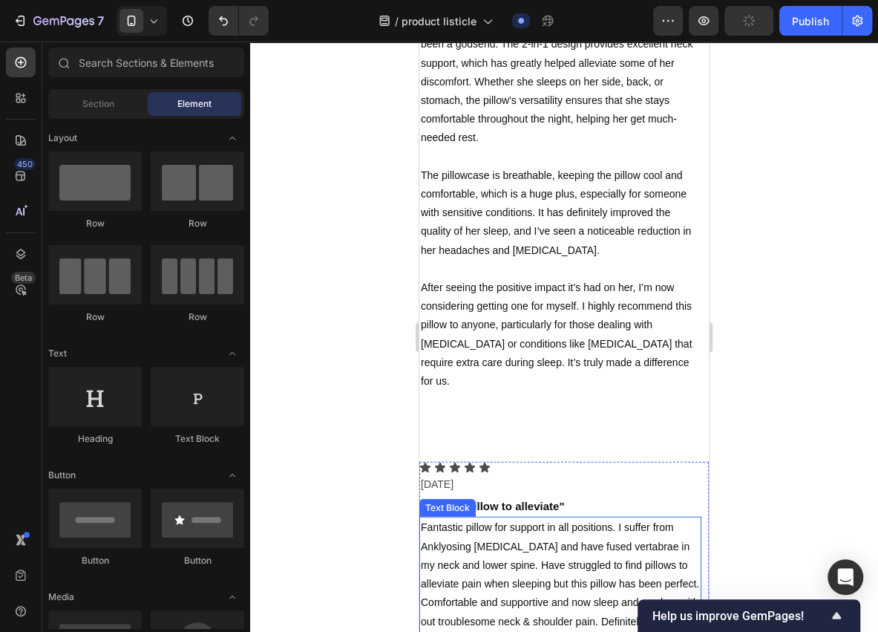
scroll to position [6740, 0]
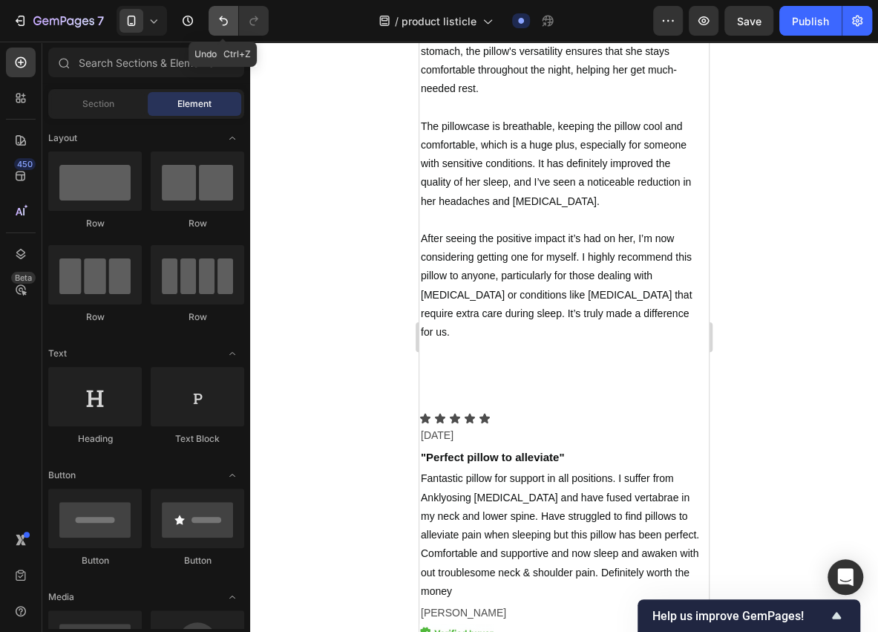
click at [238, 30] on button "Undo/Redo" at bounding box center [224, 21] width 30 height 30
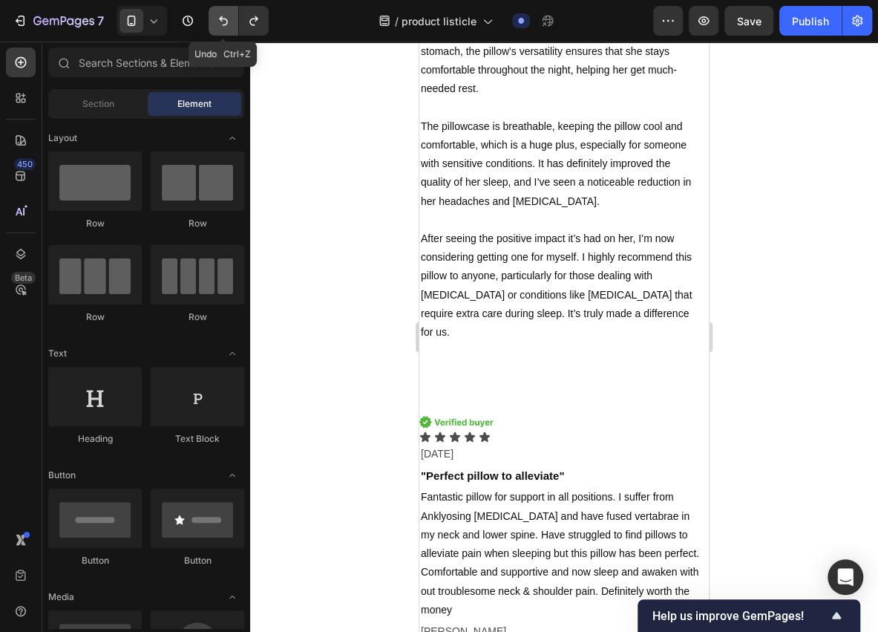
click at [226, 27] on icon "Undo/Redo" at bounding box center [223, 20] width 15 height 15
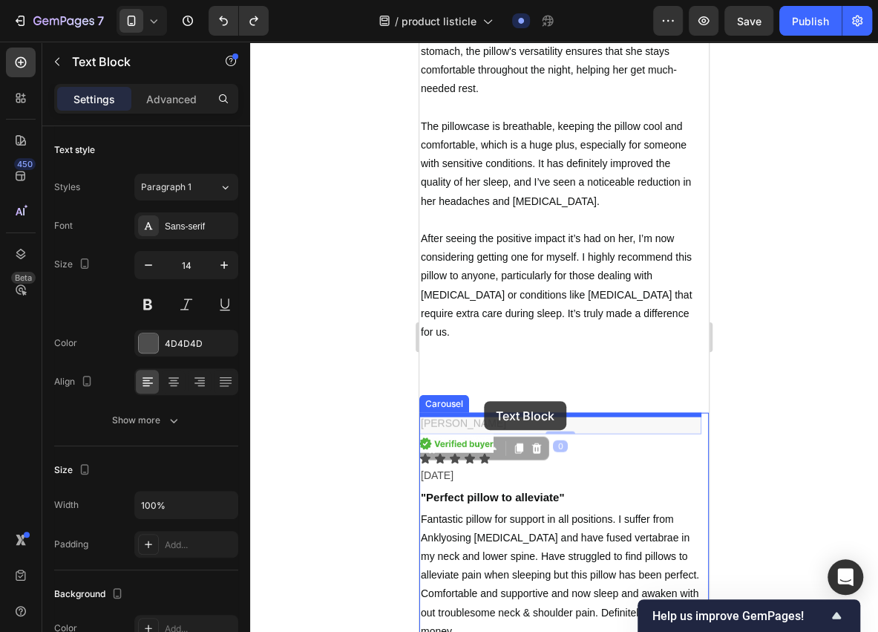
drag, startPoint x: 485, startPoint y: 382, endPoint x: 484, endPoint y: 401, distance: 18.6
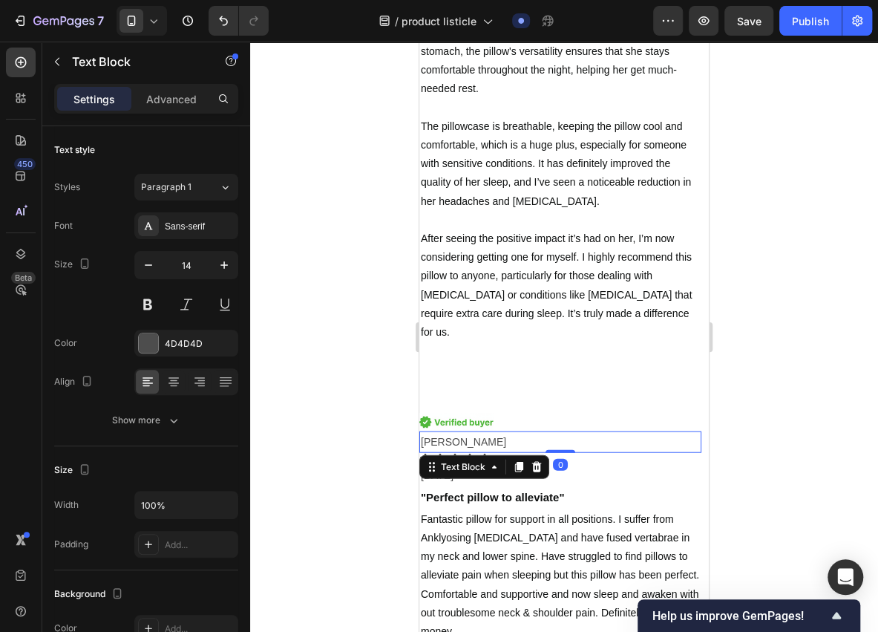
click at [390, 411] on div at bounding box center [564, 337] width 628 height 590
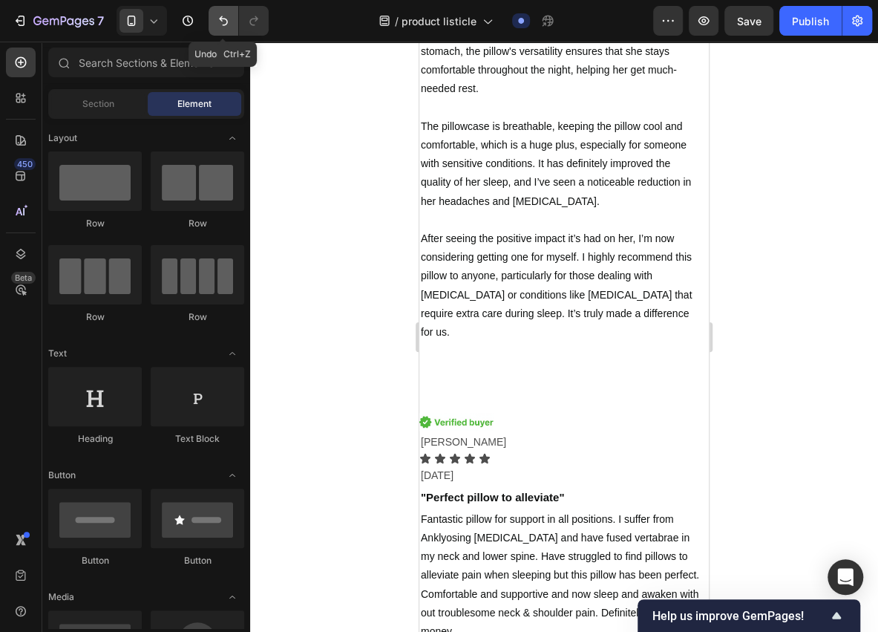
click at [228, 28] on button "Undo/Redo" at bounding box center [224, 21] width 30 height 30
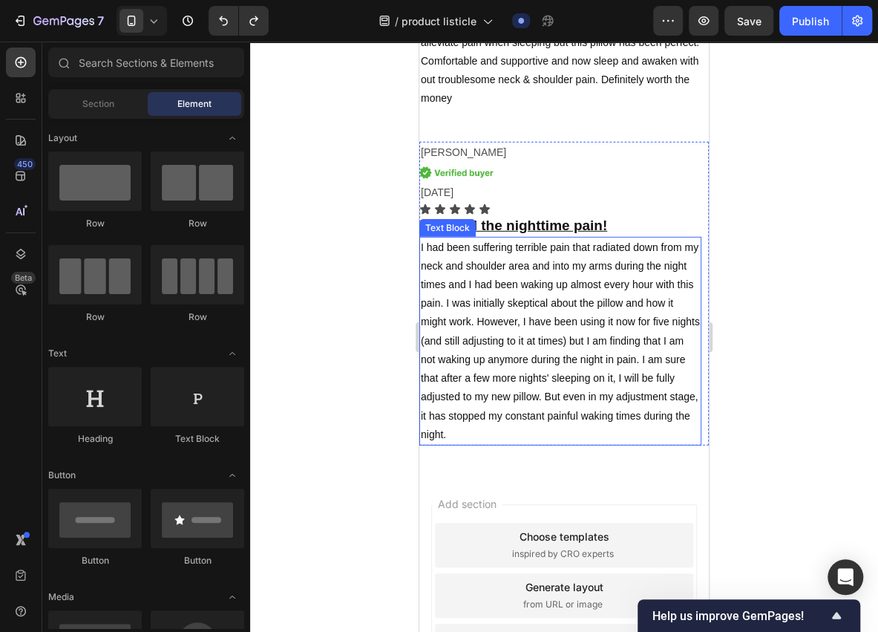
scroll to position [7284, 0]
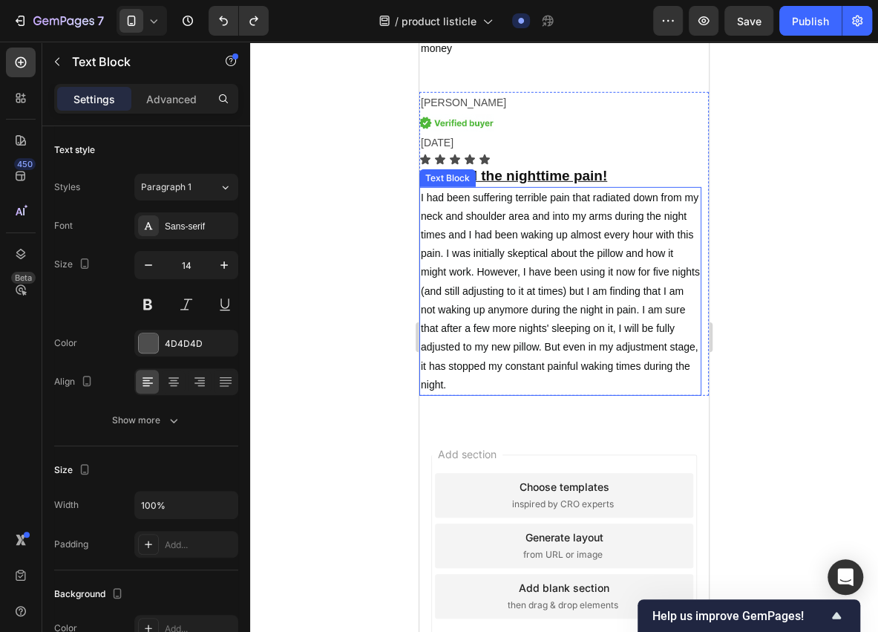
click at [532, 318] on p "I had been suffering terrible pain that radiated down from my neck and shoulder…" at bounding box center [560, 292] width 279 height 206
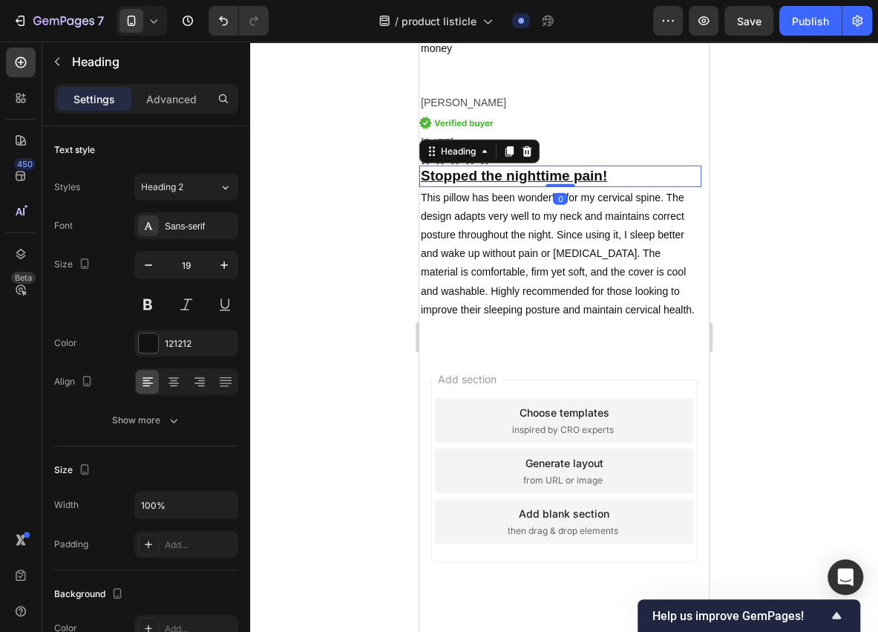
click at [517, 169] on u "Stopped the nighttime pain!" at bounding box center [514, 176] width 186 height 16
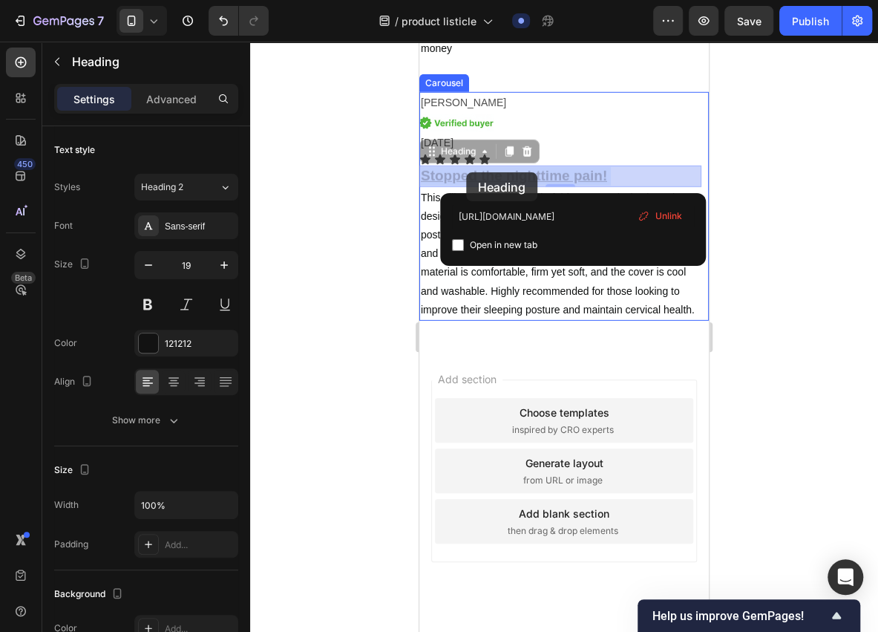
drag, startPoint x: 609, startPoint y: 173, endPoint x: 466, endPoint y: 172, distance: 142.5
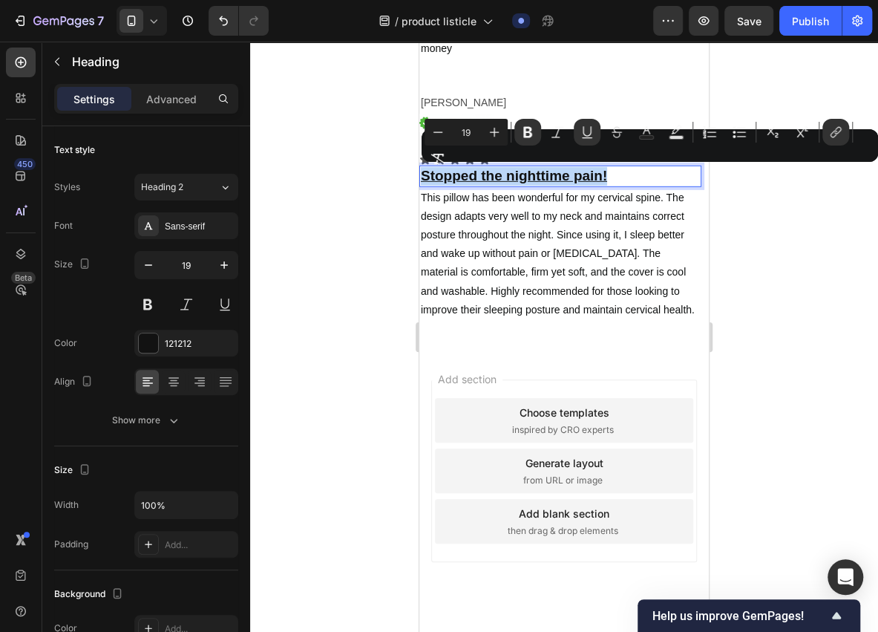
drag, startPoint x: 611, startPoint y: 169, endPoint x: 422, endPoint y: 184, distance: 189.1
click at [422, 184] on p "Stopped the nighttime pain!" at bounding box center [560, 176] width 279 height 19
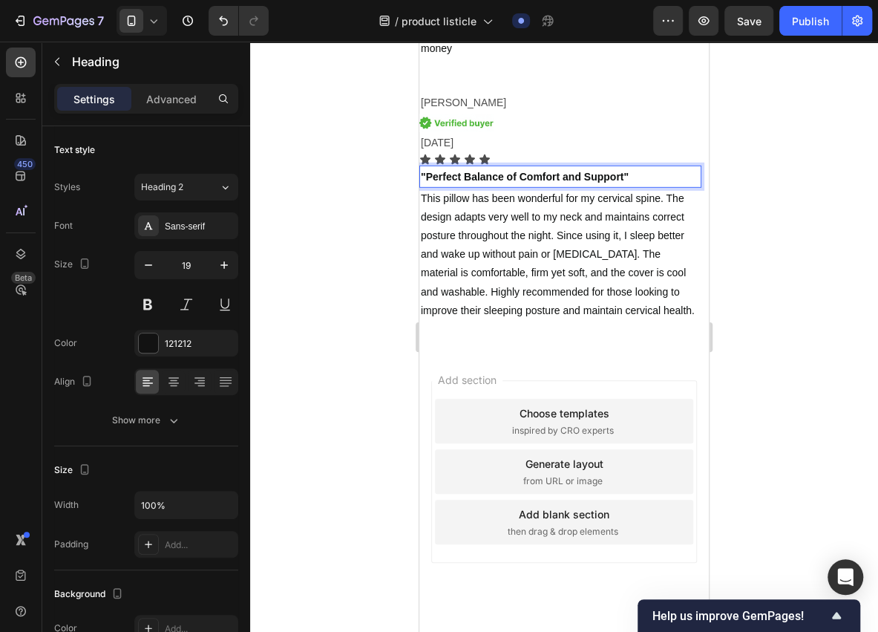
click at [627, 172] on strong ""Perfect Balance of Comfort and Support"" at bounding box center [525, 177] width 208 height 12
drag, startPoint x: 635, startPoint y: 172, endPoint x: 853, endPoint y: 197, distance: 219.7
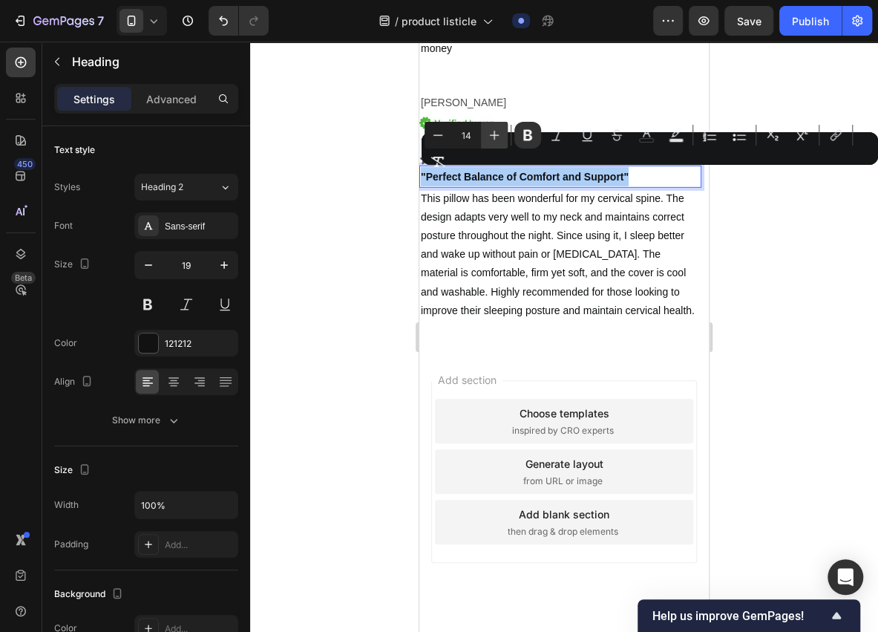
click at [491, 133] on icon "Editor contextual toolbar" at bounding box center [494, 135] width 15 height 15
type input "15"
click at [367, 223] on div at bounding box center [564, 337] width 628 height 590
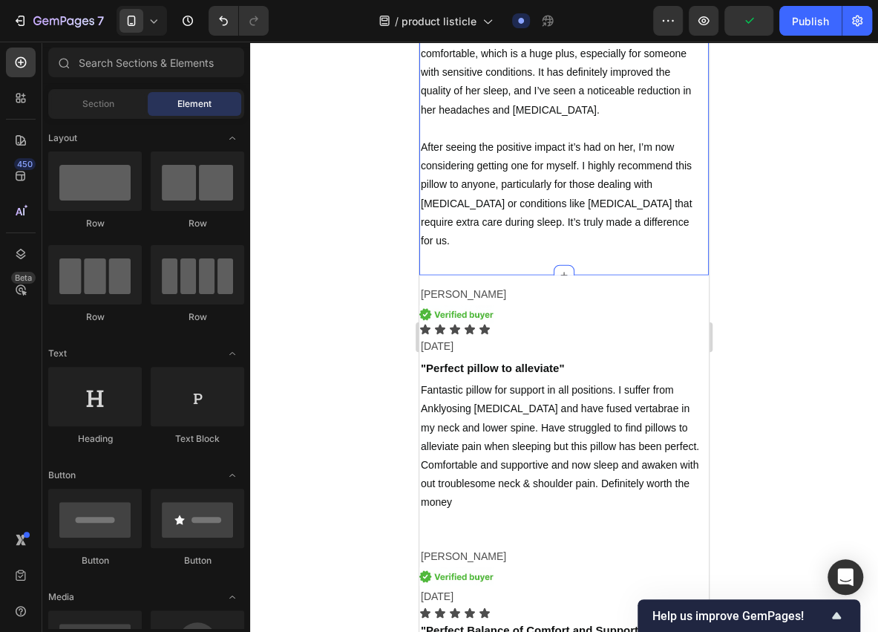
scroll to position [6723, 0]
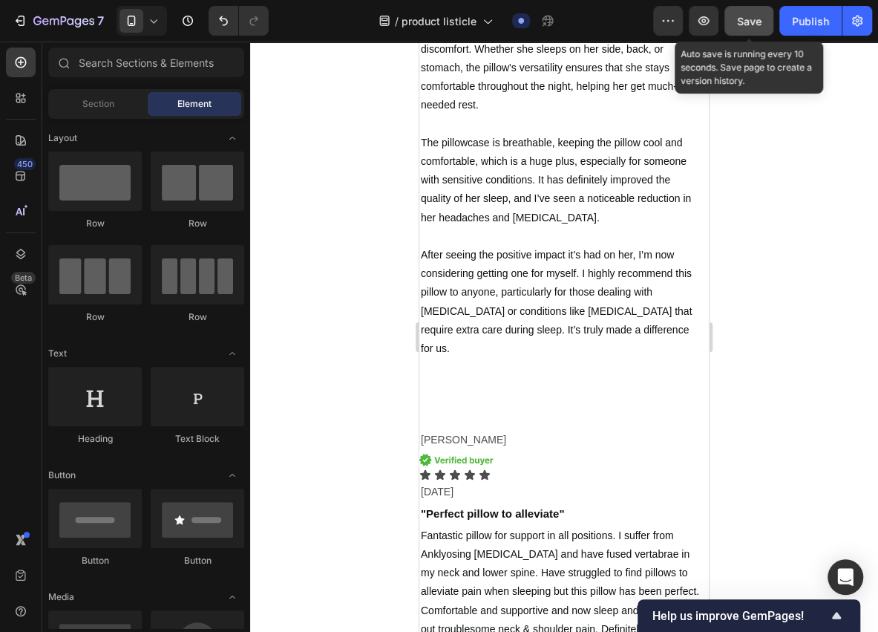
click at [744, 19] on span "Save" at bounding box center [749, 21] width 24 height 13
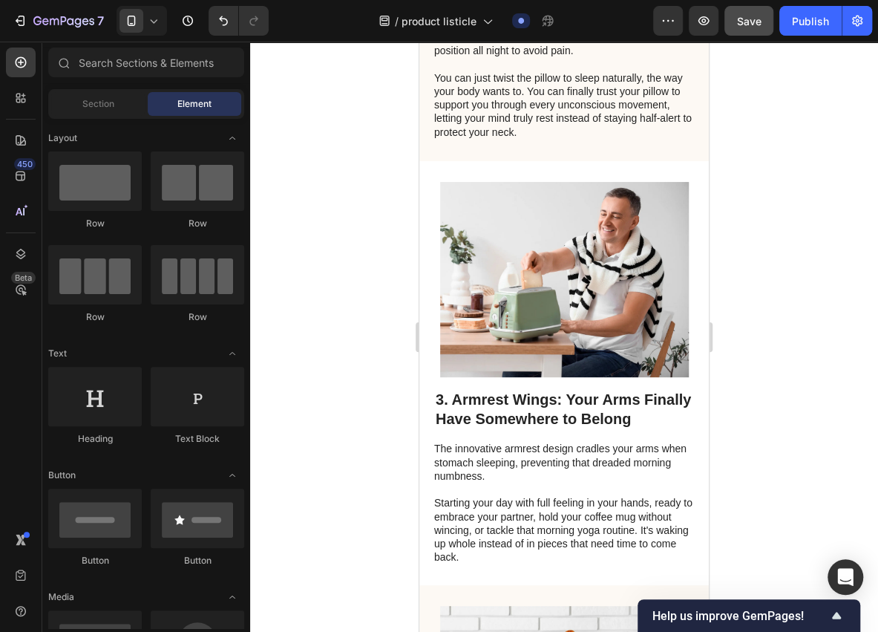
scroll to position [0, 0]
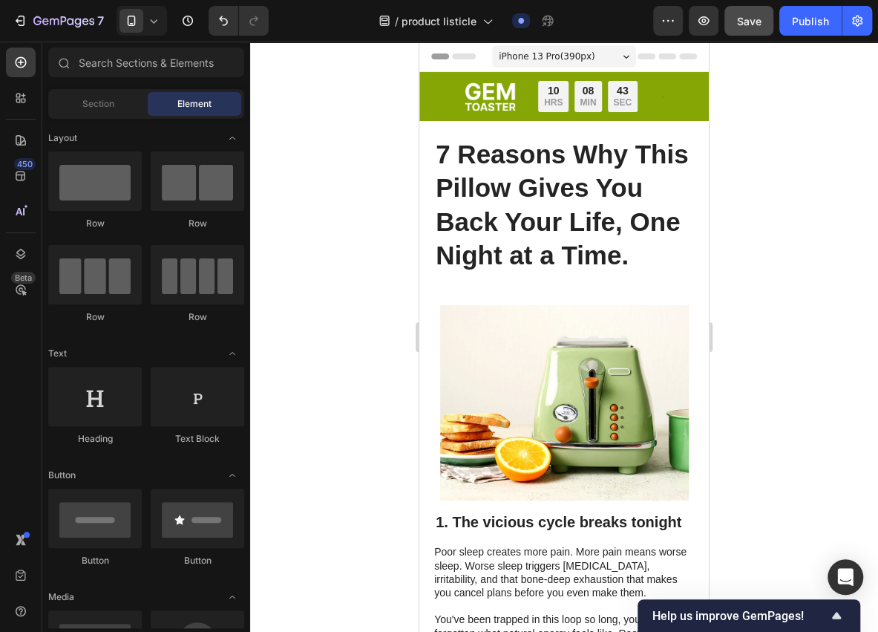
drag, startPoint x: 702, startPoint y: 524, endPoint x: 1140, endPoint y: 105, distance: 606.3
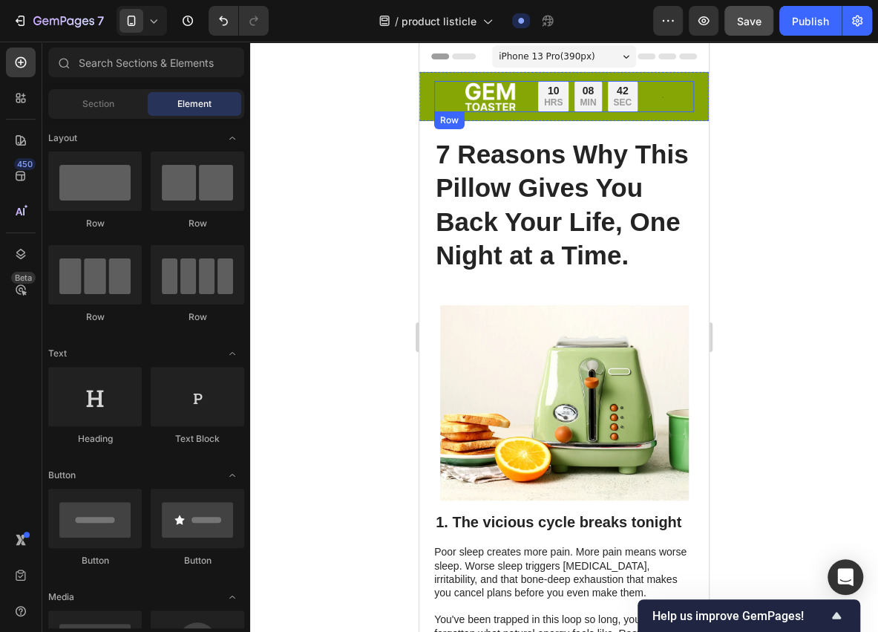
click at [681, 89] on div "Image Limited time: 50% OFF + FREESHIPPING Text Block 10 HRS 08 MIN 42 SEC Coun…" at bounding box center [564, 96] width 260 height 31
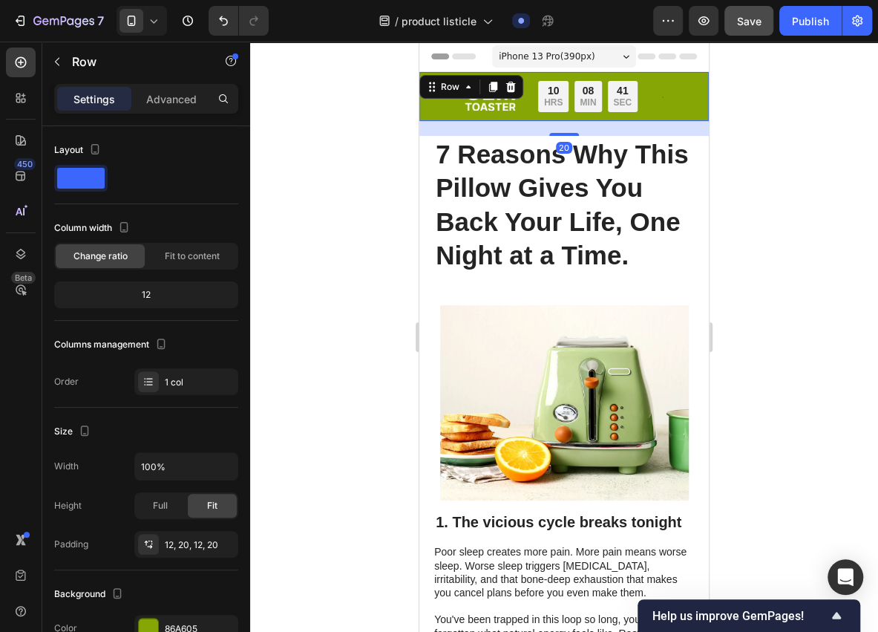
click at [695, 104] on div "Image Limited time: 50% OFF + FREESHIPPING Text Block 10 HRS 08 MIN 41 SEC Coun…" at bounding box center [563, 96] width 289 height 49
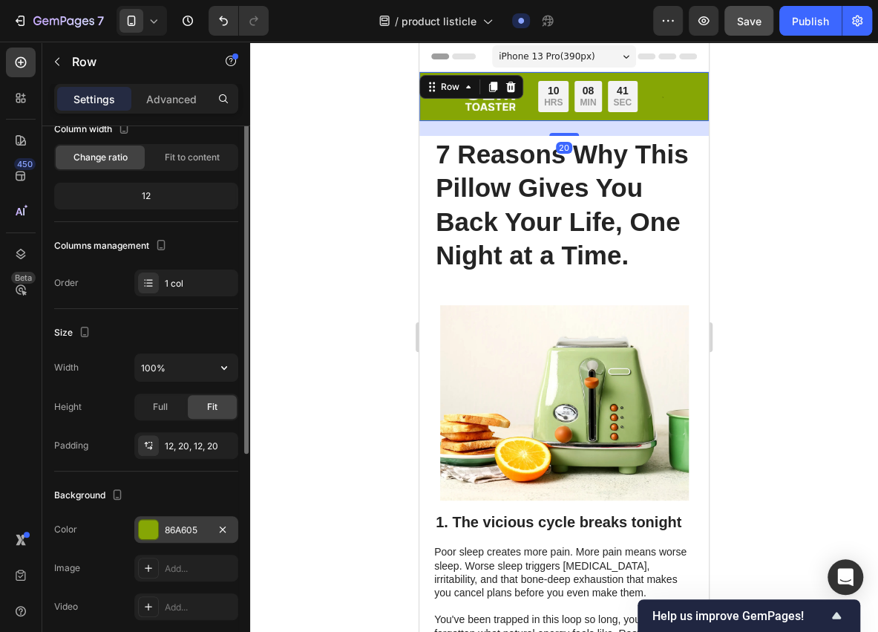
scroll to position [148, 0]
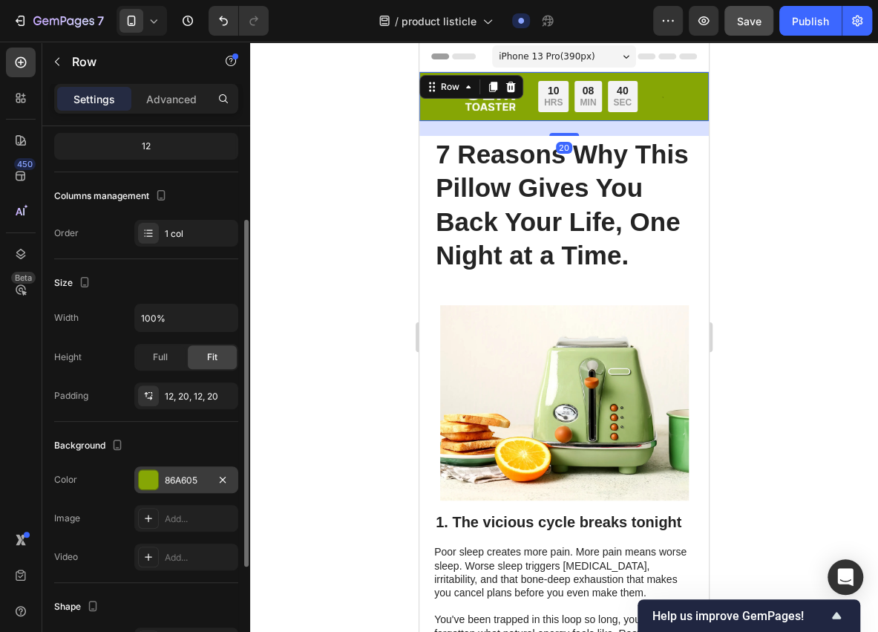
click at [161, 476] on div "86A605" at bounding box center [186, 479] width 104 height 27
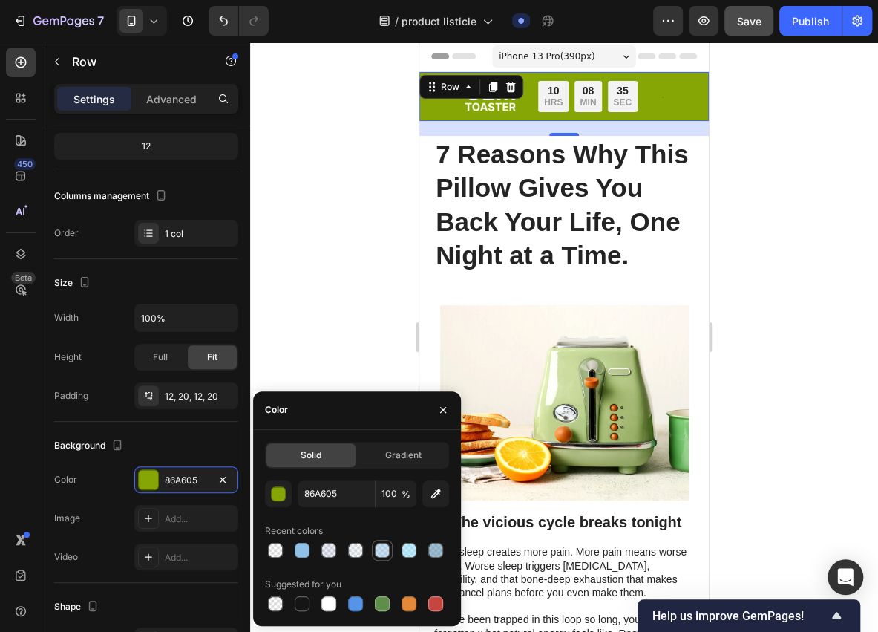
click at [386, 554] on div at bounding box center [382, 550] width 15 height 15
type input "90C2E7"
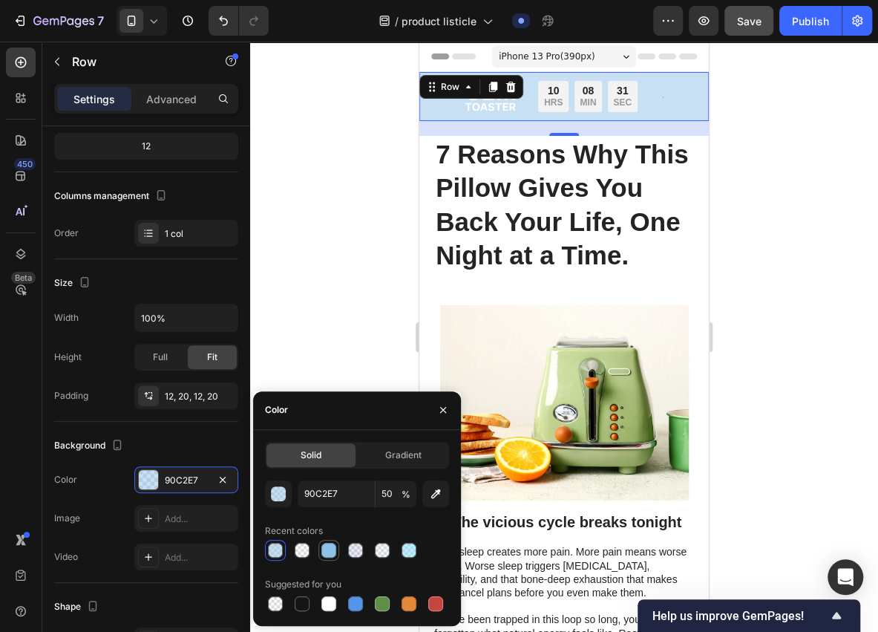
click at [334, 555] on div at bounding box center [328, 550] width 15 height 15
type input "100"
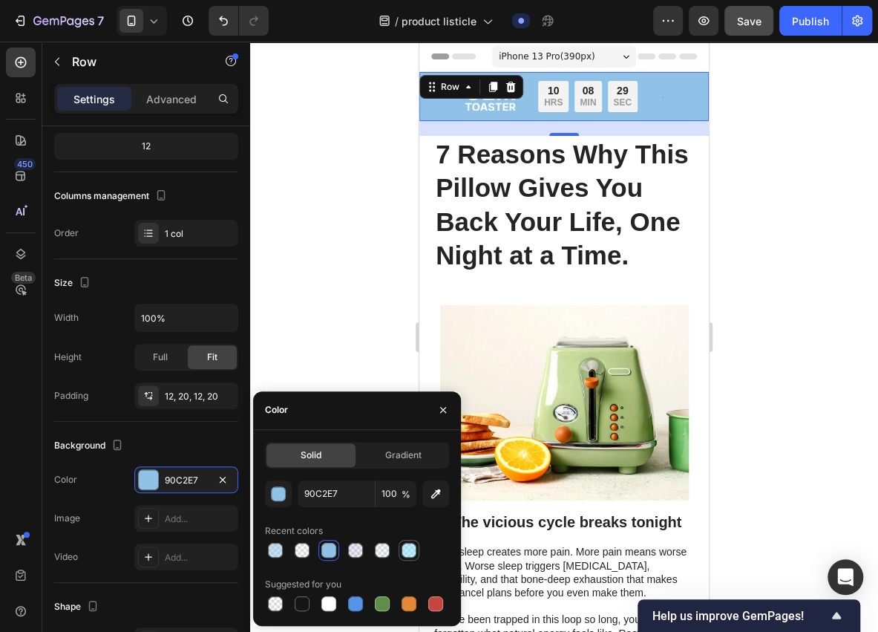
click at [405, 546] on div at bounding box center [409, 550] width 15 height 15
type input "7FDEFF"
type input "50"
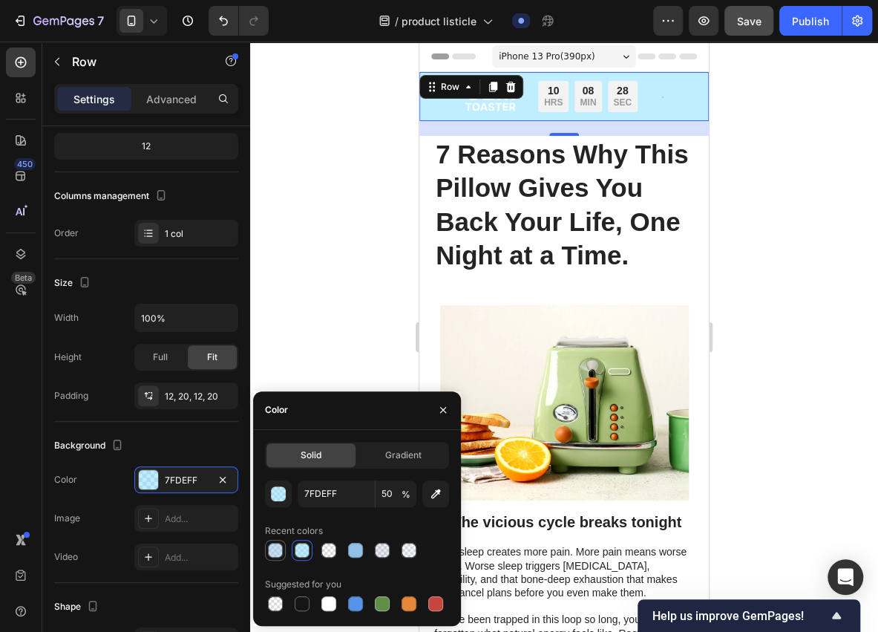
click at [276, 551] on div at bounding box center [275, 550] width 15 height 15
type input "90C2E7"
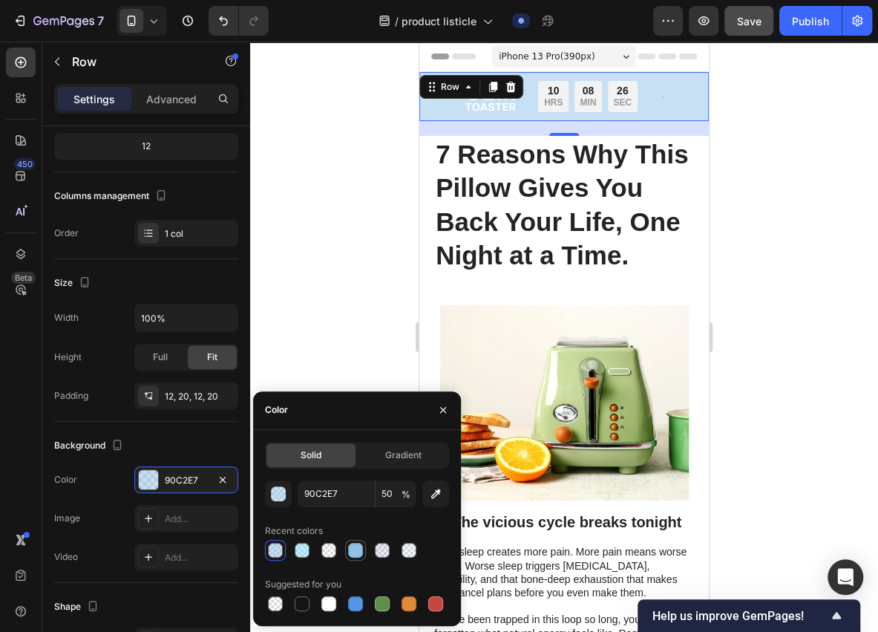
click at [348, 548] on div at bounding box center [355, 550] width 15 height 15
type input "100"
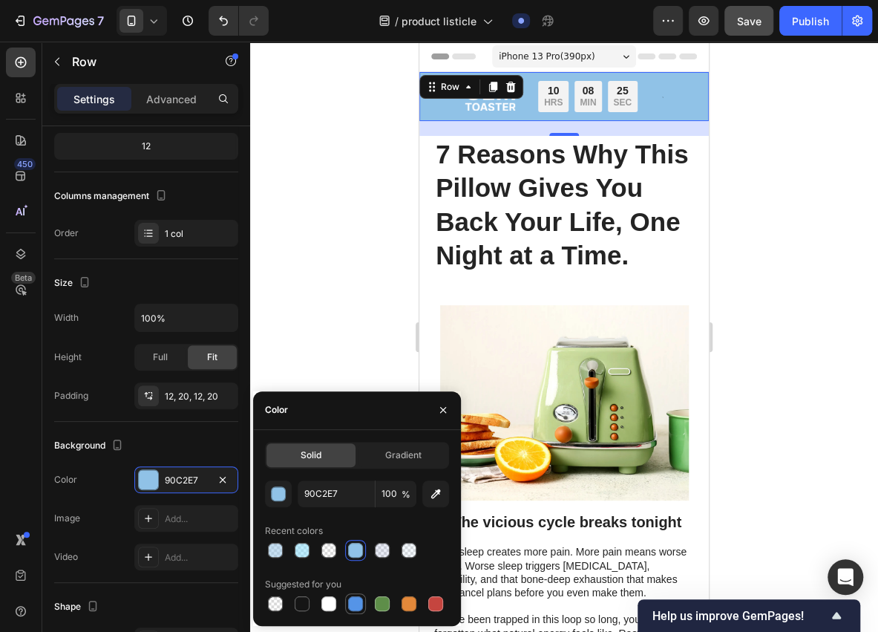
click at [353, 609] on div at bounding box center [355, 603] width 15 height 15
type input "5594E7"
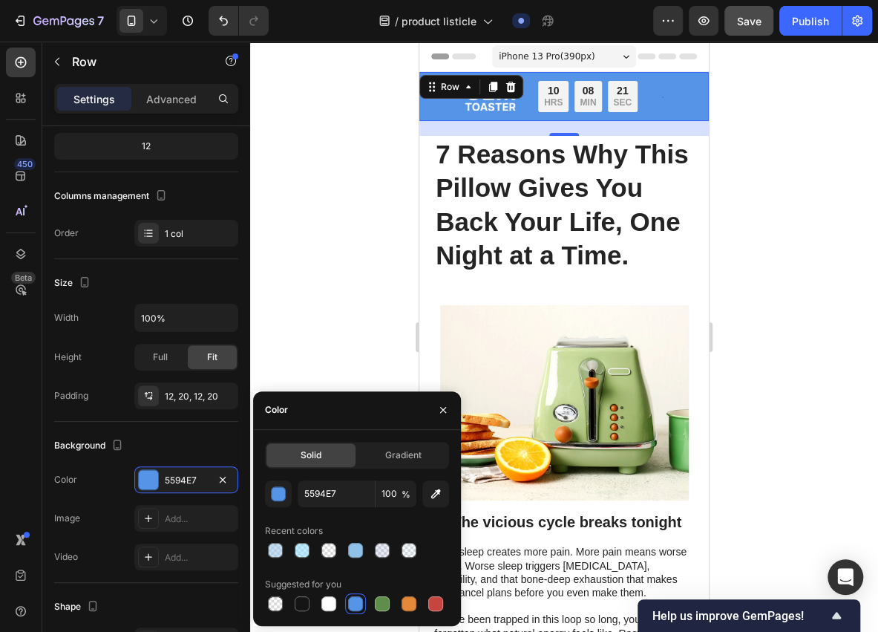
click at [324, 329] on div at bounding box center [564, 337] width 628 height 590
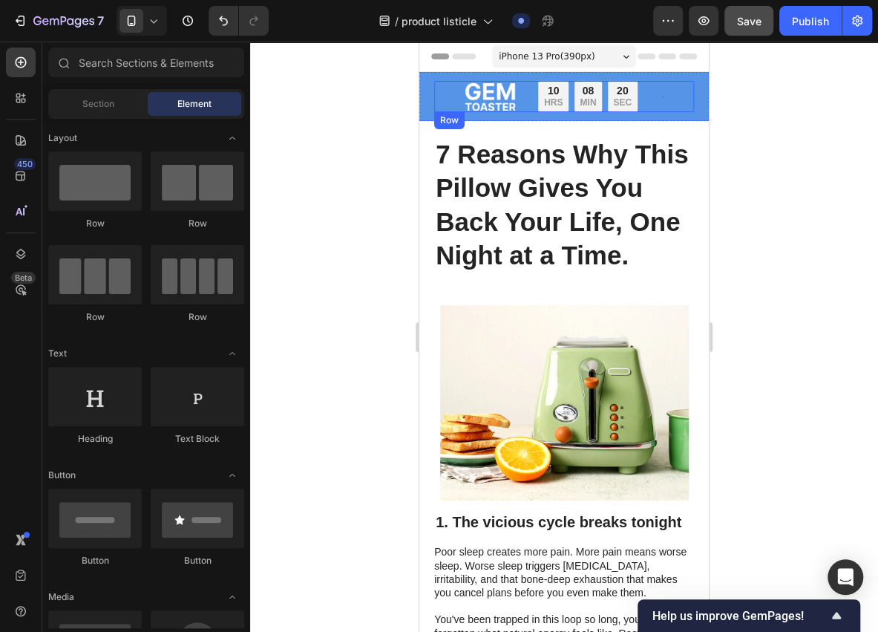
click at [642, 94] on div "Image Limited time: 50% OFF + FREESHIPPING Text Block 10 HRS 08 MIN 20 SEC Coun…" at bounding box center [564, 96] width 260 height 31
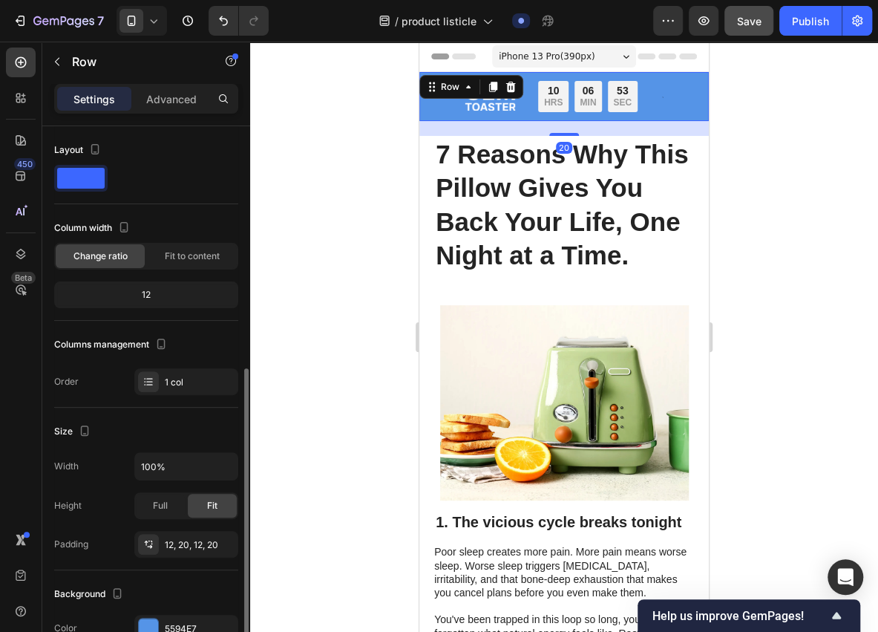
click at [693, 111] on div "Image Limited time: 50% OFF + FREESHIPPING Text Block 10 HRS 06 MIN 53 SEC Coun…" at bounding box center [563, 96] width 289 height 49
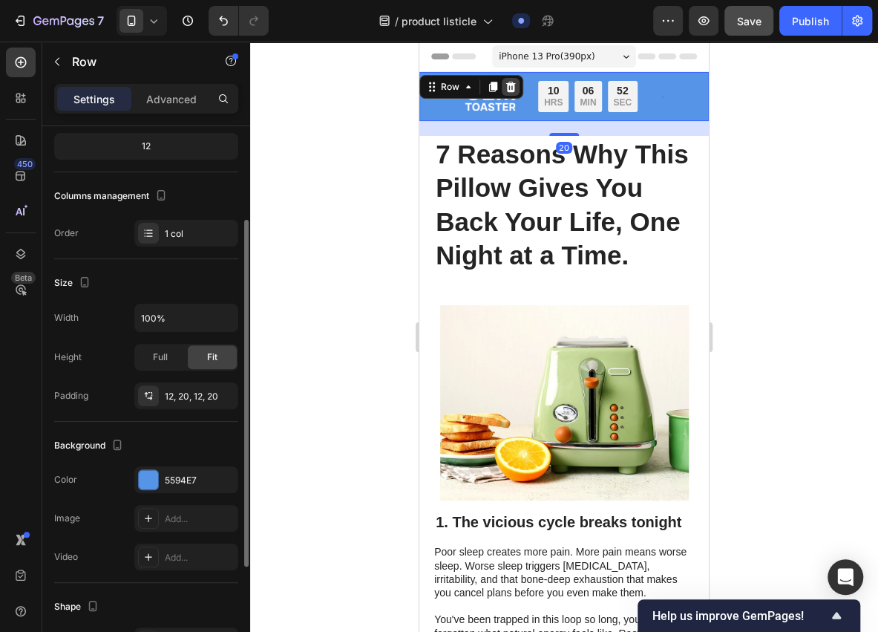
click at [508, 85] on icon at bounding box center [511, 87] width 12 height 12
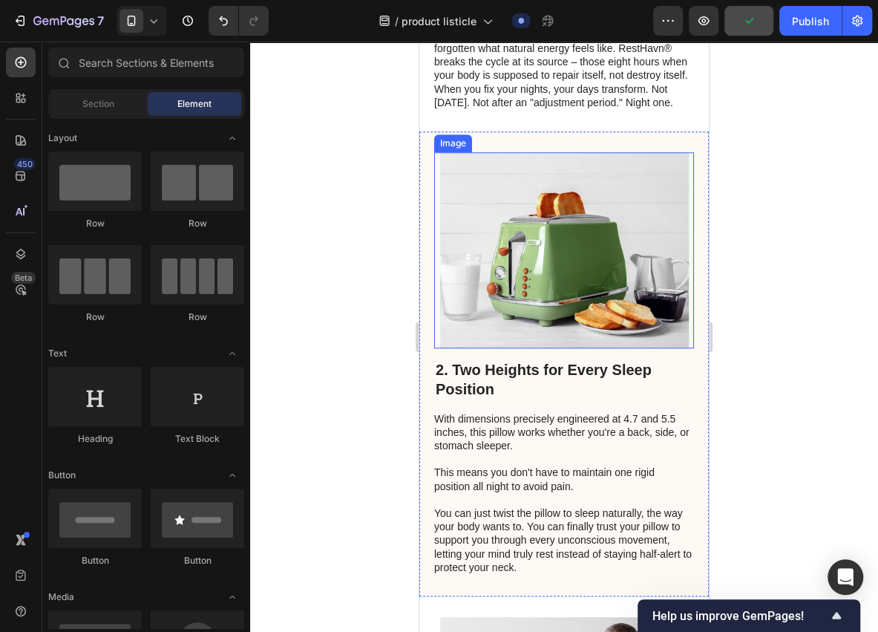
scroll to position [544, 0]
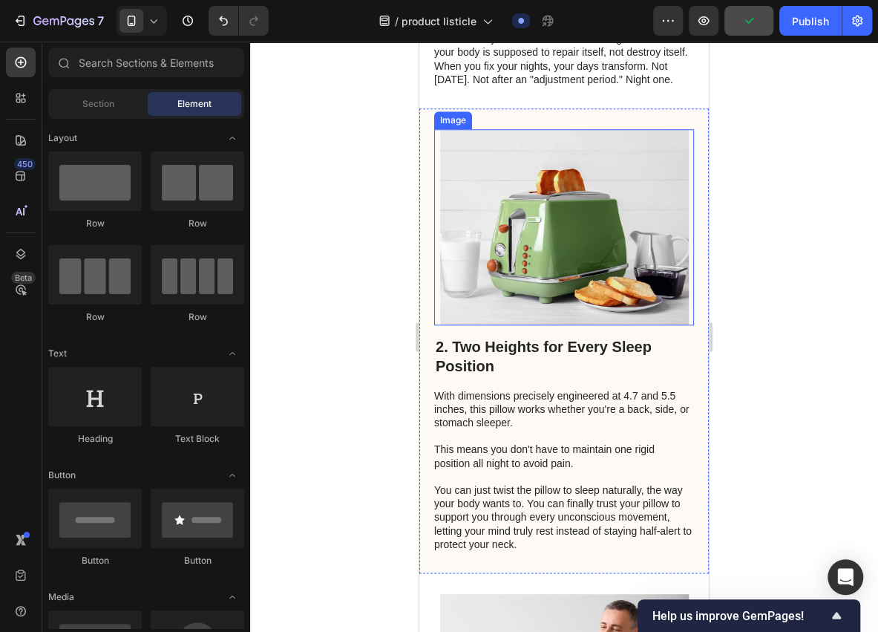
click at [549, 258] on img at bounding box center [564, 227] width 249 height 196
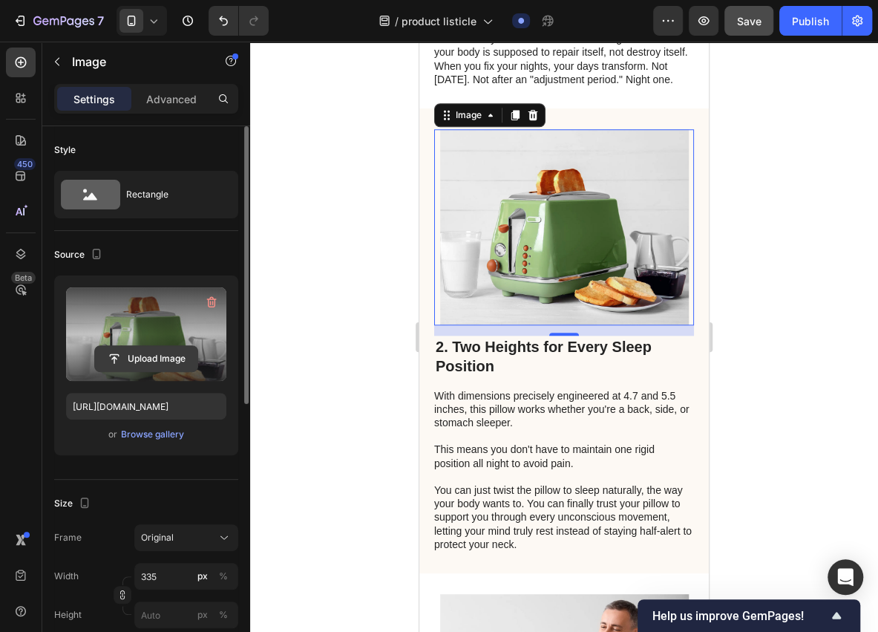
click at [148, 356] on input "file" at bounding box center [146, 358] width 102 height 25
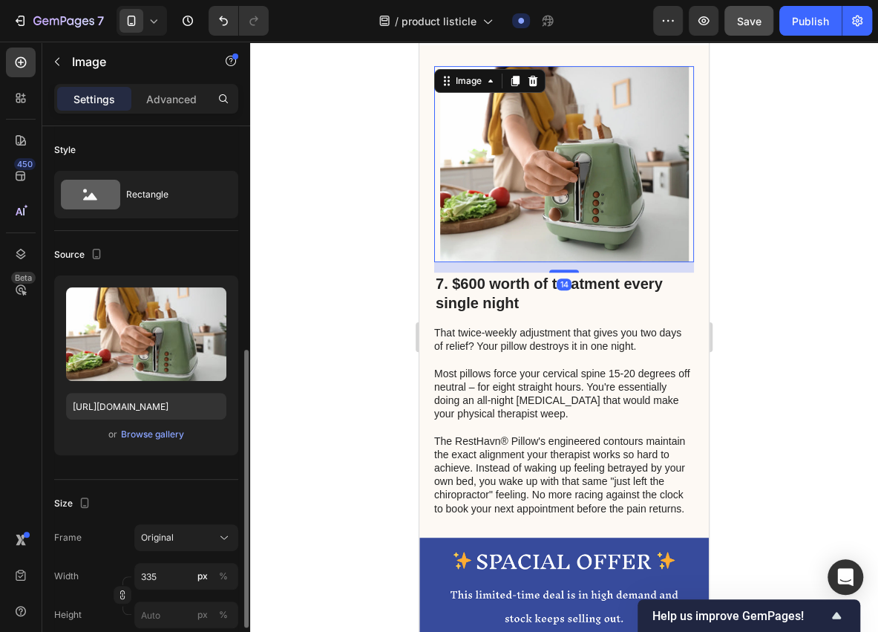
scroll to position [148, 0]
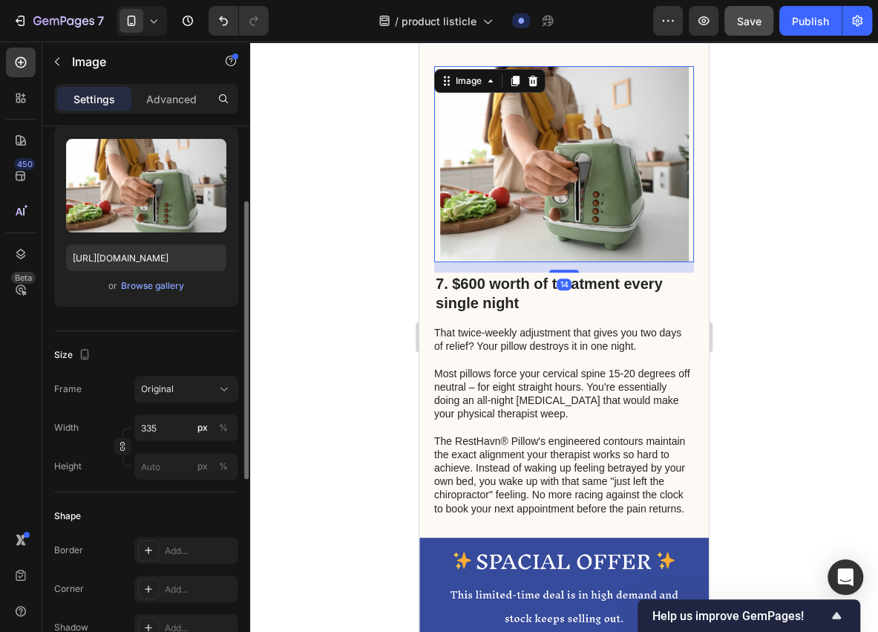
click at [611, 236] on img at bounding box center [564, 164] width 249 height 196
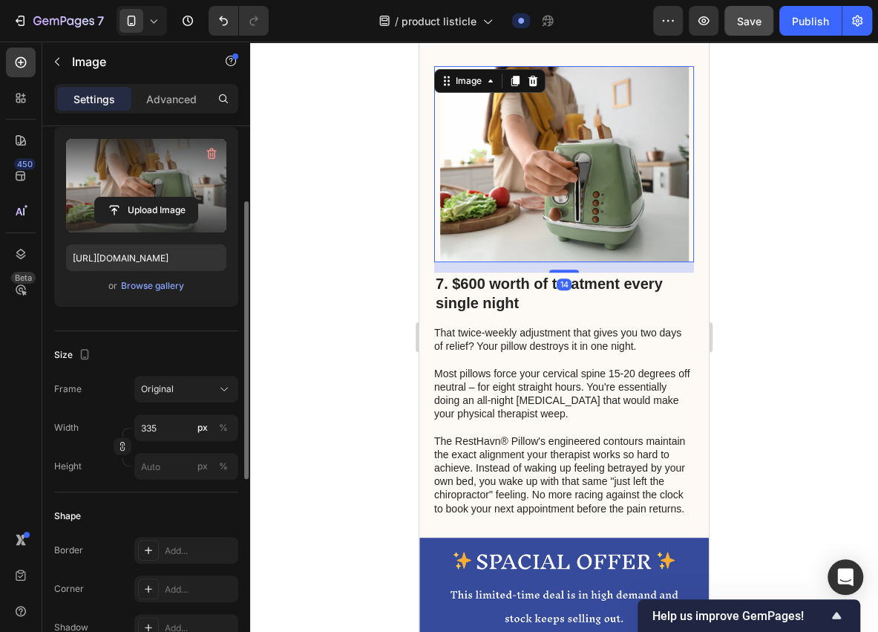
click at [161, 191] on label at bounding box center [146, 186] width 160 height 94
click at [161, 197] on input "file" at bounding box center [146, 209] width 102 height 25
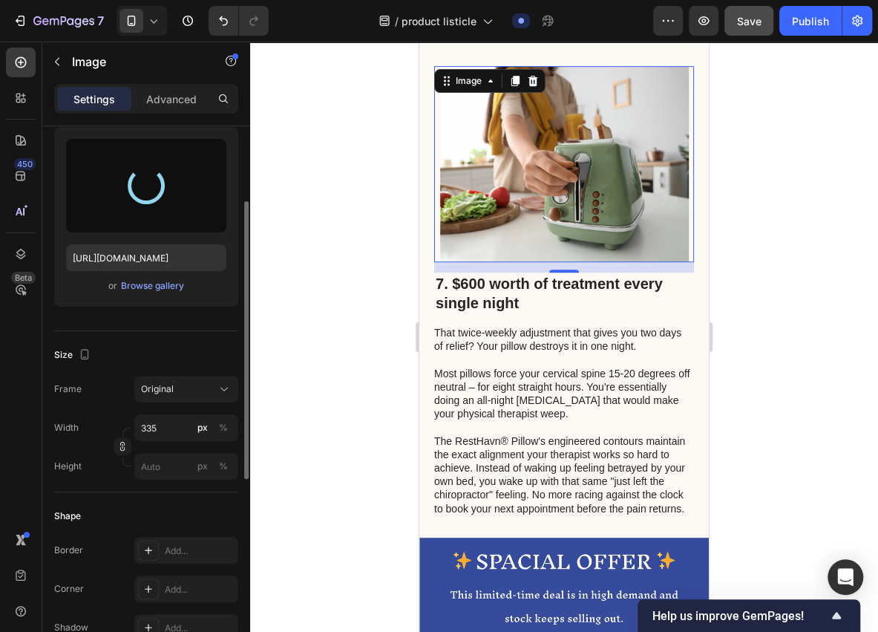
type input "[URL][DOMAIN_NAME]"
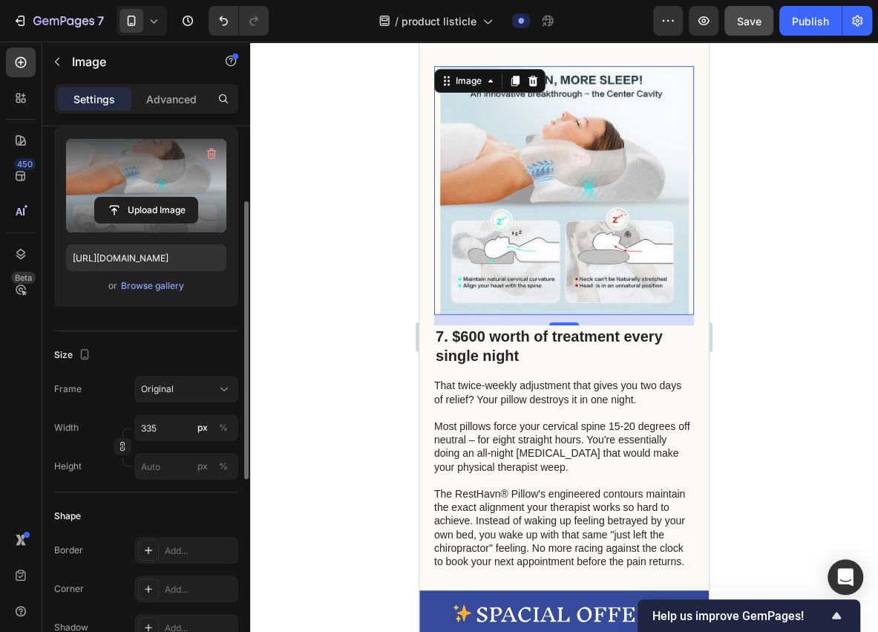
click at [370, 298] on div at bounding box center [564, 337] width 628 height 590
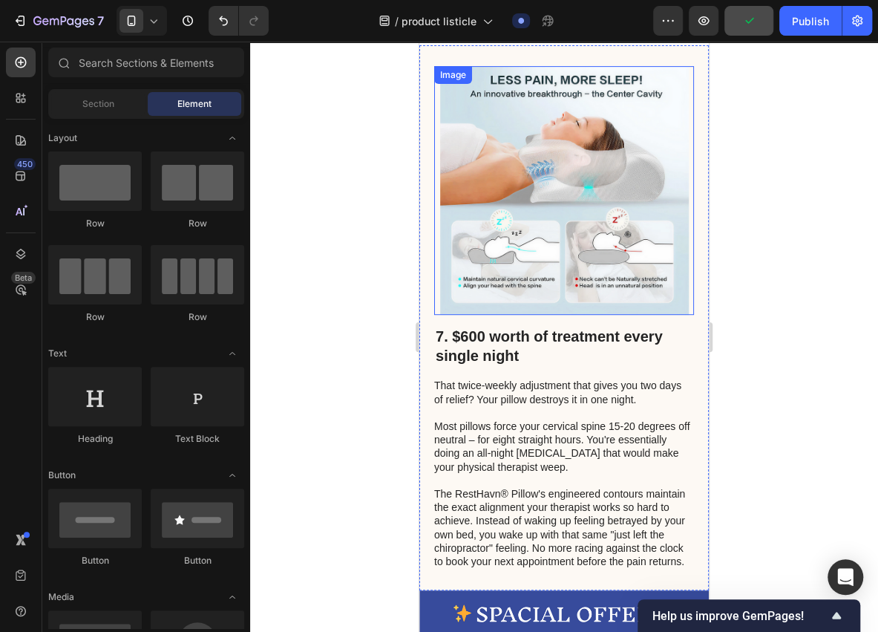
click at [462, 235] on img at bounding box center [564, 190] width 249 height 249
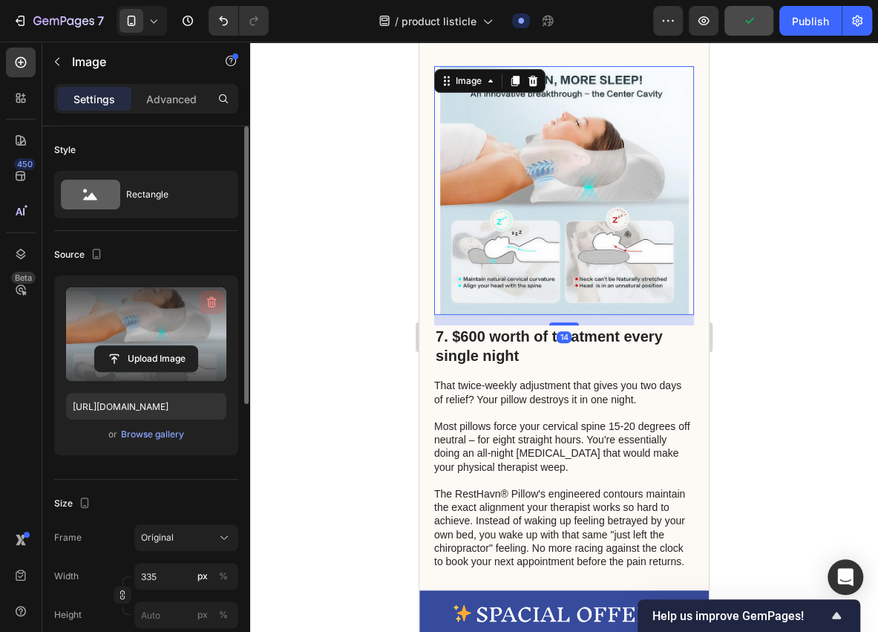
click at [203, 309] on button "button" at bounding box center [212, 302] width 24 height 24
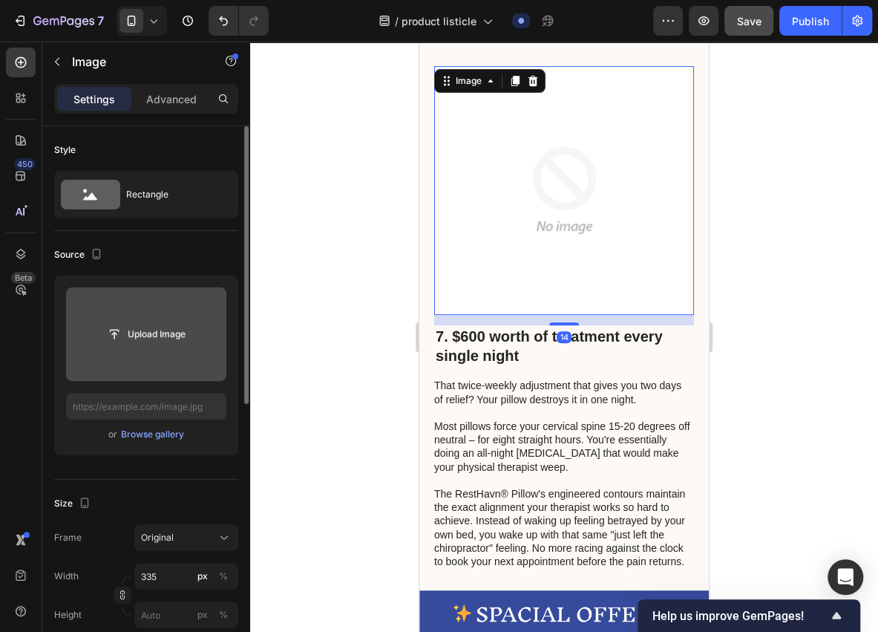
click at [182, 322] on input "file" at bounding box center [146, 333] width 102 height 25
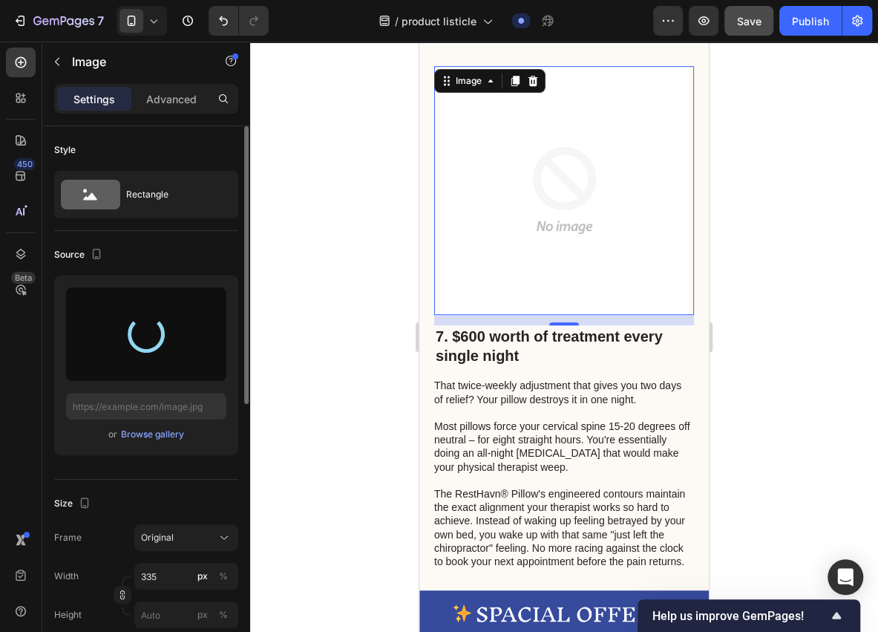
type input "[URL][DOMAIN_NAME]"
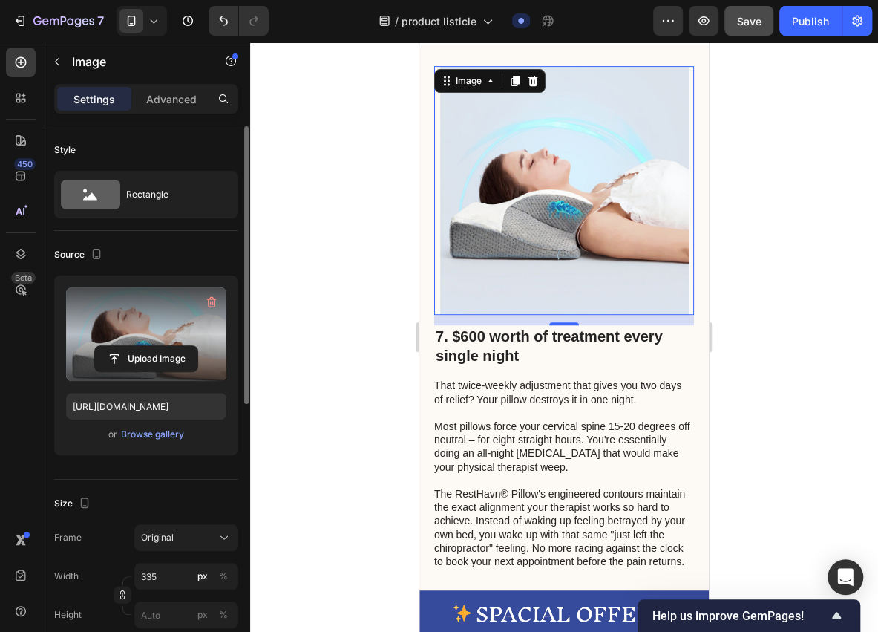
click at [366, 381] on div at bounding box center [564, 337] width 628 height 590
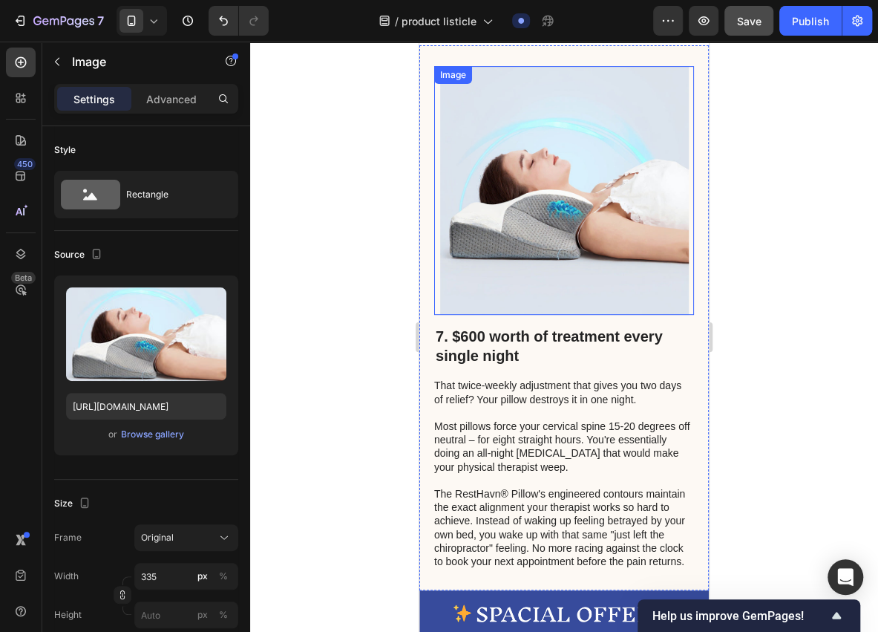
click at [493, 279] on img at bounding box center [564, 190] width 249 height 249
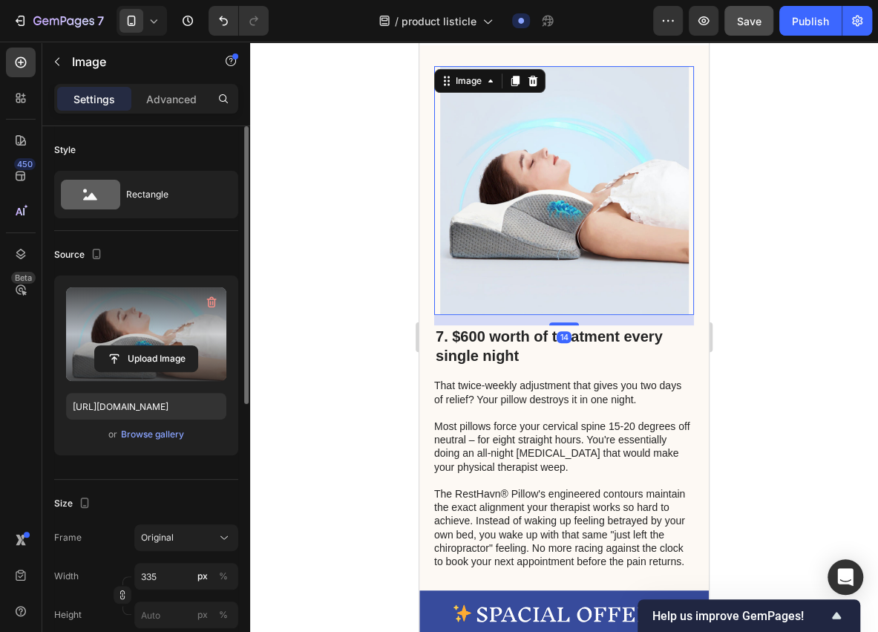
click at [167, 337] on label at bounding box center [146, 334] width 160 height 94
click at [167, 346] on input "file" at bounding box center [146, 358] width 102 height 25
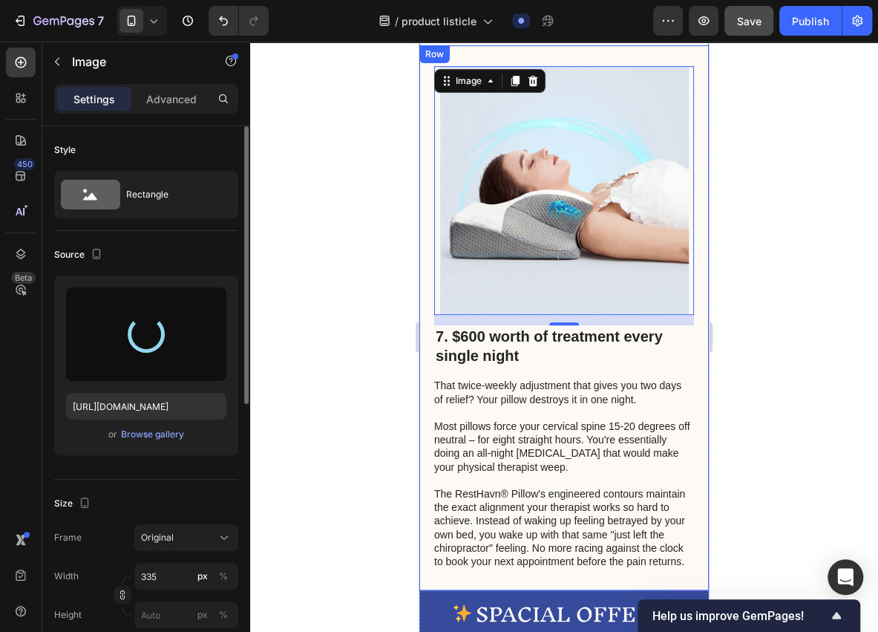
type input "[URL][DOMAIN_NAME]"
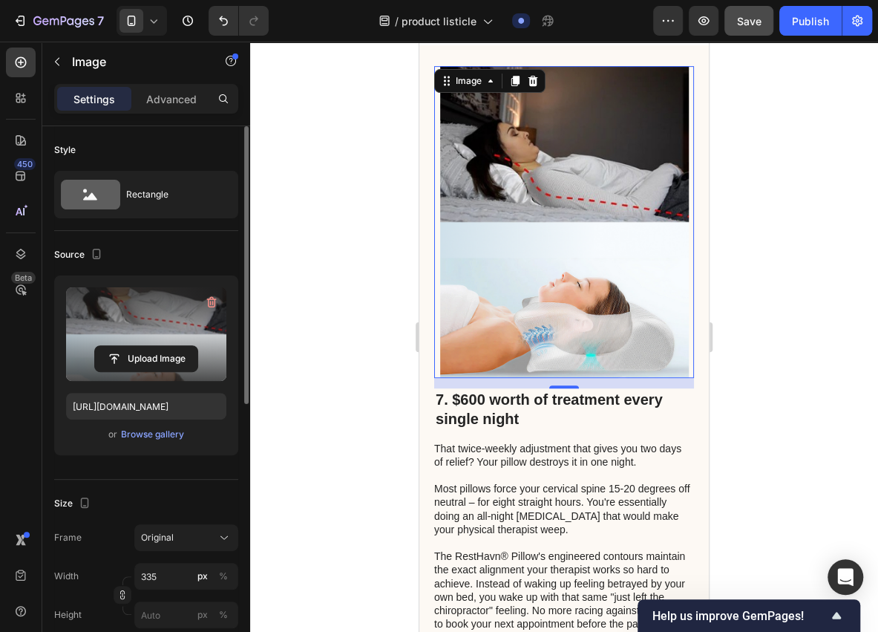
click at [457, 340] on img at bounding box center [564, 221] width 249 height 311
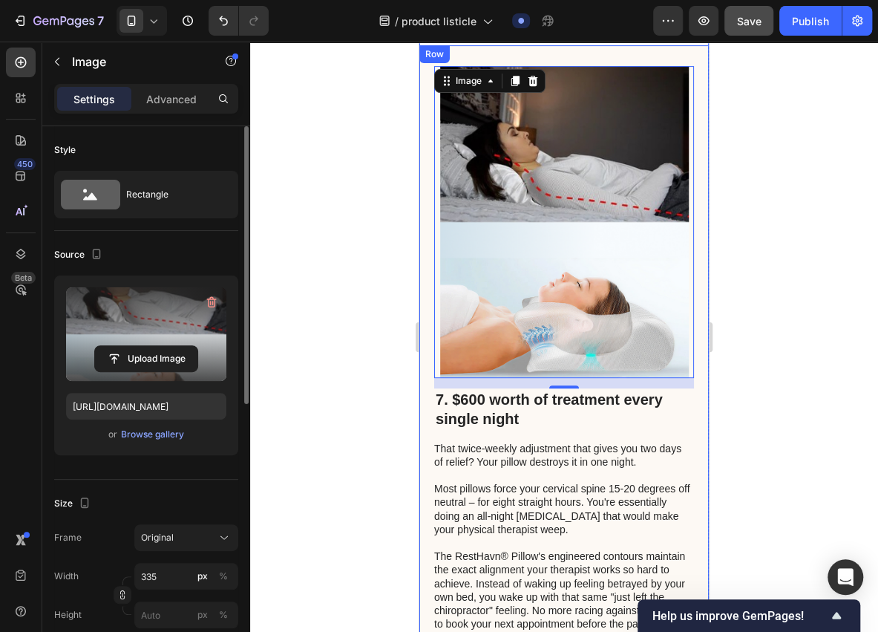
click at [350, 370] on div at bounding box center [564, 337] width 628 height 590
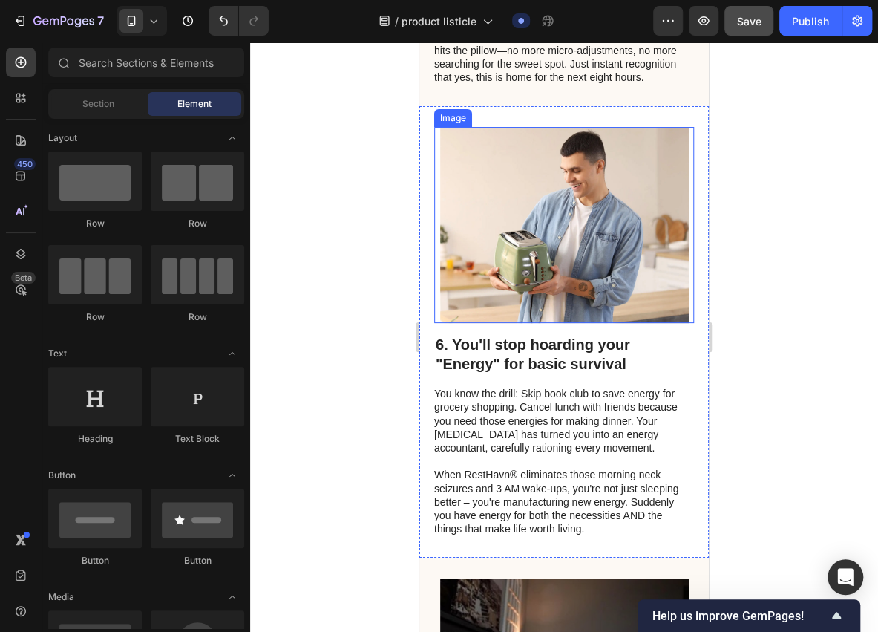
scroll to position [2375, 0]
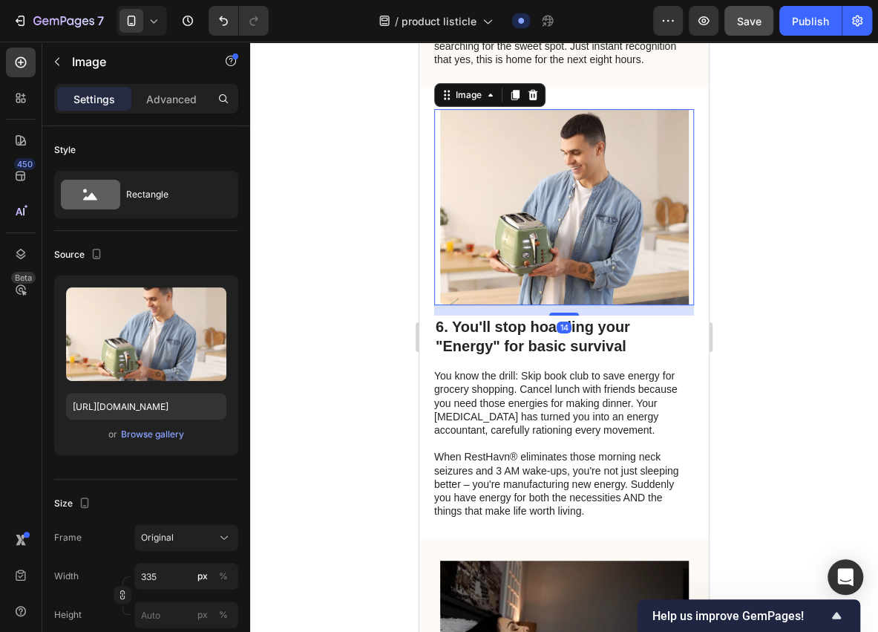
click at [549, 229] on img at bounding box center [564, 207] width 249 height 196
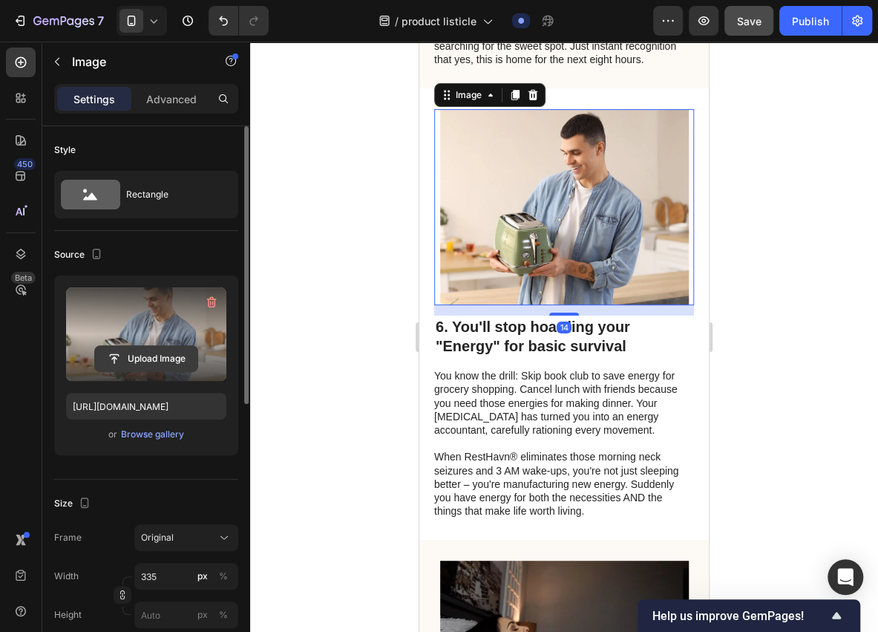
click at [163, 346] on input "file" at bounding box center [146, 358] width 102 height 25
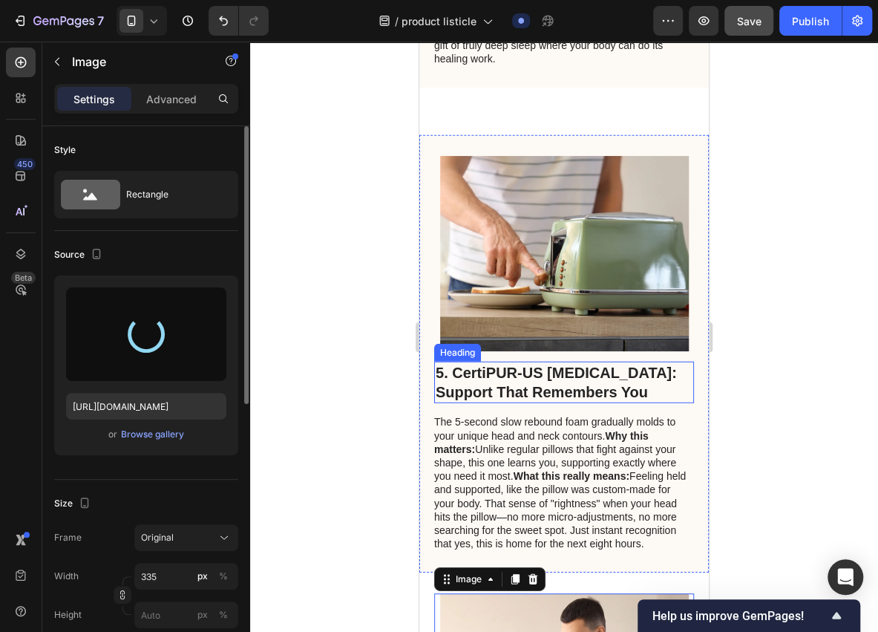
scroll to position [1930, 0]
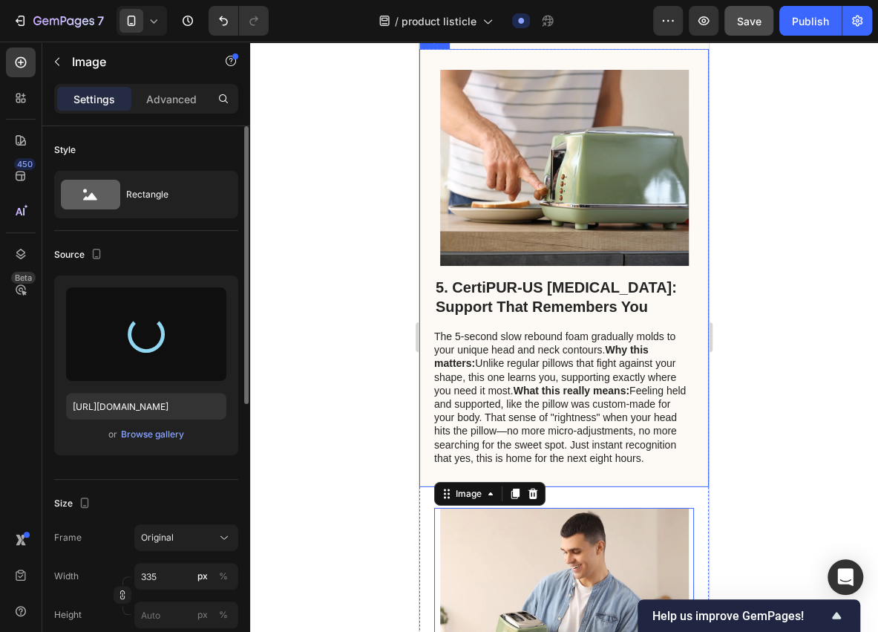
type input "[URL][DOMAIN_NAME]"
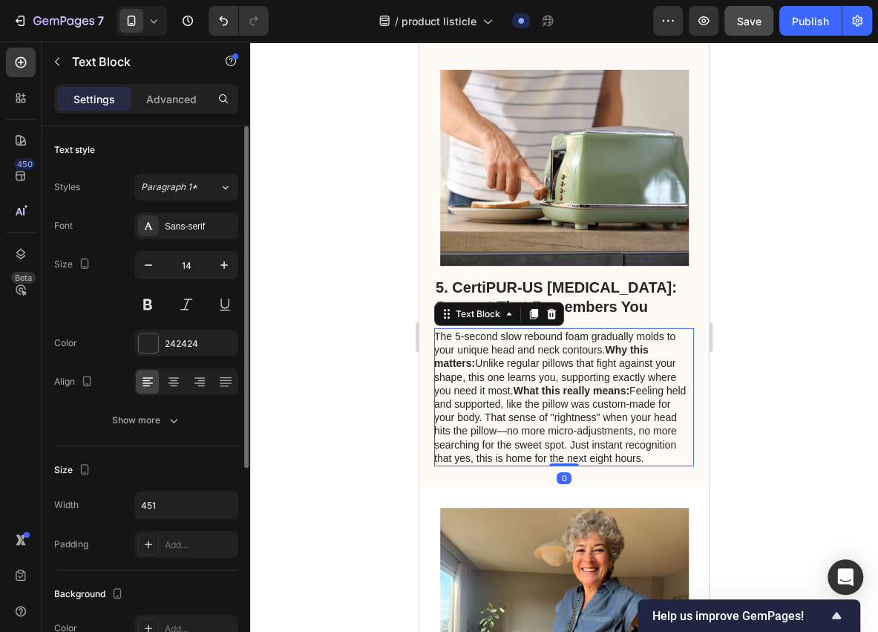
click at [558, 410] on p "The 5-second slow rebound foam gradually molds to your unique head and neck con…" at bounding box center [563, 397] width 258 height 135
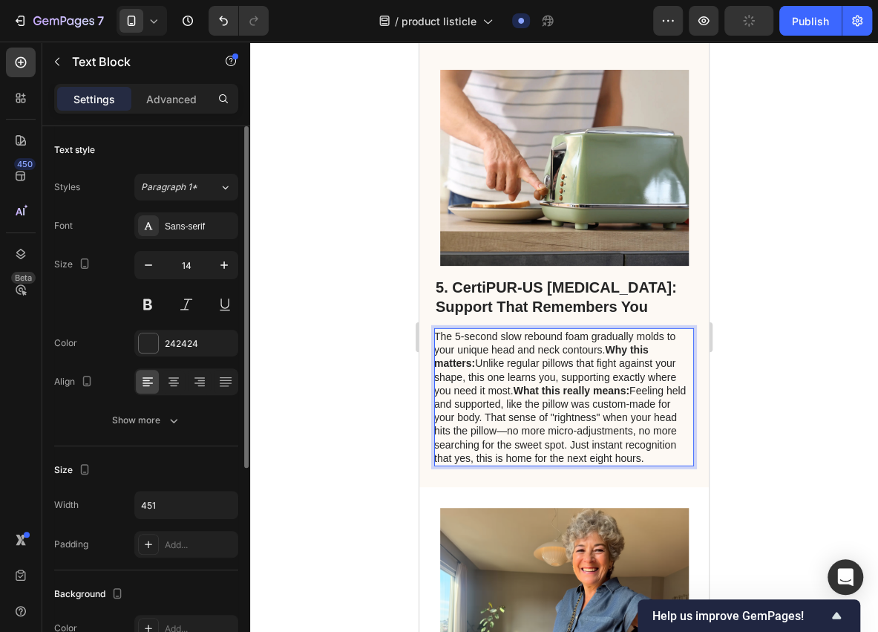
click at [612, 369] on strong "Why this matters:" at bounding box center [541, 356] width 215 height 25
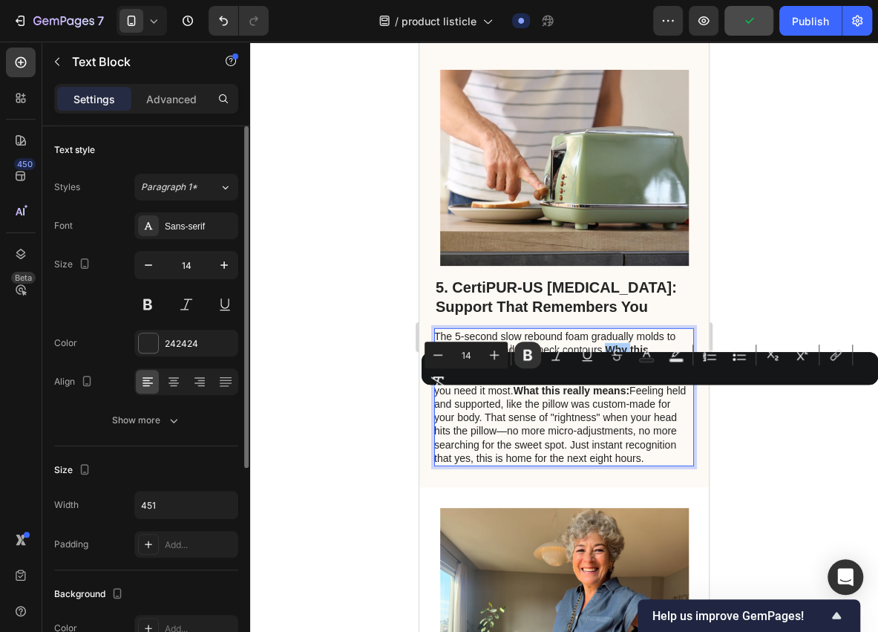
click at [612, 393] on div "Minus 14 Plus Bold Italic Underline Strikethrough Text Color Text Background Co…" at bounding box center [650, 367] width 451 height 53
click at [608, 369] on strong "Why this matters:" at bounding box center [541, 356] width 215 height 25
drag, startPoint x: 609, startPoint y: 395, endPoint x: 479, endPoint y: 407, distance: 129.8
click at [479, 407] on p "The 5-second slow rebound foam gradually molds to your unique head and neck con…" at bounding box center [563, 397] width 258 height 135
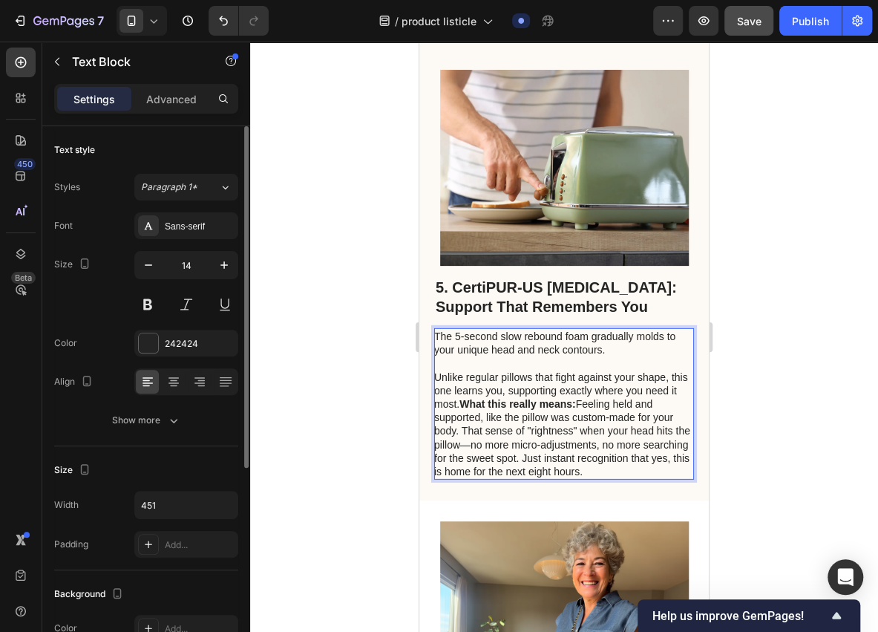
click at [615, 450] on p "Unlike regular pillows that fight against your shape, this one learns you, supp…" at bounding box center [563, 424] width 258 height 108
drag, startPoint x: 615, startPoint y: 450, endPoint x: 593, endPoint y: 450, distance: 22.3
click at [593, 450] on p "Unlike regular pillows that fight against your shape, this one learns you, supp…" at bounding box center [563, 424] width 258 height 108
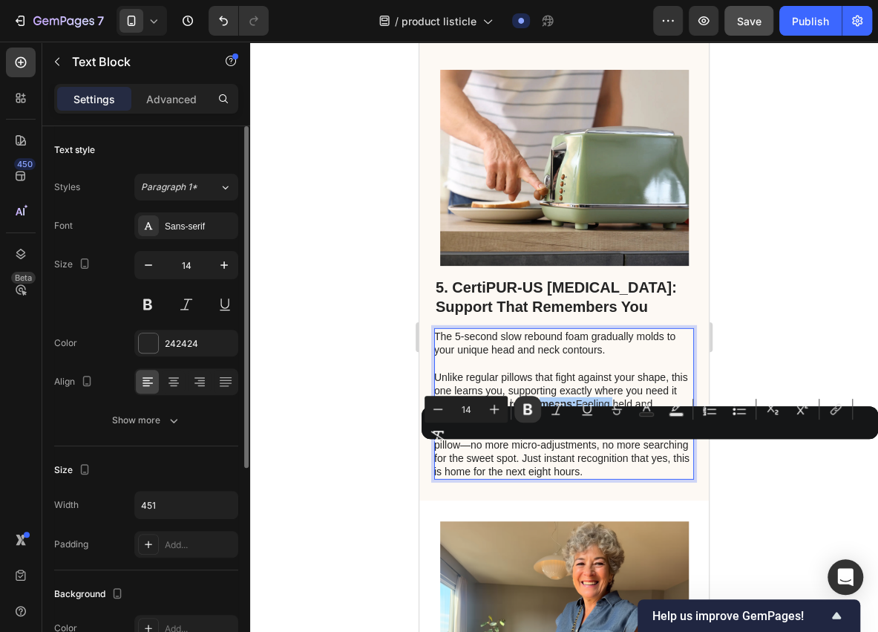
click at [610, 447] on div "Minus 14 Plus Bold Italic Underline Strikethrough Text Color Text Background Co…" at bounding box center [650, 422] width 451 height 53
click at [613, 447] on div "Minus 14 Plus Bold Italic Underline Strikethrough Text Color Text Background Co…" at bounding box center [650, 422] width 451 height 53
drag, startPoint x: 1034, startPoint y: 488, endPoint x: 615, endPoint y: 450, distance: 421.1
click at [615, 450] on p "Unlike regular pillows that fight against your shape, this one learns you, supp…" at bounding box center [563, 424] width 258 height 108
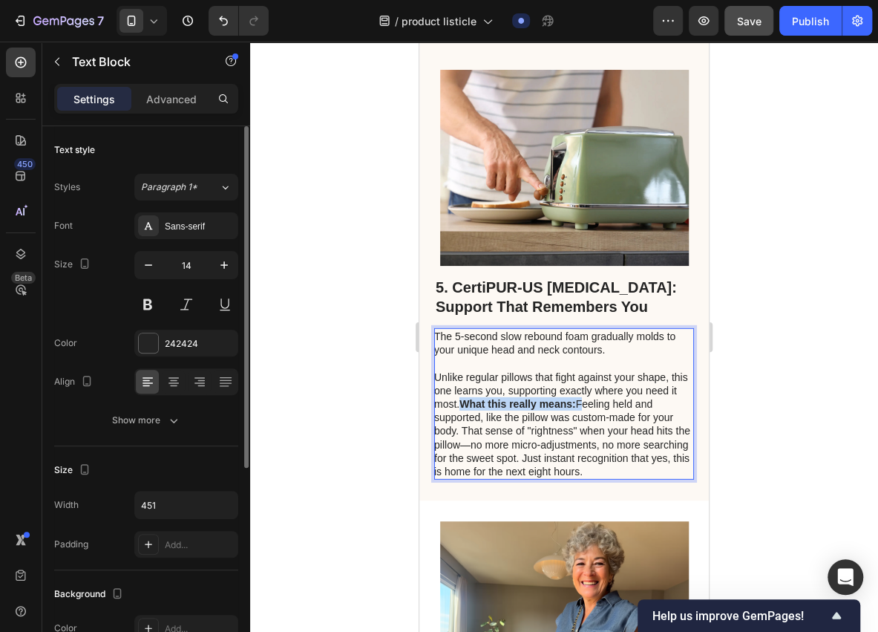
drag, startPoint x: 615, startPoint y: 449, endPoint x: 497, endPoint y: 453, distance: 117.3
click at [497, 453] on p "Unlike regular pillows that fight against your shape, this one learns you, supp…" at bounding box center [563, 424] width 258 height 108
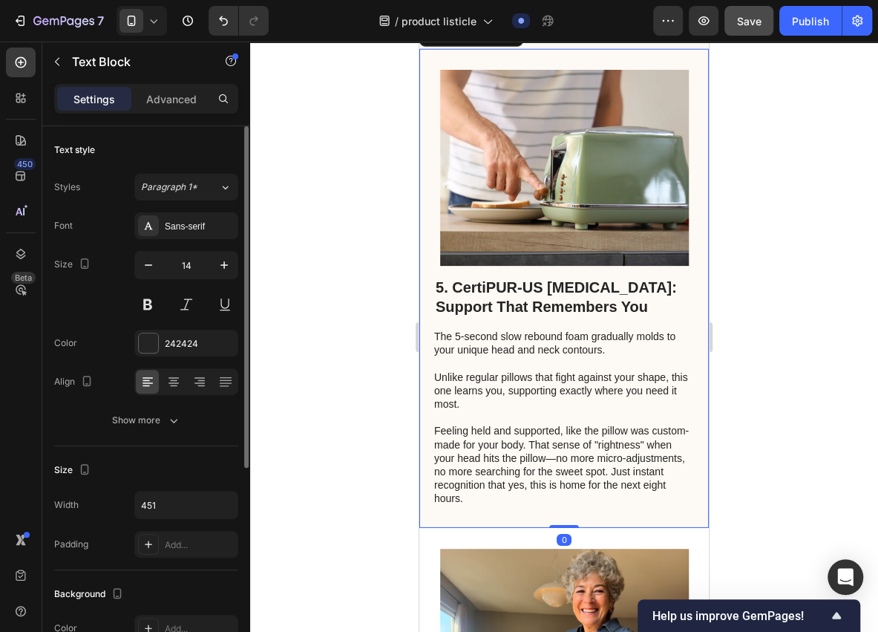
click at [425, 480] on div "5. CertiPUR-US [MEDICAL_DATA]: Support That Remembers You Heading The 5-second …" at bounding box center [563, 288] width 289 height 478
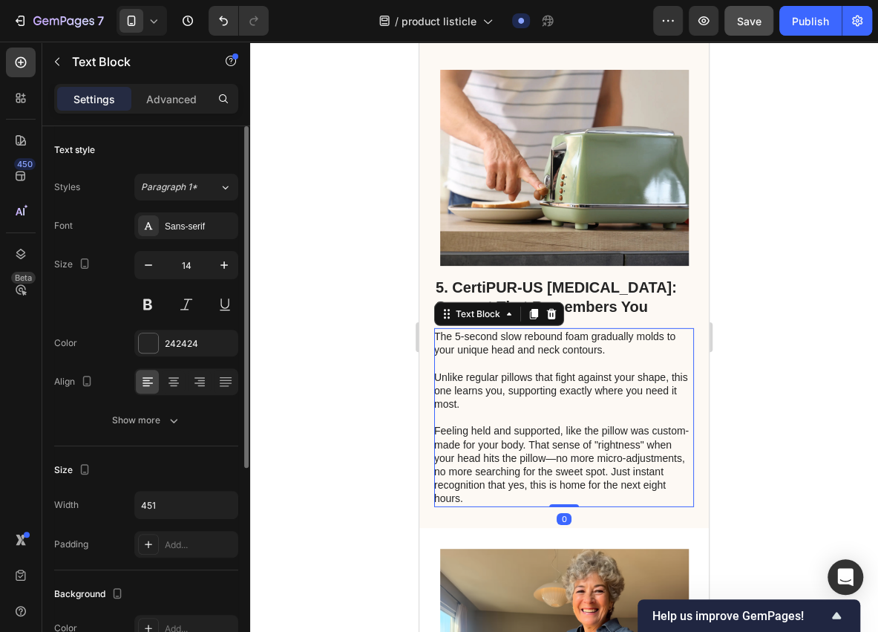
click at [584, 505] on p "Feeling held and supported, like the pillow was custom-made for your body. That…" at bounding box center [563, 464] width 258 height 81
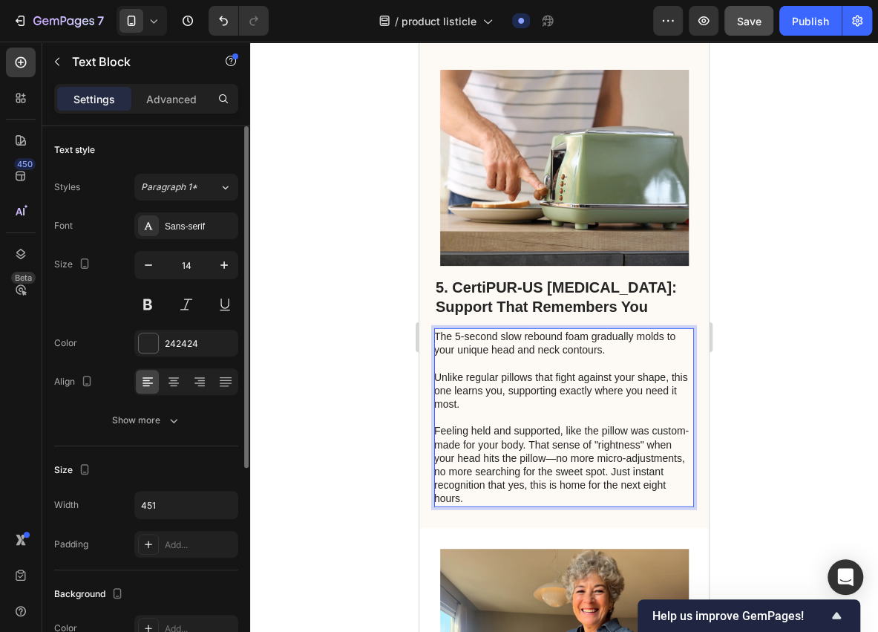
drag, startPoint x: 584, startPoint y: 533, endPoint x: 573, endPoint y: 533, distance: 11.1
click at [587, 505] on p "Feeling held and supported, like the pillow was custom-made for your body. That…" at bounding box center [563, 464] width 258 height 81
drag, startPoint x: 583, startPoint y: 531, endPoint x: 539, endPoint y: 531, distance: 44.5
click at [478, 505] on p "Feeling held and supported, like the pillow was custom-made for your body. That…" at bounding box center [563, 464] width 258 height 81
click at [577, 505] on p "Feeling held and supported, like the pillow was custom-made for your body. That…" at bounding box center [563, 464] width 258 height 81
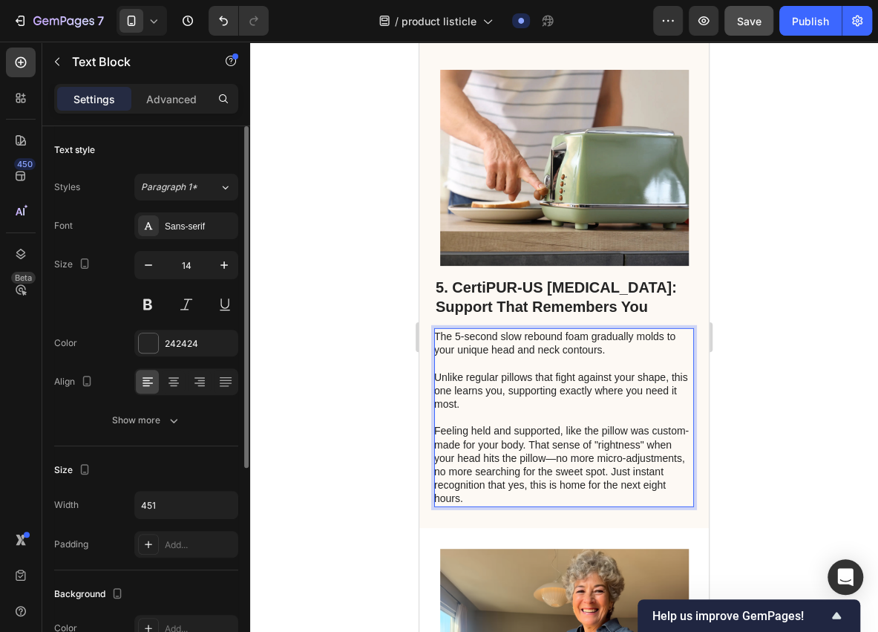
click at [579, 505] on p "Feeling held and supported, like the pillow was custom-made for your body. That…" at bounding box center [563, 464] width 258 height 81
click at [580, 505] on p "Feeling held and supported, like the pillow was custom-made for your body. That…" at bounding box center [563, 464] width 258 height 81
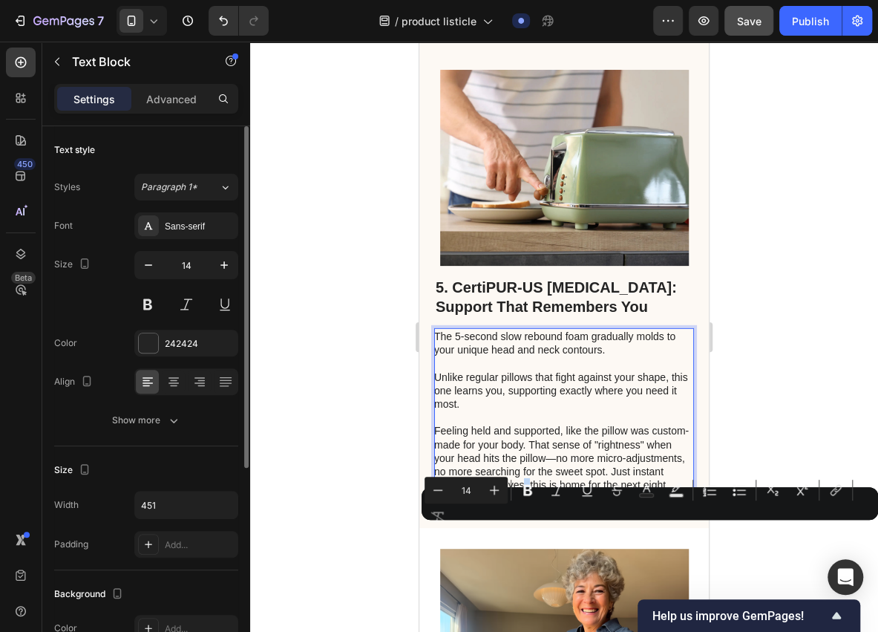
click at [580, 505] on p "Feeling held and supported, like the pillow was custom-made for your body. That…" at bounding box center [563, 464] width 258 height 81
drag, startPoint x: 582, startPoint y: 531, endPoint x: 434, endPoint y: 532, distance: 147.7
click at [434, 505] on p "Feeling held and supported, like the pillow was custom-made for your body. That…" at bounding box center [563, 464] width 258 height 81
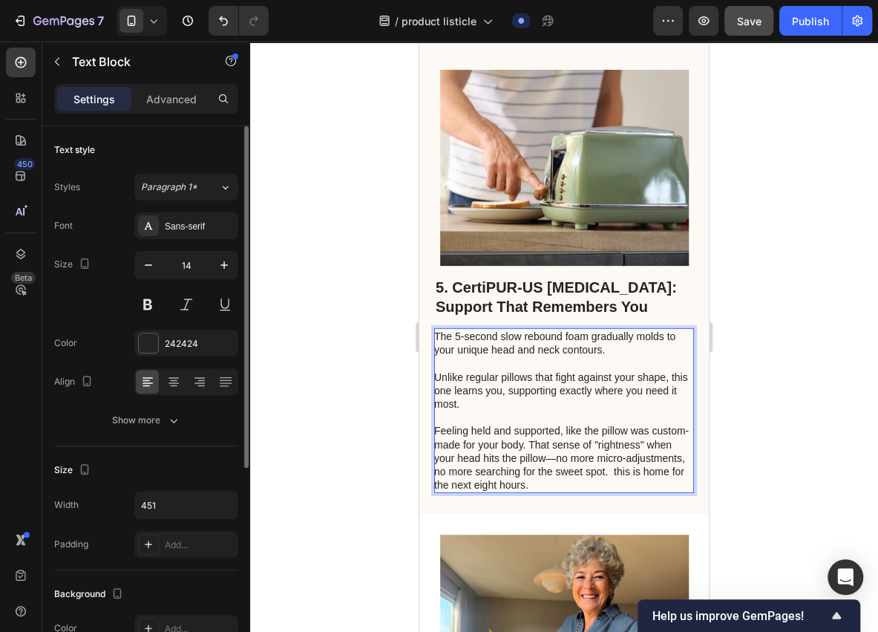
click at [439, 491] on p "Feeling held and supported, like the pillow was custom-made for your body. That…" at bounding box center [563, 458] width 258 height 68
click at [440, 478] on p "Feeling held and supported, like the pillow was custom-made for your body. That…" at bounding box center [563, 458] width 258 height 68
click at [436, 478] on p "Feeling held and supported, like the pillow was custom-made for your body. That…" at bounding box center [563, 458] width 258 height 68
click at [434, 476] on p "Feeling held and supported, like the pillow was custom-made for your body. That…" at bounding box center [563, 458] width 258 height 68
click at [445, 478] on p "Feeling held and supported, like the pillow was custom-made for your body. That…" at bounding box center [563, 458] width 258 height 68
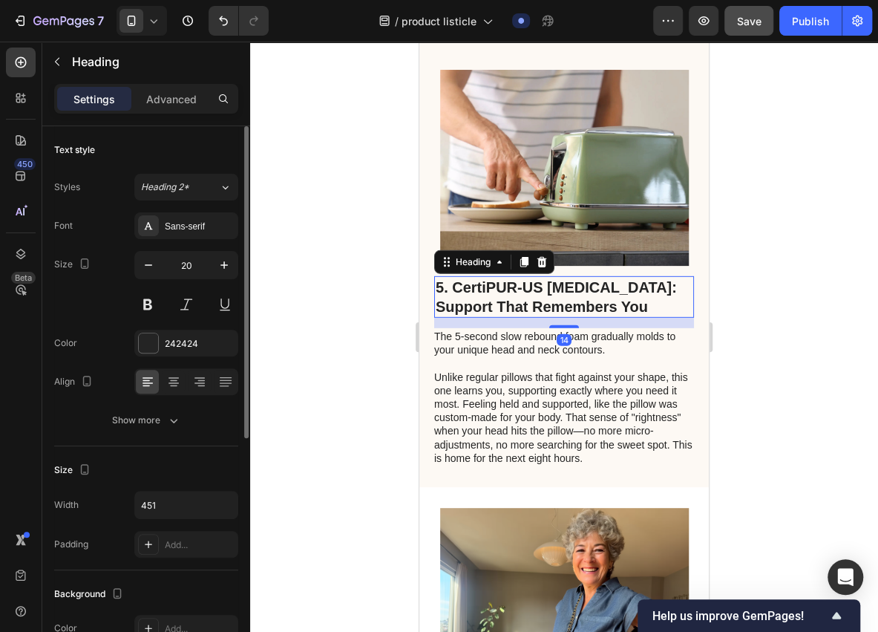
click at [611, 318] on h2 "5. CertiPUR-US [MEDICAL_DATA]: Support That Remembers You" at bounding box center [564, 297] width 260 height 42
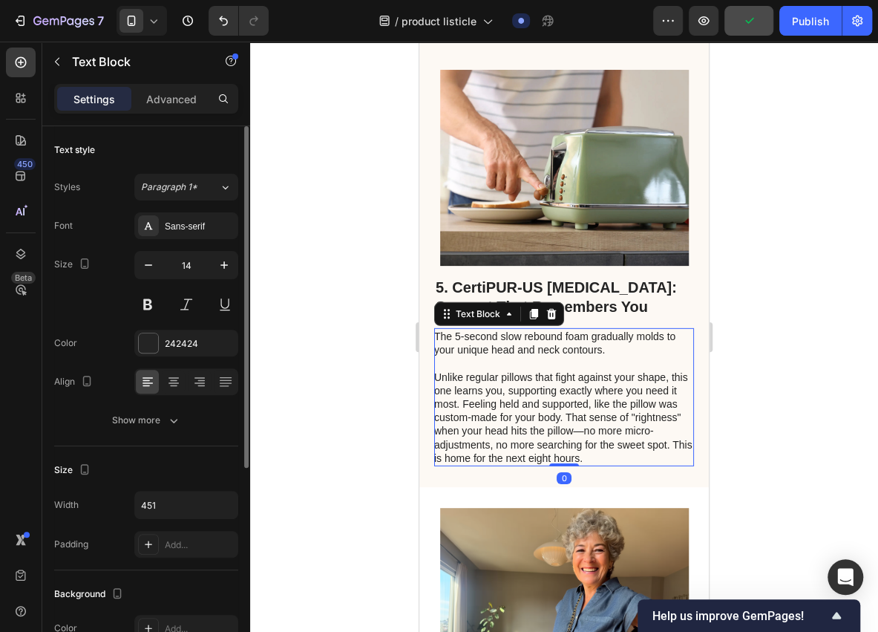
click at [644, 370] on p "Rich Text Editor. Editing area: main" at bounding box center [563, 362] width 258 height 13
click at [650, 318] on h2 "5. CertiPUR-US [MEDICAL_DATA]: Support That Remembers You" at bounding box center [564, 297] width 260 height 42
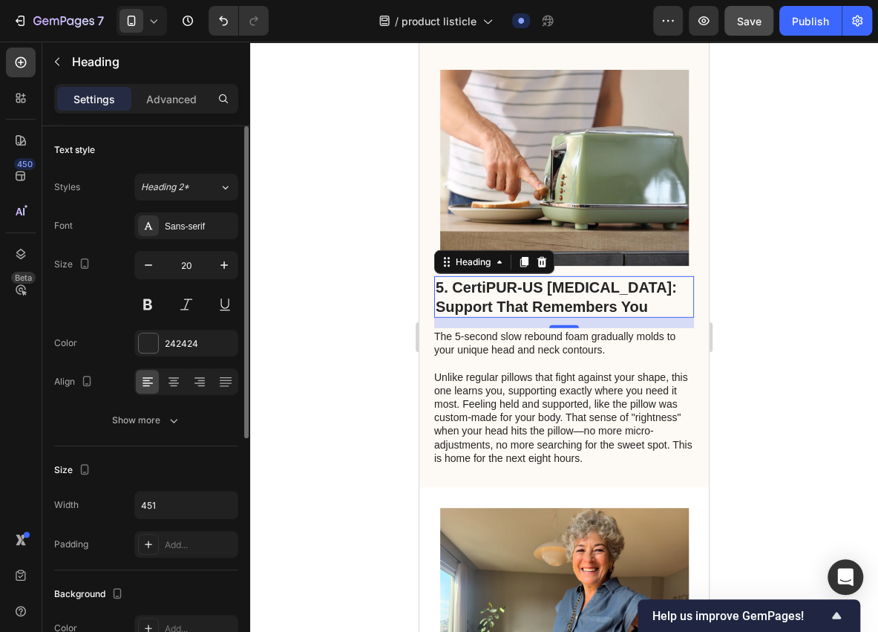
click at [401, 371] on div at bounding box center [564, 337] width 628 height 590
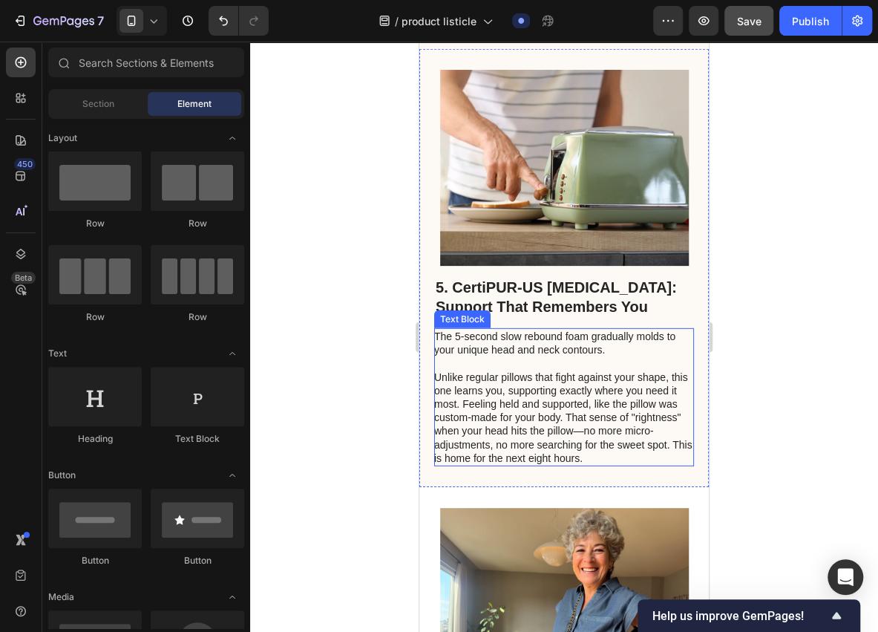
click at [540, 356] on p "The 5-second slow rebound foam gradually molds to your unique head and neck con…" at bounding box center [563, 343] width 258 height 27
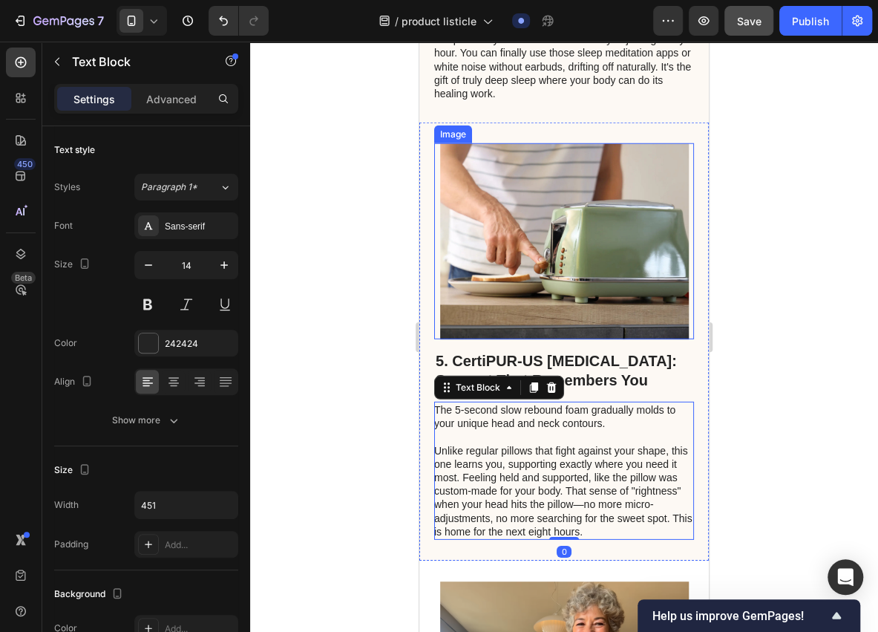
scroll to position [1880, 0]
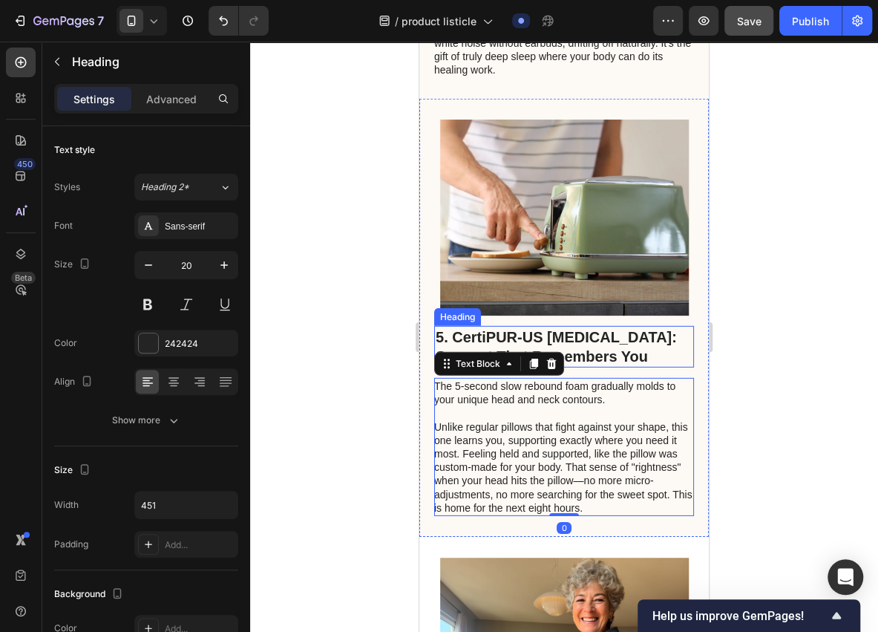
click at [668, 367] on h2 "5. CertiPUR-US [MEDICAL_DATA]: Support That Remembers You" at bounding box center [564, 347] width 260 height 42
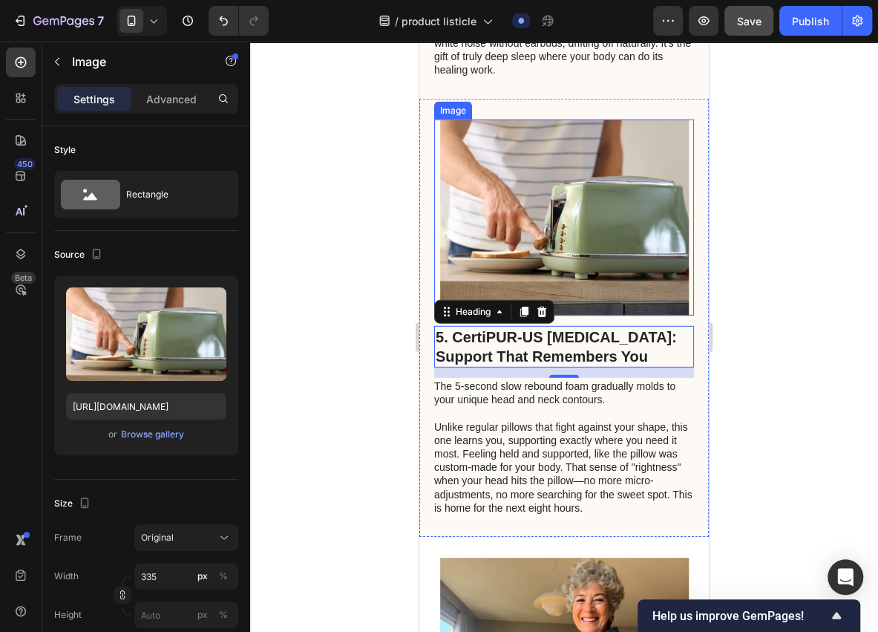
click at [607, 288] on img at bounding box center [564, 218] width 249 height 196
